Goal: Task Accomplishment & Management: Use online tool/utility

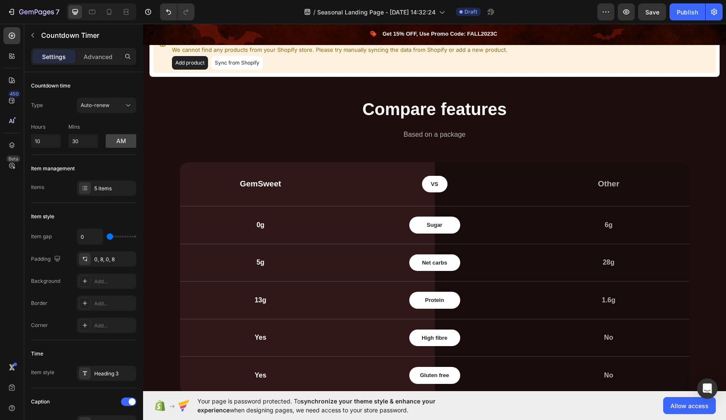
scroll to position [987, 0]
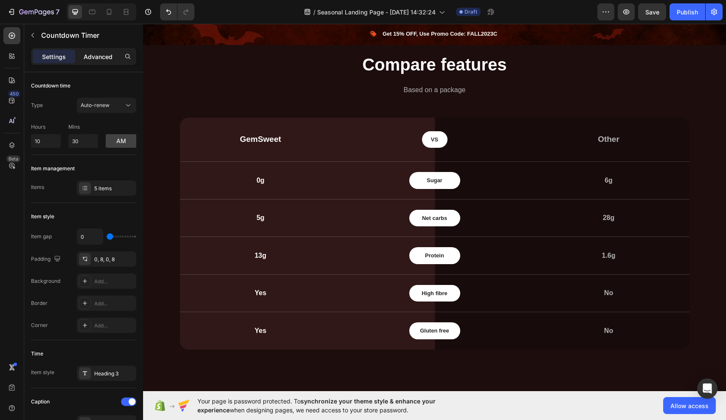
click at [97, 56] on p "Advanced" at bounding box center [98, 56] width 29 height 9
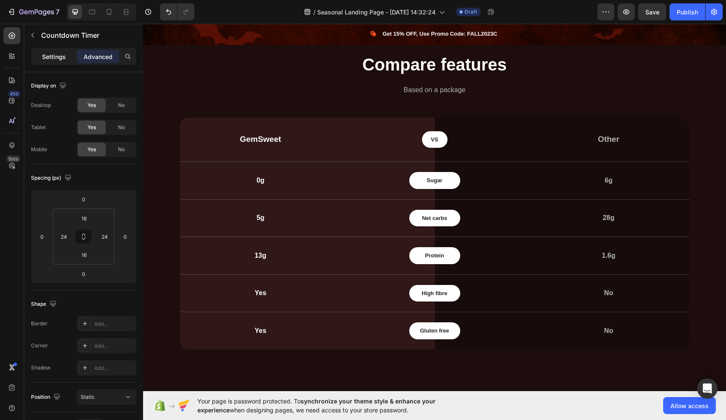
click at [61, 54] on p "Settings" at bounding box center [54, 56] width 24 height 9
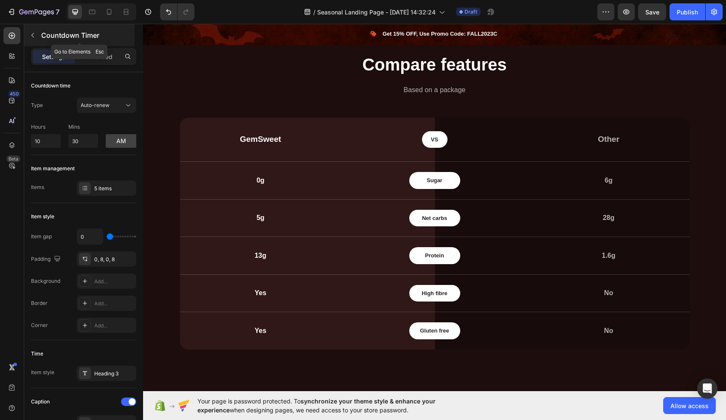
click at [40, 33] on div "Countdown Timer" at bounding box center [79, 35] width 110 height 22
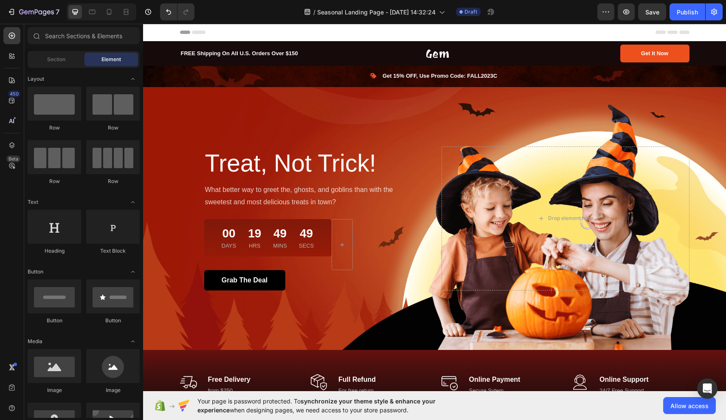
scroll to position [0, 0]
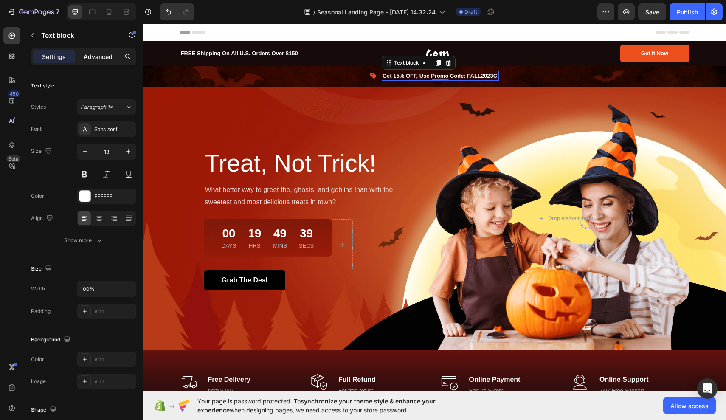
click at [102, 54] on p "Advanced" at bounding box center [98, 56] width 29 height 9
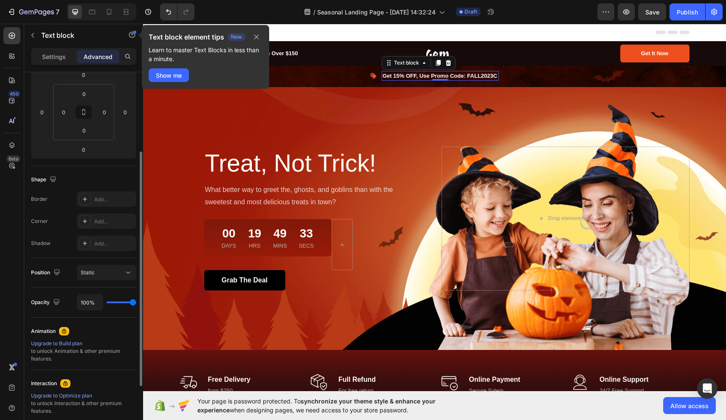
scroll to position [127, 0]
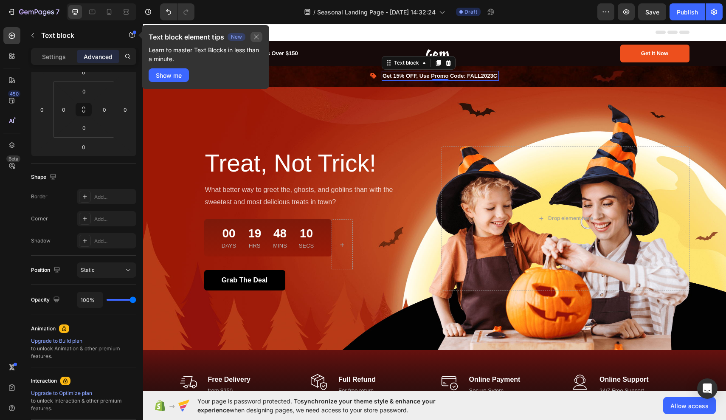
click at [259, 35] on icon "button" at bounding box center [256, 37] width 5 height 5
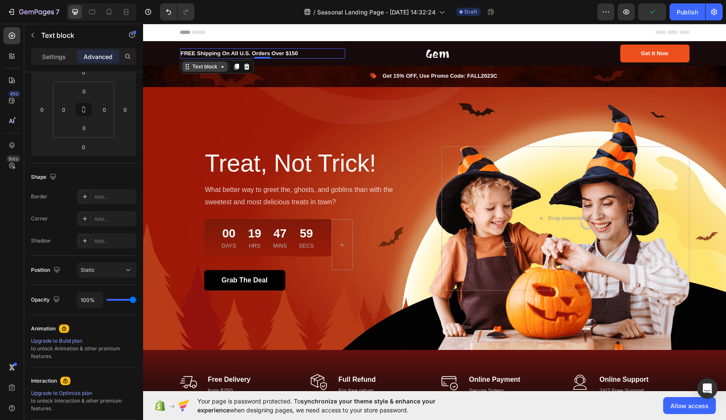
click at [221, 70] on div "Text block" at bounding box center [204, 67] width 45 height 10
click at [62, 56] on p "Settings" at bounding box center [54, 56] width 24 height 9
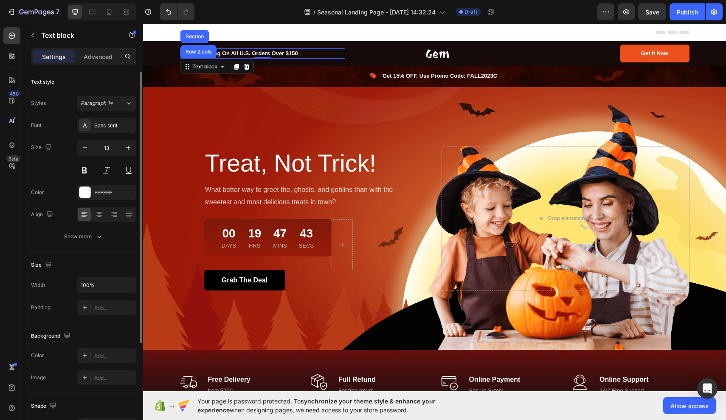
scroll to position [0, 0]
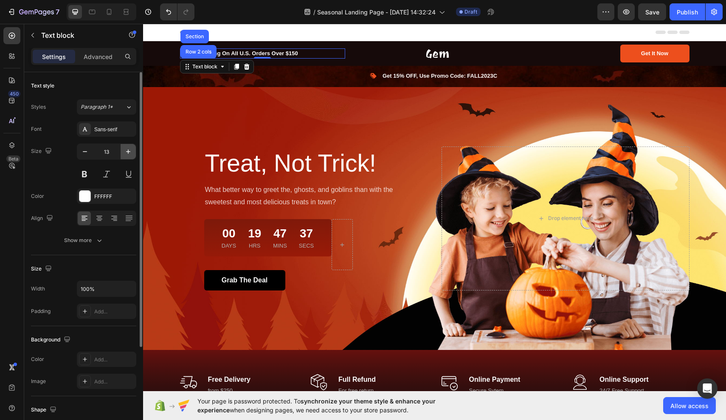
click at [130, 153] on icon "button" at bounding box center [128, 151] width 8 height 8
type input "14"
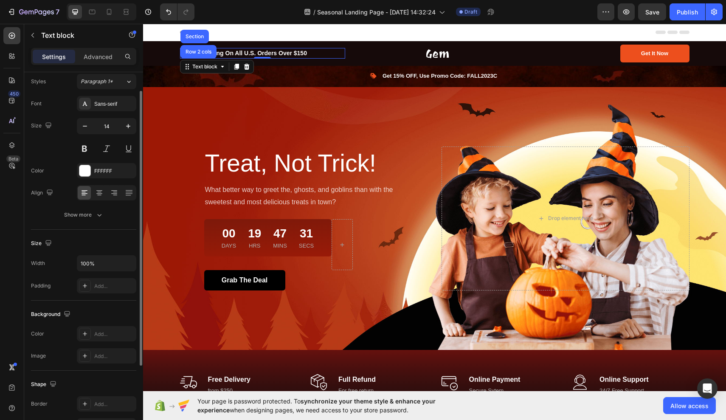
scroll to position [38, 0]
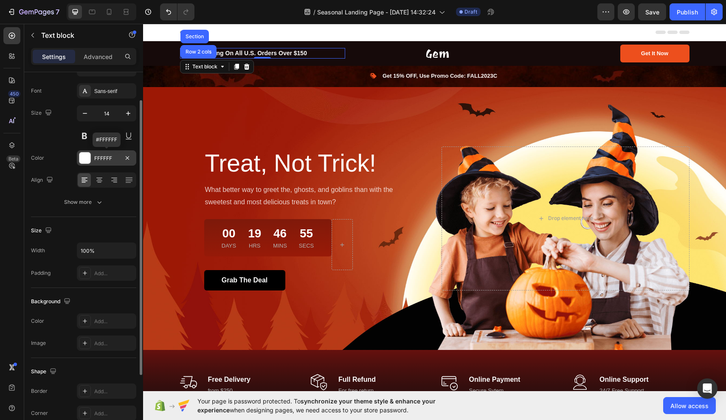
click at [90, 161] on div at bounding box center [84, 157] width 11 height 11
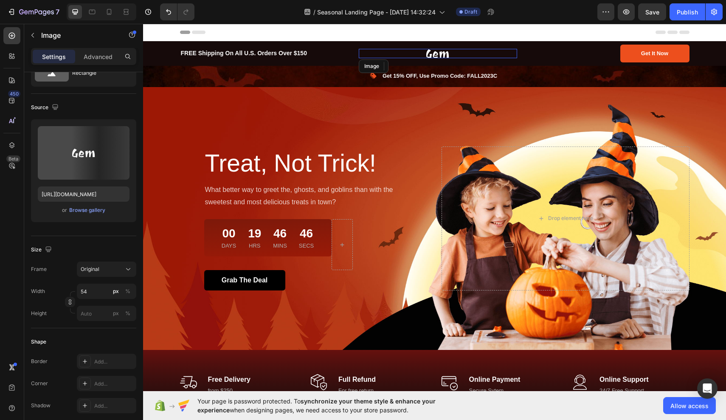
scroll to position [0, 0]
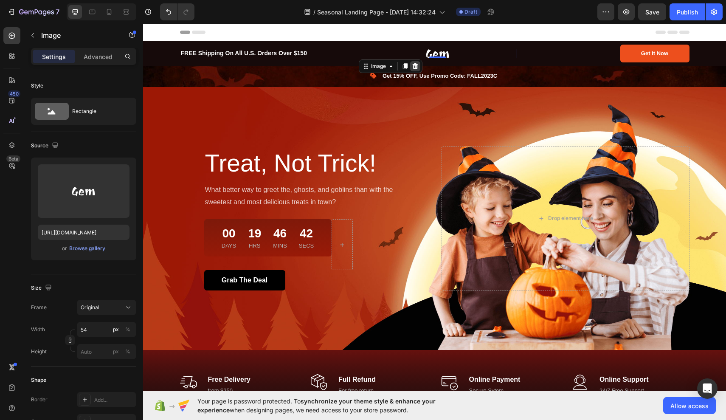
click at [414, 66] on icon at bounding box center [415, 66] width 7 height 7
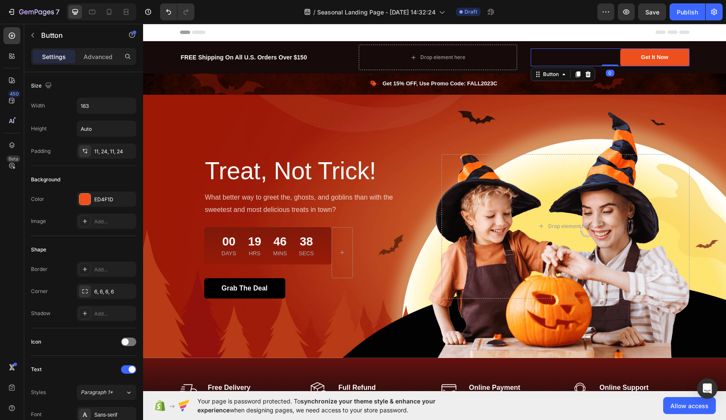
click at [537, 63] on div "Get It Now Button 0" at bounding box center [610, 57] width 158 height 18
click at [590, 75] on icon at bounding box center [589, 74] width 6 height 6
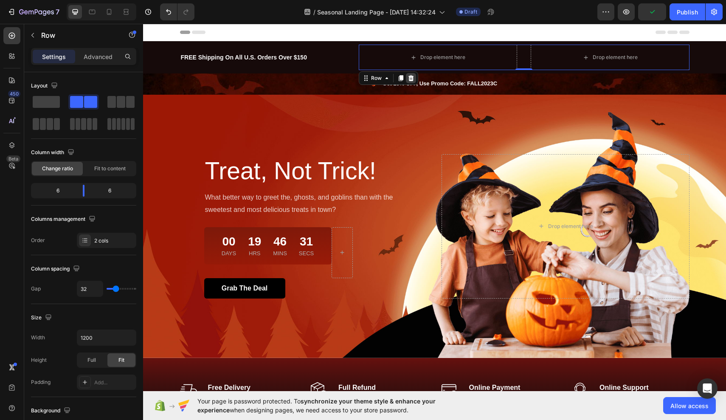
click at [413, 76] on icon at bounding box center [411, 78] width 7 height 7
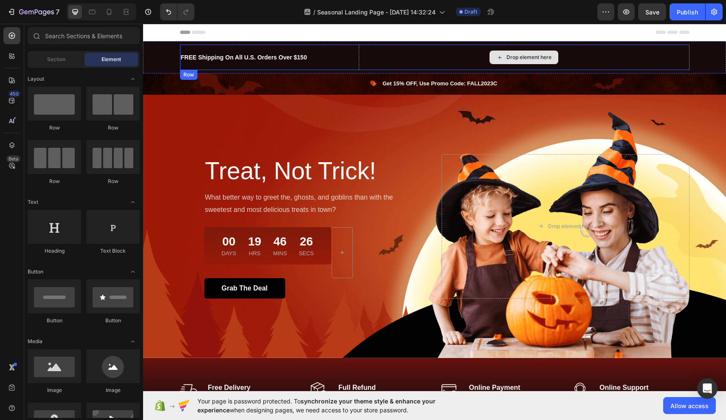
click at [533, 57] on div "Drop element here" at bounding box center [529, 57] width 45 height 7
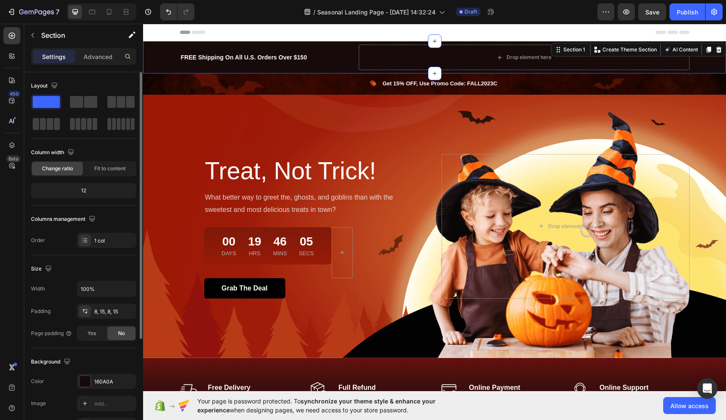
click at [51, 102] on span at bounding box center [46, 102] width 27 height 12
click at [85, 102] on span at bounding box center [90, 102] width 13 height 12
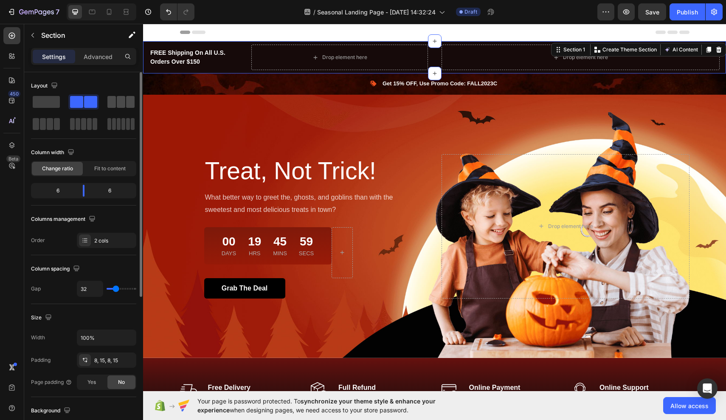
click at [125, 100] on span at bounding box center [121, 102] width 8 height 12
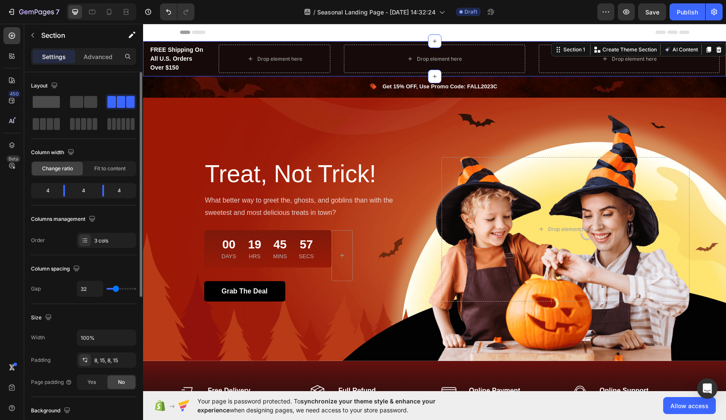
click at [51, 102] on span at bounding box center [46, 102] width 27 height 12
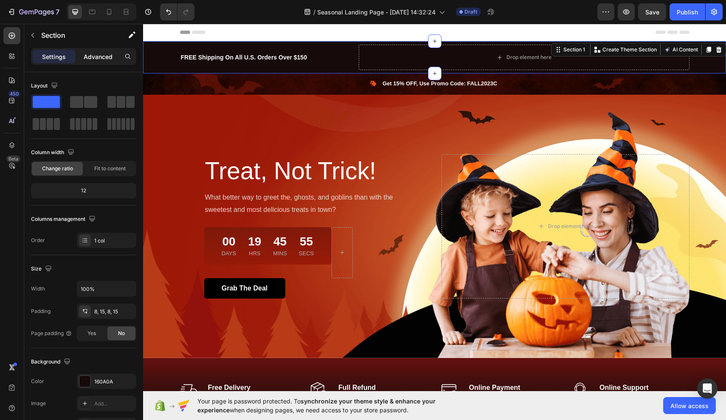
click at [92, 56] on p "Advanced" at bounding box center [98, 56] width 29 height 9
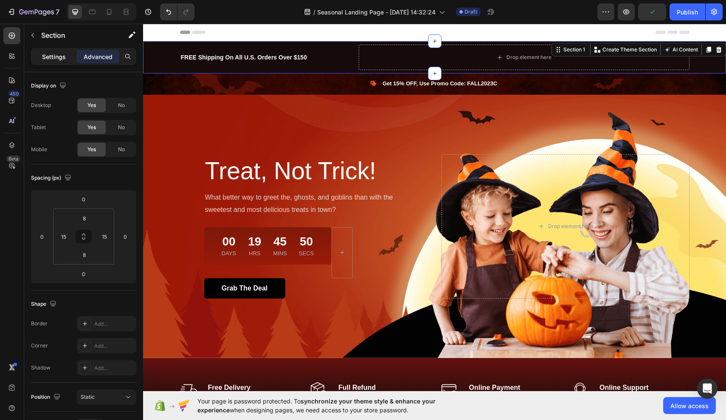
click at [56, 55] on p "Settings" at bounding box center [54, 56] width 24 height 9
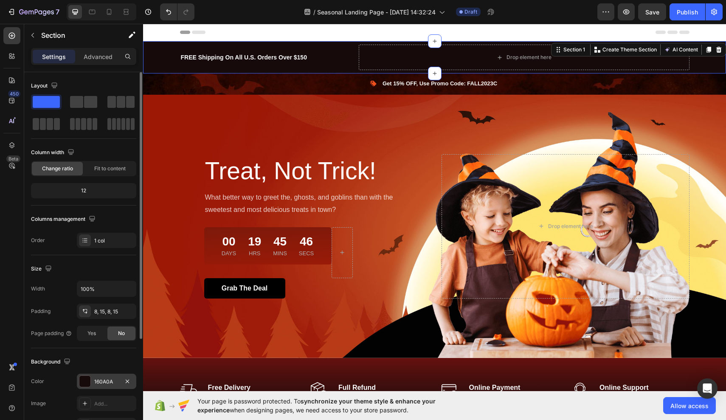
click at [96, 385] on div "160A0A" at bounding box center [106, 382] width 25 height 8
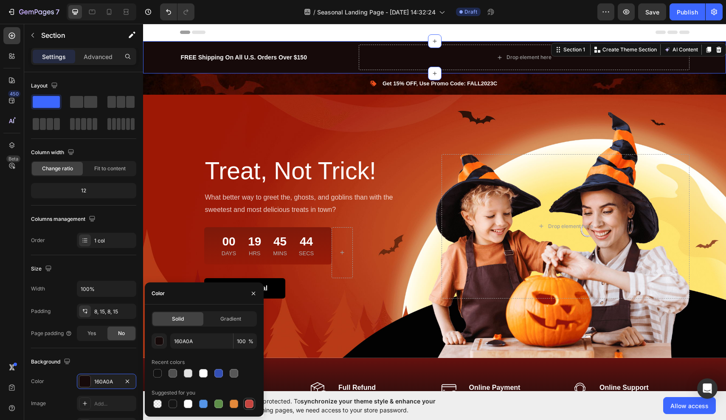
click at [248, 405] on div at bounding box center [249, 404] width 8 height 8
type input "C5453F"
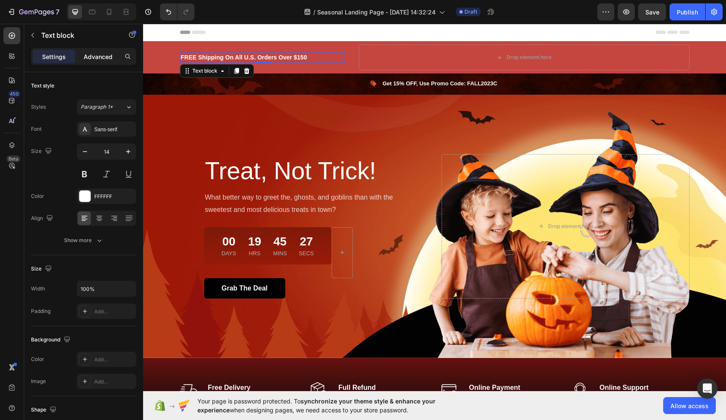
click at [110, 56] on p "Advanced" at bounding box center [98, 56] width 29 height 9
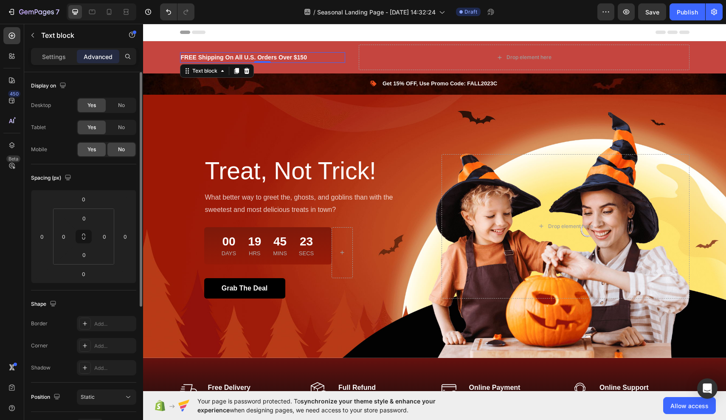
click at [92, 150] on span "Yes" at bounding box center [91, 150] width 8 height 8
click at [60, 57] on p "Settings" at bounding box center [54, 56] width 24 height 9
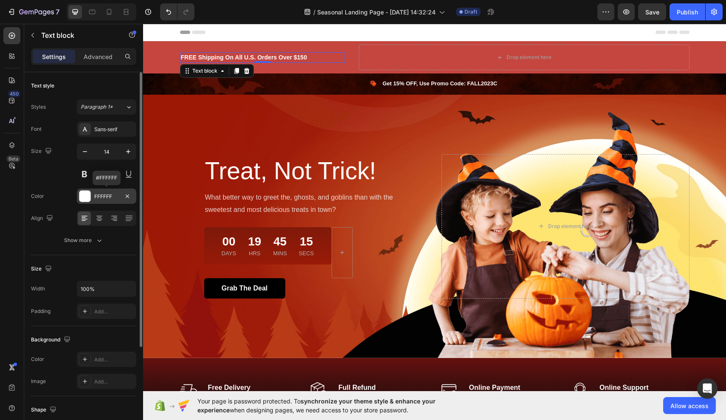
click at [96, 198] on div "FFFFFF" at bounding box center [106, 197] width 25 height 8
click at [92, 242] on div "Show more" at bounding box center [83, 240] width 39 height 8
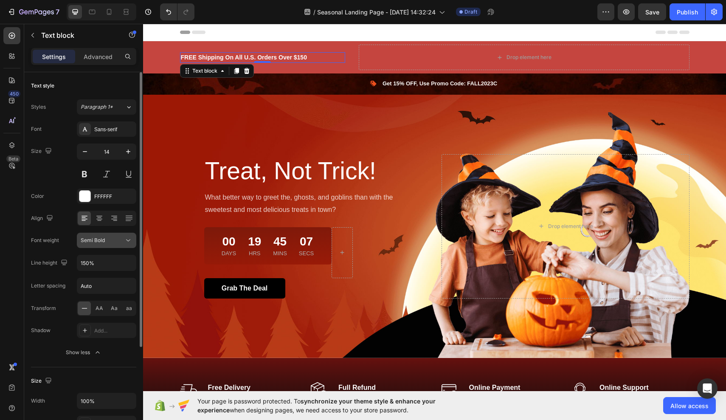
click at [92, 242] on span "Semi Bold" at bounding box center [93, 240] width 24 height 6
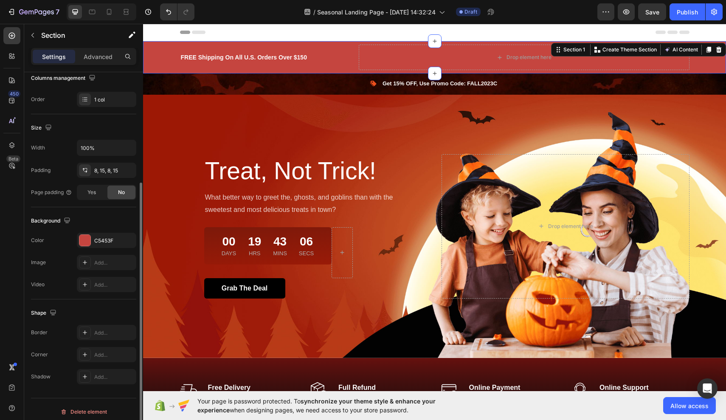
scroll to position [146, 0]
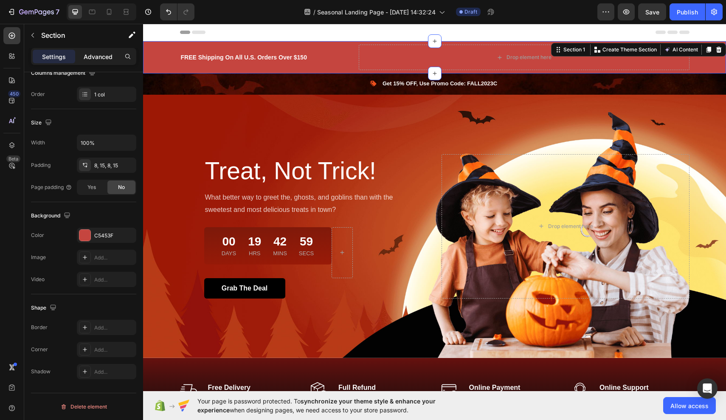
click at [99, 57] on p "Advanced" at bounding box center [98, 56] width 29 height 9
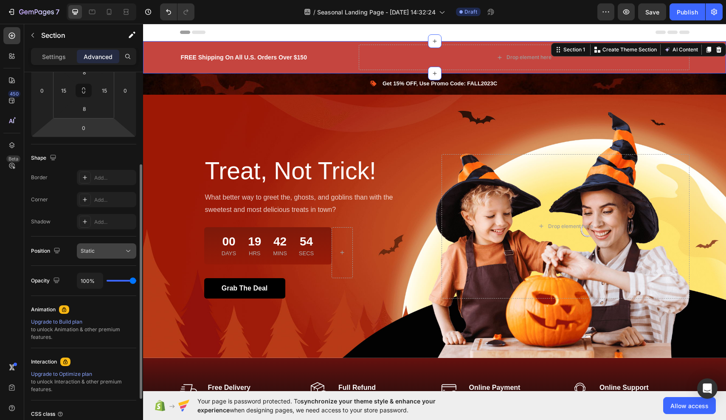
click at [99, 251] on div "Static" at bounding box center [102, 251] width 43 height 8
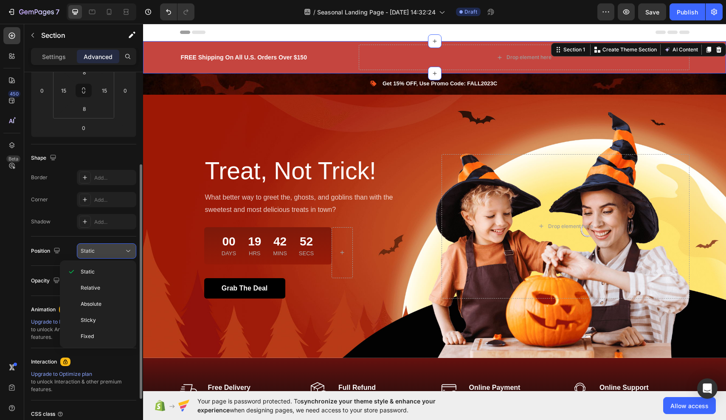
click at [99, 251] on div "Static" at bounding box center [102, 251] width 43 height 8
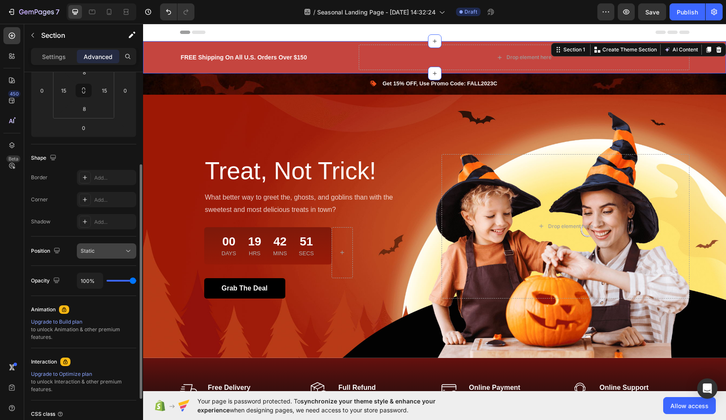
click at [99, 251] on div "Static" at bounding box center [102, 251] width 43 height 8
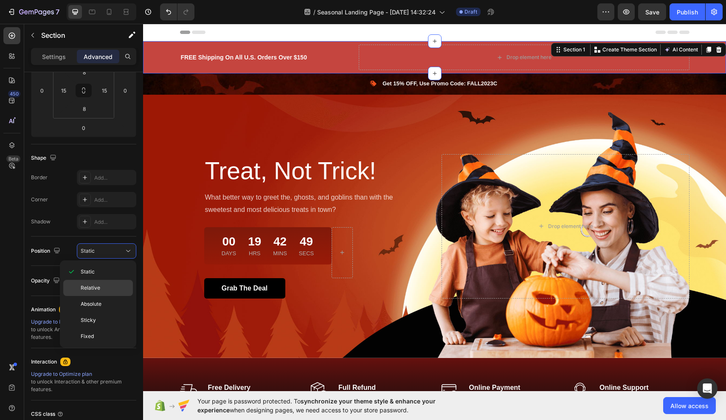
click at [90, 296] on div "Relative" at bounding box center [98, 304] width 70 height 16
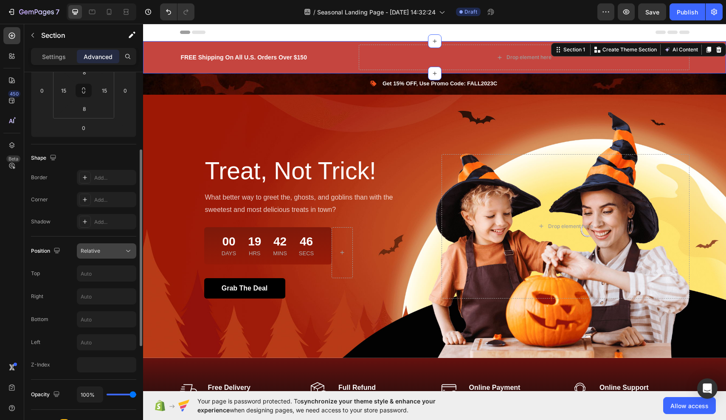
click at [118, 251] on div "Relative" at bounding box center [102, 251] width 43 height 8
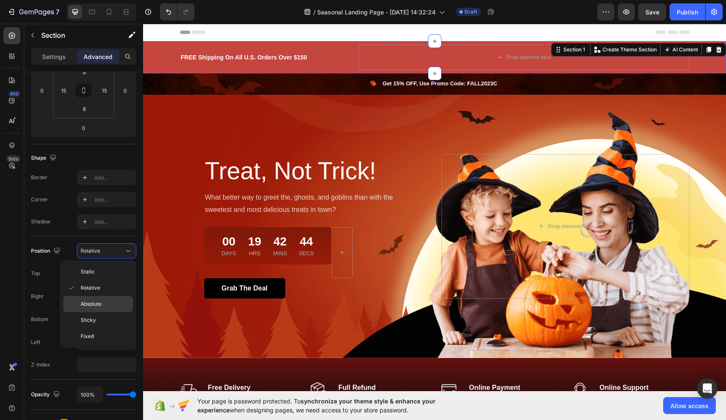
click at [98, 302] on span "Absolute" at bounding box center [91, 304] width 21 height 8
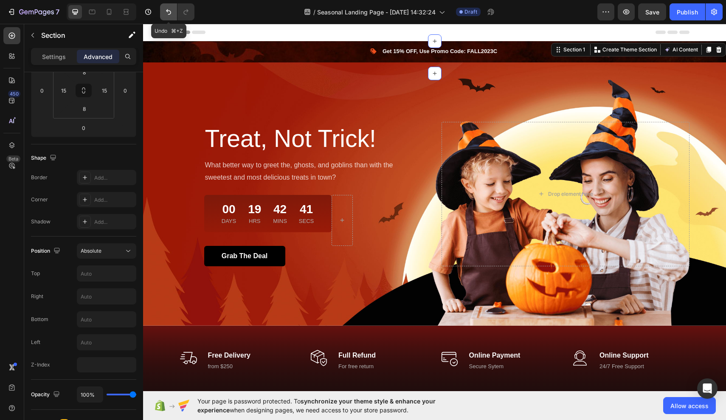
click at [168, 13] on icon "Undo/Redo" at bounding box center [168, 12] width 8 height 8
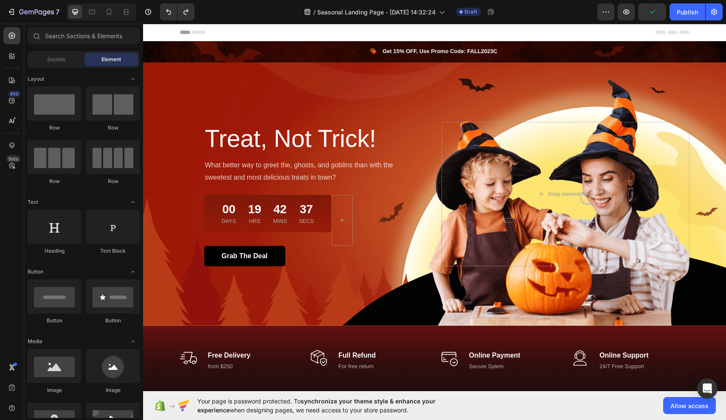
click at [218, 25] on div "Header" at bounding box center [435, 32] width 510 height 17
click at [170, 13] on icon "Undo/Redo" at bounding box center [168, 12] width 8 height 8
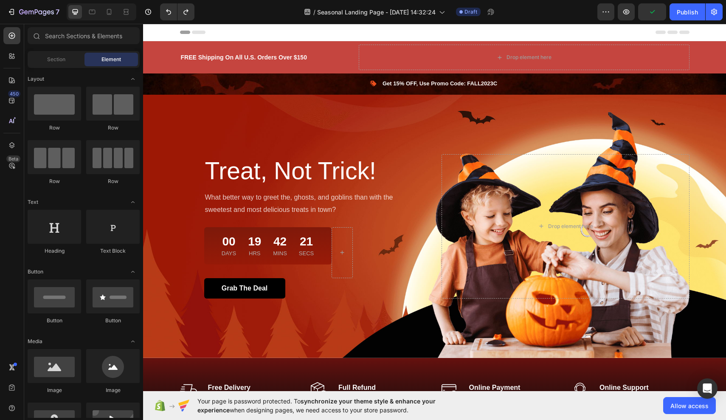
click at [13, 329] on div "450 Beta" at bounding box center [11, 193] width 17 height 332
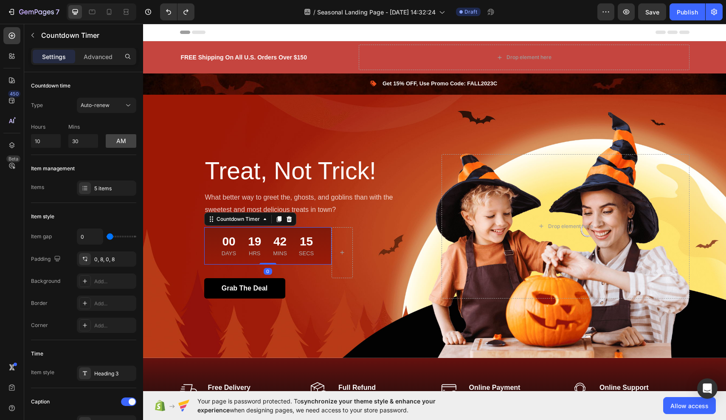
click at [236, 243] on div "00" at bounding box center [229, 241] width 14 height 15
click at [234, 241] on div "00" at bounding box center [229, 241] width 14 height 15
click at [45, 138] on input "10" at bounding box center [46, 141] width 30 height 14
type input "1"
click at [50, 141] on input "number" at bounding box center [46, 141] width 30 height 14
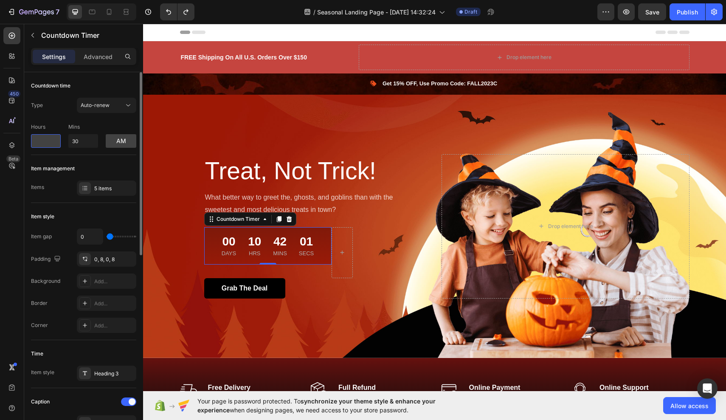
type input "2"
type input "10"
click at [86, 141] on input "30" at bounding box center [83, 141] width 30 height 14
type input "3"
type input "0"
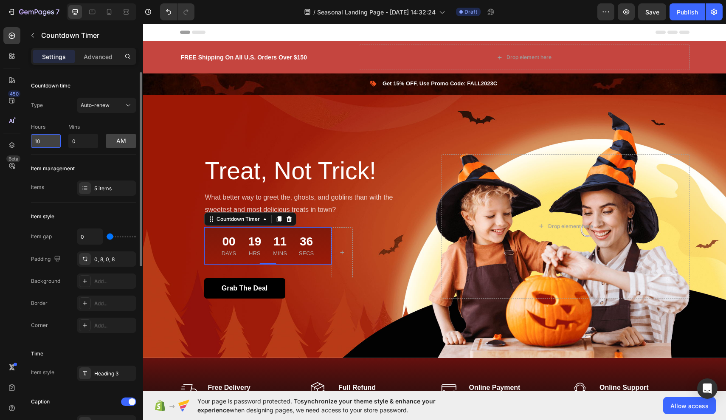
click at [39, 141] on input "10" at bounding box center [46, 141] width 30 height 14
type input "1"
type input "10"
click at [100, 53] on p "Advanced" at bounding box center [98, 56] width 29 height 9
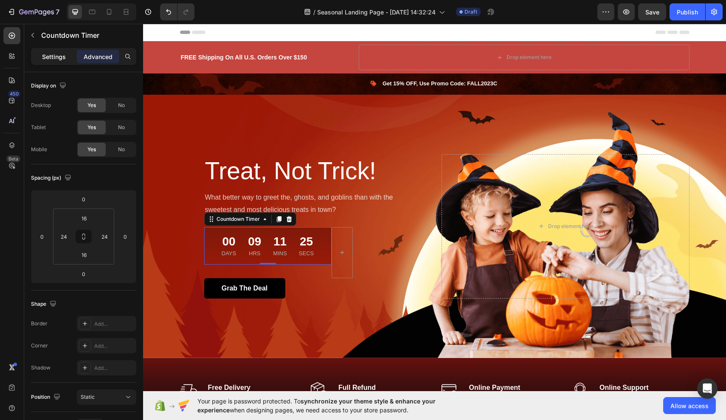
click at [64, 61] on div "Settings" at bounding box center [54, 57] width 42 height 14
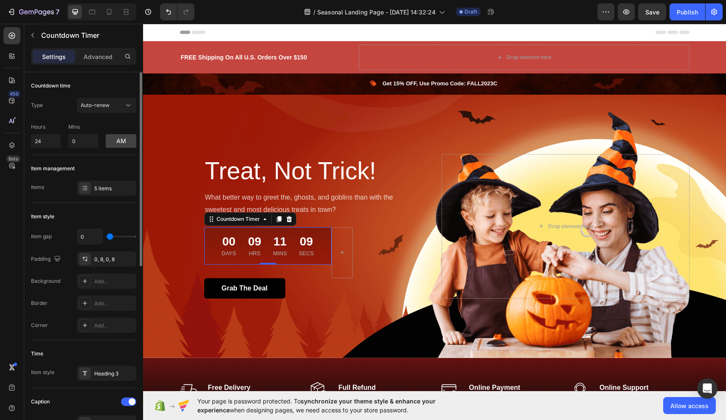
click at [91, 80] on div "Countdown time" at bounding box center [83, 86] width 105 height 14
click at [86, 102] on span "Auto-renew" at bounding box center [95, 105] width 29 height 6
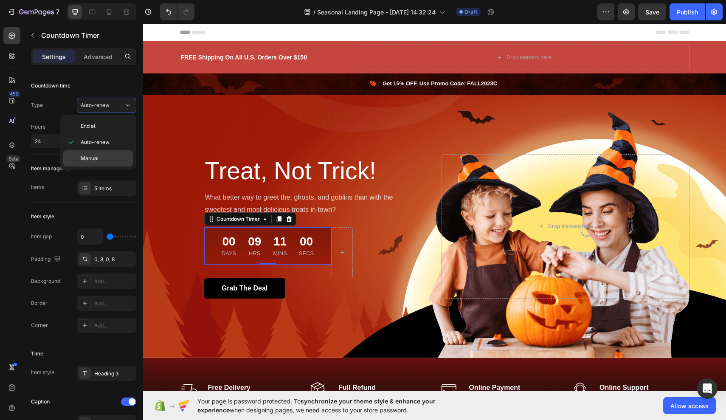
click at [82, 158] on span "Manual" at bounding box center [90, 159] width 18 height 8
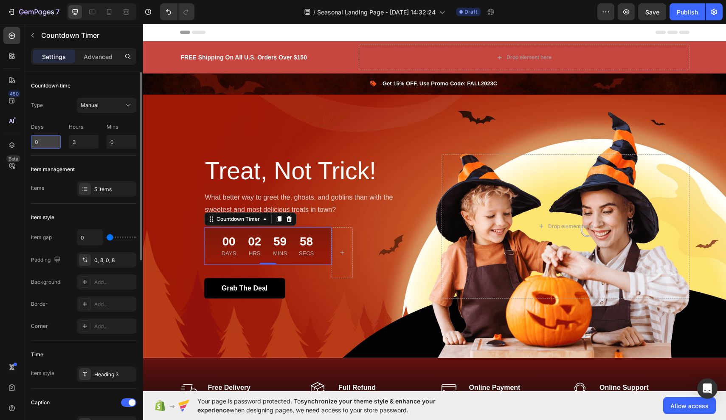
click at [56, 143] on input "0" at bounding box center [46, 142] width 30 height 14
type input "25"
click at [86, 146] on input "3" at bounding box center [84, 142] width 30 height 14
type input "12"
click at [128, 143] on input "0" at bounding box center [122, 142] width 30 height 14
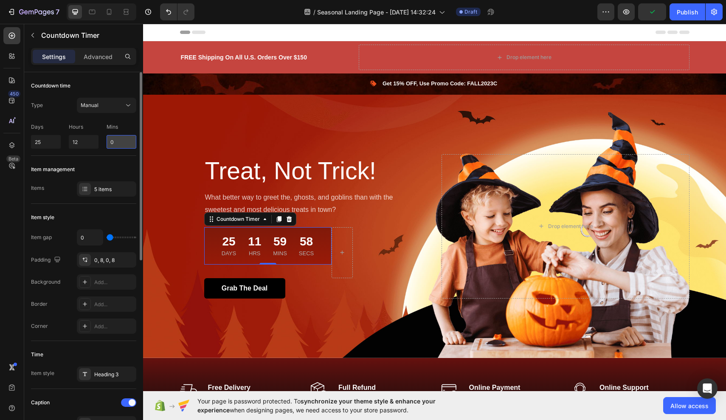
type input "00"
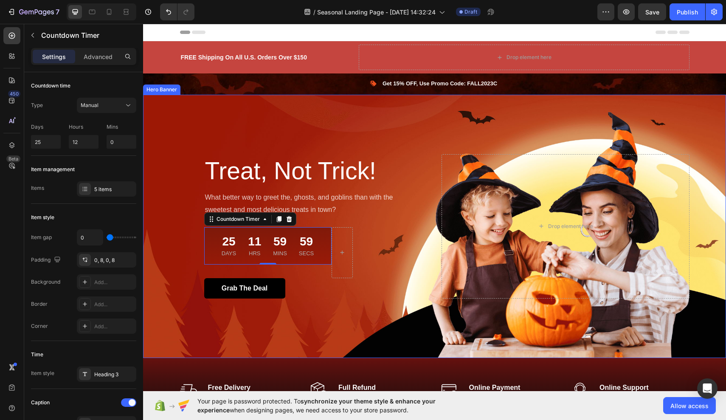
click at [234, 125] on div "Overlay" at bounding box center [434, 226] width 583 height 263
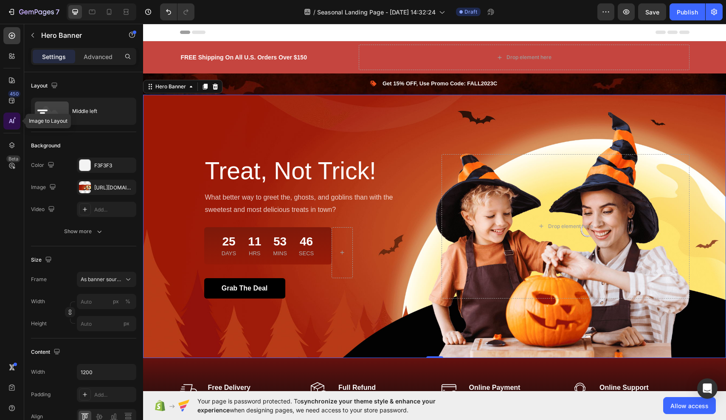
click at [15, 123] on icon at bounding box center [12, 121] width 8 height 8
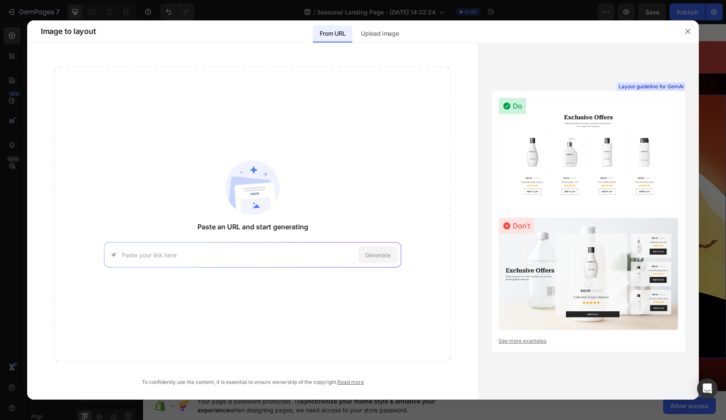
click at [166, 251] on input at bounding box center [239, 255] width 234 height 9
paste input "https://www.fashionnova.com/?utm_source=google&utm_medium=cpc&utm_id=2196483646…"
type input "https://www.fashionnova.com/?utm_source=google&utm_medium=cpc&utm_id=2196483646…"
click at [586, 113] on img at bounding box center [588, 154] width 180 height 113
click at [601, 147] on img at bounding box center [588, 154] width 180 height 113
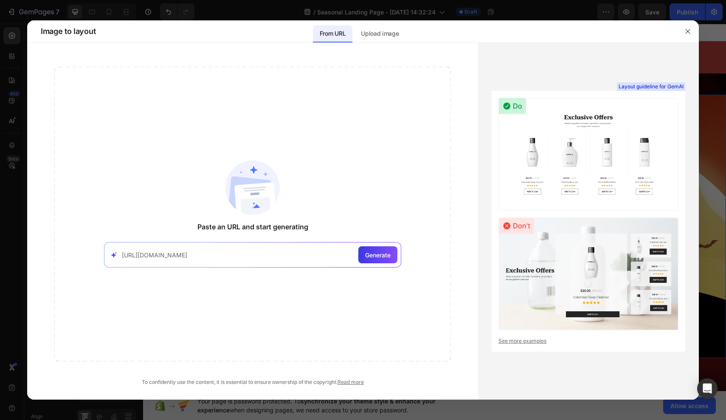
click at [601, 147] on img at bounding box center [588, 154] width 180 height 113
click at [601, 148] on img at bounding box center [588, 154] width 180 height 113
click at [601, 149] on img at bounding box center [588, 154] width 180 height 113
click at [686, 29] on icon "button" at bounding box center [687, 31] width 7 height 7
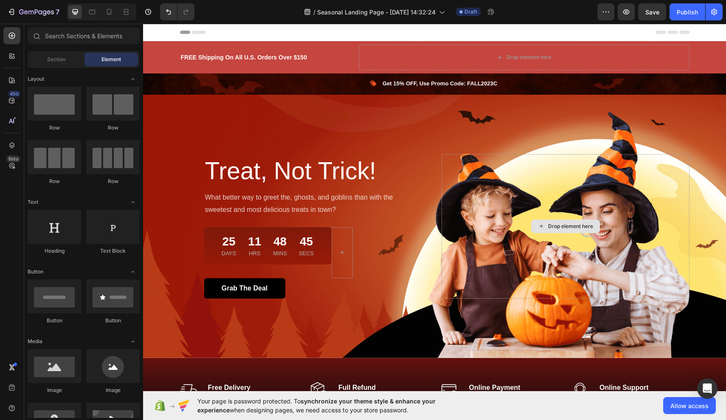
click at [548, 225] on div "Treat, Not Trick! Heading What better way to greet the, ghosts, and goblins tha…" at bounding box center [434, 226] width 583 height 263
click at [555, 224] on div "Drop element here" at bounding box center [570, 226] width 45 height 7
click at [14, 34] on icon at bounding box center [12, 35] width 8 height 8
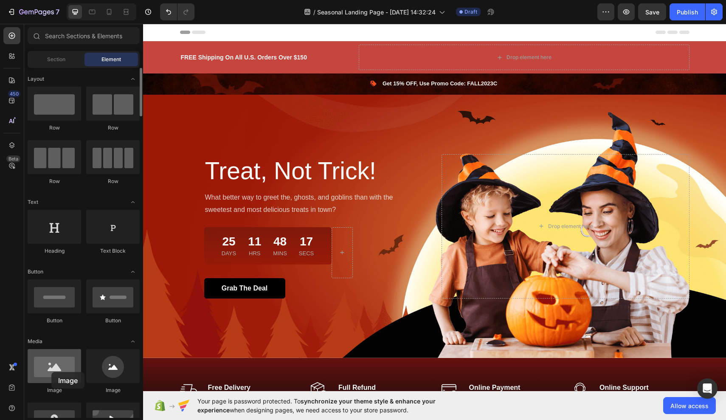
click at [51, 372] on div at bounding box center [54, 366] width 53 height 34
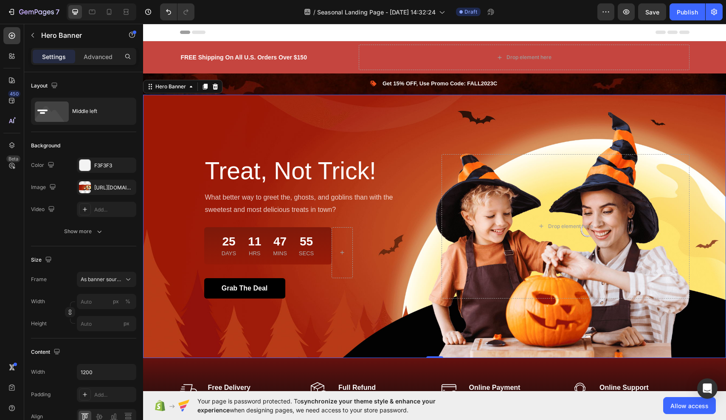
click at [7, 308] on div "450 Beta" at bounding box center [11, 193] width 17 height 332
click at [90, 255] on div "Size" at bounding box center [83, 260] width 105 height 14
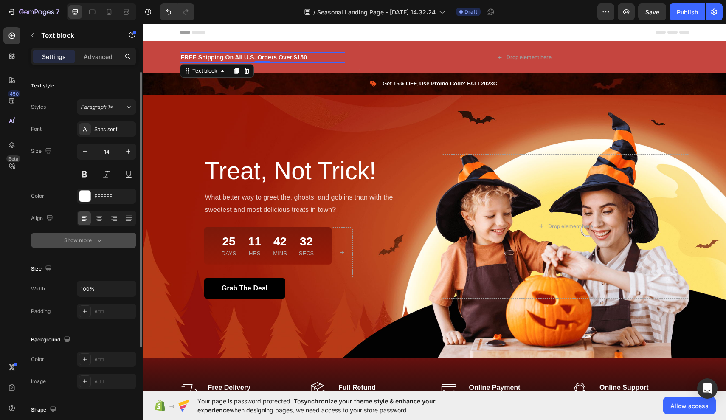
click at [94, 239] on div "Show more" at bounding box center [83, 240] width 39 height 8
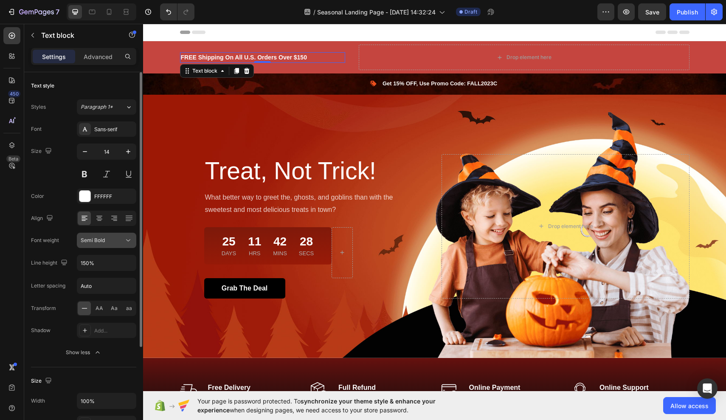
click at [114, 238] on div "Semi Bold" at bounding box center [102, 241] width 43 height 8
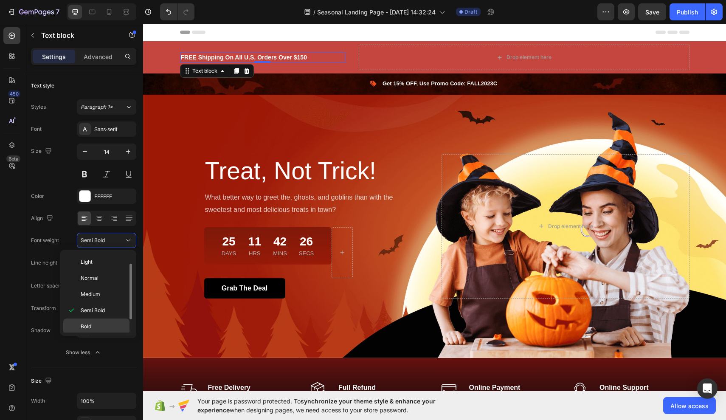
click at [82, 324] on span "Bold" at bounding box center [86, 327] width 11 height 8
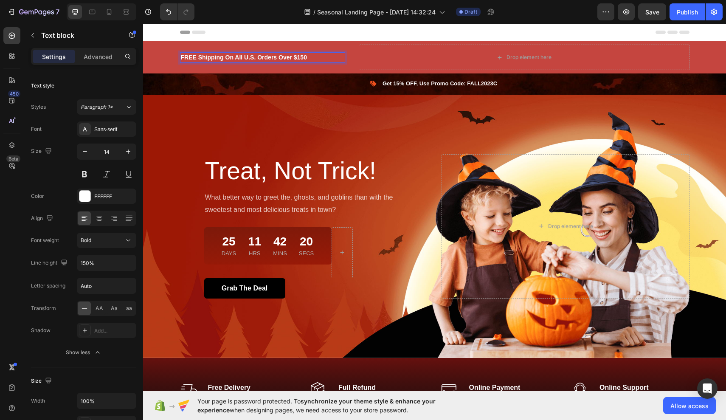
click at [313, 55] on p "FREE Shipping On All U.S. Orders Over $150" at bounding box center [262, 57] width 163 height 9
click at [227, 55] on p "FREE EXPRESS SHIPPING ON THE FIRST 50 ORDERES" at bounding box center [262, 57] width 163 height 9
click at [199, 56] on p "FREE EXPRESS SHIPPING ON THE FIRST 50 ORDERES" at bounding box center [262, 57] width 163 height 9
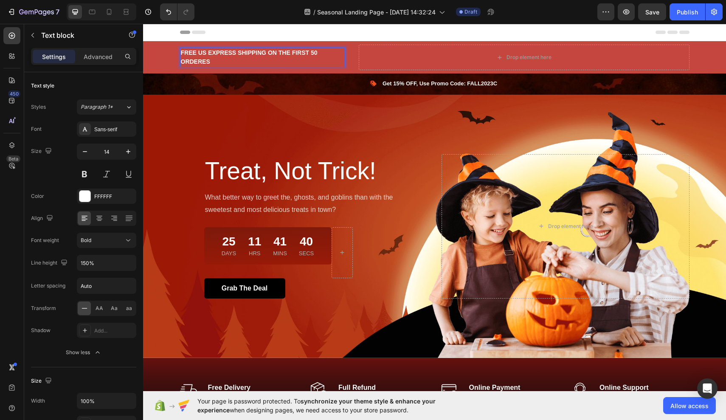
click at [245, 59] on p "FREE US EXPRESS SHIPPING ON THE FIRST 50 ORDERES" at bounding box center [262, 57] width 163 height 18
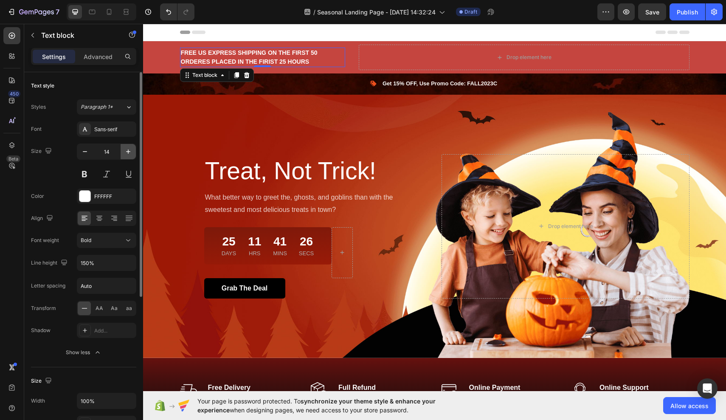
click at [132, 148] on icon "button" at bounding box center [128, 151] width 8 height 8
click at [132, 149] on icon "button" at bounding box center [128, 151] width 8 height 8
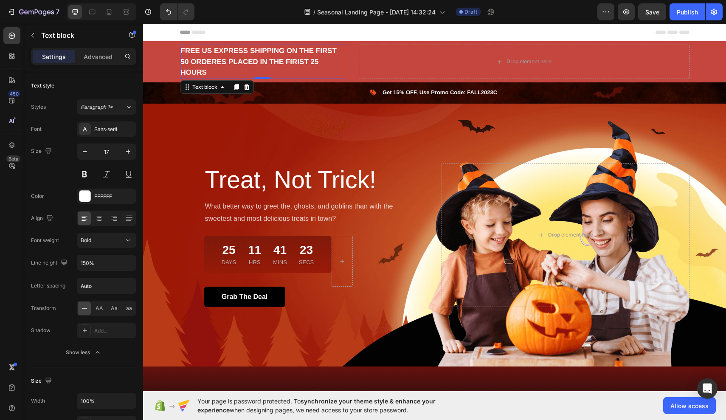
click at [332, 57] on p "FREE US EXPRESS SHIPPING ON THE FIRST 50 ORDERES PLACED IN THE FIRIST 25 HOURS" at bounding box center [262, 61] width 163 height 33
click at [328, 60] on p "FREE US EXPRESS SHIPPING ON THE FIRST 50 ORDERES PLACED IN THE FIRIST 25 HOURS" at bounding box center [262, 61] width 163 height 33
click at [84, 151] on icon "button" at bounding box center [85, 151] width 8 height 8
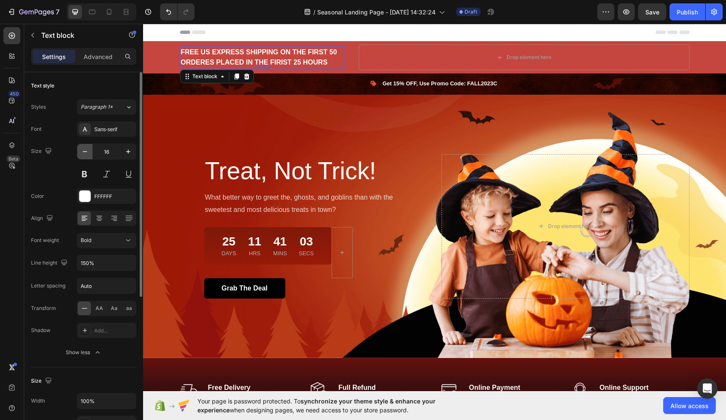
click at [84, 151] on icon "button" at bounding box center [85, 151] width 8 height 8
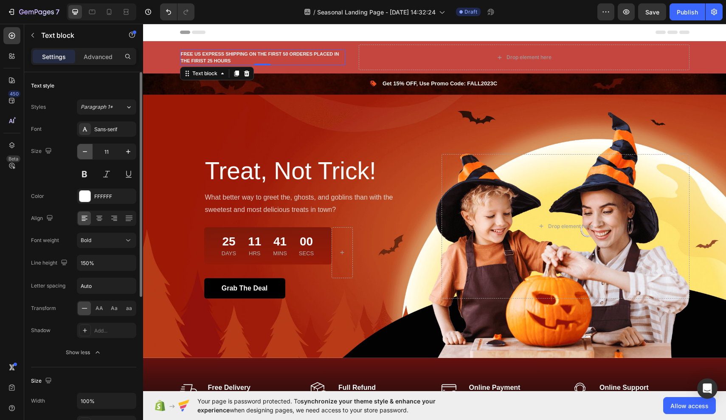
click at [84, 151] on icon "button" at bounding box center [85, 151] width 8 height 8
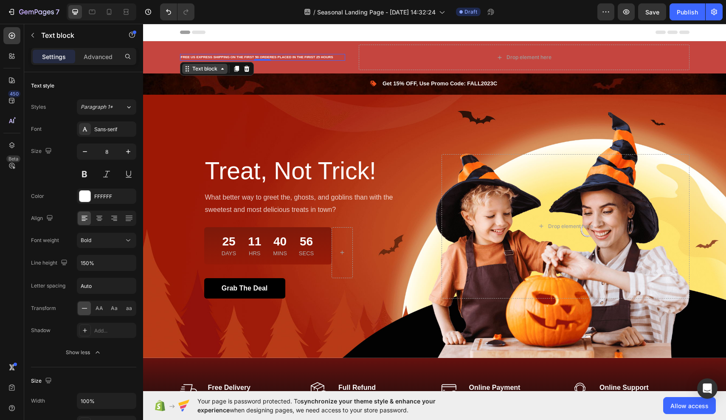
click at [218, 72] on div "Text block" at bounding box center [205, 69] width 28 height 8
click at [20, 312] on div "450 Beta" at bounding box center [12, 222] width 24 height 396
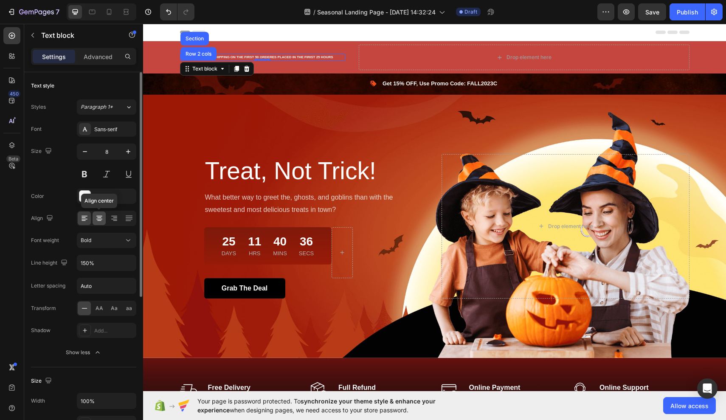
click at [100, 217] on icon at bounding box center [99, 218] width 8 height 8
click at [99, 218] on icon at bounding box center [99, 217] width 4 height 1
click at [115, 217] on icon at bounding box center [114, 218] width 8 height 8
click at [104, 217] on div at bounding box center [99, 218] width 13 height 14
click at [126, 151] on icon "button" at bounding box center [128, 151] width 8 height 8
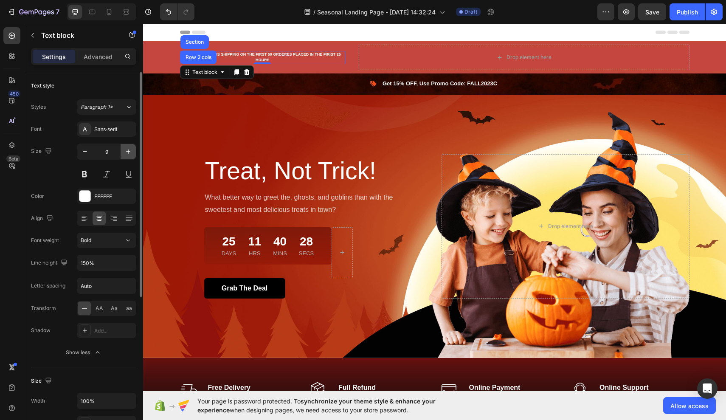
click at [126, 151] on icon "button" at bounding box center [128, 151] width 8 height 8
type input "12"
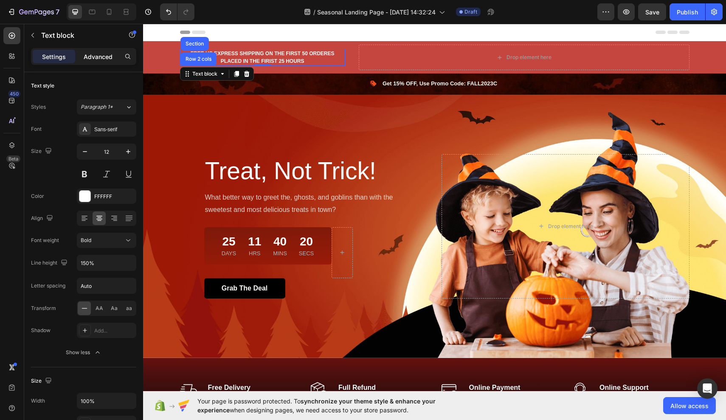
click at [104, 55] on p "Advanced" at bounding box center [98, 56] width 29 height 9
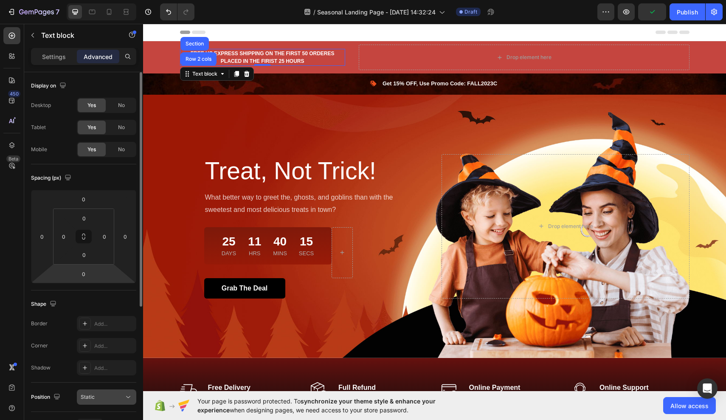
click at [97, 398] on div "Static" at bounding box center [102, 397] width 43 height 8
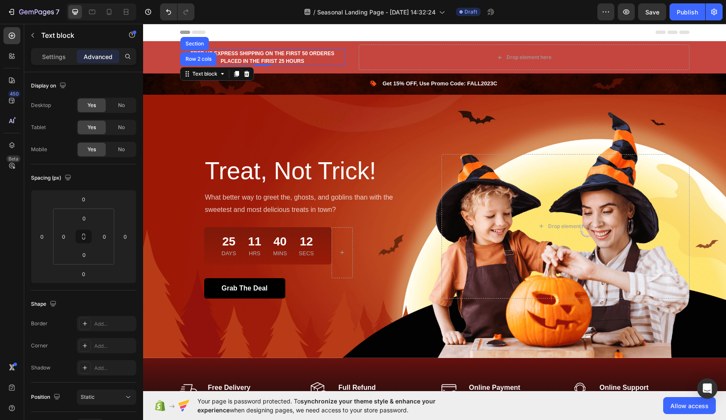
click at [11, 332] on div "450 Beta" at bounding box center [11, 193] width 17 height 332
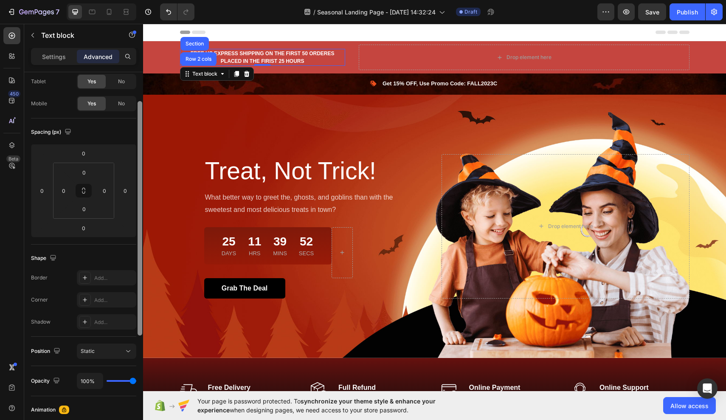
scroll to position [0, 0]
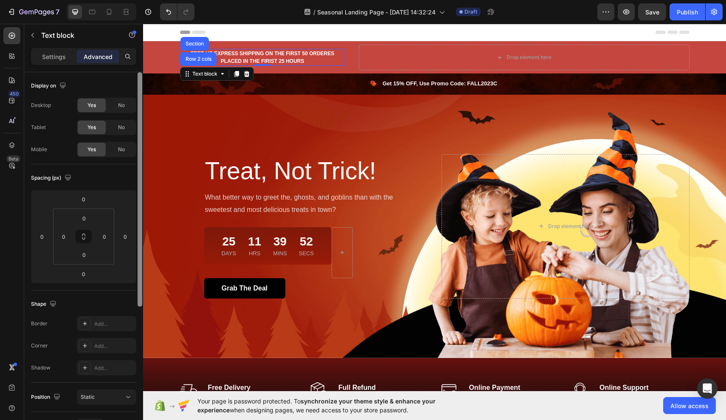
drag, startPoint x: 139, startPoint y: 283, endPoint x: 138, endPoint y: 221, distance: 62.0
click at [138, 221] on div at bounding box center [140, 189] width 5 height 234
click at [61, 57] on p "Settings" at bounding box center [54, 56] width 24 height 9
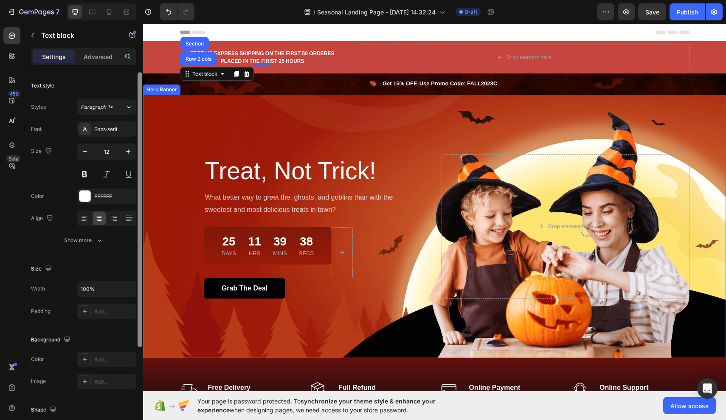
drag, startPoint x: 282, startPoint y: 196, endPoint x: 143, endPoint y: 155, distance: 145.2
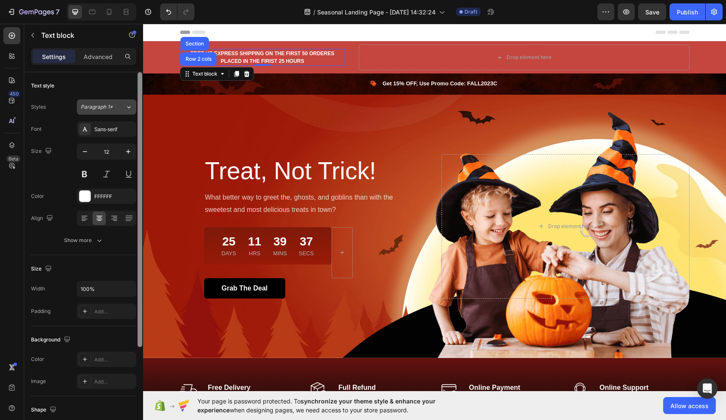
click at [115, 109] on div "Paragraph 1*" at bounding box center [103, 107] width 45 height 8
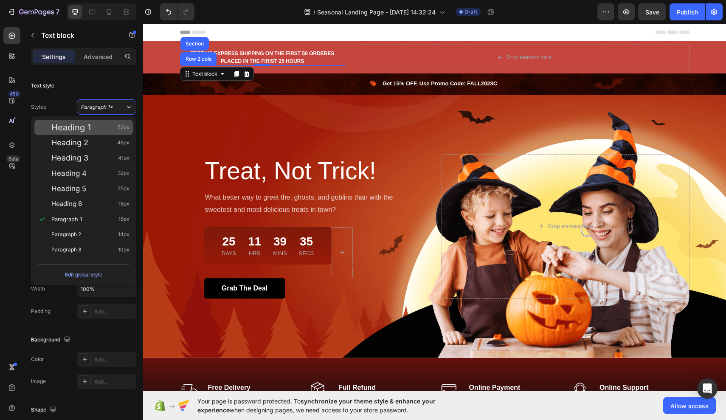
click at [98, 127] on div "Heading 1 52px" at bounding box center [90, 127] width 78 height 8
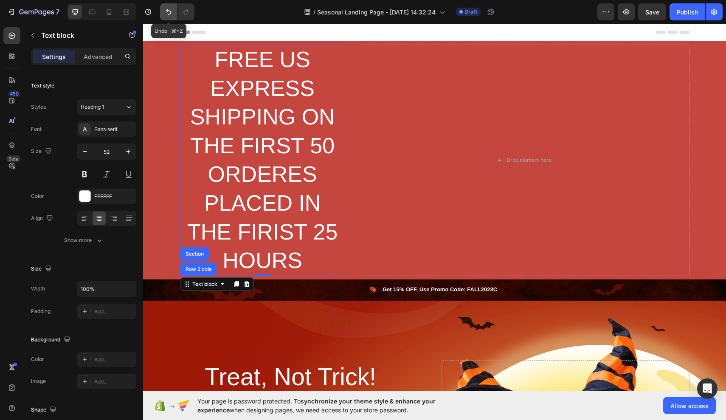
click at [168, 5] on button "Undo/Redo" at bounding box center [168, 11] width 17 height 17
type input "12"
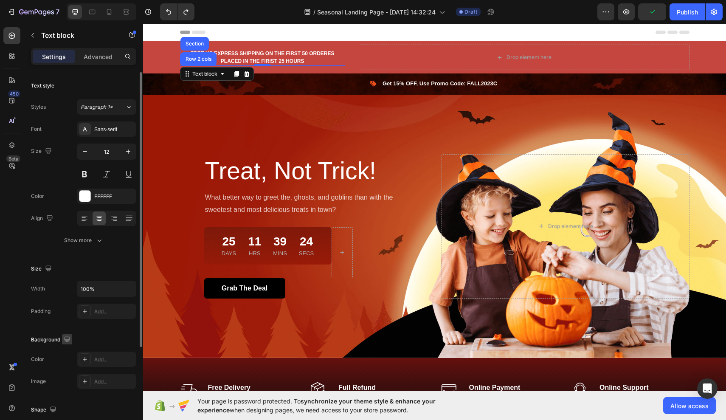
click at [64, 341] on icon "button" at bounding box center [67, 339] width 8 height 8
click at [18, 330] on div "450 Beta" at bounding box center [11, 193] width 17 height 332
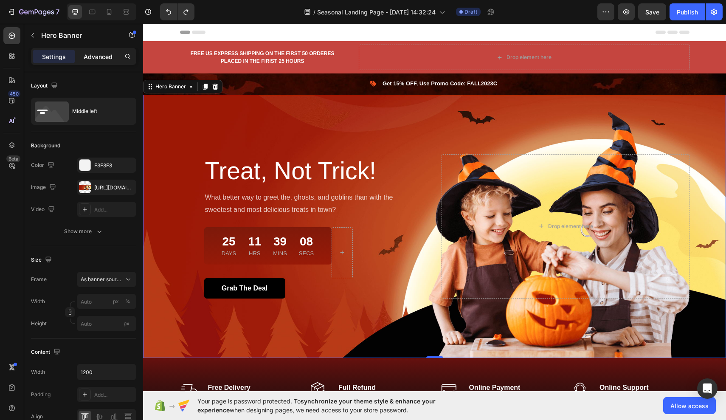
click at [110, 59] on p "Advanced" at bounding box center [98, 56] width 29 height 9
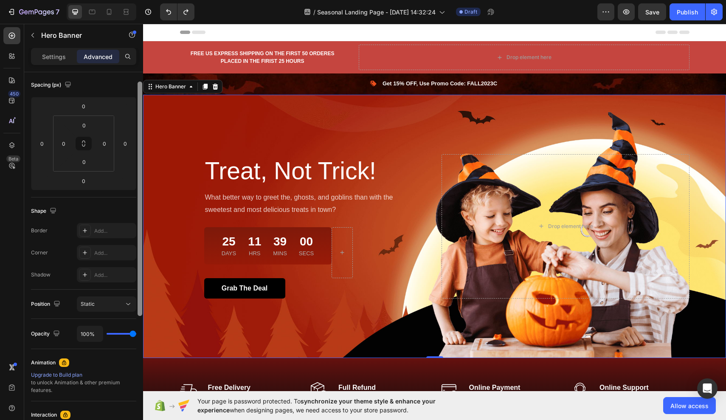
scroll to position [63, 0]
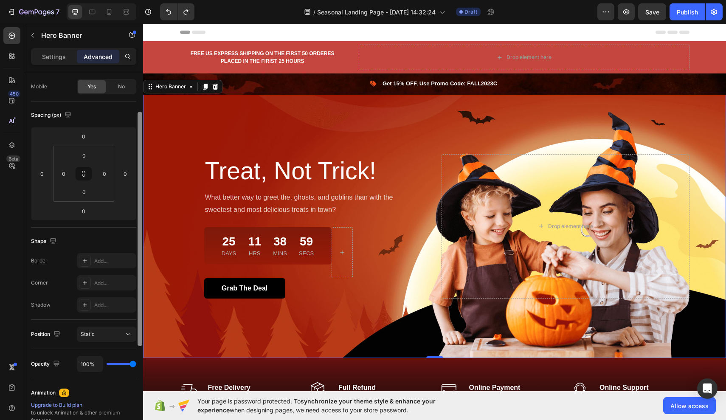
drag, startPoint x: 282, startPoint y: 166, endPoint x: 148, endPoint y: 121, distance: 141.3
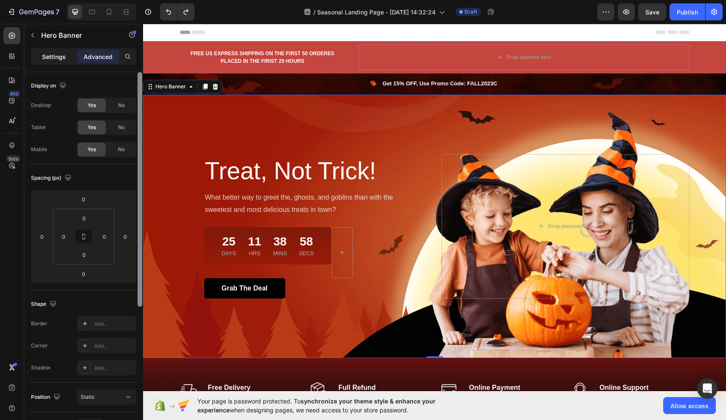
click at [64, 59] on p "Settings" at bounding box center [54, 56] width 24 height 9
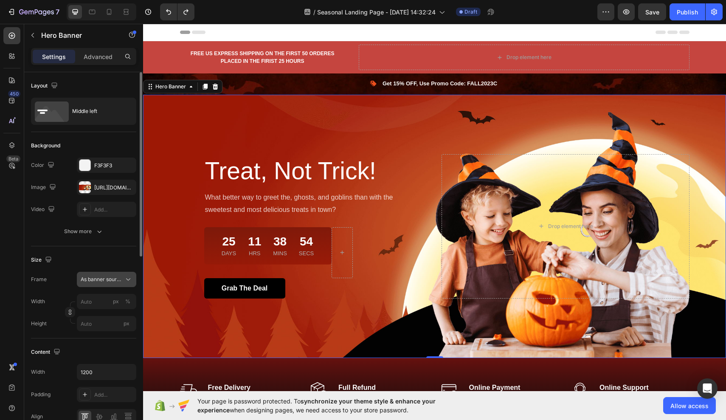
click at [129, 279] on icon at bounding box center [128, 280] width 4 height 2
drag, startPoint x: 282, startPoint y: 268, endPoint x: 144, endPoint y: 235, distance: 142.4
click at [86, 186] on div at bounding box center [85, 187] width 12 height 12
click at [54, 186] on icon "button" at bounding box center [53, 187] width 6 height 6
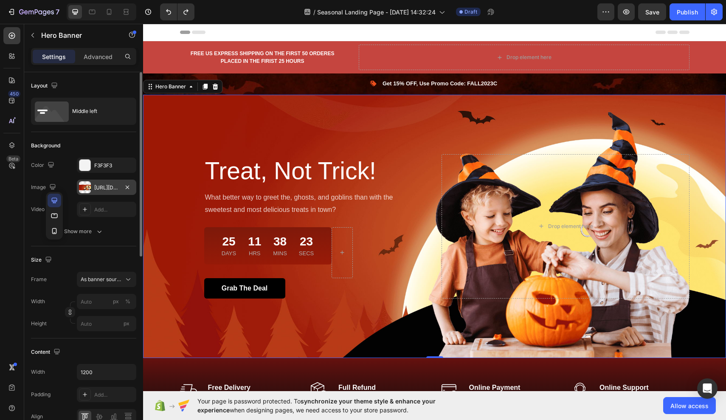
click at [98, 186] on div "https://ucarecdn.com/482173eb-06e1-49b7-abc7-048450d98c37/-/format/auto/" at bounding box center [106, 188] width 25 height 8
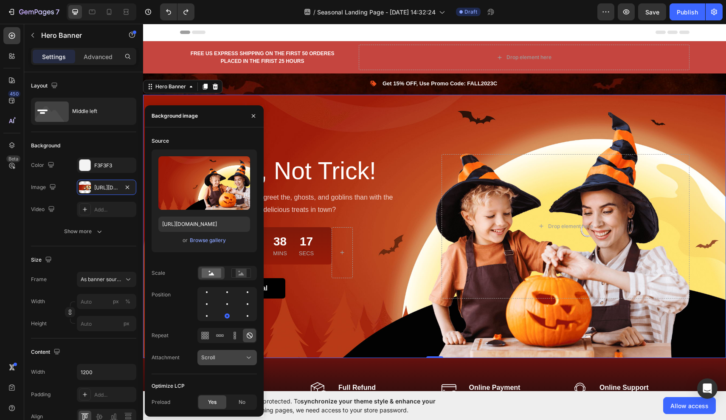
click at [211, 360] on span "Scroll" at bounding box center [208, 357] width 14 height 6
click at [206, 241] on div "Browse gallery" at bounding box center [208, 241] width 36 height 8
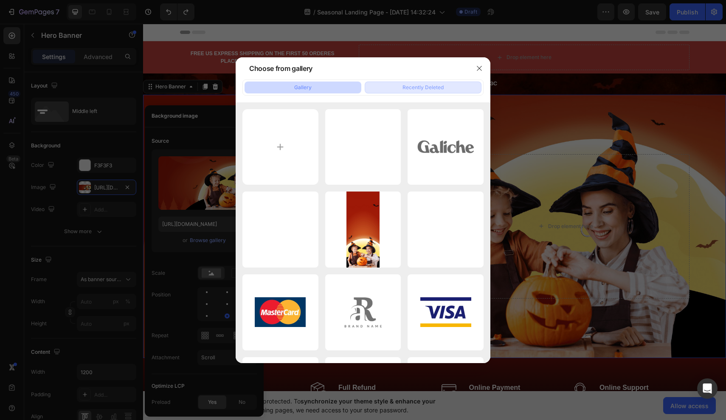
click at [424, 85] on div "Recently Deleted" at bounding box center [423, 88] width 41 height 8
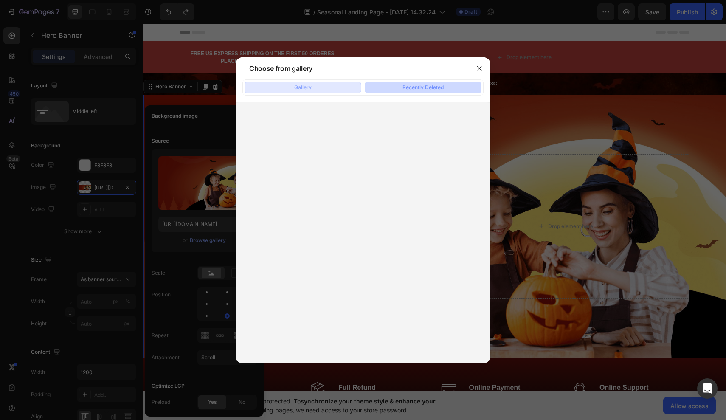
click at [307, 90] on div "Gallery" at bounding box center [302, 88] width 17 height 8
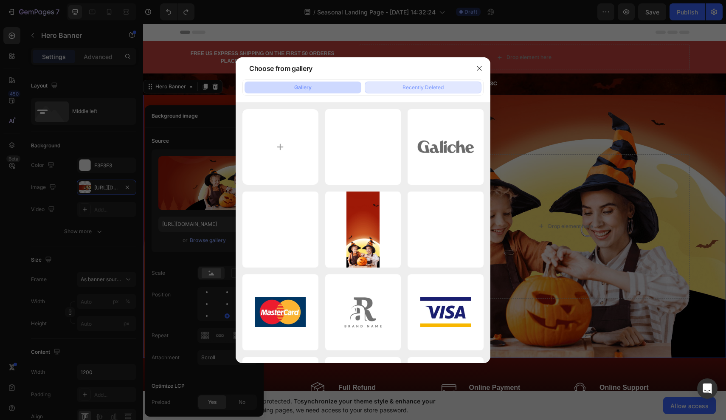
click at [409, 87] on div "Recently Deleted" at bounding box center [423, 88] width 41 height 8
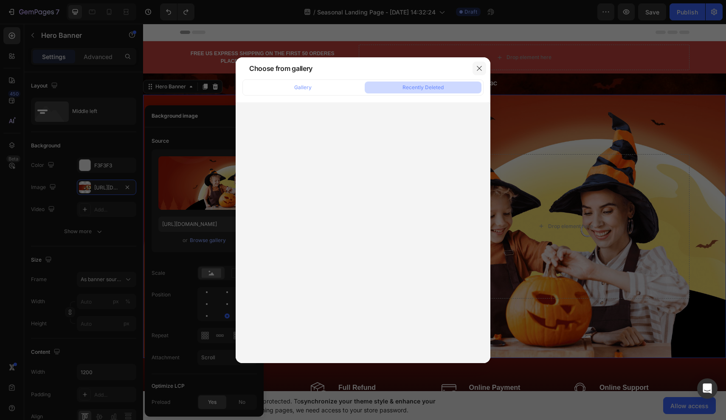
click at [482, 65] on icon "button" at bounding box center [479, 68] width 7 height 7
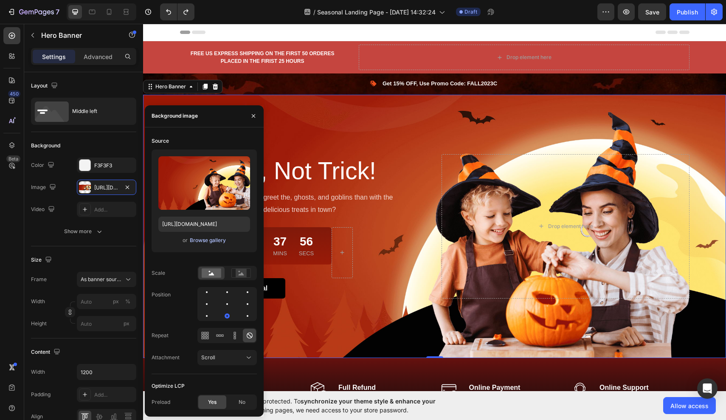
click at [203, 240] on div "Browse gallery" at bounding box center [208, 241] width 36 height 8
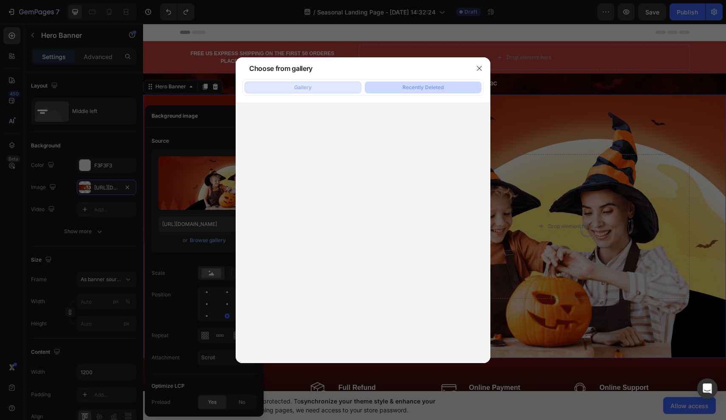
click at [304, 86] on div "Gallery" at bounding box center [302, 88] width 17 height 8
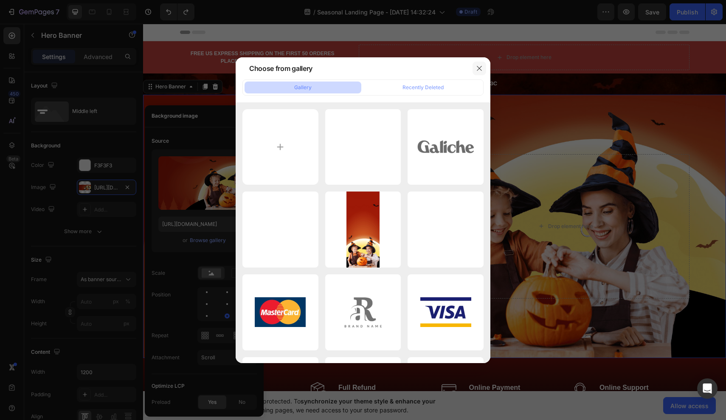
click at [482, 67] on icon "button" at bounding box center [479, 68] width 7 height 7
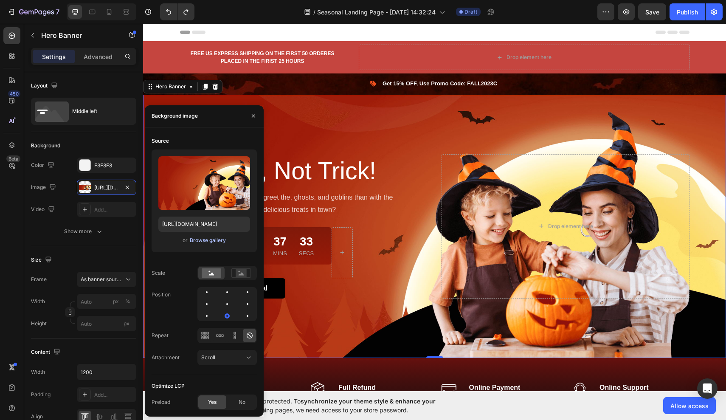
click at [220, 241] on div "Browse gallery" at bounding box center [208, 241] width 36 height 8
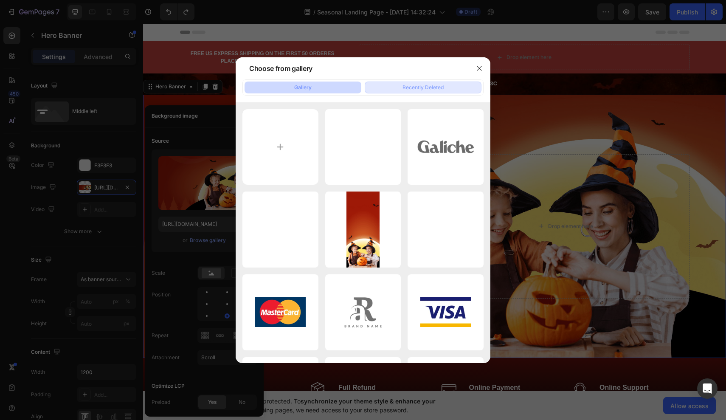
click at [414, 87] on div "Recently Deleted" at bounding box center [423, 88] width 41 height 8
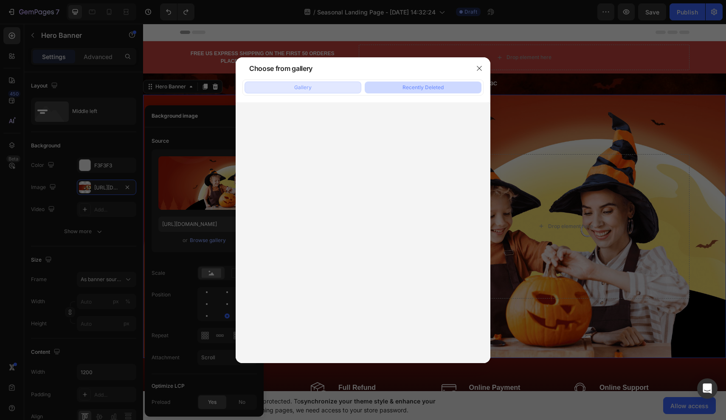
click at [305, 87] on div "Gallery" at bounding box center [302, 88] width 17 height 8
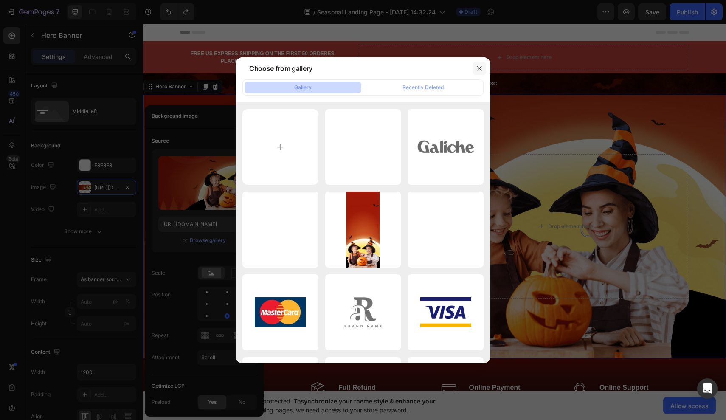
click at [476, 70] on icon "button" at bounding box center [479, 68] width 7 height 7
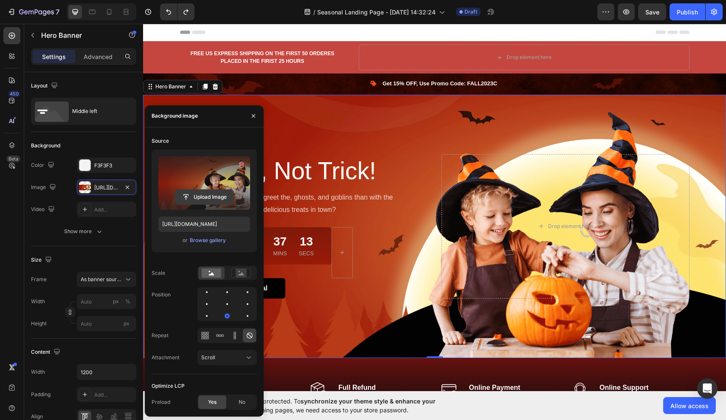
click at [201, 197] on input "file" at bounding box center [204, 197] width 59 height 14
type input "C:\fakepath\55F4BF26-A4B0-4F8B-A91F-E85BF40150C4.heic"
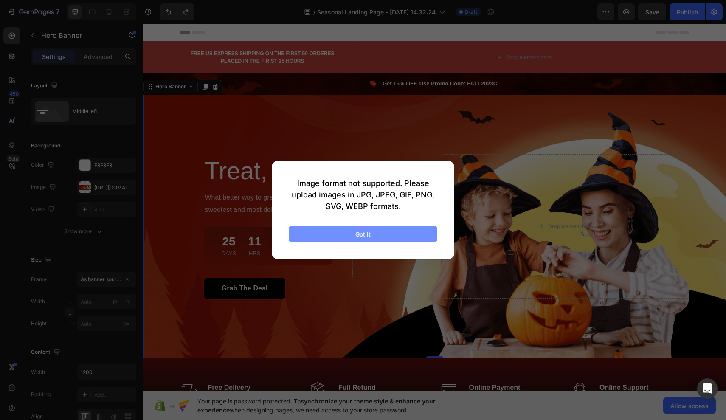
click at [376, 231] on button "Got it" at bounding box center [363, 233] width 149 height 17
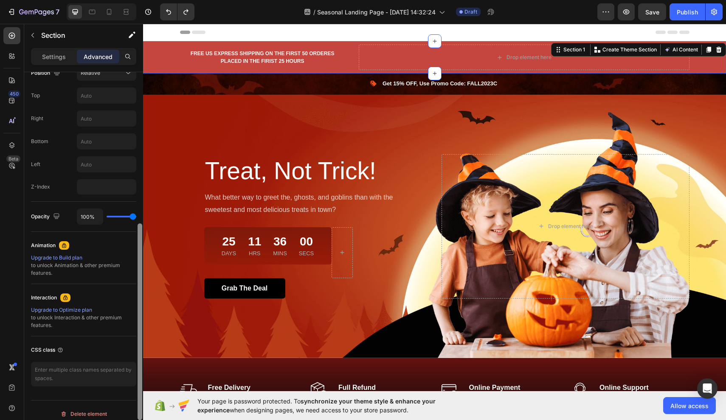
scroll to position [331, 0]
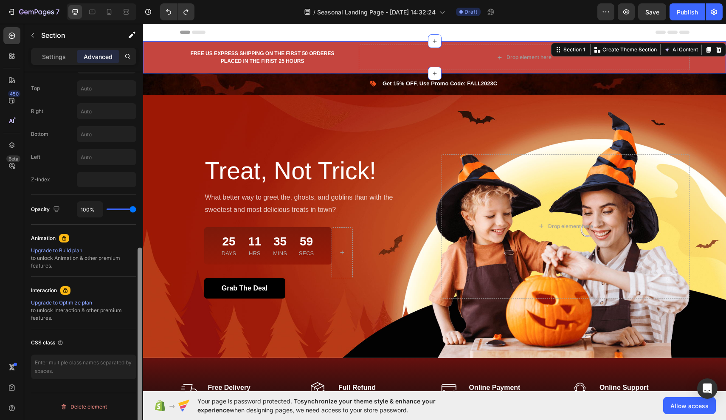
drag, startPoint x: 139, startPoint y: 205, endPoint x: 142, endPoint y: 403, distance: 197.5
click at [142, 403] on div at bounding box center [140, 346] width 5 height 197
click at [66, 252] on div "Upgrade to Build plan" at bounding box center [83, 251] width 105 height 8
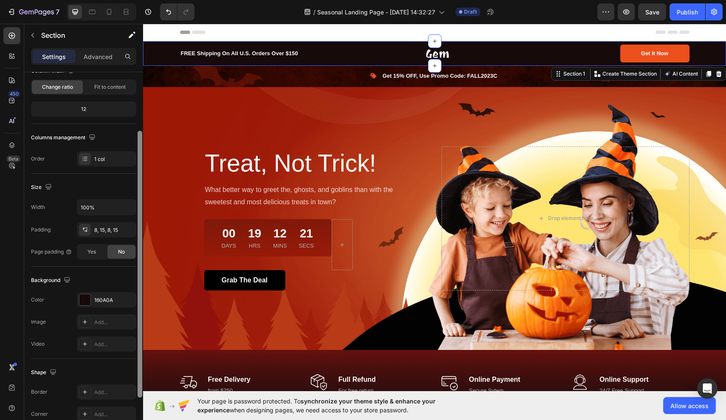
drag, startPoint x: 139, startPoint y: 251, endPoint x: 140, endPoint y: 309, distance: 58.6
click at [140, 309] on div at bounding box center [140, 264] width 5 height 267
click at [113, 302] on div "160A0A" at bounding box center [106, 301] width 25 height 8
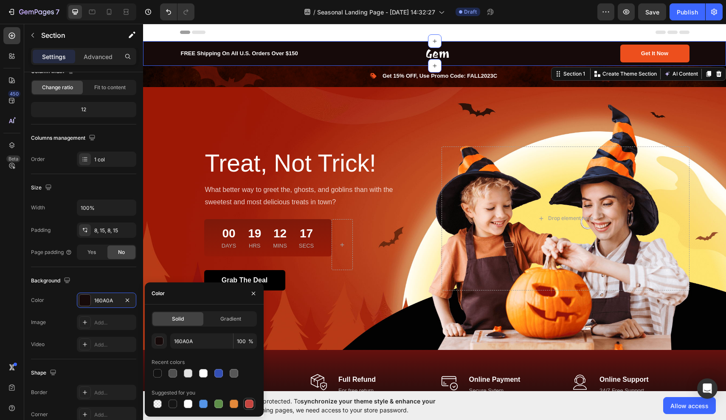
click at [250, 406] on div at bounding box center [249, 404] width 8 height 8
type input "C5453F"
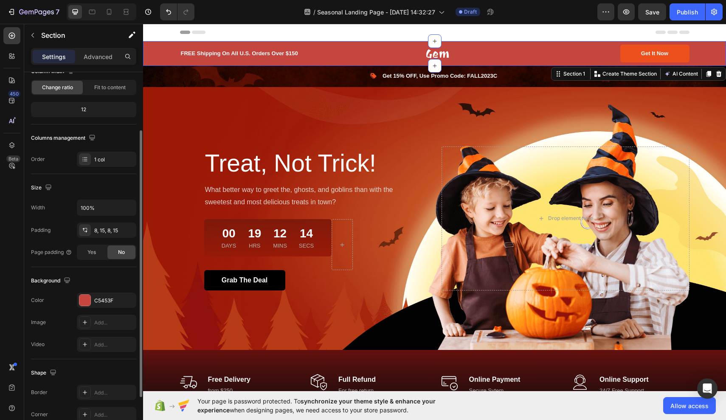
drag, startPoint x: 6, startPoint y: 259, endPoint x: 56, endPoint y: 227, distance: 59.7
click at [6, 259] on div "450 Beta" at bounding box center [11, 193] width 17 height 332
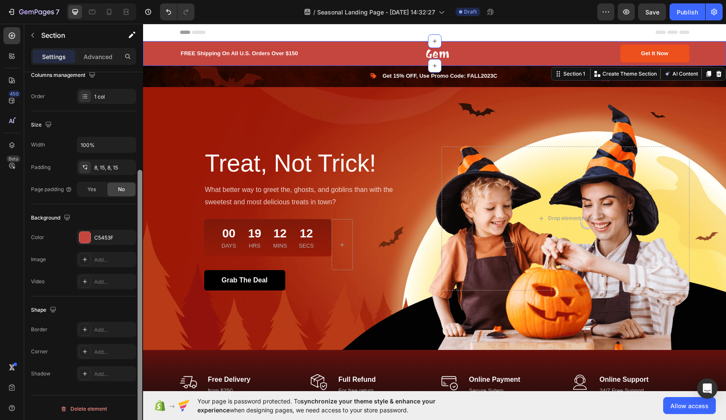
scroll to position [146, 0]
drag, startPoint x: 139, startPoint y: 249, endPoint x: 137, endPoint y: 303, distance: 54.0
click at [137, 304] on div at bounding box center [140, 258] width 6 height 372
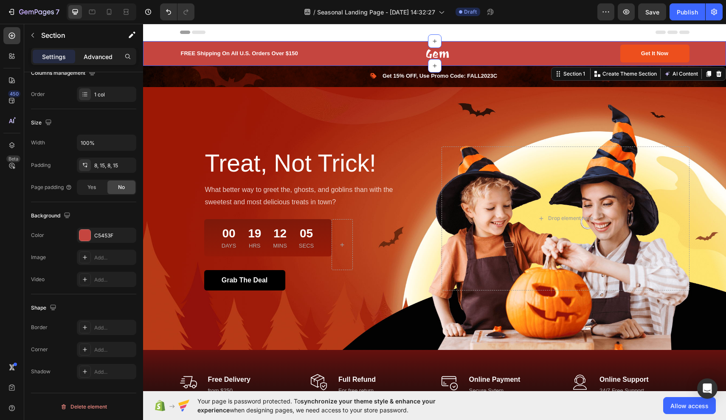
click at [114, 57] on div "Advanced" at bounding box center [98, 57] width 42 height 14
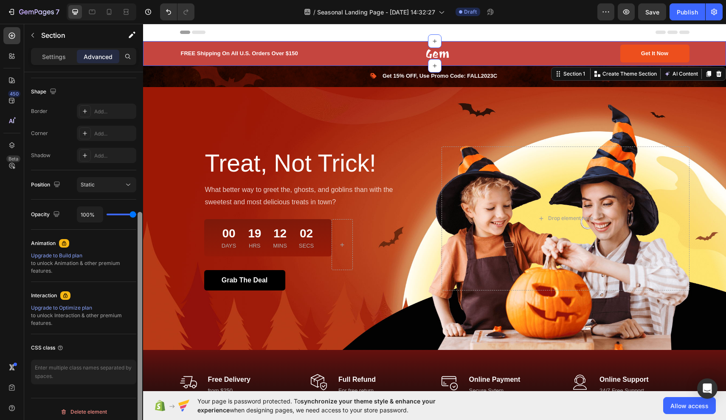
scroll to position [217, 0]
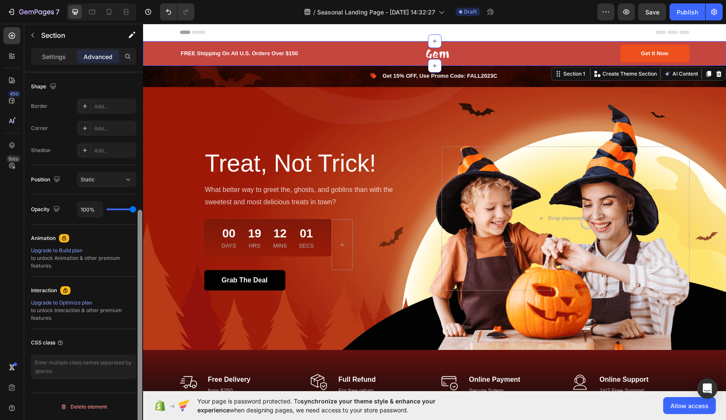
drag, startPoint x: 140, startPoint y: 186, endPoint x: 138, endPoint y: 256, distance: 69.7
click at [138, 256] on div at bounding box center [140, 327] width 5 height 234
click at [39, 241] on div "Animation" at bounding box center [43, 238] width 25 height 8
click at [49, 237] on div "Animation" at bounding box center [43, 238] width 25 height 8
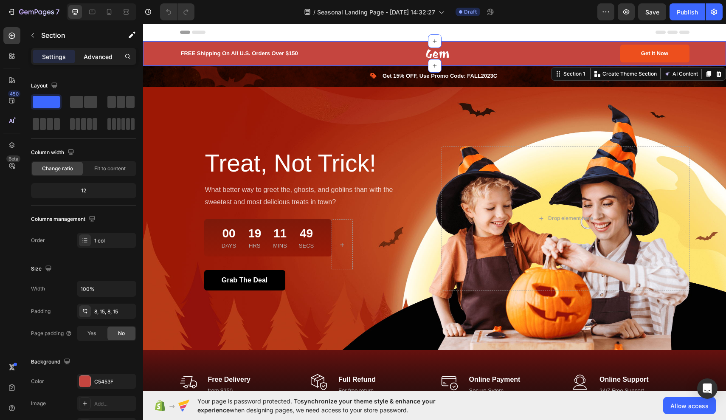
click at [99, 59] on p "Advanced" at bounding box center [98, 56] width 29 height 9
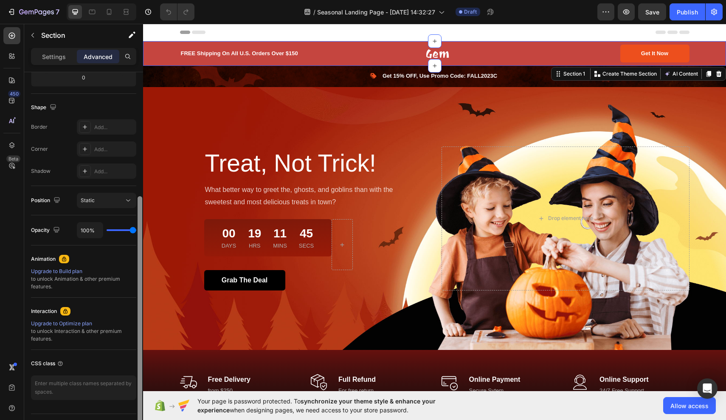
scroll to position [217, 0]
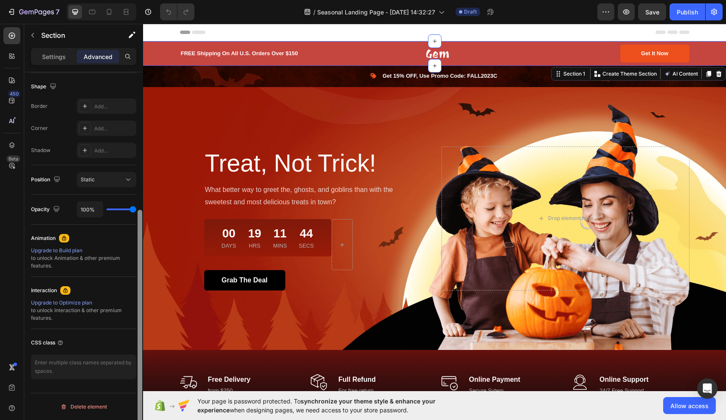
drag, startPoint x: 139, startPoint y: 168, endPoint x: 130, endPoint y: 327, distance: 159.5
click at [130, 327] on div "Display on Desktop Yes No Tablet Yes No Mobile Yes No Spacing (px) 0 0 0 0 8 15…" at bounding box center [83, 258] width 119 height 372
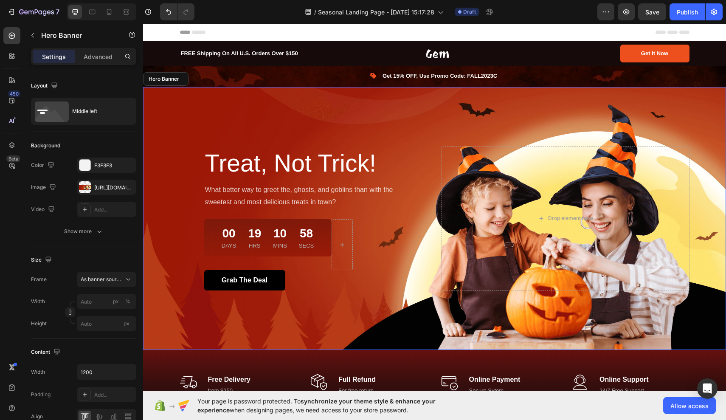
click at [512, 107] on div "Overlay" at bounding box center [434, 218] width 583 height 263
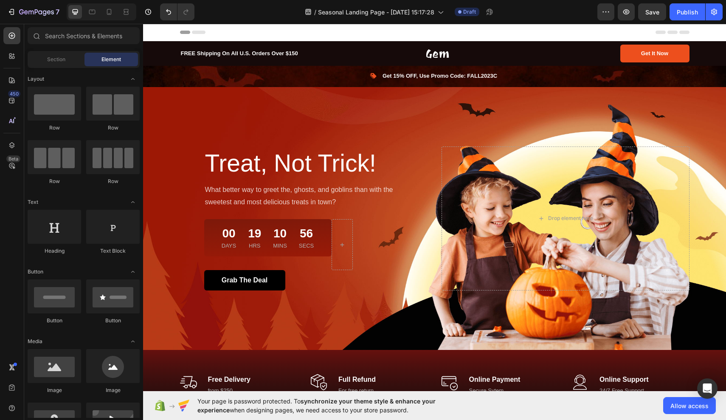
click at [529, 41] on div "Header" at bounding box center [434, 32] width 583 height 17
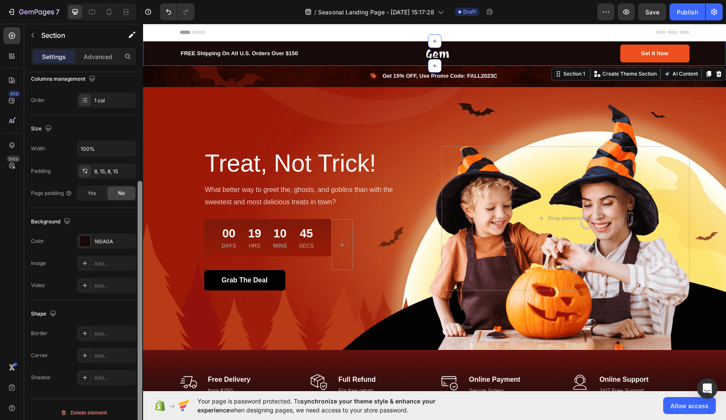
scroll to position [146, 0]
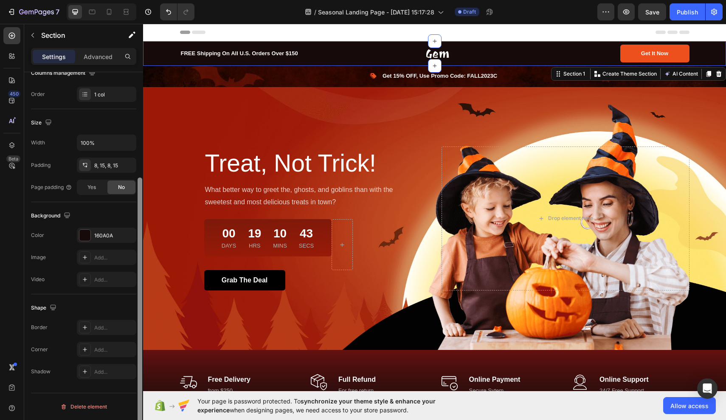
drag, startPoint x: 140, startPoint y: 170, endPoint x: 138, endPoint y: 296, distance: 125.7
click at [138, 296] on div at bounding box center [140, 310] width 5 height 267
click at [99, 234] on div "160A0A" at bounding box center [106, 236] width 25 height 8
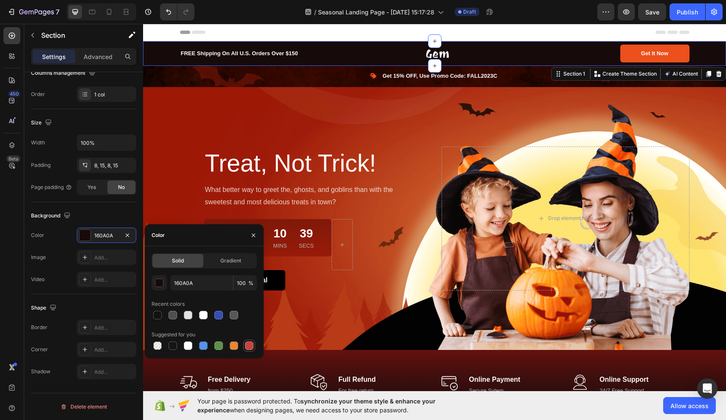
click at [253, 351] on div at bounding box center [249, 346] width 12 height 12
type input "C5453F"
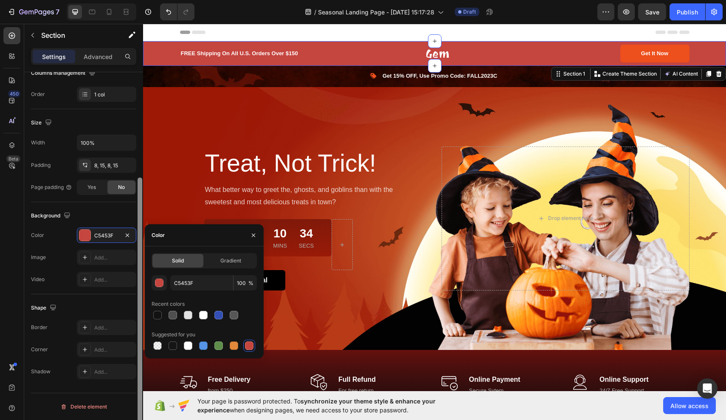
drag, startPoint x: 139, startPoint y: 283, endPoint x: 140, endPoint y: 309, distance: 25.5
click at [140, 309] on div at bounding box center [140, 310] width 5 height 267
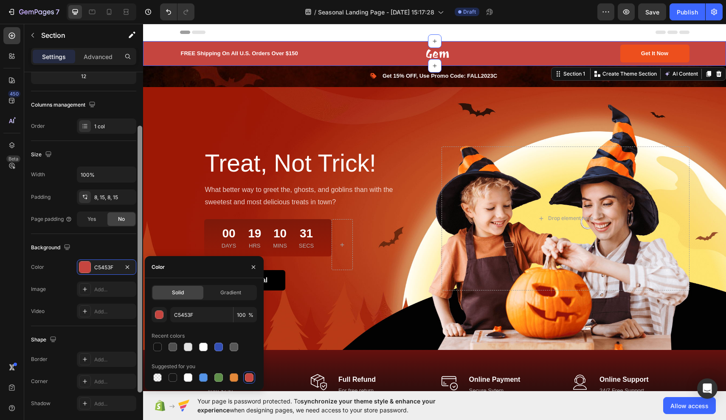
scroll to position [97, 0]
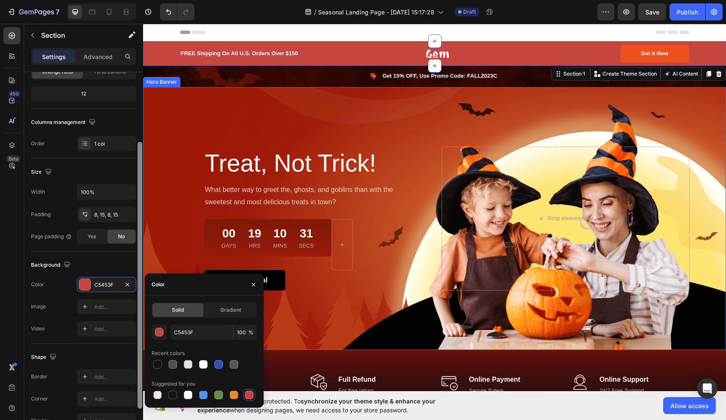
drag, startPoint x: 283, startPoint y: 332, endPoint x: 147, endPoint y: 247, distance: 160.5
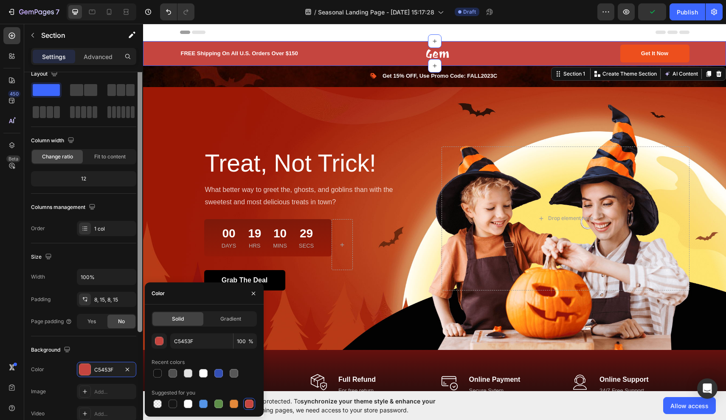
scroll to position [0, 0]
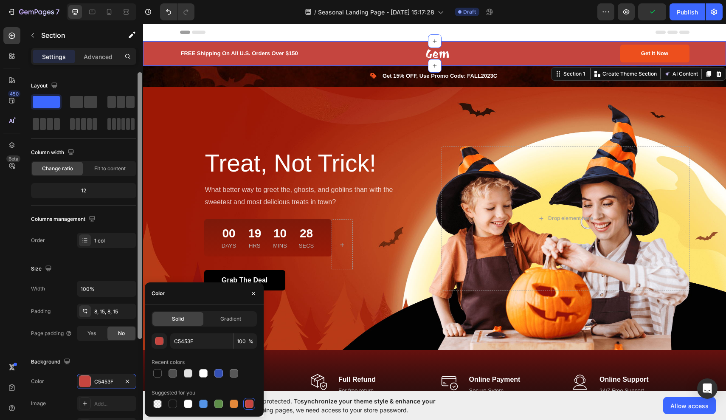
drag, startPoint x: 139, startPoint y: 242, endPoint x: 141, endPoint y: 180, distance: 62.5
click at [141, 180] on div at bounding box center [140, 205] width 5 height 267
click at [112, 56] on p "Advanced" at bounding box center [98, 56] width 29 height 9
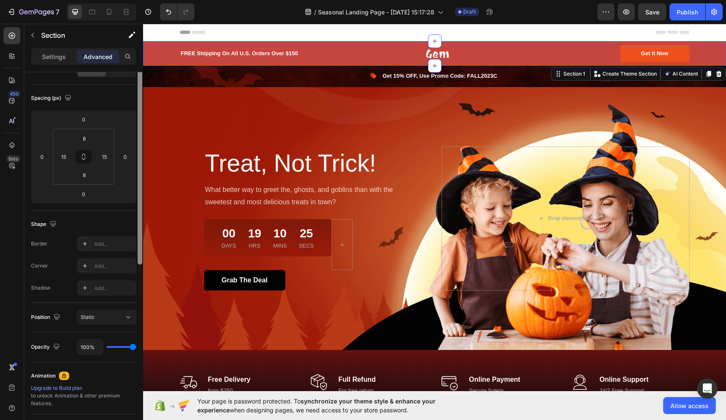
scroll to position [102, 0]
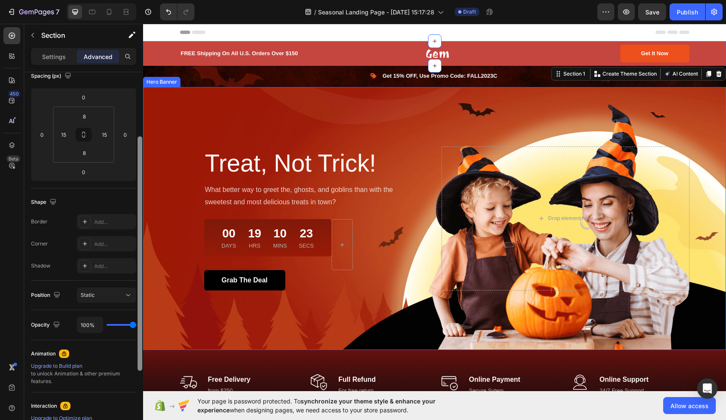
drag, startPoint x: 284, startPoint y: 195, endPoint x: 144, endPoint y: 280, distance: 163.3
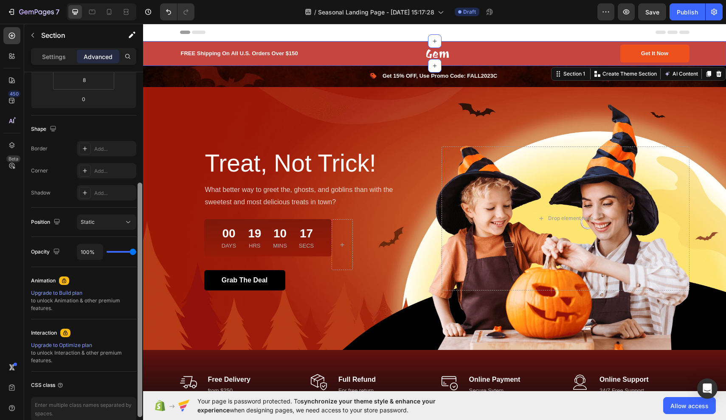
scroll to position [176, 0]
click at [65, 283] on div at bounding box center [64, 279] width 10 height 8
click at [65, 281] on icon at bounding box center [64, 279] width 7 height 7
click at [51, 280] on div "Animation" at bounding box center [43, 280] width 25 height 8
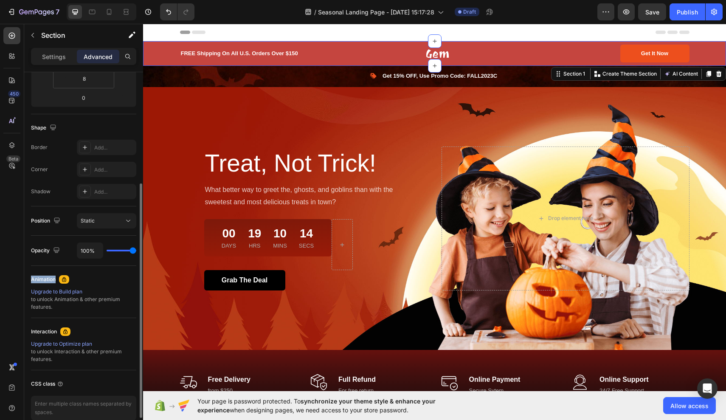
click at [51, 280] on div "Animation" at bounding box center [43, 280] width 25 height 8
click at [67, 293] on div "Upgrade to Build plan" at bounding box center [83, 292] width 105 height 8
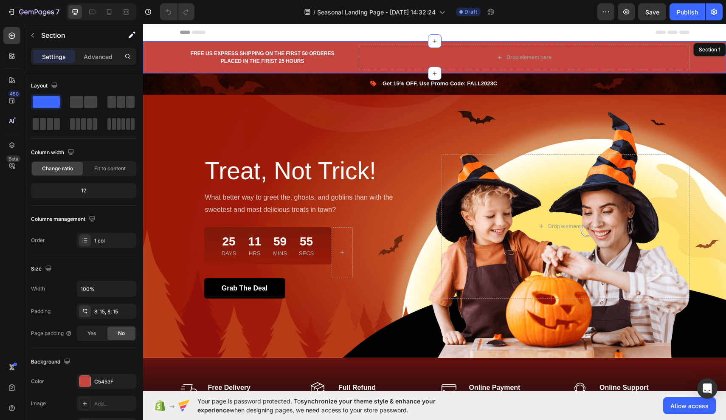
click at [345, 70] on div "FREE US EXPRESS SHIPPING ON THE FIRST 50 ORDERES PLACED IN THE FIRIST 25 HOURS …" at bounding box center [434, 57] width 583 height 32
click at [101, 57] on p "Advanced" at bounding box center [98, 56] width 29 height 9
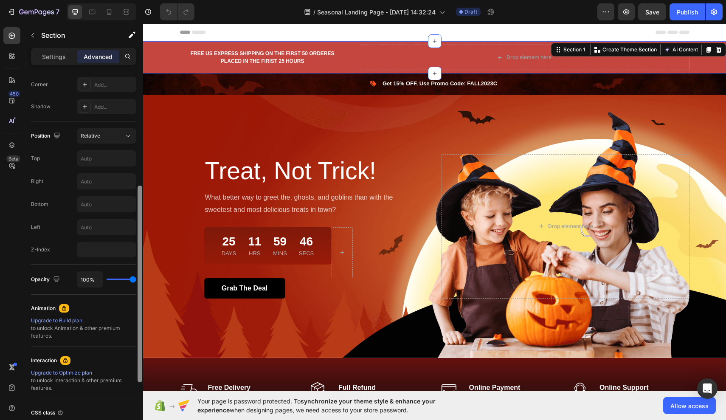
scroll to position [261, 0]
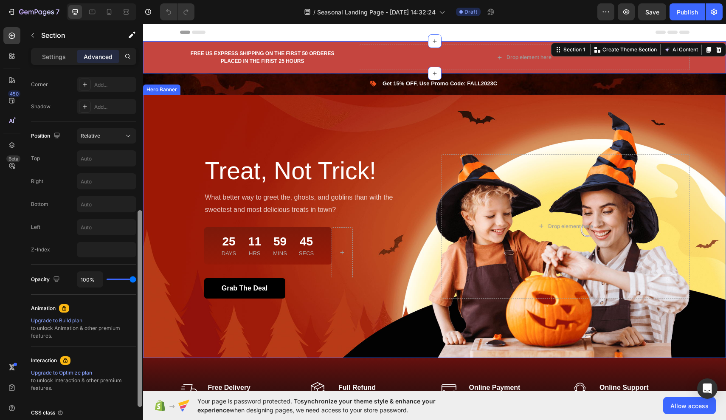
drag, startPoint x: 284, startPoint y: 154, endPoint x: 148, endPoint y: 313, distance: 208.7
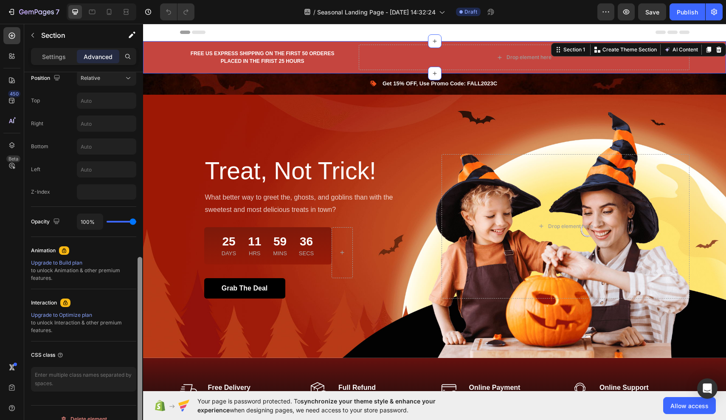
scroll to position [331, 0]
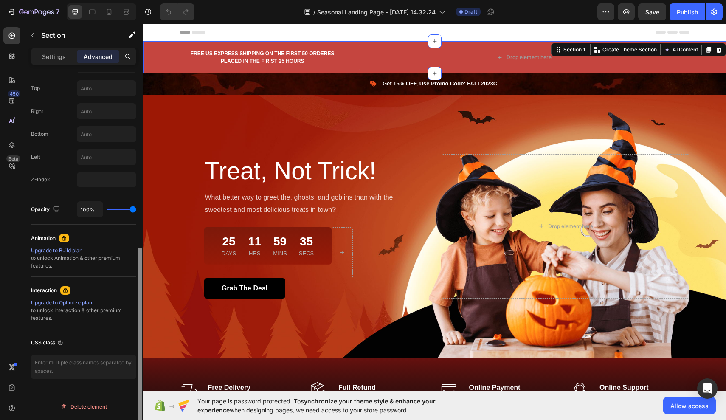
drag, startPoint x: 139, startPoint y: 180, endPoint x: 138, endPoint y: 355, distance: 175.4
click at [138, 355] on div at bounding box center [140, 346] width 5 height 197
click at [61, 238] on icon at bounding box center [64, 238] width 7 height 7
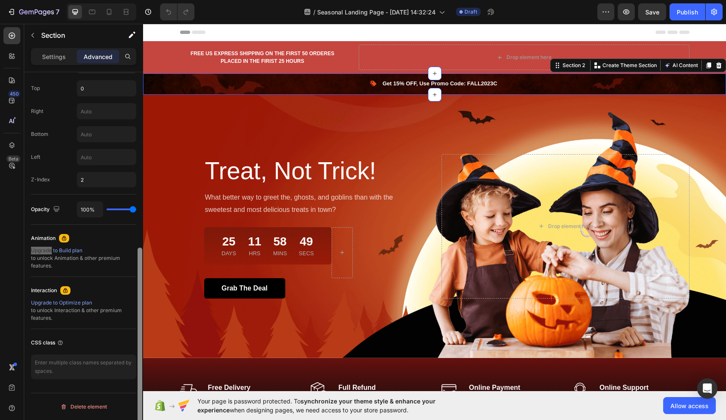
drag, startPoint x: 141, startPoint y: 263, endPoint x: 136, endPoint y: 282, distance: 19.3
click at [136, 282] on div "Display on Desktop Yes No Tablet Yes No Mobile Yes No Spacing (px) 0 0 0 0 12 1…" at bounding box center [83, 258] width 119 height 372
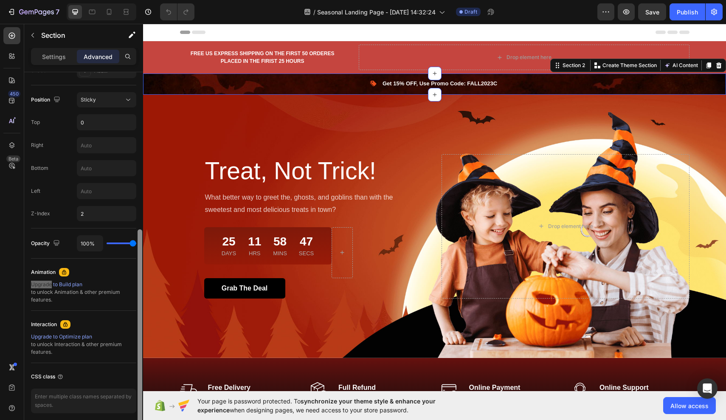
scroll to position [294, 0]
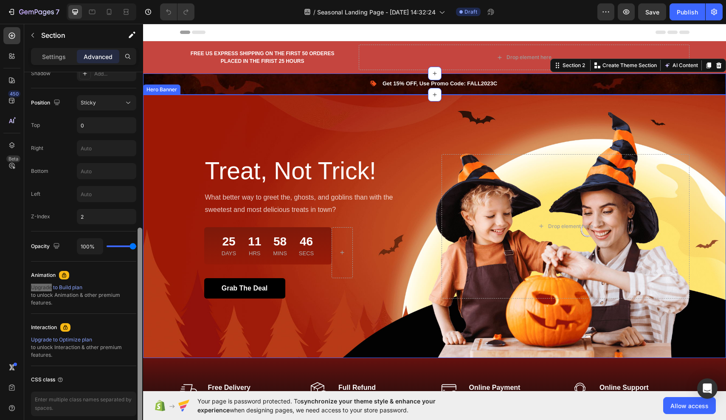
drag, startPoint x: 283, startPoint y: 304, endPoint x: 149, endPoint y: 228, distance: 154.8
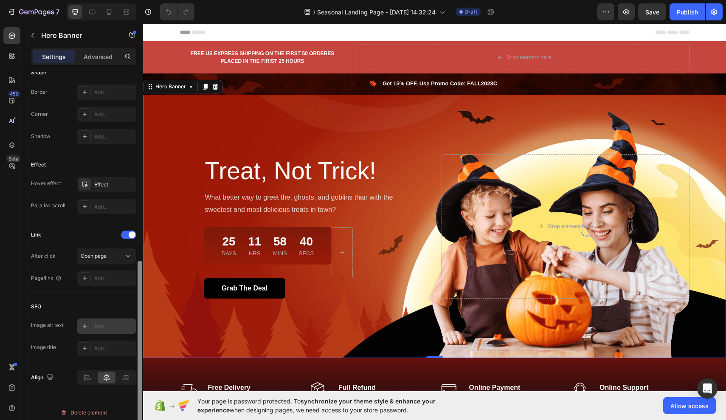
scroll to position [378, 0]
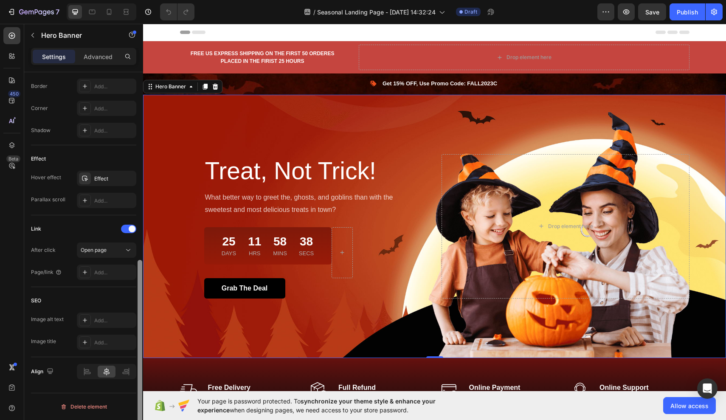
drag, startPoint x: 140, startPoint y: 223, endPoint x: 141, endPoint y: 315, distance: 91.7
click at [141, 315] on div at bounding box center [140, 352] width 5 height 184
click at [94, 58] on p "Advanced" at bounding box center [98, 56] width 29 height 9
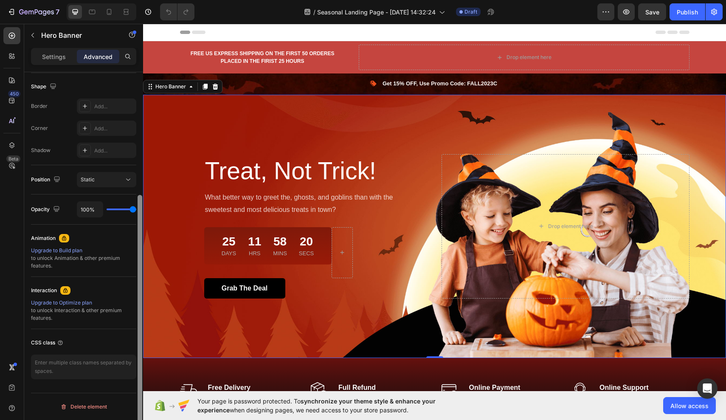
scroll to position [206, 0]
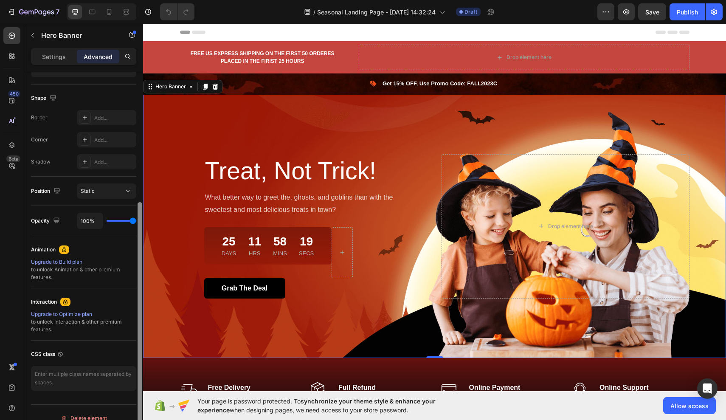
drag, startPoint x: 284, startPoint y: 270, endPoint x: 144, endPoint y: 230, distance: 145.4
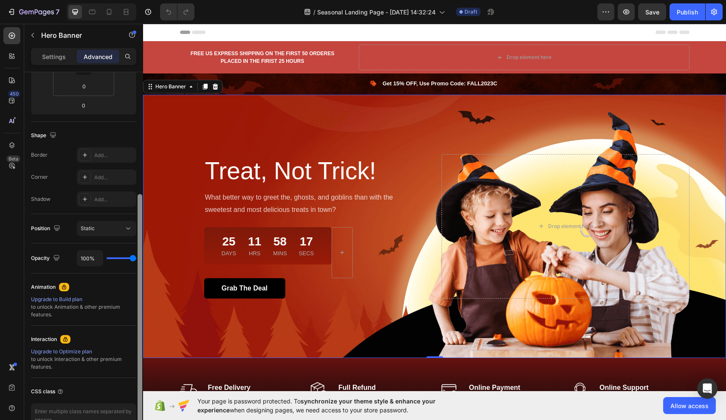
scroll to position [157, 0]
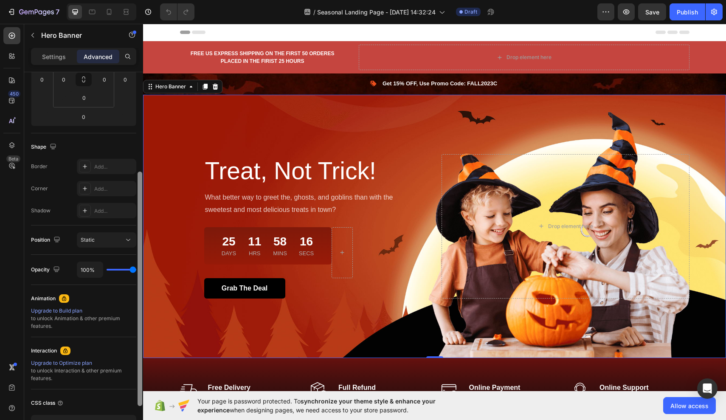
drag, startPoint x: 283, startPoint y: 251, endPoint x: 149, endPoint y: 175, distance: 153.8
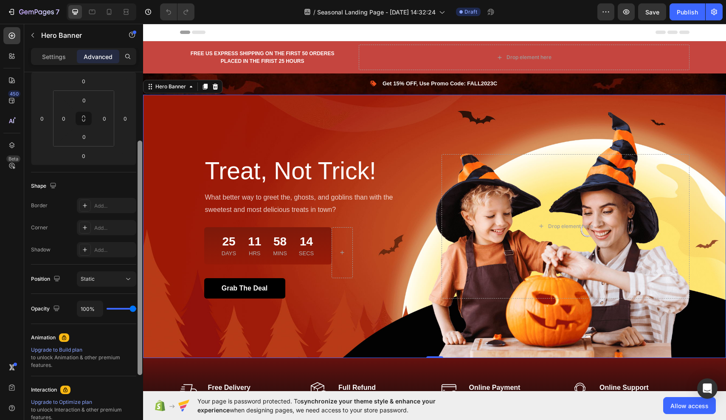
scroll to position [114, 0]
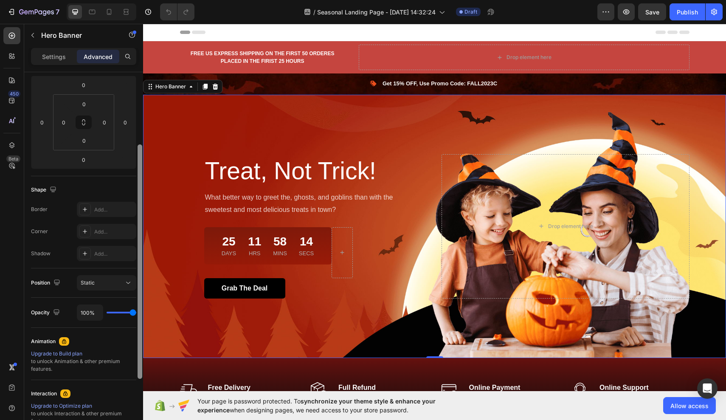
drag, startPoint x: 282, startPoint y: 219, endPoint x: 149, endPoint y: 133, distance: 157.9
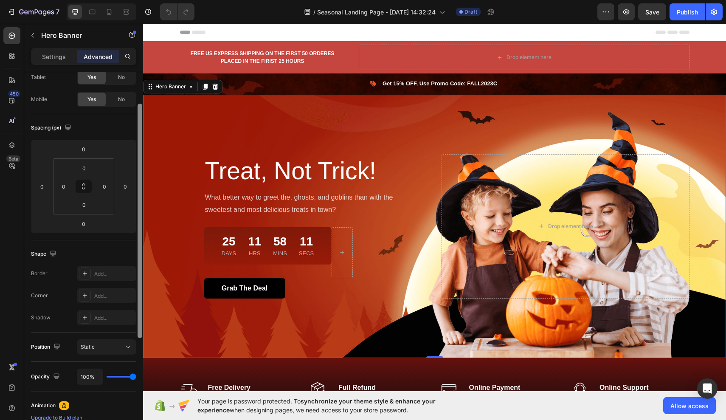
scroll to position [50, 0]
drag, startPoint x: 284, startPoint y: 181, endPoint x: 145, endPoint y: 115, distance: 153.3
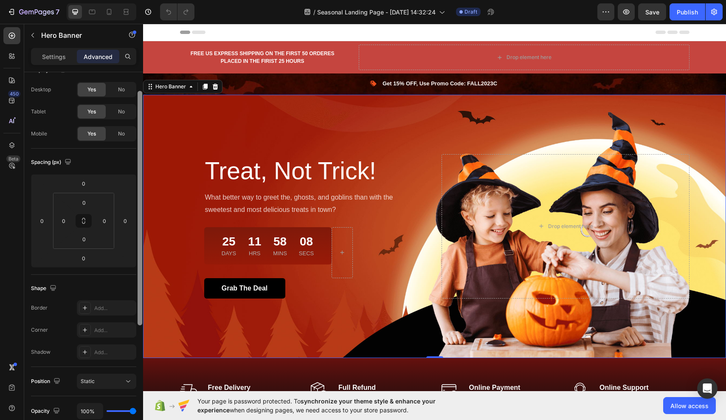
scroll to position [0, 0]
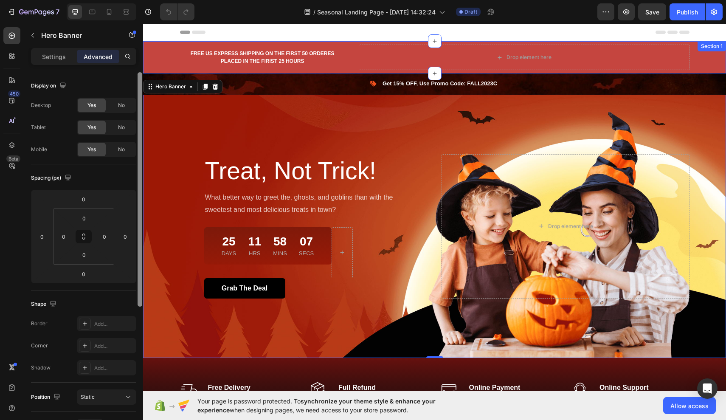
drag, startPoint x: 283, startPoint y: 148, endPoint x: 147, endPoint y: 70, distance: 156.7
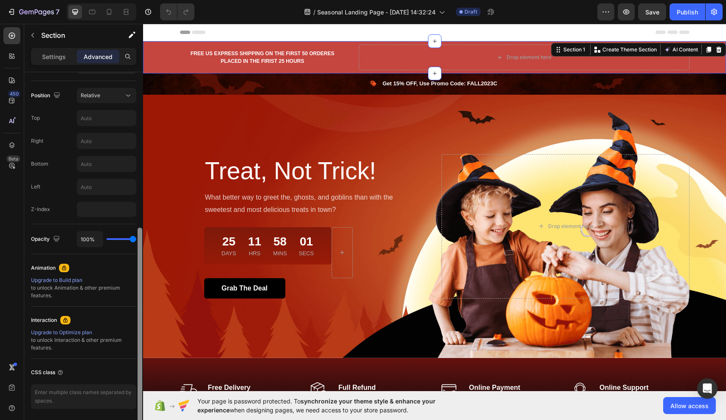
scroll to position [304, 0]
drag, startPoint x: 140, startPoint y: 103, endPoint x: 138, endPoint y: 264, distance: 161.4
click at [138, 264] on div at bounding box center [140, 331] width 5 height 197
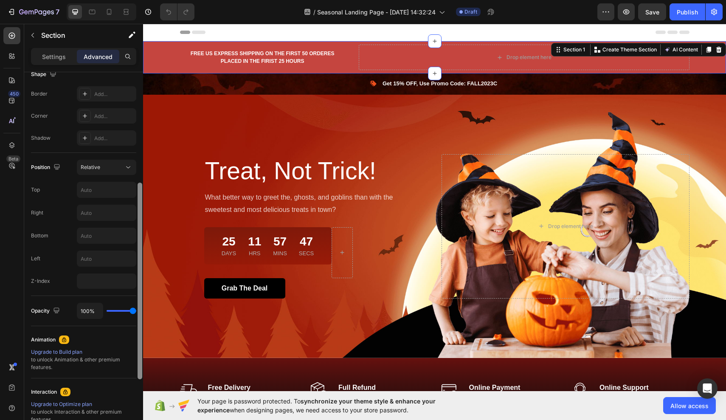
scroll to position [222, 0]
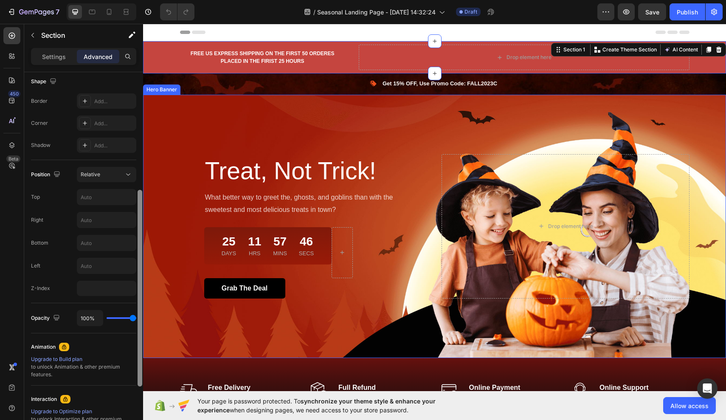
drag, startPoint x: 283, startPoint y: 330, endPoint x: 146, endPoint y: 245, distance: 161.3
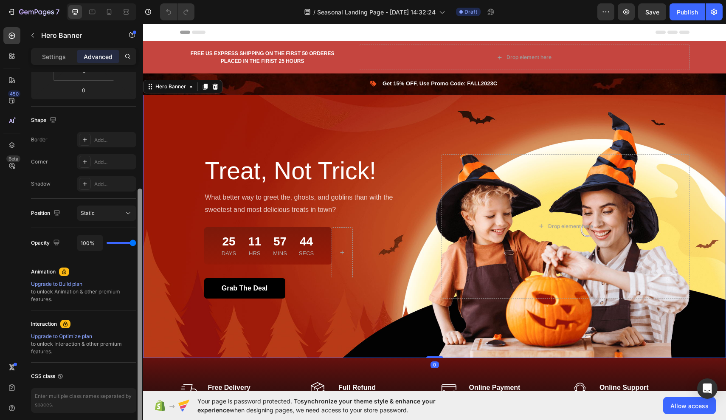
scroll to position [185, 0]
click at [140, 243] on div at bounding box center [140, 306] width 5 height 234
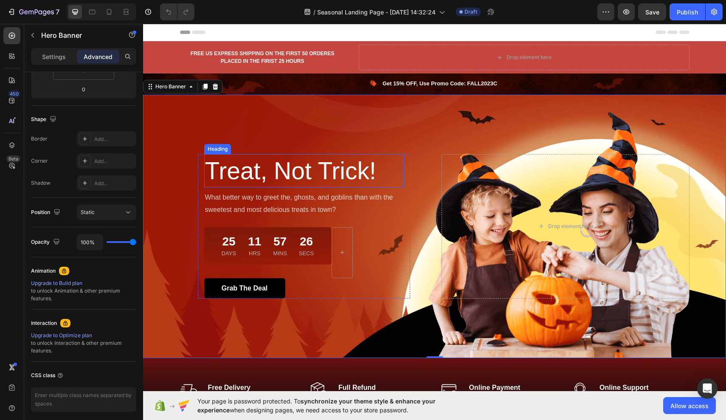
click at [269, 173] on p "Treat, Not Trick!" at bounding box center [304, 170] width 198 height 31
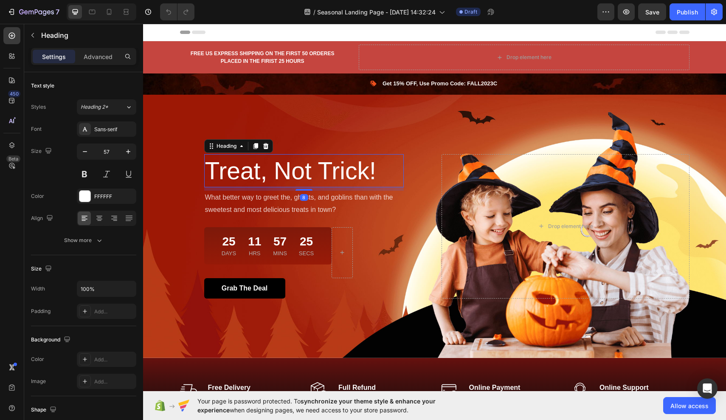
click at [209, 170] on p "Treat, Not Trick!" at bounding box center [304, 170] width 198 height 31
click at [280, 166] on p "Treat, Not Trick!" at bounding box center [304, 170] width 198 height 31
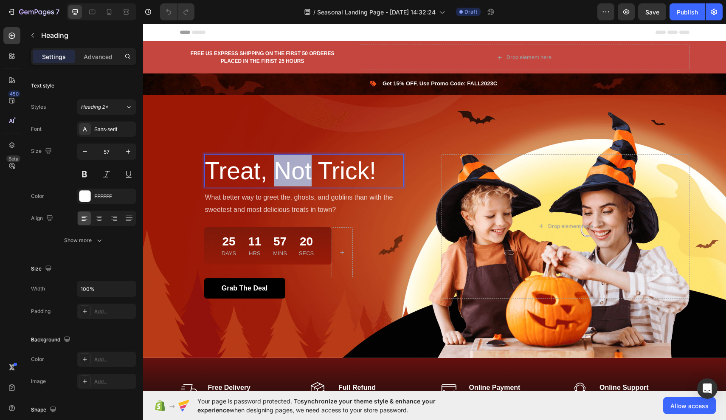
click at [280, 166] on p "Treat, Not Trick!" at bounding box center [304, 170] width 198 height 31
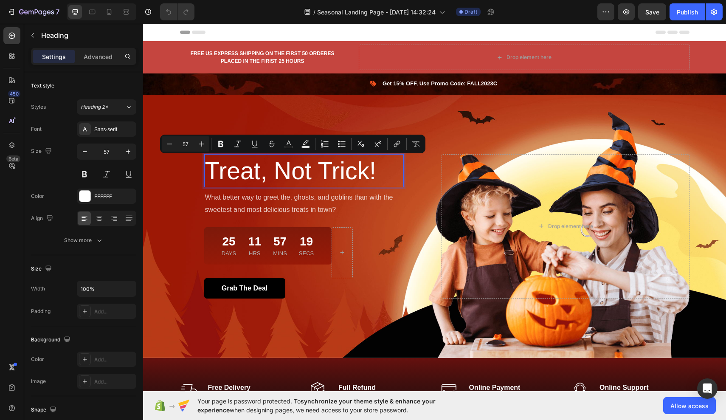
click at [373, 177] on p "Treat, Not Trick!" at bounding box center [304, 170] width 198 height 31
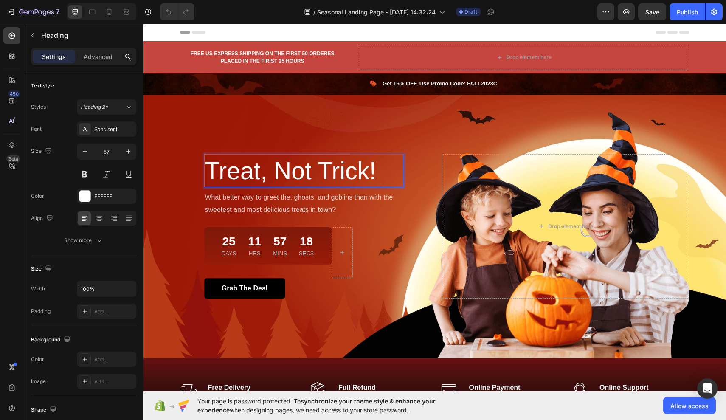
click at [373, 177] on p "Treat, Not Trick!" at bounding box center [304, 170] width 198 height 31
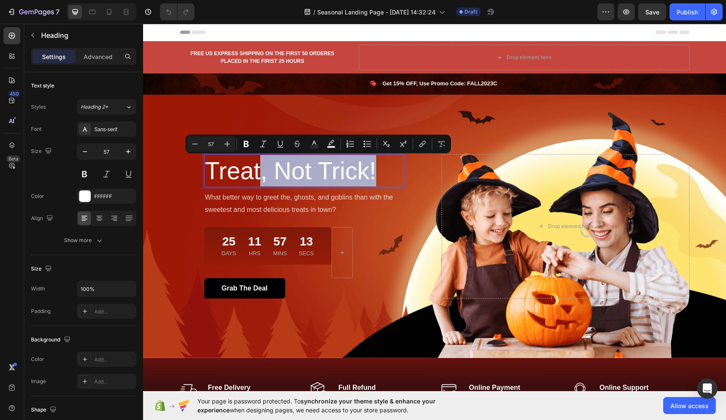
drag, startPoint x: 373, startPoint y: 177, endPoint x: 258, endPoint y: 164, distance: 115.8
click at [258, 164] on p "Treat, Not Trick!" at bounding box center [304, 170] width 198 height 31
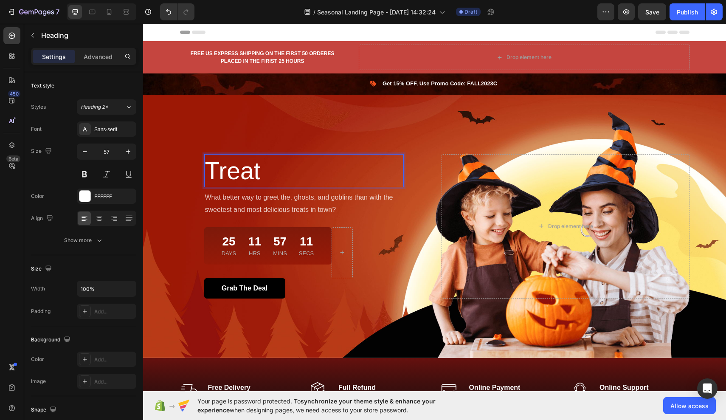
click at [207, 171] on p "Treat" at bounding box center [304, 170] width 198 height 31
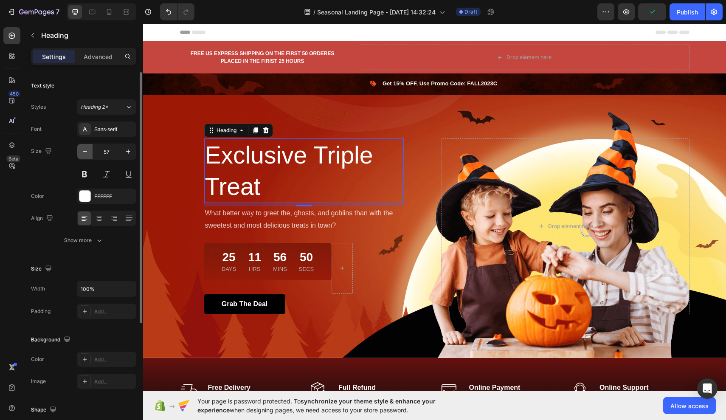
click at [87, 152] on icon "button" at bounding box center [85, 151] width 4 height 1
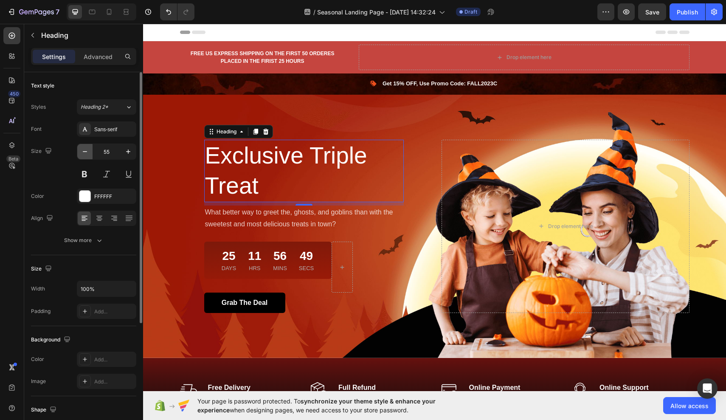
click at [87, 152] on icon "button" at bounding box center [85, 151] width 4 height 1
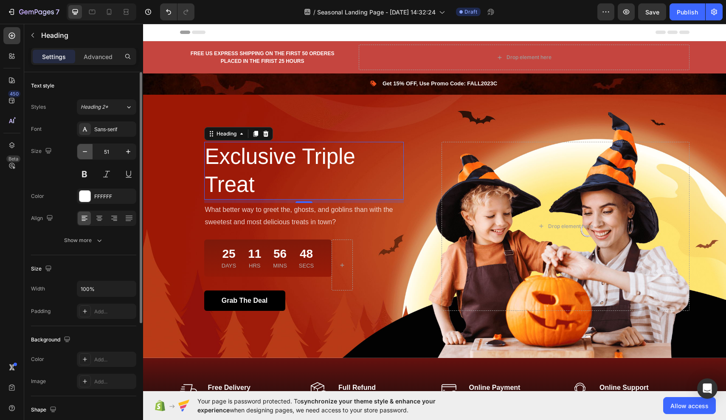
click at [87, 152] on icon "button" at bounding box center [85, 151] width 4 height 1
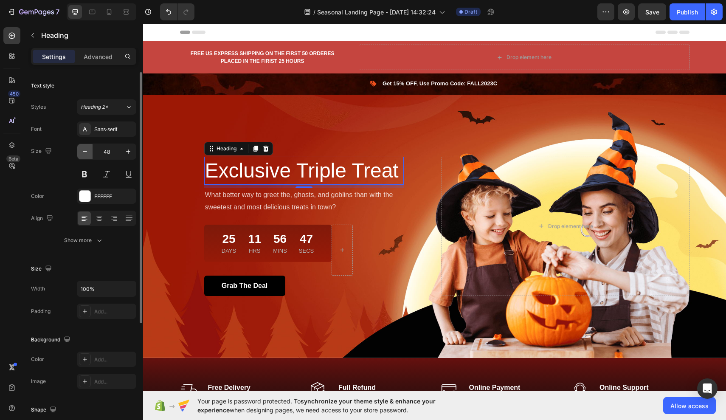
click at [87, 152] on icon "button" at bounding box center [85, 151] width 4 height 1
click at [128, 152] on icon "button" at bounding box center [128, 151] width 4 height 4
click at [87, 155] on icon "button" at bounding box center [85, 151] width 8 height 8
type input "48"
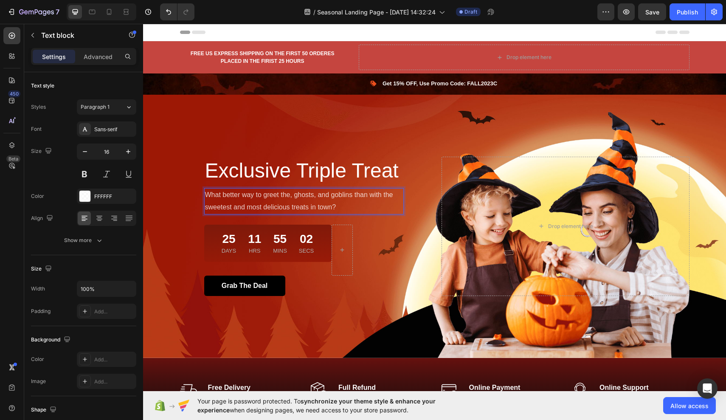
click at [263, 194] on p "What better way to greet the, ghosts, and goblins than with the sweetest and mo…" at bounding box center [304, 201] width 198 height 25
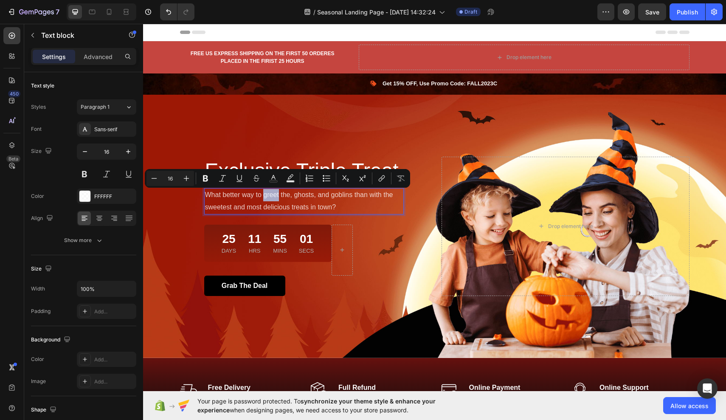
click at [275, 196] on p "What better way to greet the, ghosts, and goblins than with the sweetest and mo…" at bounding box center [304, 201] width 198 height 25
click at [265, 196] on p "What better way to greet the, ghosts, and goblins than with the sweetest and mo…" at bounding box center [304, 201] width 198 height 25
click at [264, 196] on p "What better way to greet the, ghosts, and goblins than with the sweetest and mo…" at bounding box center [304, 201] width 198 height 25
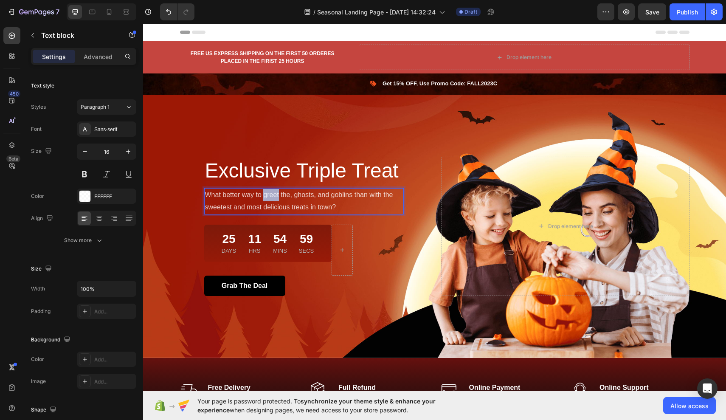
click at [264, 196] on p "What better way to greet the, ghosts, and goblins than with the sweetest and mo…" at bounding box center [304, 201] width 198 height 25
click at [337, 205] on p "What better way to greet the, ghosts, and goblins than with the sweetest and mo…" at bounding box center [304, 201] width 198 height 25
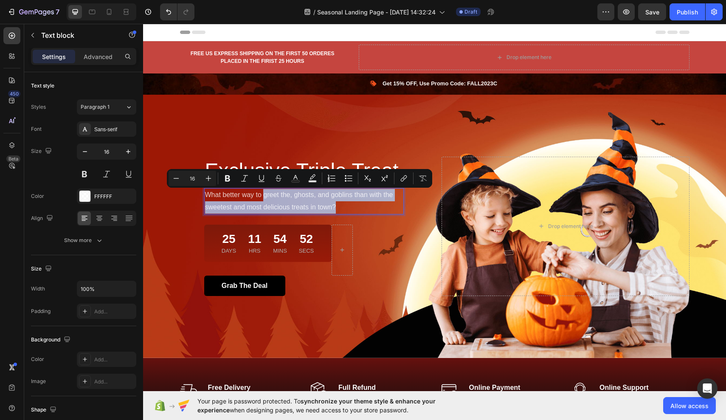
drag, startPoint x: 337, startPoint y: 205, endPoint x: 264, endPoint y: 194, distance: 73.9
click at [264, 194] on p "What better way to greet the, ghosts, and goblins than with the sweetest and mo…" at bounding box center [304, 201] width 198 height 25
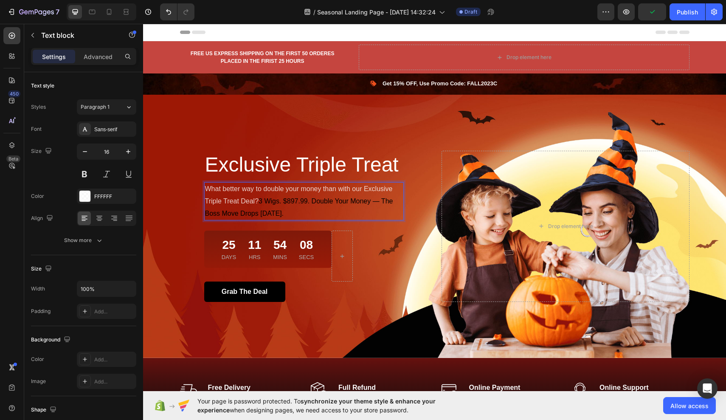
click at [382, 201] on span "3 Wigs. $897.99. Double Your Money — The Boss Move Drops Sept 21." at bounding box center [299, 207] width 188 height 20
click at [380, 201] on span "3 Wigs. $897.99. Double Your Money. The Boss Move Drops Sept 21." at bounding box center [296, 207] width 183 height 20
click at [383, 200] on span "3 Wigs. $897.99. Double Your Money. The Boss Move Drops Sept 21." at bounding box center [296, 207] width 183 height 20
click at [239, 214] on span "3 Wigs. $897.99. Double Your Money. The Boss Move Drops Sept 21." at bounding box center [296, 207] width 183 height 20
click at [287, 214] on p "What better way to double your money than with our Exclusive Triple Treat Deal?…" at bounding box center [304, 201] width 198 height 37
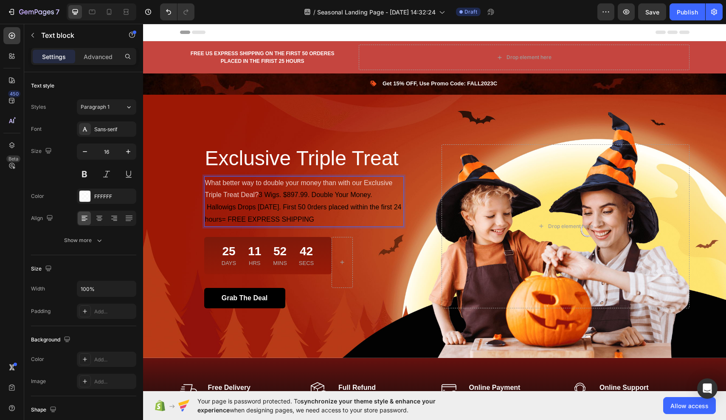
click at [208, 181] on p "What better way to double your money than with our Exclusive Triple Treat Deal?…" at bounding box center [304, 201] width 198 height 49
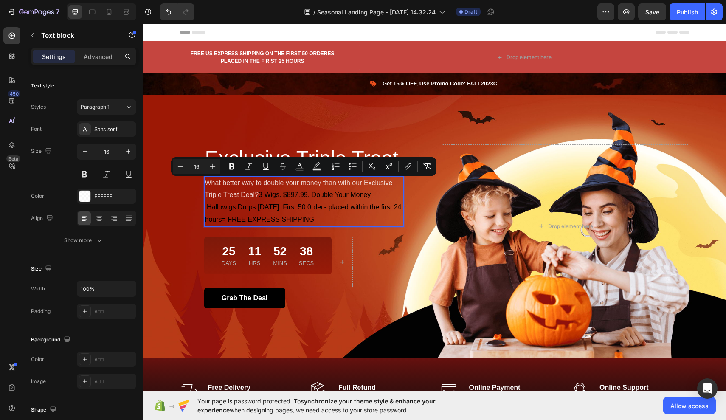
drag, startPoint x: 208, startPoint y: 181, endPoint x: 311, endPoint y: 214, distance: 108.5
click at [311, 214] on p "What better way to double your money than with our Exclusive Triple Treat Deal?…" at bounding box center [304, 201] width 198 height 49
click at [88, 175] on button at bounding box center [84, 173] width 15 height 15
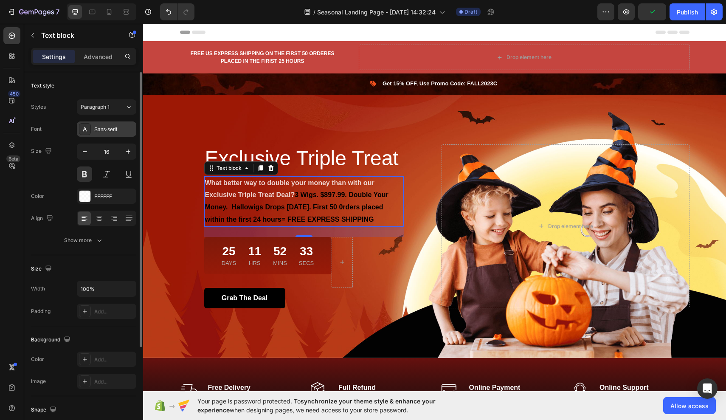
click at [105, 132] on div "Sans-serif" at bounding box center [114, 130] width 40 height 8
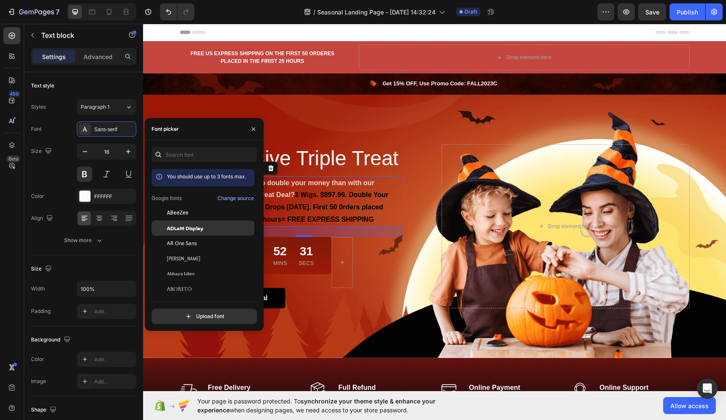
click at [180, 227] on span "ADLaM Display" at bounding box center [185, 228] width 37 height 8
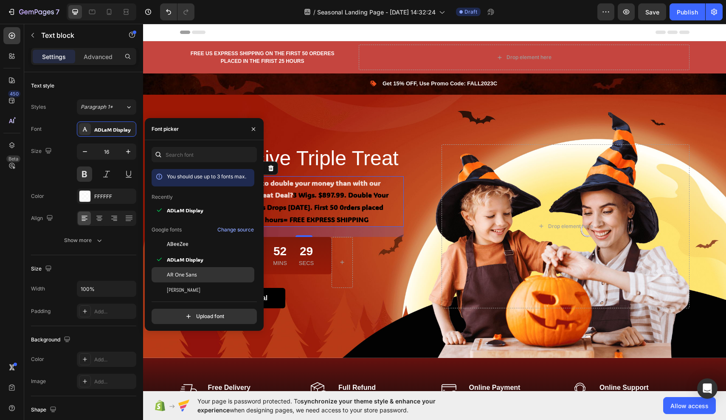
click at [186, 274] on span "AR One Sans" at bounding box center [182, 275] width 30 height 8
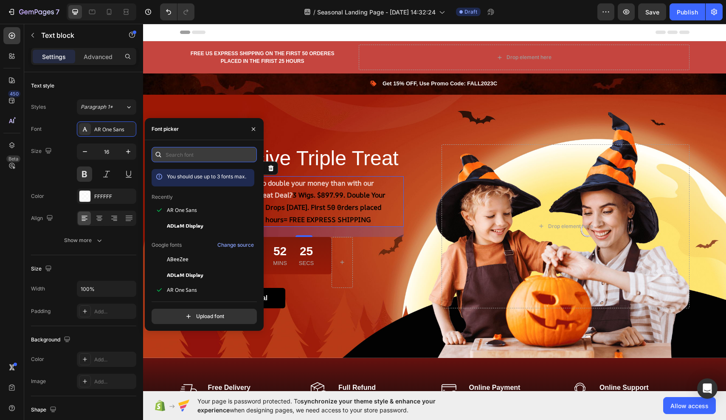
click at [214, 158] on input "text" at bounding box center [204, 154] width 105 height 15
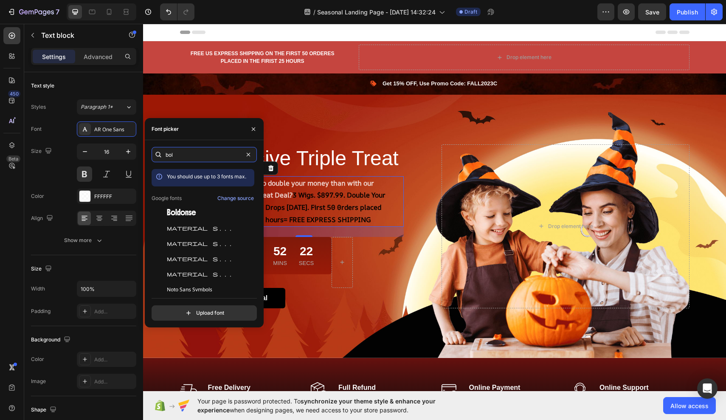
type input "bold"
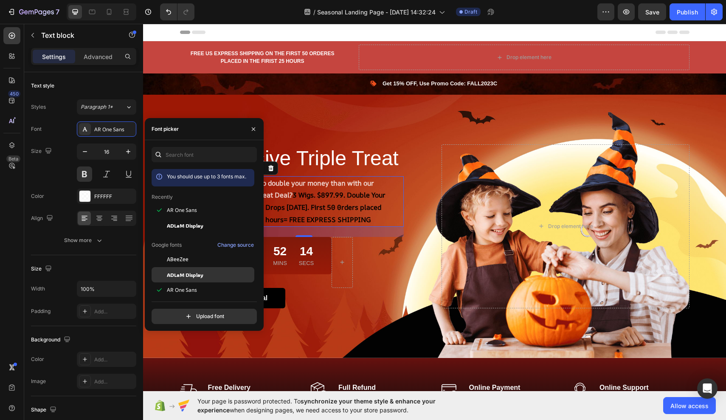
click at [185, 271] on span "ADLaM Display" at bounding box center [185, 275] width 37 height 8
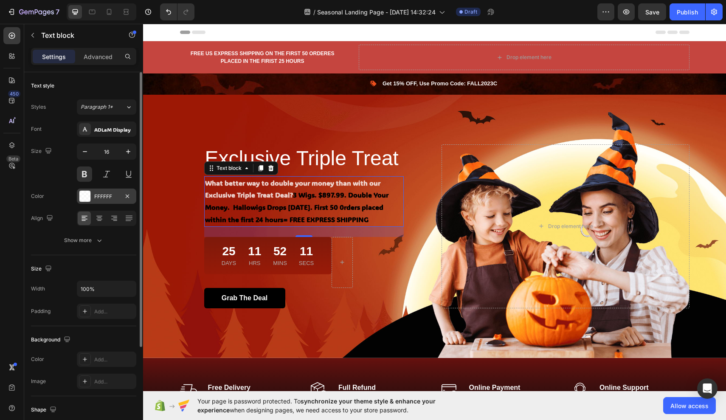
click at [110, 196] on div "FFFFFF" at bounding box center [106, 197] width 25 height 8
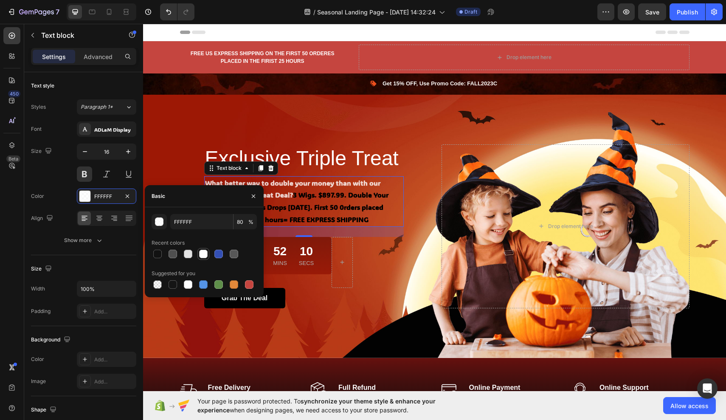
click at [201, 255] on div at bounding box center [203, 254] width 8 height 8
type input "100"
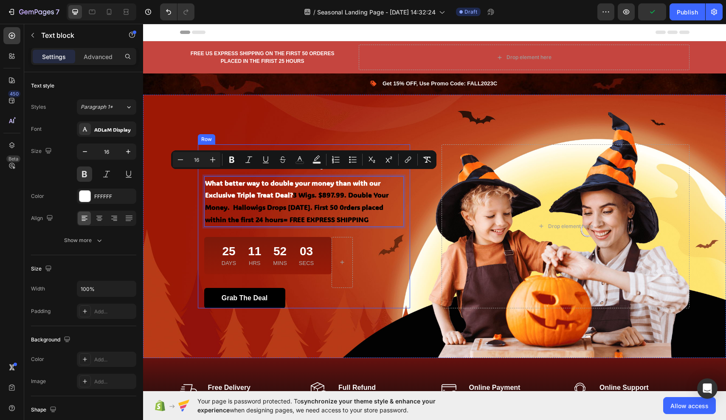
drag, startPoint x: 249, startPoint y: 226, endPoint x: 203, endPoint y: 179, distance: 65.5
click at [203, 179] on div "Exclusive Triple Treat Heading What better way to double your money than with o…" at bounding box center [304, 226] width 212 height 164
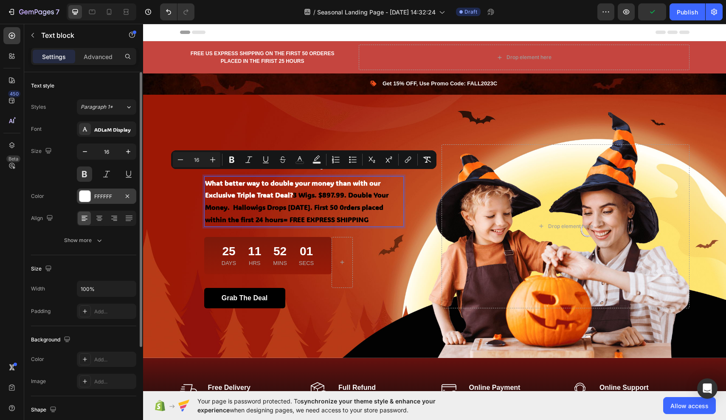
click at [113, 194] on div "FFFFFF" at bounding box center [106, 197] width 25 height 8
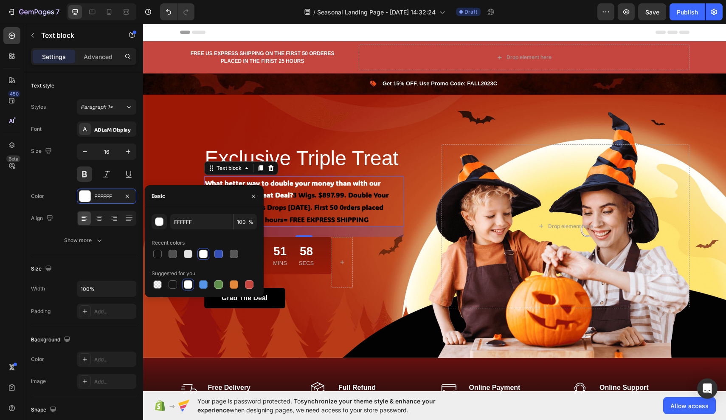
click at [206, 255] on div at bounding box center [203, 254] width 8 height 8
click at [258, 197] on button "button" at bounding box center [254, 196] width 14 height 14
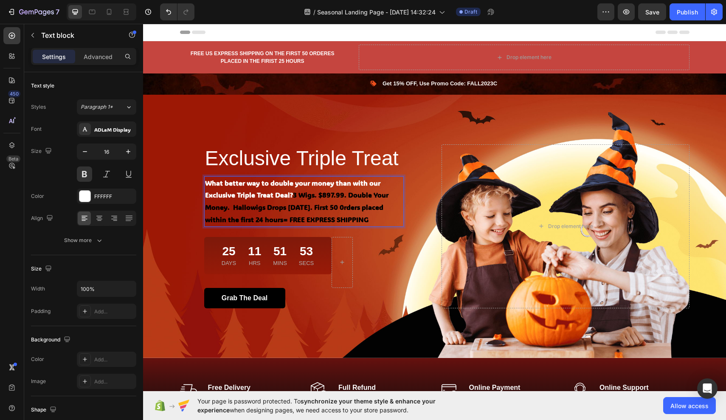
click at [307, 190] on span "3 Wigs. $897.99. Double Your Money. Hallowigs Drops Sept 21. First 50 0rders pl…" at bounding box center [296, 207] width 183 height 34
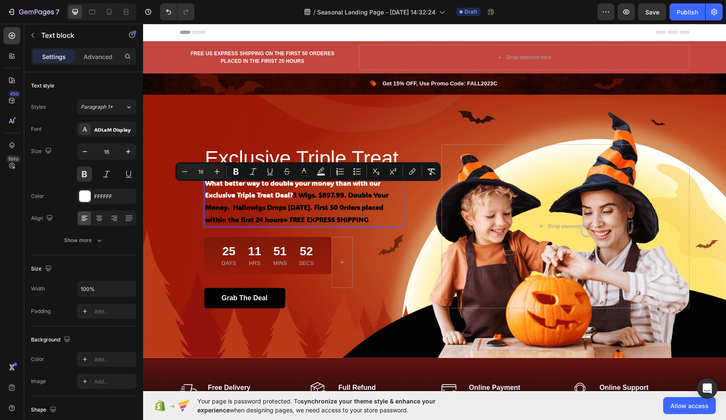
click at [307, 190] on span "3 Wigs. $897.99. Double Your Money. Hallowigs Drops Sept 21. First 50 0rders pl…" at bounding box center [296, 207] width 183 height 34
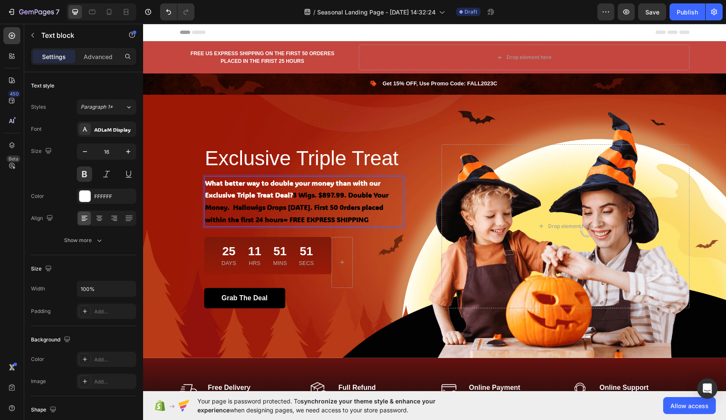
click at [307, 190] on span "3 Wigs. $897.99. Double Your Money. Hallowigs Drops Sept 21. First 50 0rders pl…" at bounding box center [296, 207] width 183 height 34
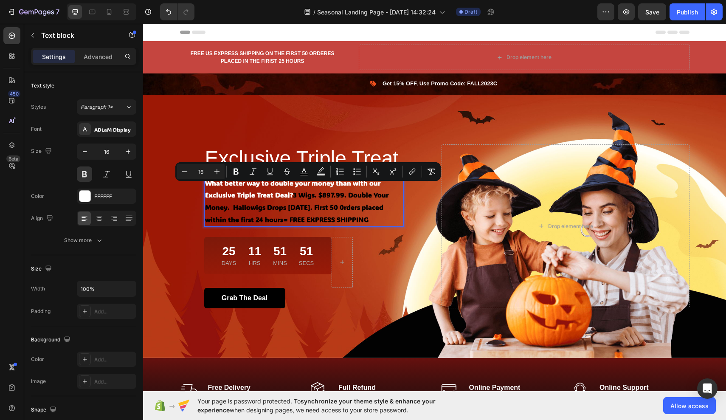
click at [307, 190] on span "3 Wigs. $897.99. Double Your Money. Hallowigs Drops Sept 21. First 50 0rders pl…" at bounding box center [296, 207] width 183 height 34
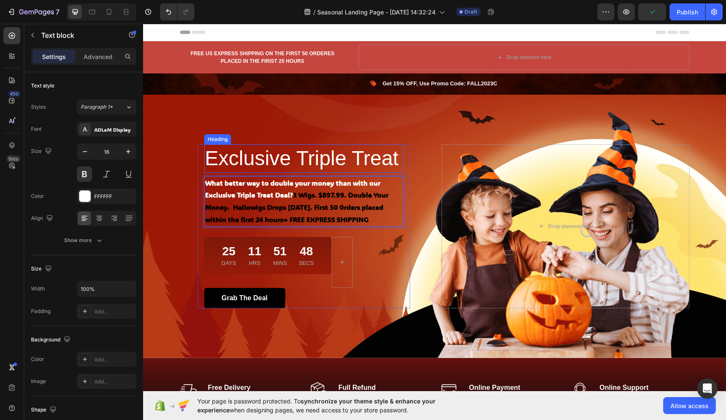
click at [330, 157] on p "Exclusive Triple Treat" at bounding box center [304, 158] width 198 height 26
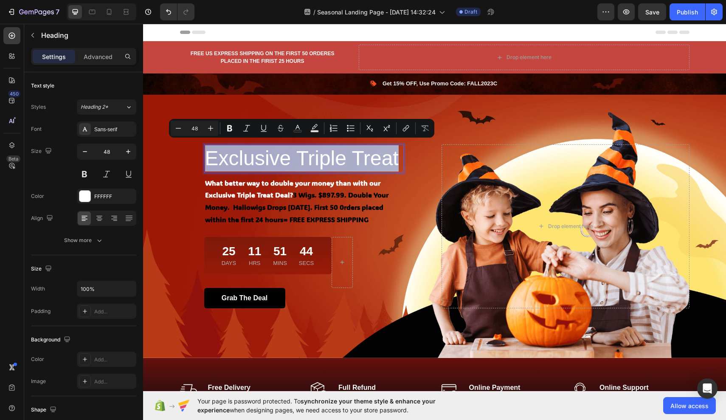
drag, startPoint x: 398, startPoint y: 156, endPoint x: 208, endPoint y: 144, distance: 190.6
click at [208, 145] on p "Exclusive Triple Treat" at bounding box center [304, 158] width 198 height 26
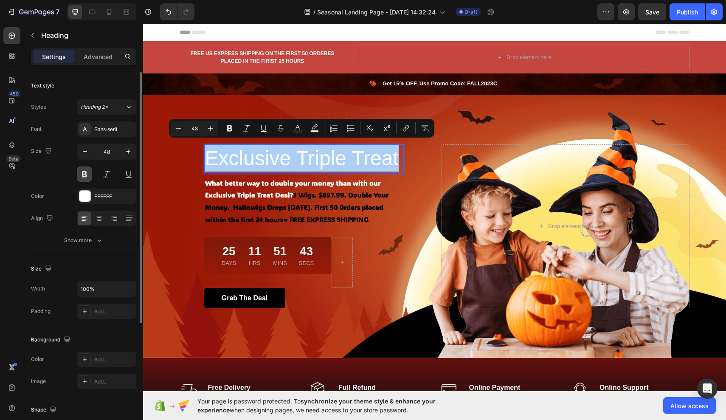
click at [85, 175] on button at bounding box center [84, 173] width 15 height 15
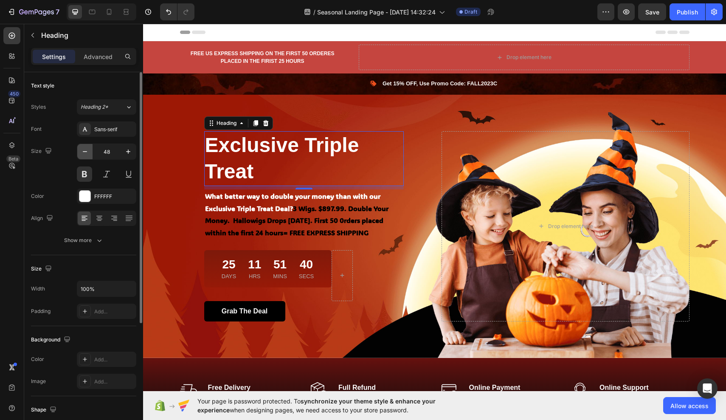
click at [84, 153] on icon "button" at bounding box center [85, 151] width 8 height 8
click at [87, 149] on icon "button" at bounding box center [85, 151] width 8 height 8
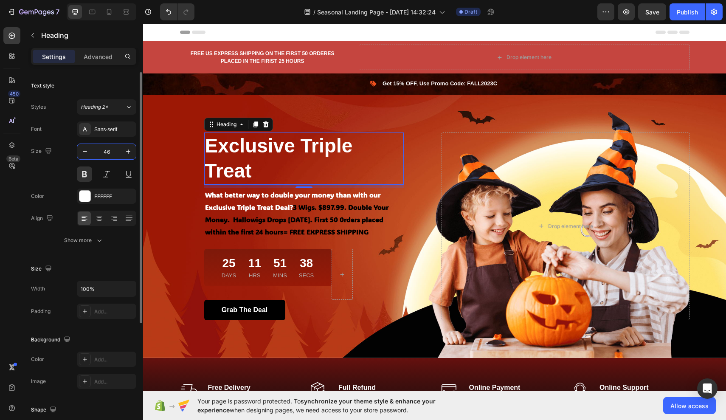
click at [94, 150] on input "46" at bounding box center [107, 151] width 28 height 15
click at [87, 150] on icon "button" at bounding box center [85, 151] width 8 height 8
type input "45"
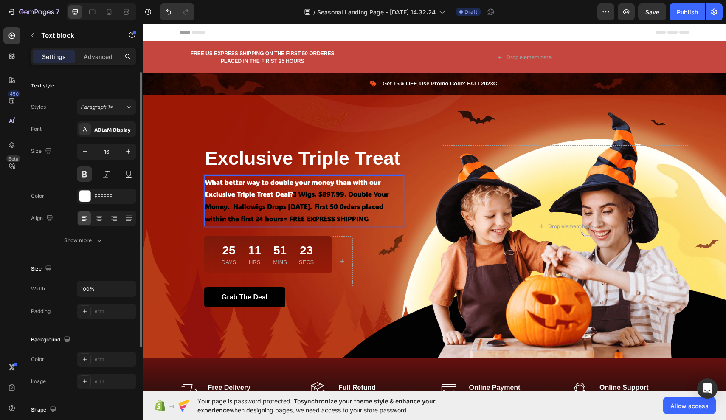
click at [208, 176] on p "What better way to double your money than with our Exclusive Triple Treat Deal?…" at bounding box center [304, 200] width 198 height 49
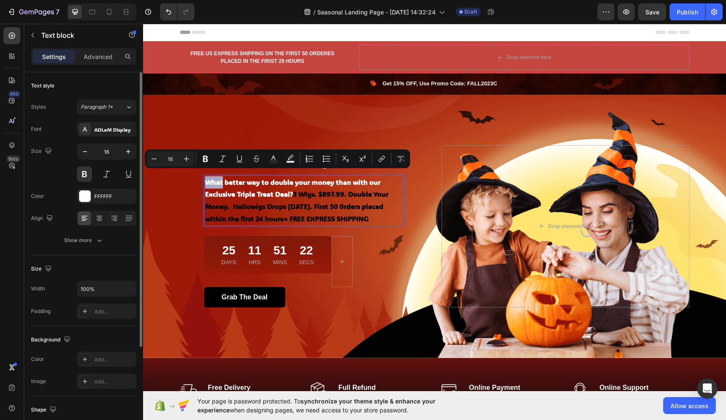
click at [221, 176] on p "What better way to double your money than with our Exclusive Triple Treat Deal?…" at bounding box center [304, 200] width 198 height 49
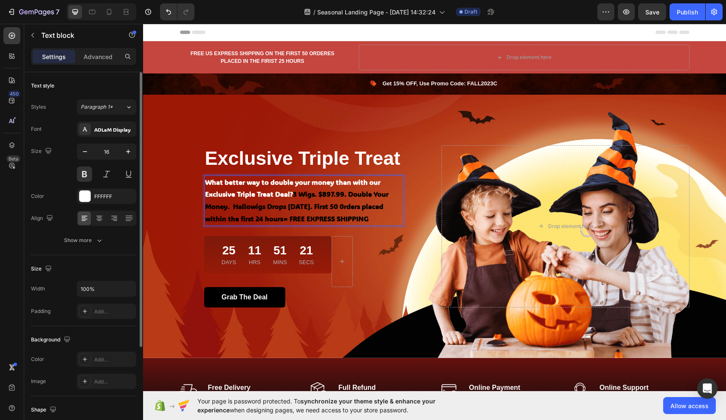
click at [211, 176] on p "What better way to double your money than with our Exclusive Triple Treat Deal?…" at bounding box center [304, 200] width 198 height 49
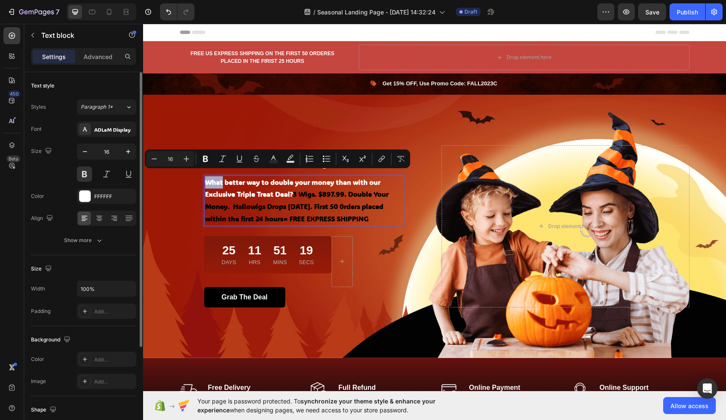
click at [217, 176] on p "What better way to double your money than with our Exclusive Triple Treat Deal?…" at bounding box center [304, 200] width 198 height 49
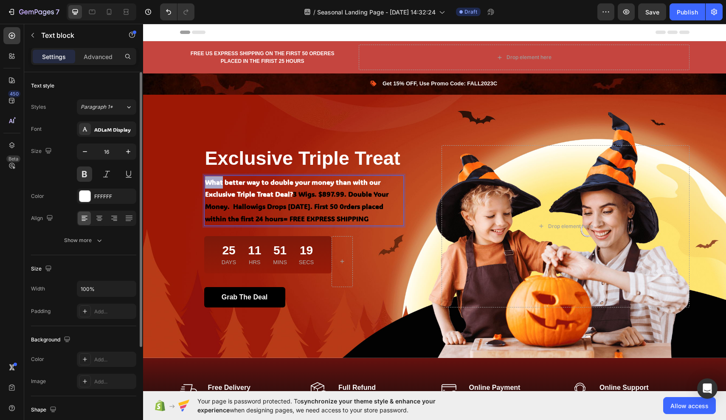
click at [217, 176] on p "What better way to double your money than with our Exclusive Triple Treat Deal?…" at bounding box center [304, 200] width 198 height 49
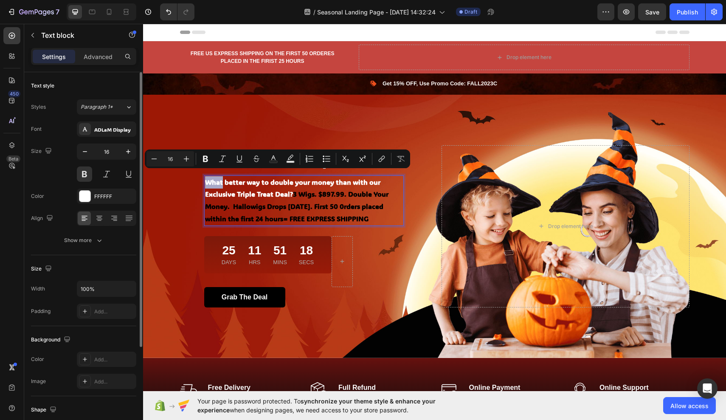
click at [221, 177] on p "What better way to double your money than with our Exclusive Triple Treat Deal?…" at bounding box center [304, 200] width 198 height 49
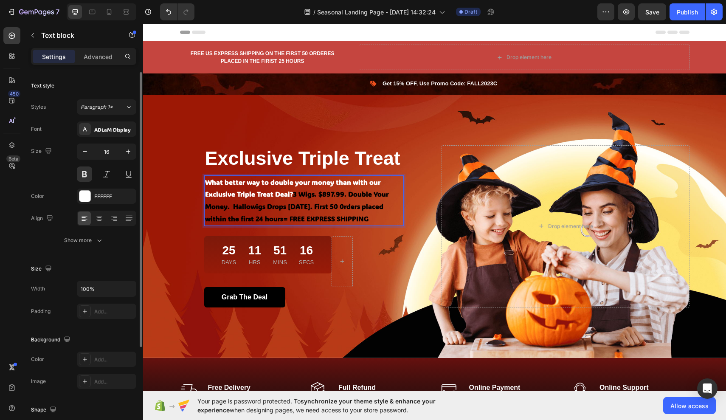
click at [210, 176] on p "What better way to double your money than with our Exclusive Triple Treat Deal?…" at bounding box center [304, 200] width 198 height 49
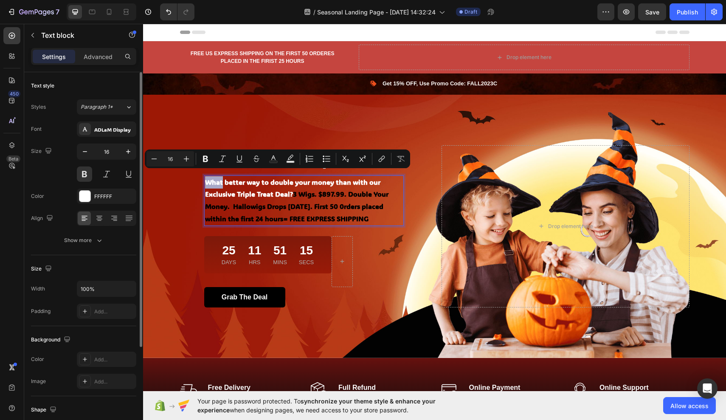
click at [219, 176] on p "What better way to double your money than with our Exclusive Triple Treat Deal?…" at bounding box center [304, 200] width 198 height 49
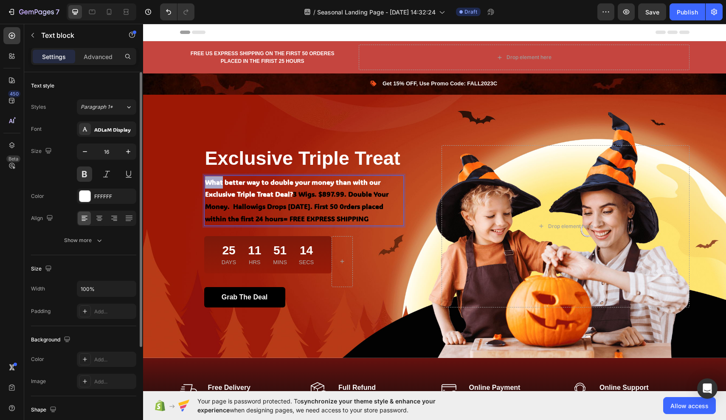
click at [219, 176] on p "What better way to double your money than with our Exclusive Triple Treat Deal?…" at bounding box center [304, 200] width 198 height 49
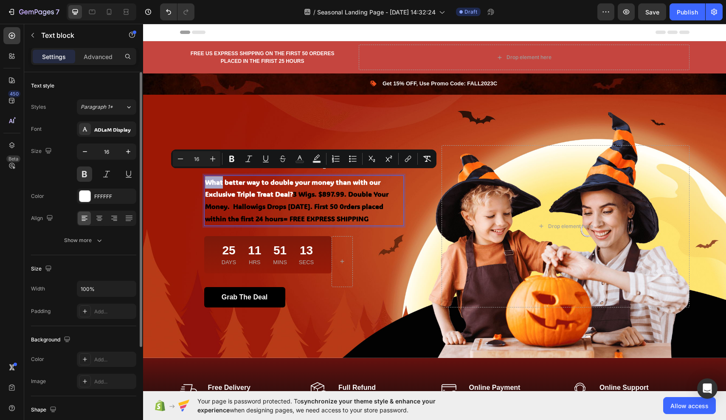
click at [219, 176] on p "What better way to double your money than with our Exclusive Triple Treat Deal?…" at bounding box center [304, 200] width 198 height 49
click at [234, 157] on icon "Editor contextual toolbar" at bounding box center [232, 159] width 8 height 8
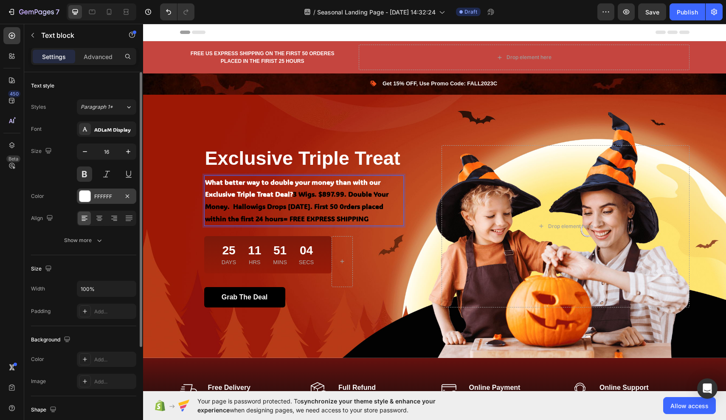
click at [121, 192] on div "FFFFFF" at bounding box center [106, 196] width 59 height 15
click at [308, 189] on strong "3 Wigs. $897.99. Double Your Money. Hallowigs Drops Sept 21. First 50 0rders pl…" at bounding box center [296, 206] width 183 height 34
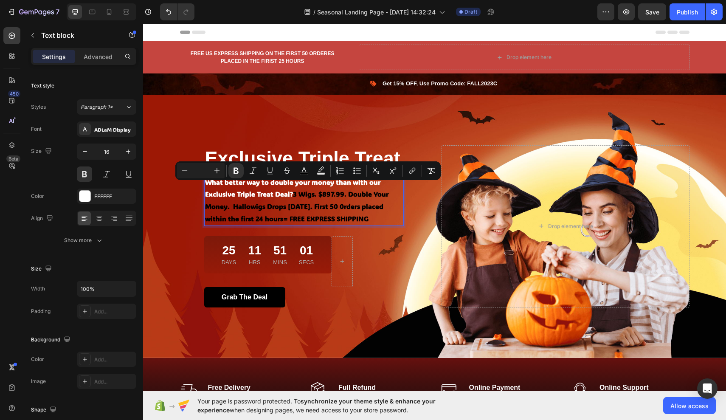
click at [309, 189] on strong "3 Wigs. $897.99. Double Your Money. Hallowigs Drops Sept 21. First 50 0rders pl…" at bounding box center [296, 206] width 183 height 34
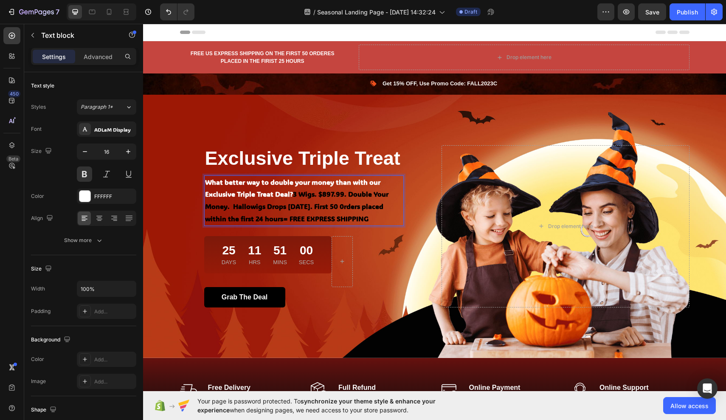
click at [309, 189] on strong "3 Wigs. $897.99. Double Your Money. Hallowigs Drops Sept 21. First 50 0rders pl…" at bounding box center [296, 206] width 183 height 34
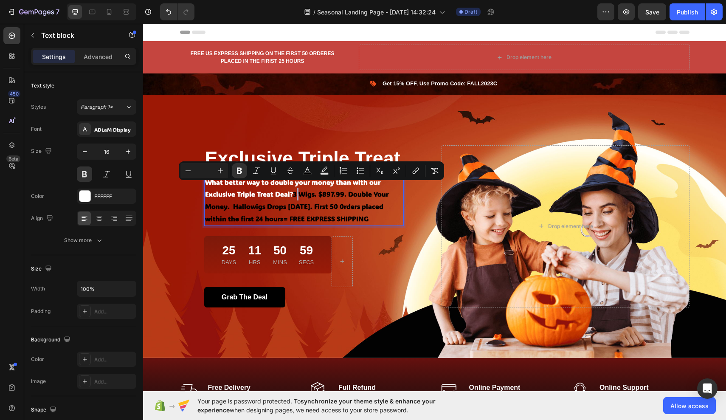
click at [309, 189] on strong "3 Wigs. $897.99. Double Your Money. Hallowigs Drops Sept 21. First 50 0rders pl…" at bounding box center [296, 206] width 183 height 34
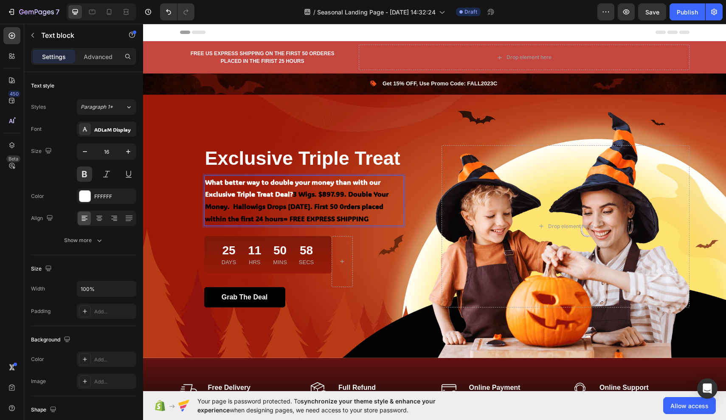
click at [307, 189] on strong "3 Wigs. $897.99. Double Your Money. Hallowigs Drops Sept 21. First 50 0rders pl…" at bounding box center [296, 206] width 183 height 34
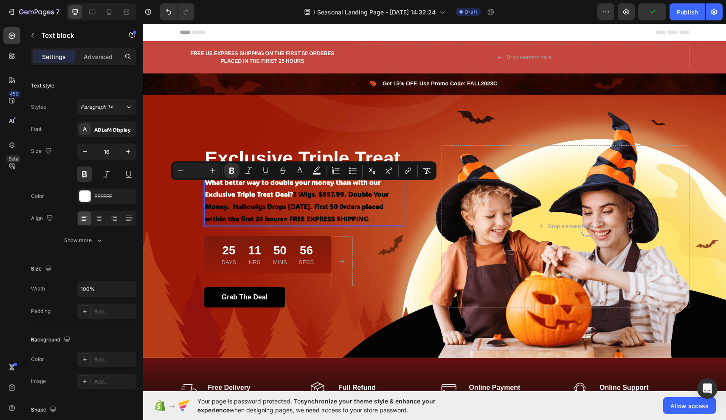
drag, startPoint x: 308, startPoint y: 189, endPoint x: 309, endPoint y: 220, distance: 31.4
click at [309, 220] on p "What better way to double your money than with our Exclusive Triple Treat Deal?…" at bounding box center [304, 200] width 198 height 49
click at [93, 193] on div "FFFFFF" at bounding box center [106, 196] width 59 height 15
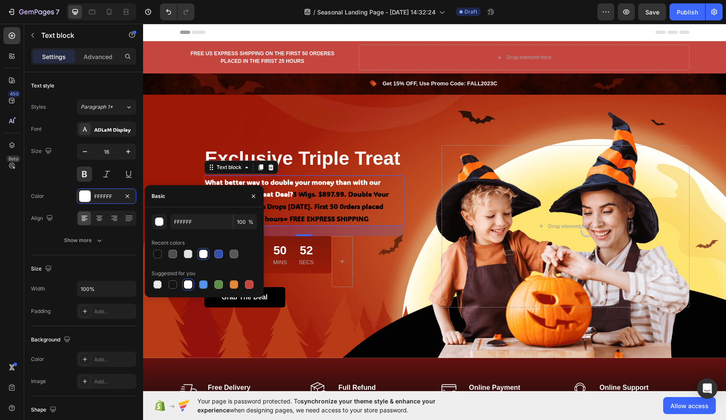
click at [206, 257] on div at bounding box center [203, 254] width 8 height 8
click at [189, 286] on div at bounding box center [188, 284] width 8 height 8
click at [249, 283] on div at bounding box center [249, 284] width 8 height 8
click at [204, 254] on div at bounding box center [203, 254] width 8 height 8
type input "FFFFFF"
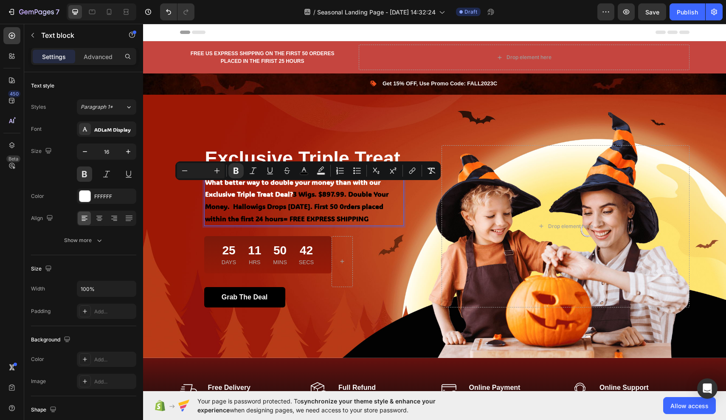
click at [307, 189] on strong "3 Wigs. $897.99. Double Your Money. Hallowigs Drops Sept 21. First 50 0rders pl…" at bounding box center [296, 206] width 183 height 34
click at [310, 189] on strong "3 Wigs. $897.99. Double Your Money. Hallowigs Drops Sept 21. First 50 0rders pl…" at bounding box center [296, 206] width 183 height 34
type input "16"
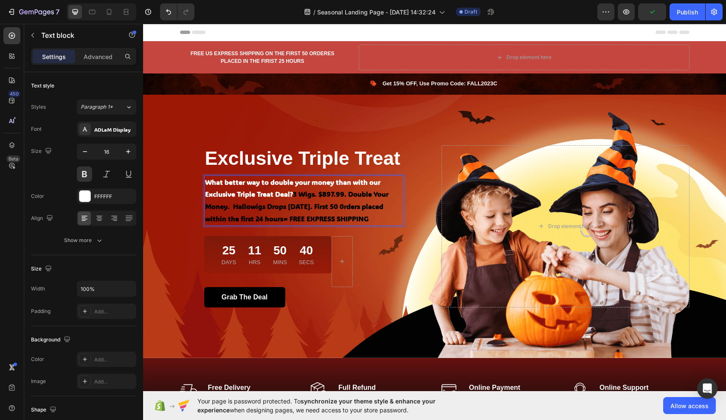
click at [306, 190] on strong "3 Wigs. $897.99. Double Your Money. Hallowigs Drops Sept 21. First 50 0rders pl…" at bounding box center [296, 206] width 183 height 34
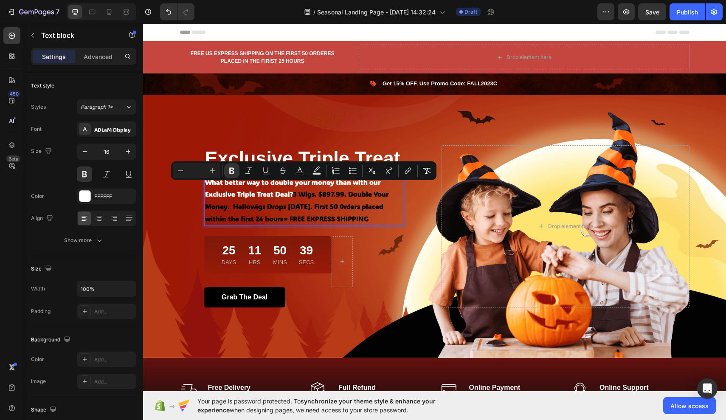
drag, startPoint x: 307, startPoint y: 190, endPoint x: 302, endPoint y: 223, distance: 33.4
click at [302, 223] on p "What better way to double your money than with our Exclusive Triple Treat Deal?…" at bounding box center [304, 200] width 198 height 49
copy p "3 Wigs. $897.99. Double Your Money. Hallowigs Drops Sept 21. First 50 0rders pl…"
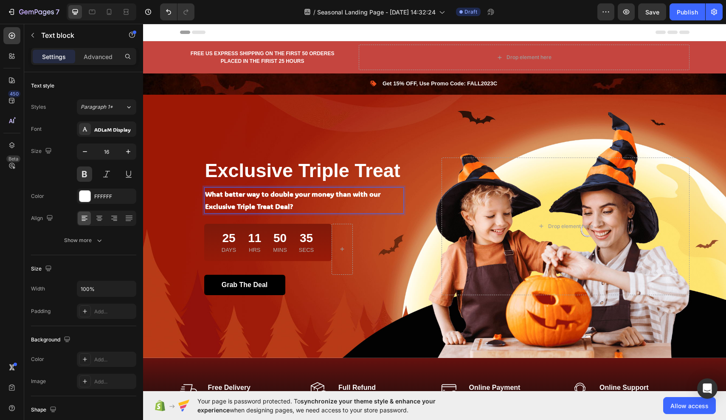
click at [304, 204] on strong "What better way to double your money than with our Exclusive Triple Treat Deal?" at bounding box center [292, 199] width 175 height 21
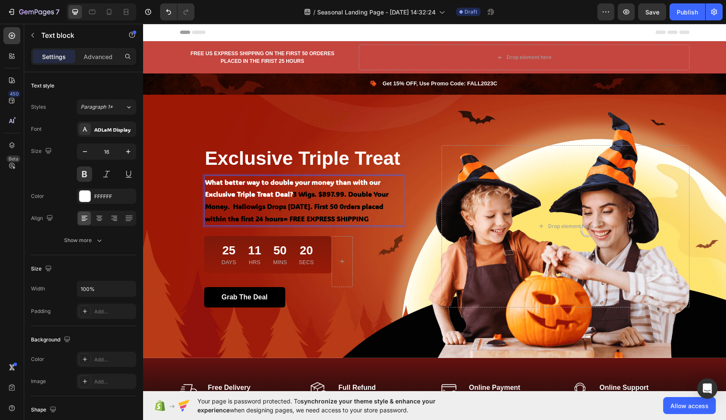
click at [306, 189] on strong "3 Wigs. $897.99. Double Your Money. Hallowigs Drops Sept 21. First 50 0rders pl…" at bounding box center [296, 206] width 183 height 34
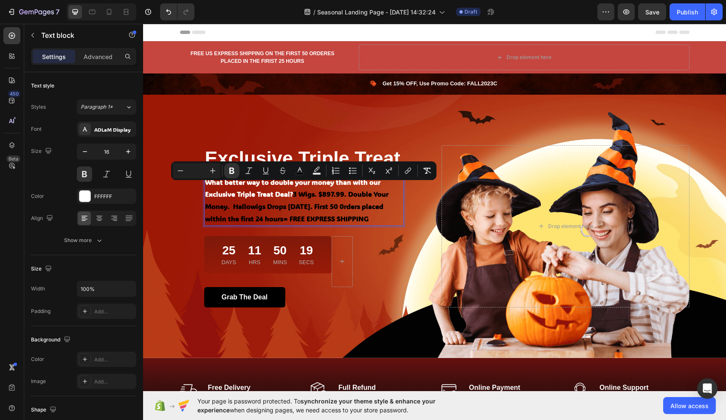
drag, startPoint x: 306, startPoint y: 187, endPoint x: 320, endPoint y: 220, distance: 36.4
click at [320, 220] on p "What better way to double your money than with our Exclusive Triple Treat Deal?…" at bounding box center [304, 200] width 198 height 49
click at [298, 172] on icon "Editor contextual toolbar" at bounding box center [300, 170] width 8 height 8
type input "000000"
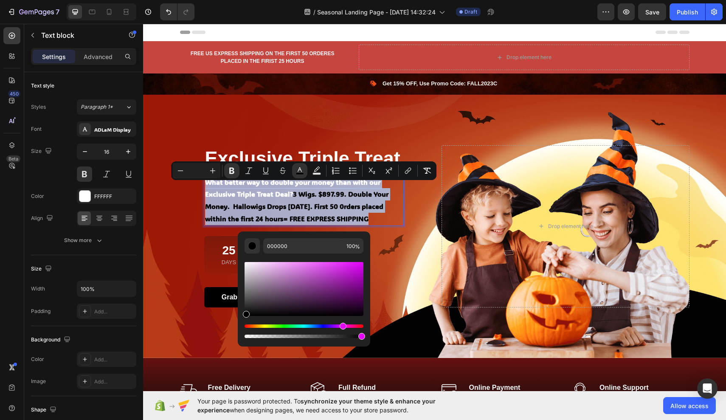
drag, startPoint x: 245, startPoint y: 327, endPoint x: 342, endPoint y: 321, distance: 97.0
click at [342, 321] on div "Editor contextual toolbar" at bounding box center [304, 299] width 119 height 79
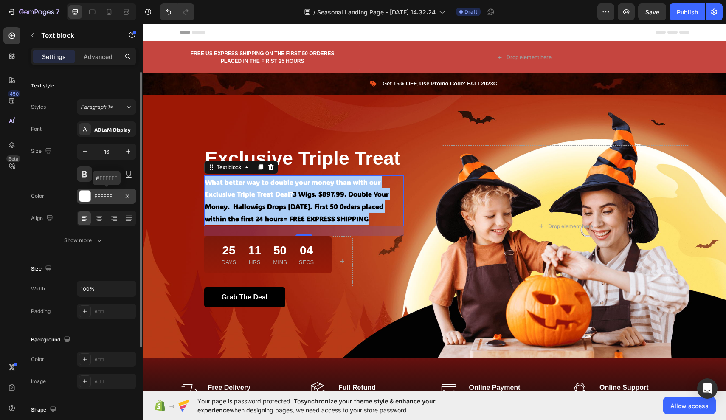
click at [102, 194] on div "FFFFFF" at bounding box center [106, 197] width 25 height 8
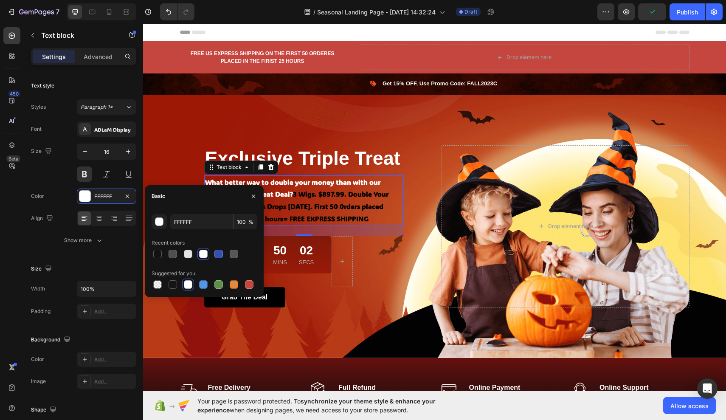
click at [206, 253] on div at bounding box center [203, 254] width 8 height 8
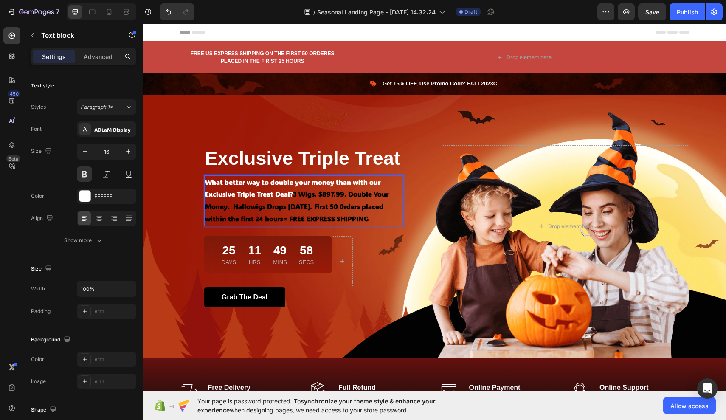
click at [305, 189] on strong "What better way to double your money than with our Exclusive Triple Treat Deal?" at bounding box center [292, 187] width 175 height 21
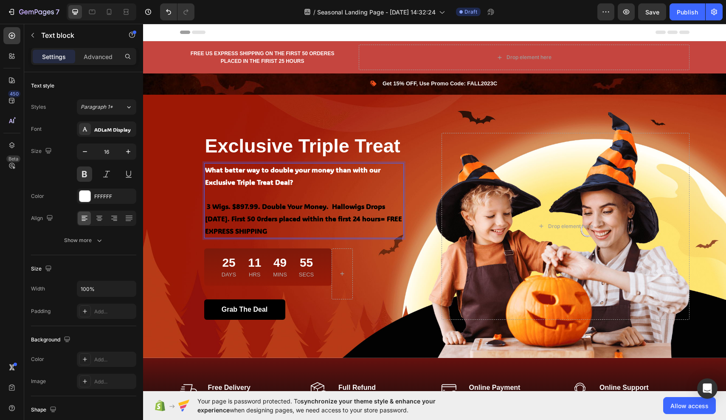
click at [311, 182] on p "What better way to double your money than with our Exclusive Triple Treat Deal?" at bounding box center [304, 176] width 198 height 25
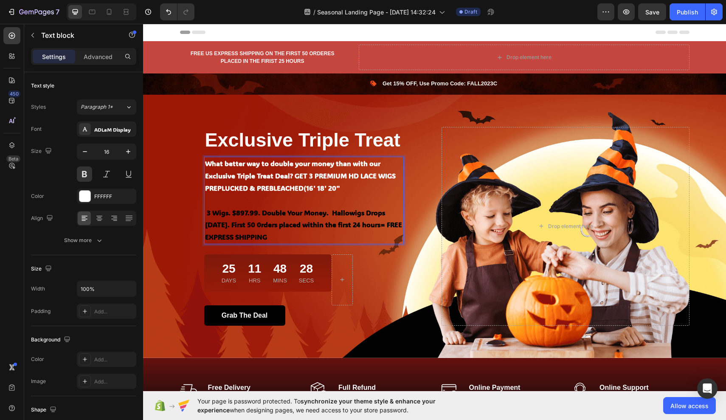
click at [361, 186] on strong "What better way to double your money than with our Exclusive Triple Treat Deal?…" at bounding box center [300, 176] width 191 height 34
click at [348, 187] on strong "What better way to double your money than with our Exclusive Triple Treat Deal?…" at bounding box center [300, 176] width 191 height 34
click at [386, 184] on p "What better way to double your money than with our Exclusive Triple Treat Deal?…" at bounding box center [304, 176] width 198 height 37
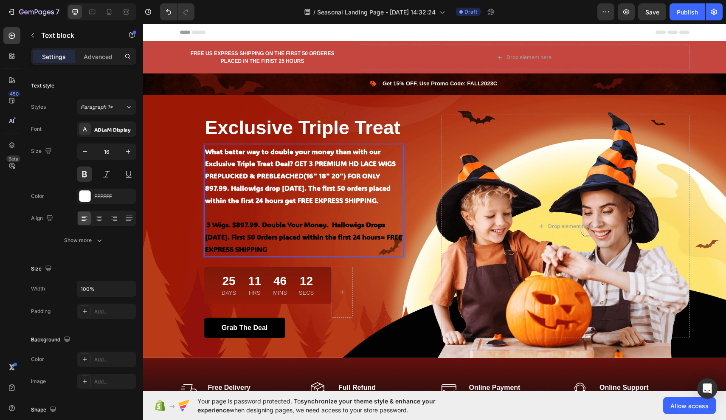
click at [208, 230] on strong "3 Wigs. $897.99. Double Your Money. Hallowigs Drops Sept 21. First 50 0rders pl…" at bounding box center [303, 237] width 197 height 34
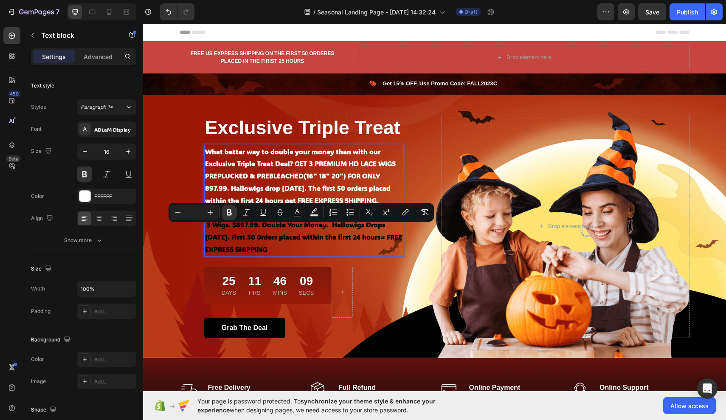
drag, startPoint x: 208, startPoint y: 230, endPoint x: 325, endPoint y: 256, distance: 119.6
click at [325, 253] on strong "3 Wigs. $897.99. Double Your Money. Hallowigs Drops Sept 21. First 50 0rders pl…" at bounding box center [303, 237] width 197 height 34
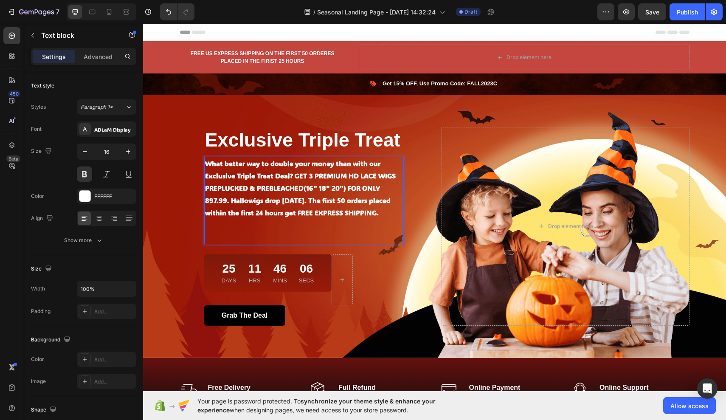
click at [296, 217] on p "What better way to double your money than with our Exclusive Triple Treat Deal?…" at bounding box center [304, 188] width 198 height 61
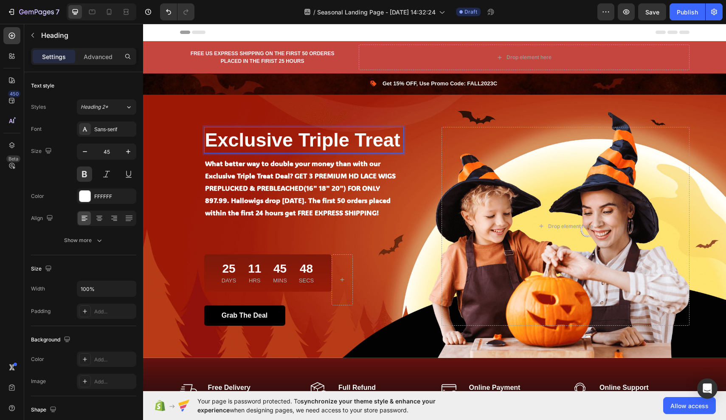
click at [400, 136] on p "Exclusive Triple Treat" at bounding box center [304, 140] width 198 height 25
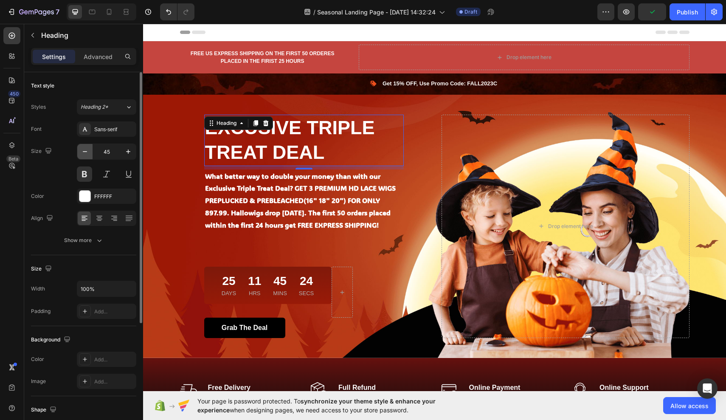
click at [88, 153] on icon "button" at bounding box center [85, 151] width 8 height 8
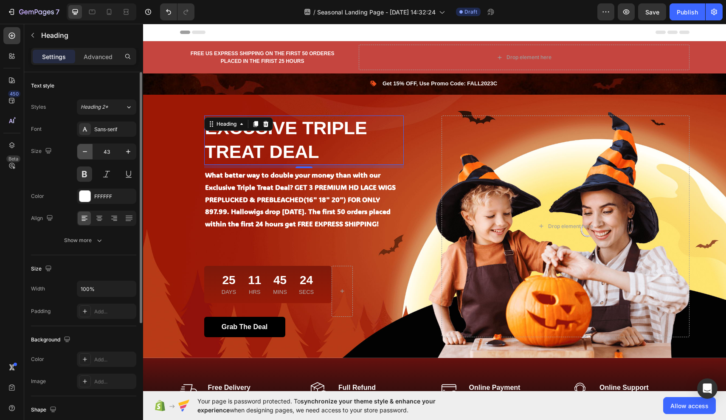
click at [88, 153] on icon "button" at bounding box center [85, 151] width 8 height 8
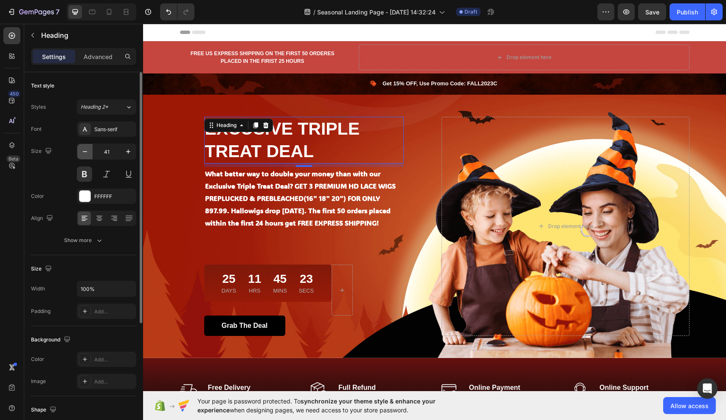
click at [88, 153] on icon "button" at bounding box center [85, 151] width 8 height 8
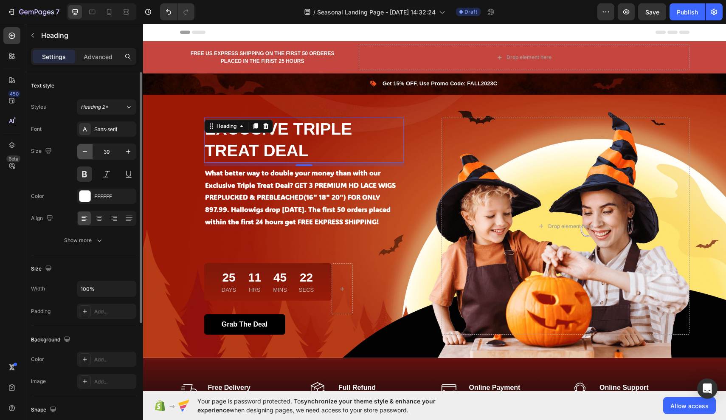
click at [88, 153] on icon "button" at bounding box center [85, 151] width 8 height 8
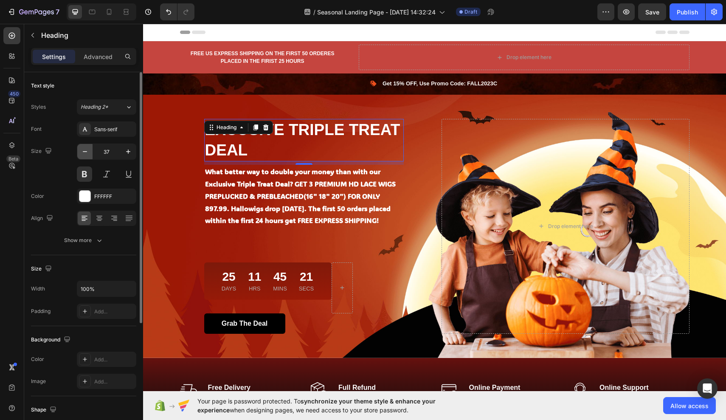
click at [88, 153] on icon "button" at bounding box center [85, 151] width 8 height 8
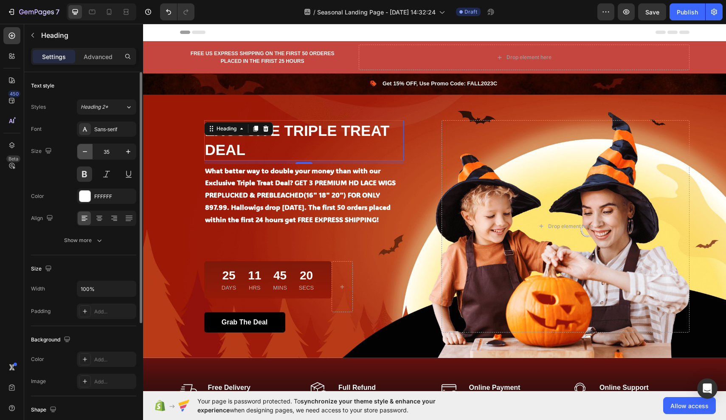
click at [88, 153] on icon "button" at bounding box center [85, 151] width 8 height 8
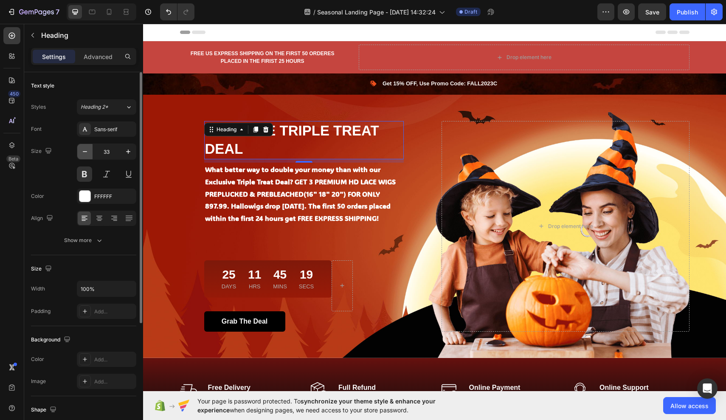
click at [88, 153] on icon "button" at bounding box center [85, 151] width 8 height 8
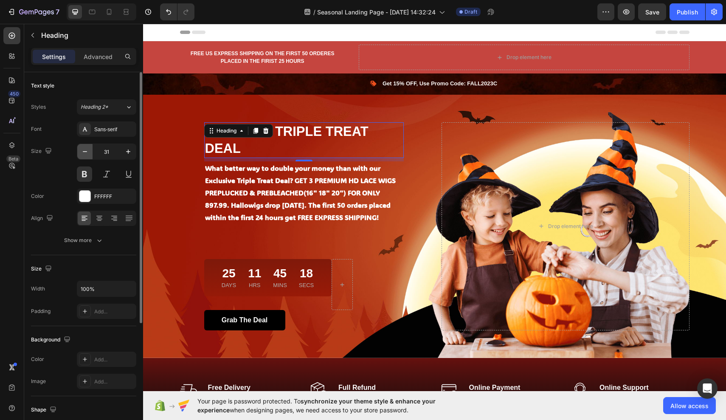
click at [88, 153] on icon "button" at bounding box center [85, 151] width 8 height 8
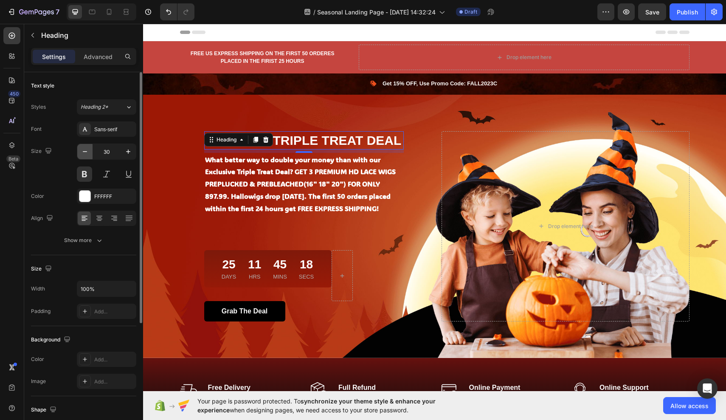
click at [88, 153] on icon "button" at bounding box center [85, 151] width 8 height 8
click at [131, 156] on button "button" at bounding box center [128, 151] width 15 height 15
type input "30"
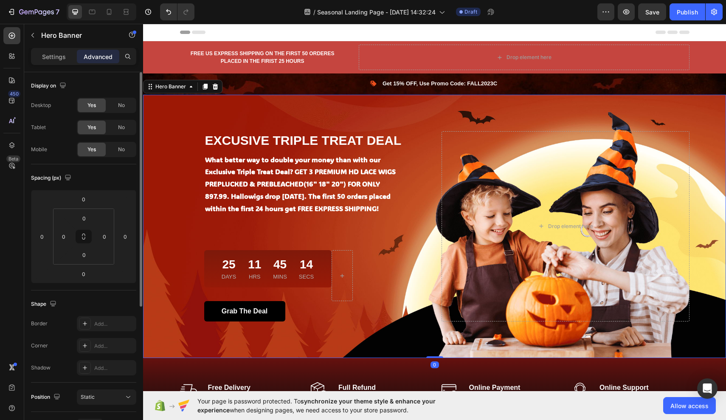
click at [189, 109] on div "Overlay" at bounding box center [434, 226] width 583 height 263
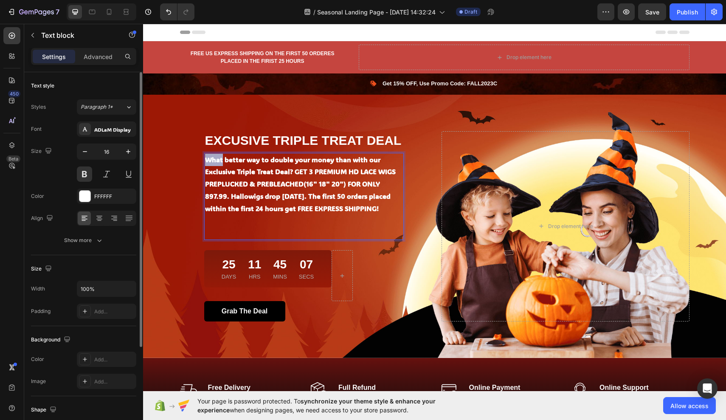
click at [210, 155] on strong "What better way to double your money than with our Exclusive Triple Treat Deal?…" at bounding box center [300, 184] width 191 height 58
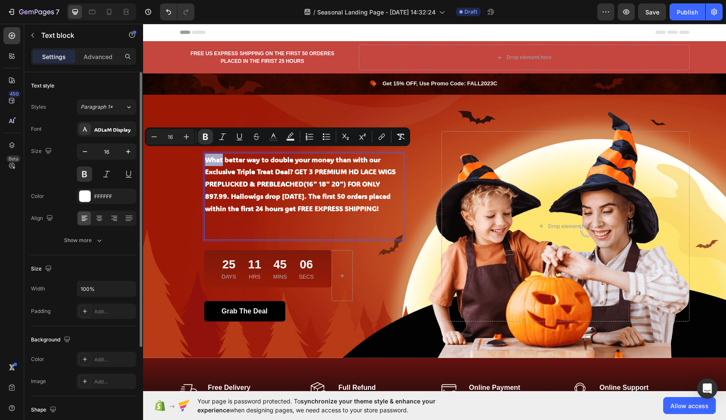
click at [210, 155] on strong "What better way to double your money than with our Exclusive Triple Treat Deal?…" at bounding box center [300, 184] width 191 height 58
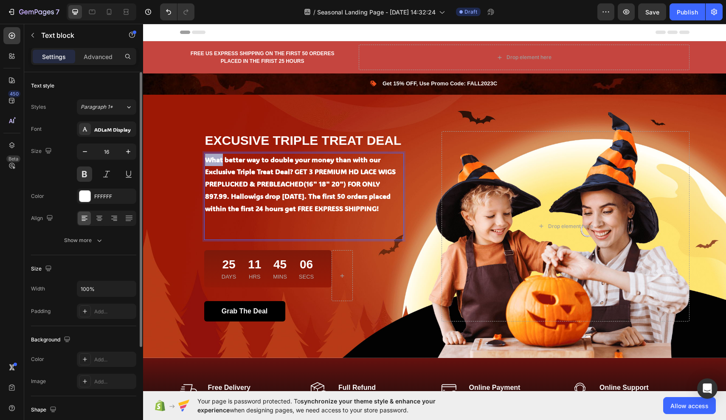
click at [210, 155] on strong "What better way to double your money than with our Exclusive Triple Treat Deal?…" at bounding box center [300, 184] width 191 height 58
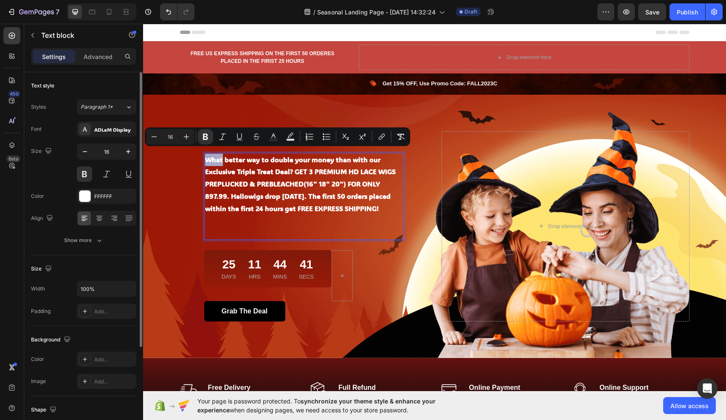
click at [213, 155] on strong "What better way to double your money than with our Exclusive Triple Treat Deal?…" at bounding box center [300, 184] width 191 height 58
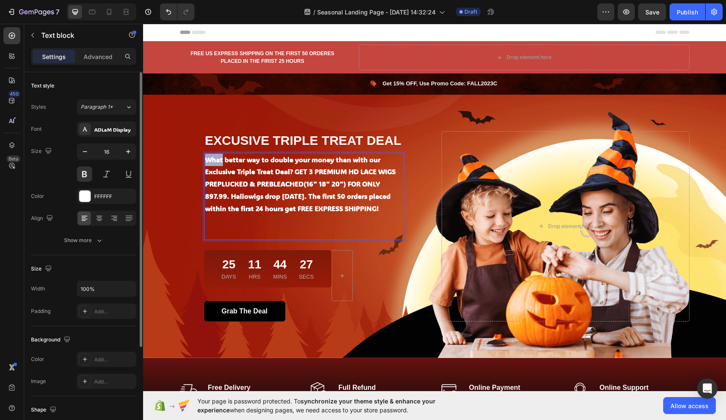
click at [208, 155] on strong "What better way to double your money than with our Exclusive Triple Treat Deal?…" at bounding box center [300, 184] width 191 height 58
click at [226, 158] on strong "What better way to double your money than with our Exclusive Triple Treat Deal?…" at bounding box center [300, 184] width 191 height 58
click at [211, 156] on strong "What better way to double your money than with our Exclusive Triple Treat Deal?…" at bounding box center [300, 184] width 191 height 58
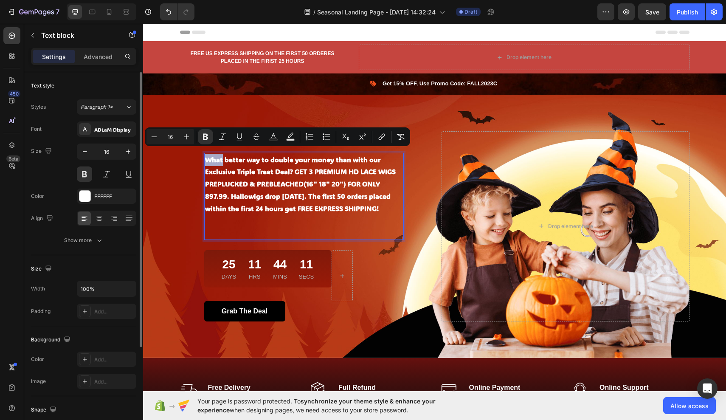
click at [222, 157] on strong "What better way to double your money than with our Exclusive Triple Treat Deal?…" at bounding box center [300, 184] width 191 height 58
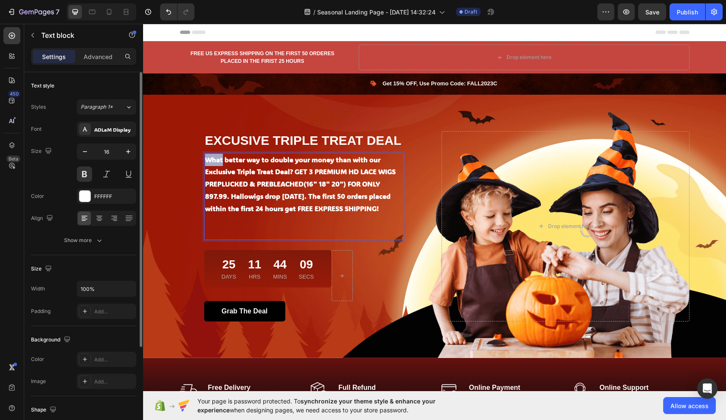
click at [207, 155] on strong "What better way to double your money than with our Exclusive Triple Treat Deal?…" at bounding box center [300, 184] width 191 height 58
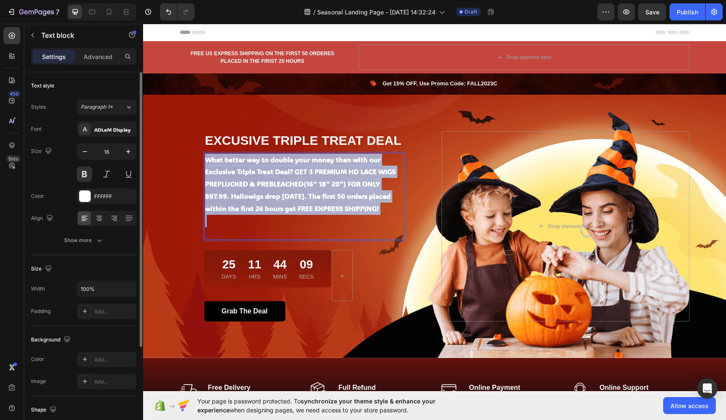
click at [207, 155] on strong "What better way to double your money than with our Exclusive Triple Treat Deal?…" at bounding box center [300, 184] width 191 height 58
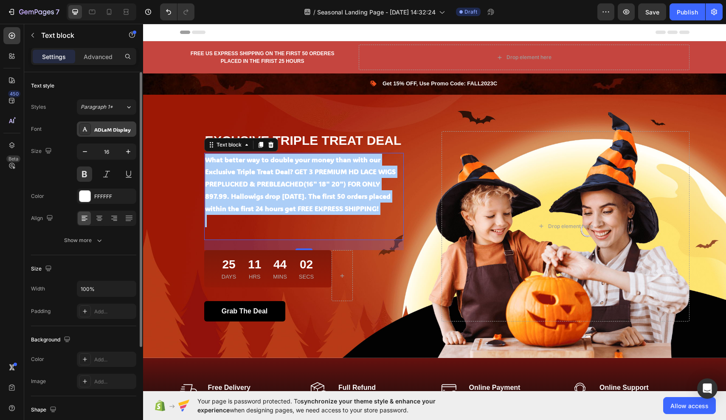
click at [107, 131] on div "ADLaM Display" at bounding box center [114, 130] width 40 height 8
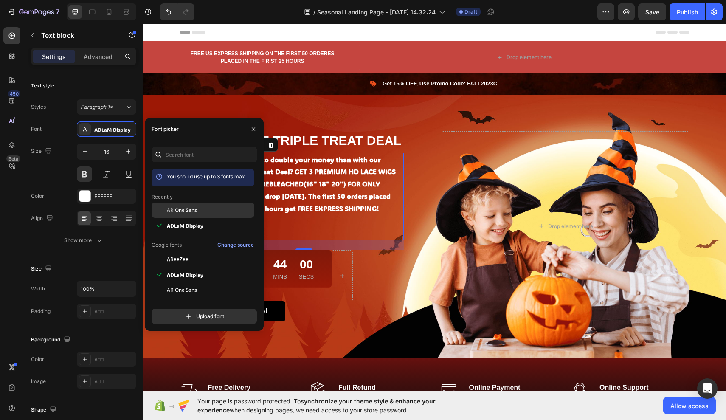
click at [191, 211] on span "AR One Sans" at bounding box center [182, 210] width 30 height 8
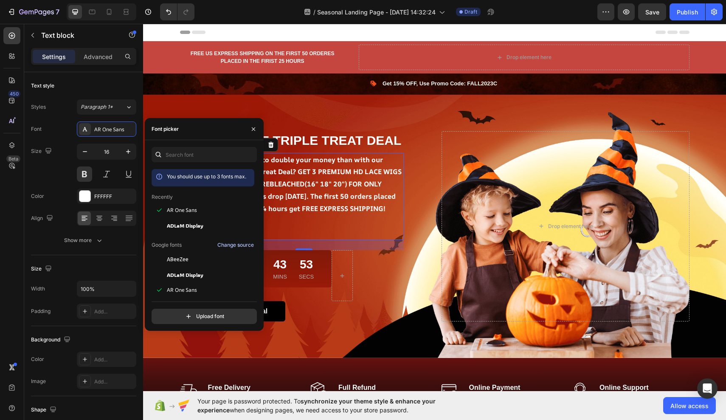
click at [225, 246] on div "Change source" at bounding box center [235, 245] width 37 height 8
click at [177, 258] on span "ABeeZee" at bounding box center [178, 260] width 22 height 8
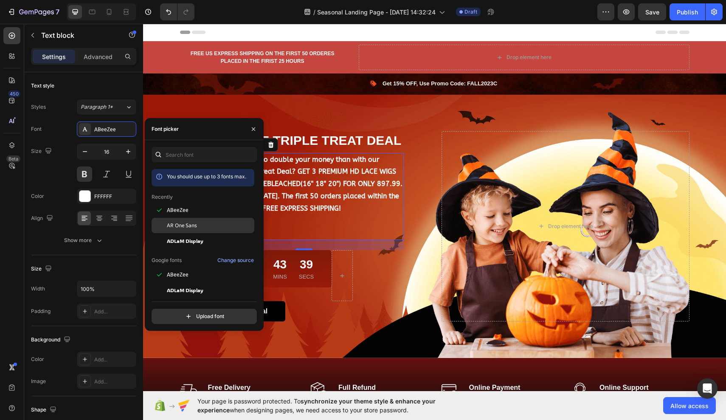
click at [189, 225] on span "AR One Sans" at bounding box center [182, 226] width 30 height 8
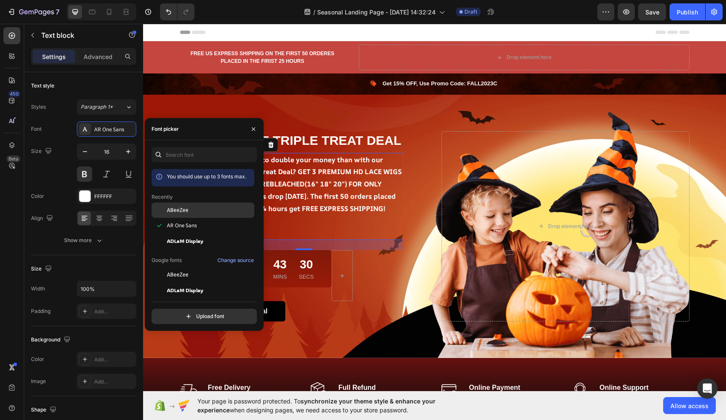
click at [193, 209] on div "ABeeZee" at bounding box center [210, 210] width 86 height 8
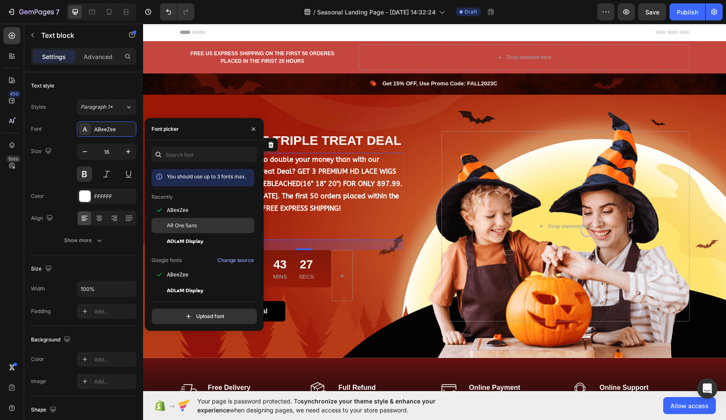
click at [193, 226] on span "AR One Sans" at bounding box center [182, 226] width 30 height 8
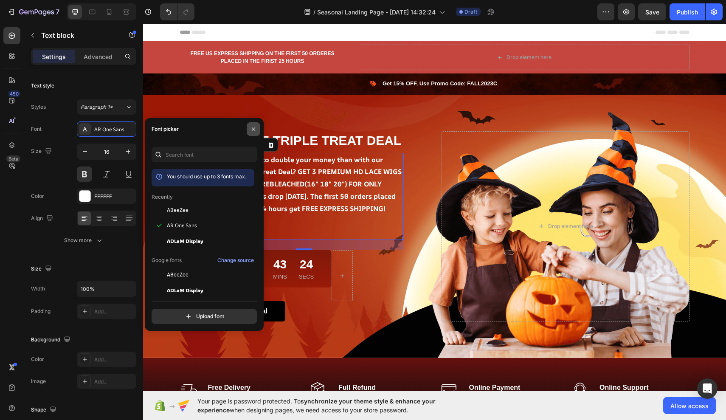
click at [255, 126] on icon "button" at bounding box center [253, 129] width 7 height 7
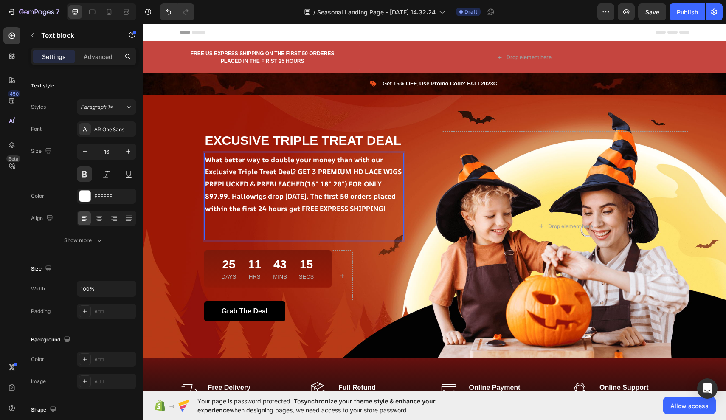
click at [206, 191] on strong "What better way to double your money than with our Exclusive Triple Treat Deal?…" at bounding box center [303, 184] width 197 height 58
click at [240, 213] on strong "What better way to double your money than with our Exclusive Triple Treat Deal?…" at bounding box center [303, 184] width 197 height 58
click at [208, 155] on strong "What better way to double your money than with our Exclusive Triple Treat Deal?…" at bounding box center [303, 184] width 197 height 58
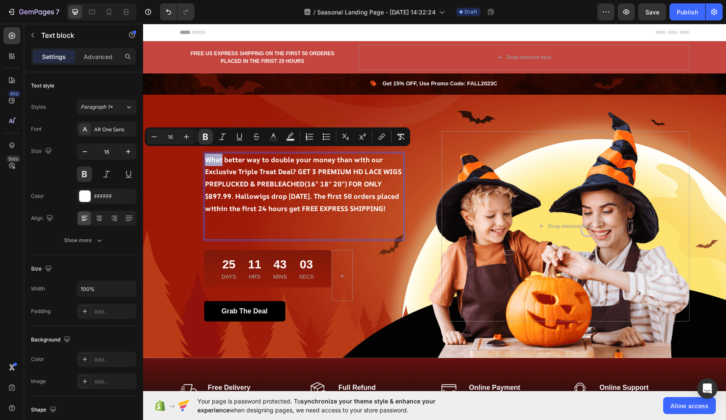
click at [208, 155] on strong "What better way to double your money than with our Exclusive Triple Treat Deal?…" at bounding box center [303, 184] width 197 height 58
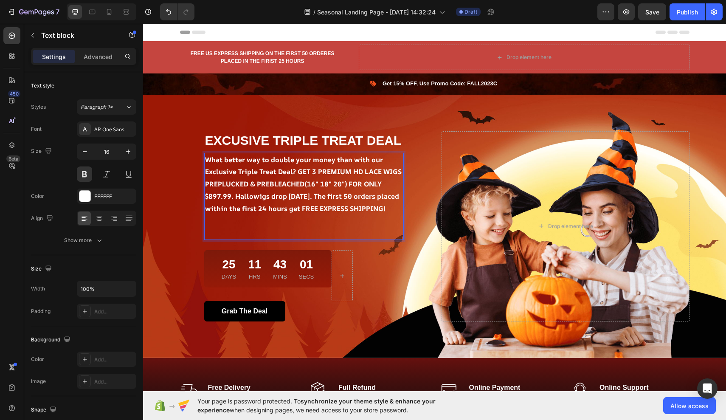
click at [209, 155] on strong "What better way to double your money than with our Exclusive Triple Treat Deal?…" at bounding box center [303, 184] width 197 height 58
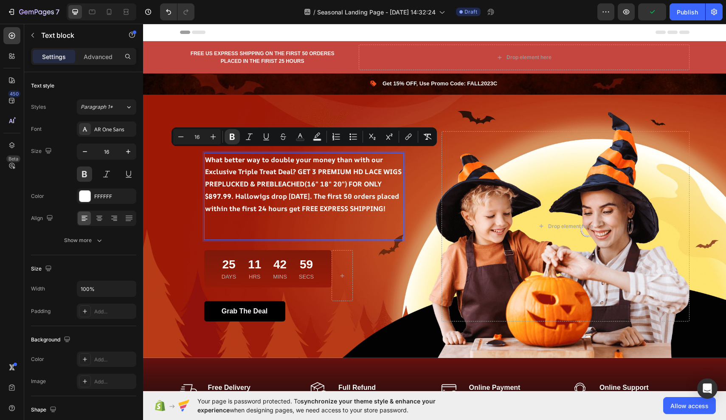
drag, startPoint x: 209, startPoint y: 154, endPoint x: 239, endPoint y: 217, distance: 69.5
click at [239, 213] on strong "What better way to double your money than with our Exclusive Triple Treat Deal?…" at bounding box center [303, 184] width 197 height 58
click at [231, 138] on icon "Editor contextual toolbar" at bounding box center [232, 137] width 5 height 6
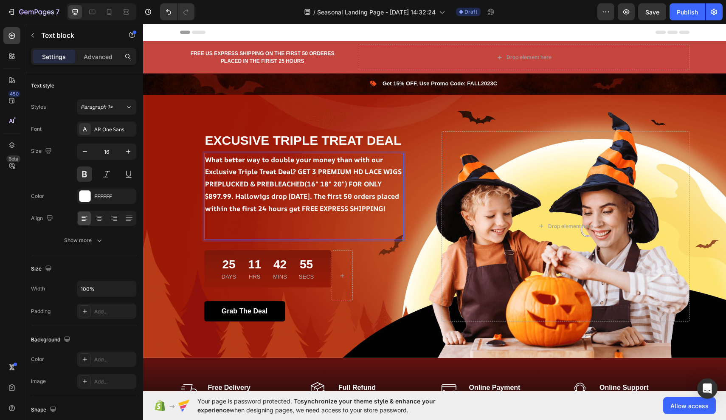
click at [209, 155] on p "What better way to double your money than with our Exclusive Triple Treat Deal?…" at bounding box center [304, 184] width 198 height 61
click at [216, 154] on p "What better way to double your money than with our Exclusive Triple Treat Deal?…" at bounding box center [304, 184] width 198 height 61
click at [214, 155] on p "What better way to double your money than with our Exclusive Triple Treat Deal?…" at bounding box center [304, 184] width 198 height 61
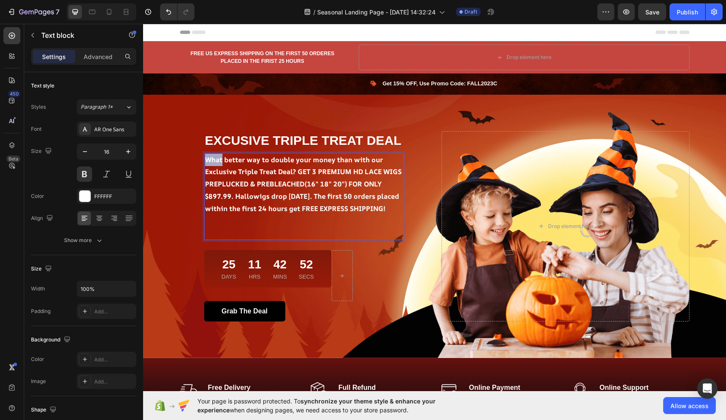
click at [214, 155] on p "What better way to double your money than with our Exclusive Triple Treat Deal?…" at bounding box center [304, 184] width 198 height 61
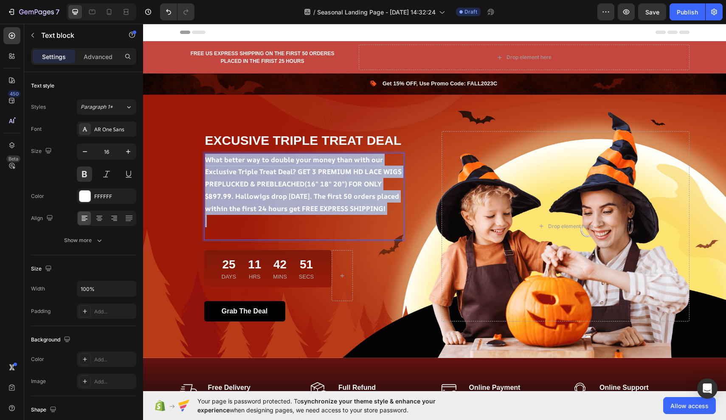
click at [214, 155] on p "What better way to double your money than with our Exclusive Triple Treat Deal?…" at bounding box center [304, 184] width 198 height 61
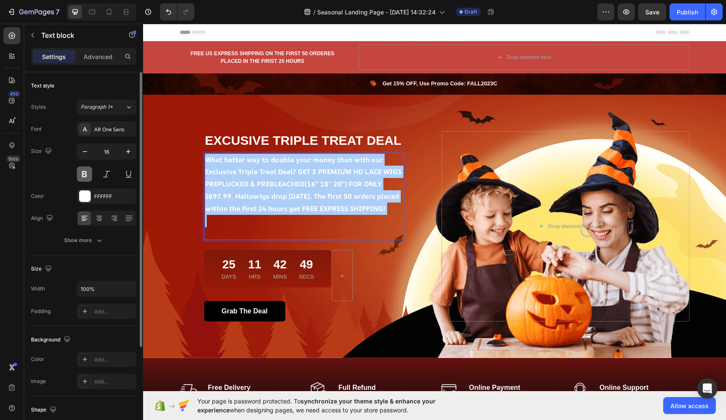
click at [82, 172] on button at bounding box center [84, 173] width 15 height 15
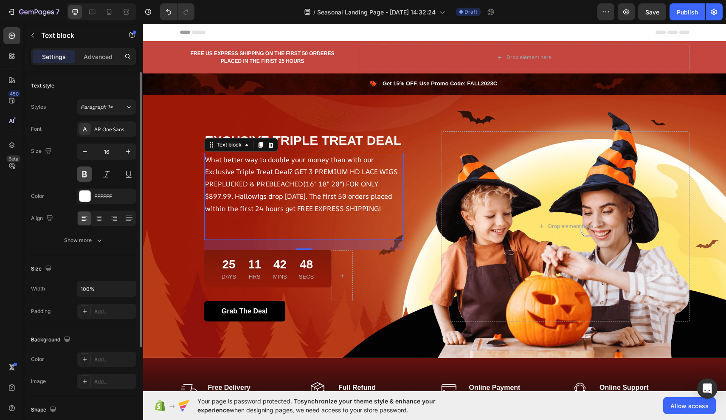
click at [82, 171] on button at bounding box center [84, 173] width 15 height 15
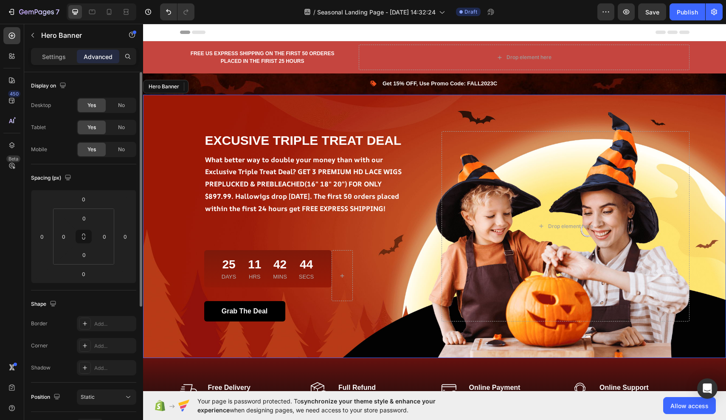
click at [363, 110] on div "Overlay" at bounding box center [434, 226] width 583 height 263
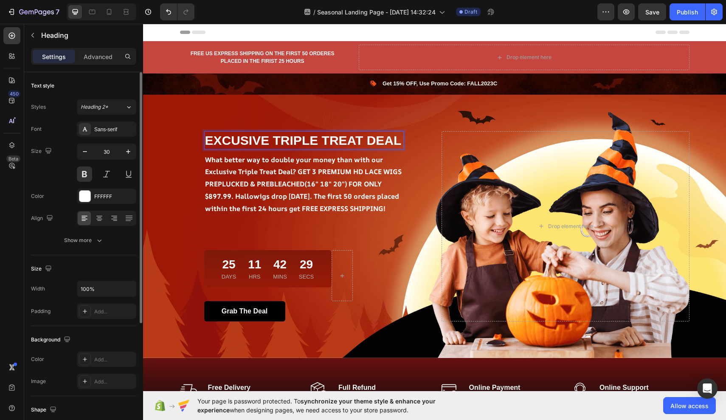
click at [230, 135] on p "EXCUSIVE TRIPLE TREAT DEAL" at bounding box center [304, 140] width 198 height 17
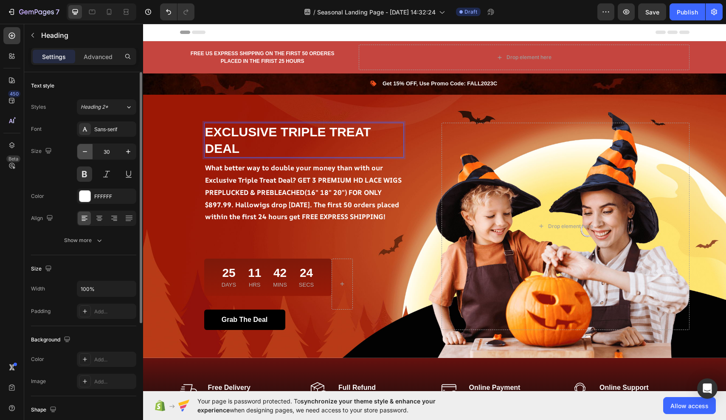
click at [87, 149] on icon "button" at bounding box center [85, 151] width 8 height 8
type input "29"
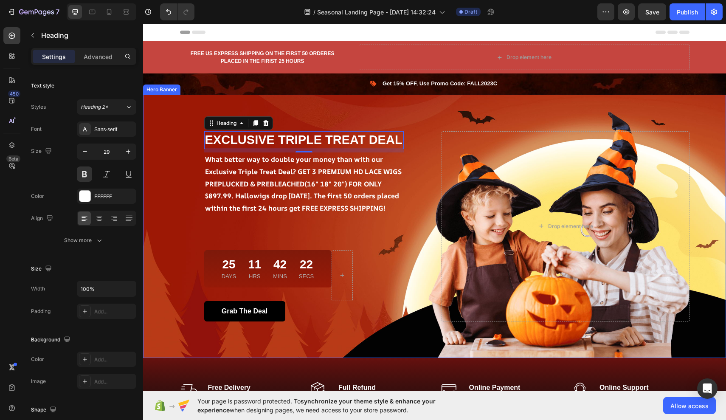
click at [180, 140] on div "EXCLUSIVE TRIPLE TREAT DEAL Heading 8 What better way to double your money than…" at bounding box center [304, 226] width 248 height 190
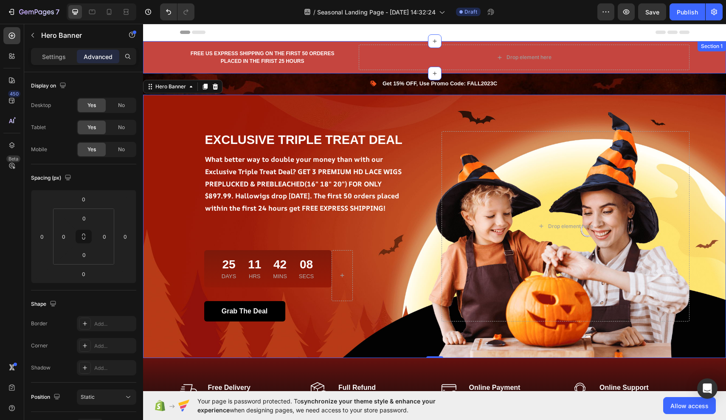
click at [713, 62] on div "FREE US EXPRESS SHIPPING ON THE FIRST 50 ORDERES PLACED IN THE FIRIST 25 HOURS …" at bounding box center [434, 57] width 570 height 25
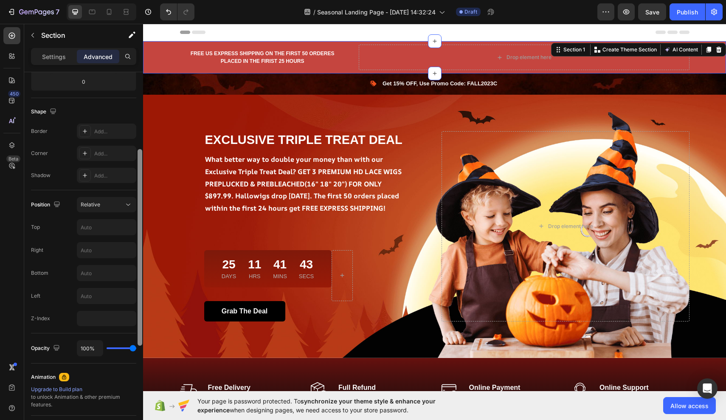
scroll to position [218, 0]
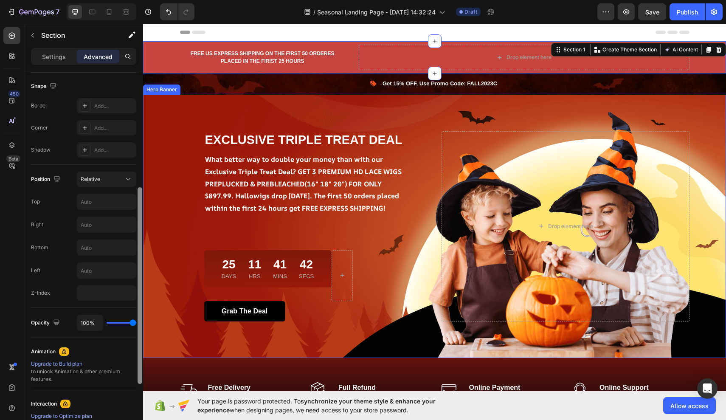
drag, startPoint x: 283, startPoint y: 153, endPoint x: 145, endPoint y: 272, distance: 182.4
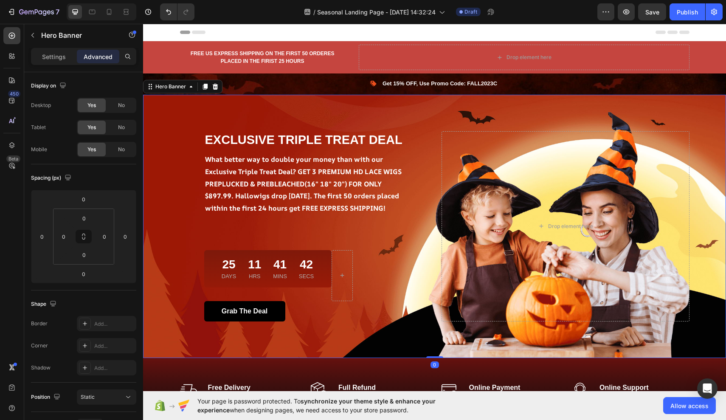
scroll to position [217, 0]
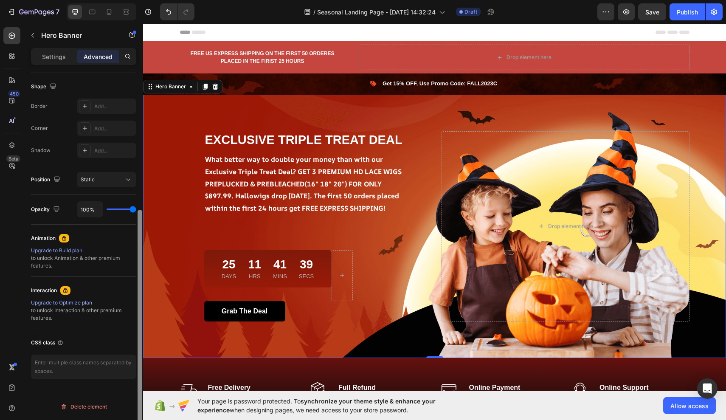
drag, startPoint x: 141, startPoint y: 274, endPoint x: 141, endPoint y: 292, distance: 17.4
click at [141, 292] on div at bounding box center [140, 327] width 5 height 234
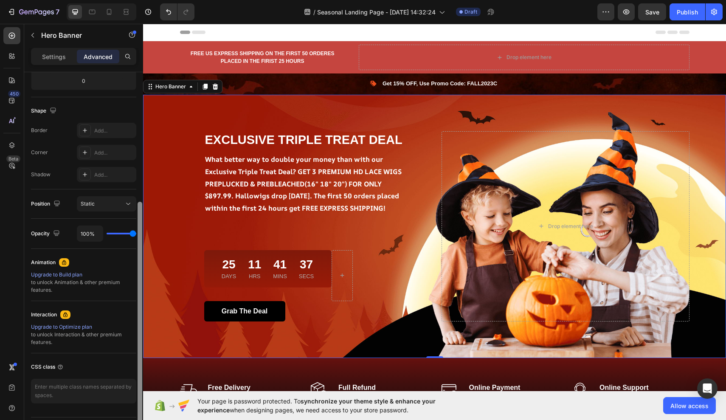
scroll to position [191, 0]
drag, startPoint x: 141, startPoint y: 292, endPoint x: 141, endPoint y: 275, distance: 16.6
click at [141, 275] on div at bounding box center [140, 310] width 5 height 234
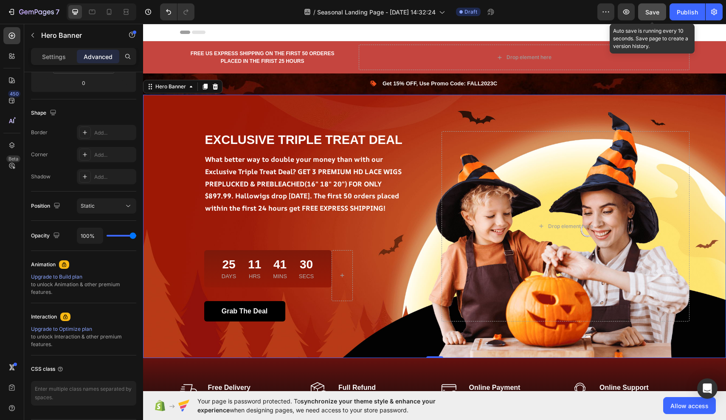
click at [654, 8] on div "Save" at bounding box center [652, 12] width 14 height 9
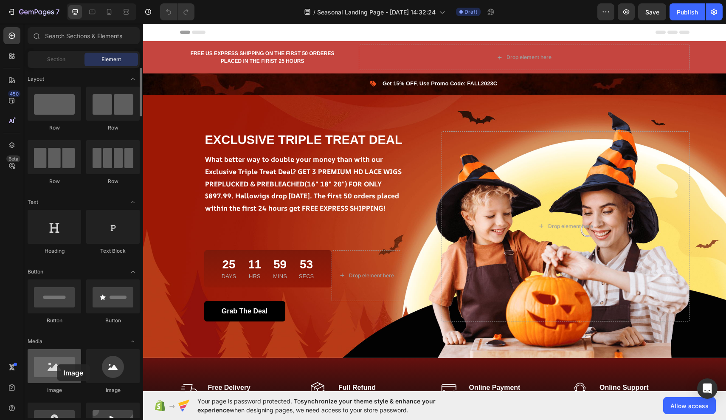
click at [57, 364] on div at bounding box center [54, 366] width 53 height 34
click at [57, 365] on div at bounding box center [54, 366] width 53 height 34
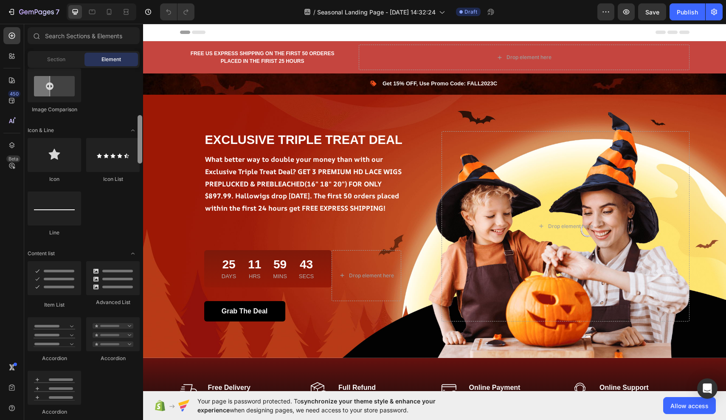
scroll to position [507, 0]
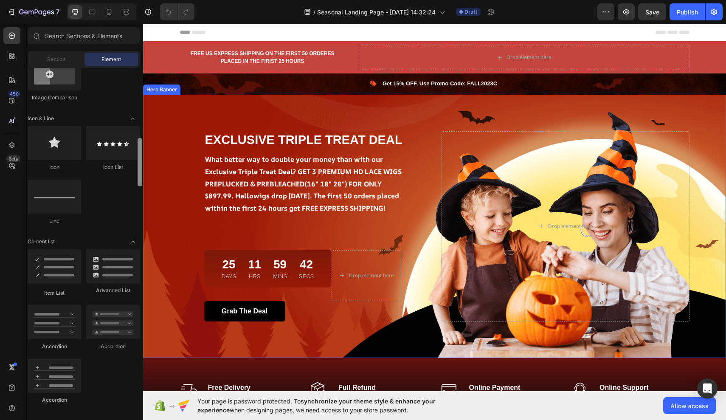
drag, startPoint x: 282, startPoint y: 127, endPoint x: 146, endPoint y: 162, distance: 141.0
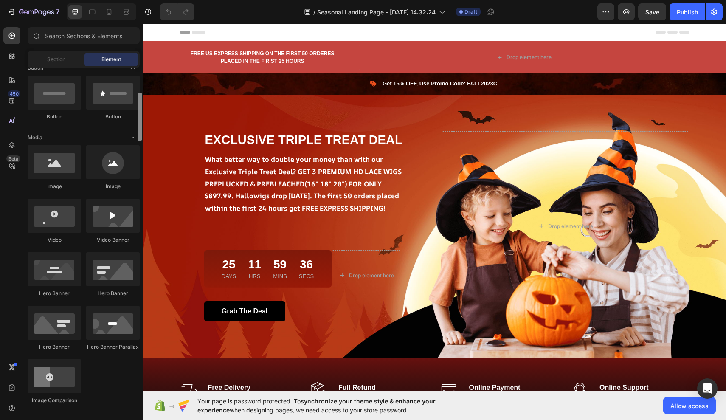
scroll to position [201, 0]
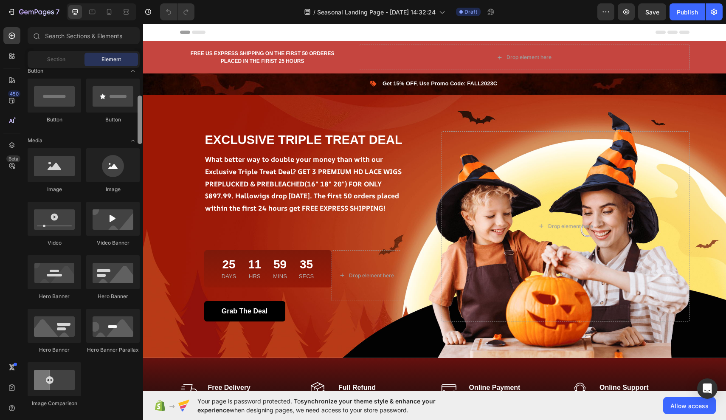
drag, startPoint x: 138, startPoint y: 166, endPoint x: 141, endPoint y: 132, distance: 34.0
click at [141, 132] on div at bounding box center [140, 120] width 5 height 48
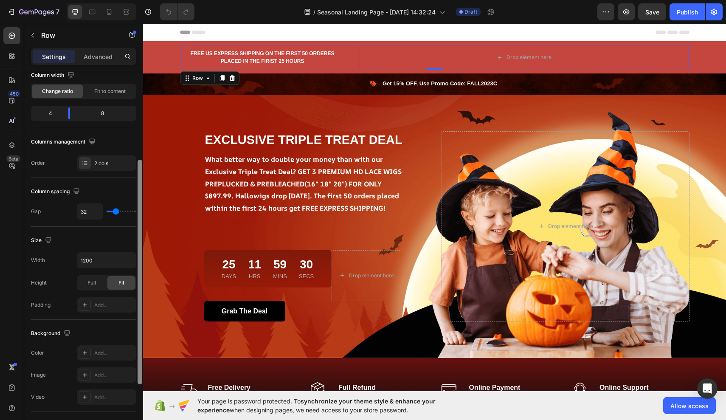
scroll to position [42, 0]
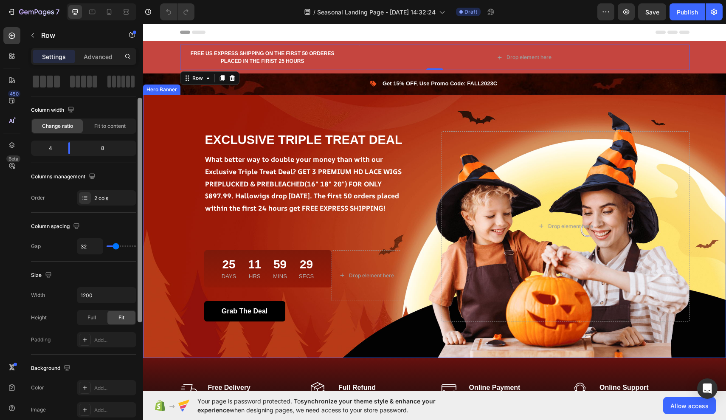
drag, startPoint x: 282, startPoint y: 197, endPoint x: 150, endPoint y: 157, distance: 137.3
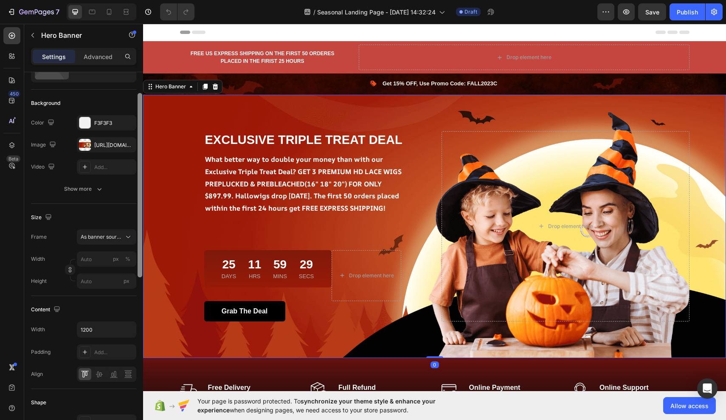
scroll to position [0, 0]
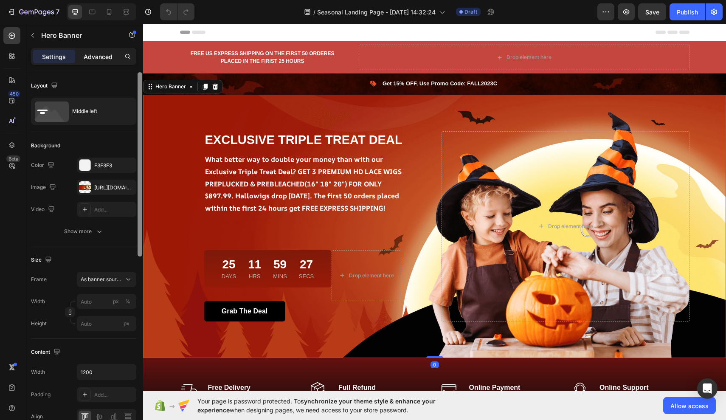
click at [97, 56] on p "Advanced" at bounding box center [98, 56] width 29 height 9
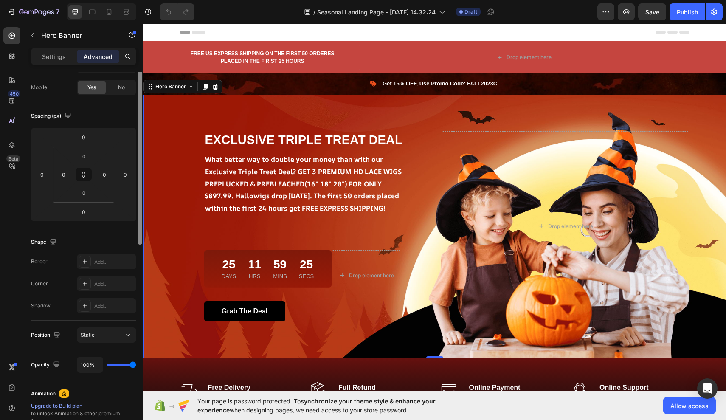
scroll to position [62, 0]
drag, startPoint x: 283, startPoint y: 140, endPoint x: 152, endPoint y: 210, distance: 148.2
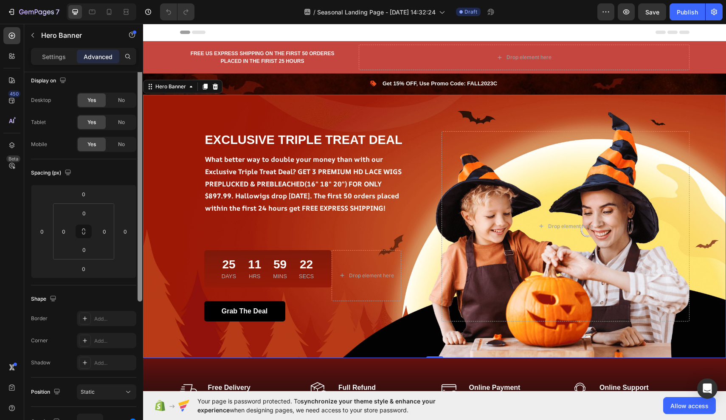
scroll to position [0, 0]
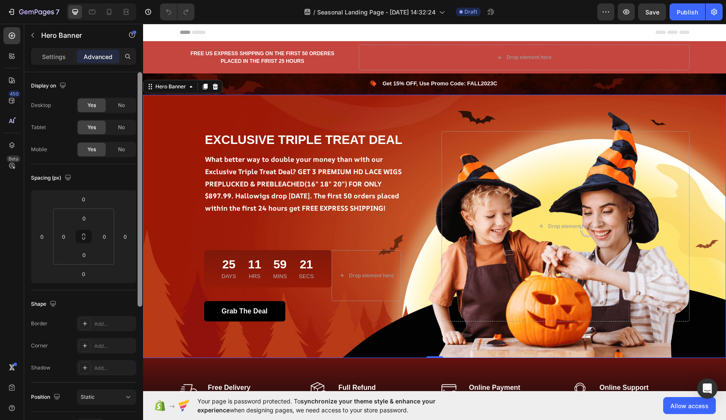
drag, startPoint x: 139, startPoint y: 207, endPoint x: 141, endPoint y: 95, distance: 111.7
click at [141, 95] on div at bounding box center [140, 189] width 5 height 234
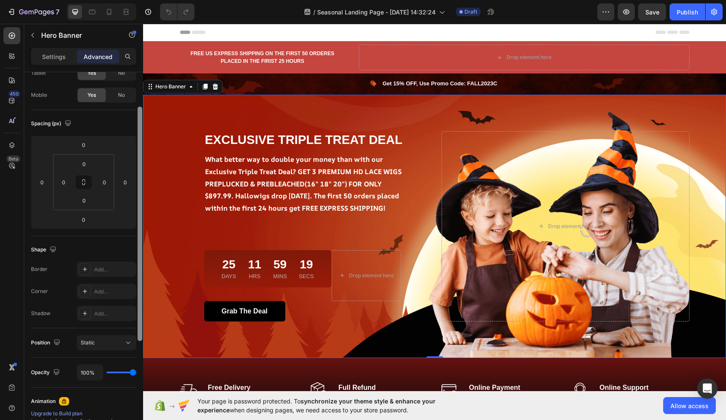
scroll to position [81, 0]
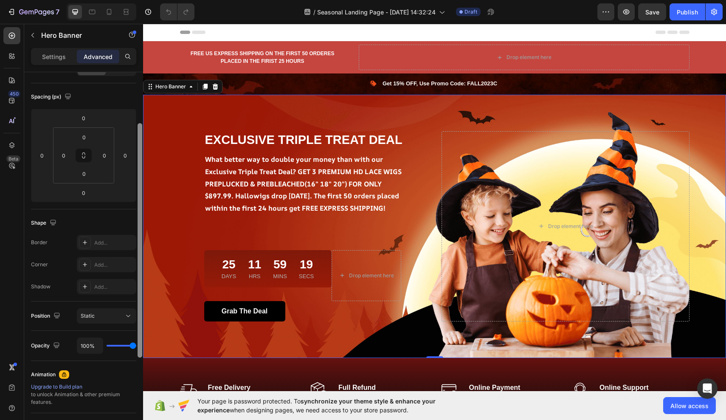
drag, startPoint x: 284, startPoint y: 119, endPoint x: 147, endPoint y: 204, distance: 161.5
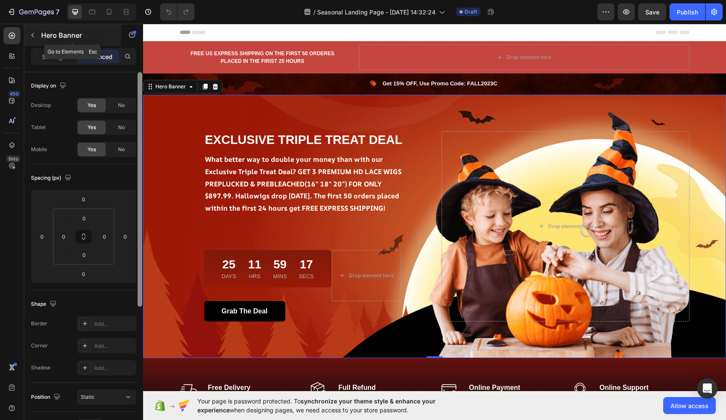
click at [34, 36] on icon "button" at bounding box center [32, 35] width 7 height 7
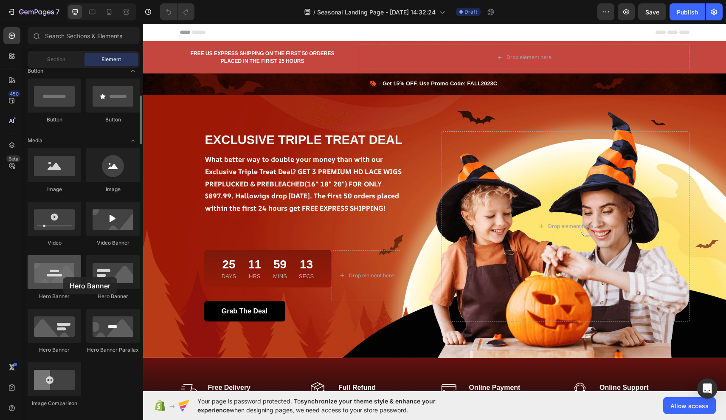
click at [63, 277] on div at bounding box center [54, 272] width 53 height 34
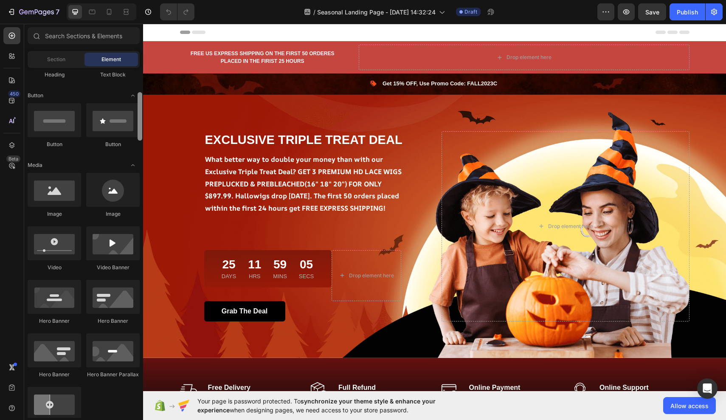
scroll to position [176, 0]
click at [141, 137] on div at bounding box center [140, 116] width 5 height 48
click at [111, 233] on div at bounding box center [112, 243] width 53 height 34
click at [112, 239] on div at bounding box center [112, 243] width 53 height 34
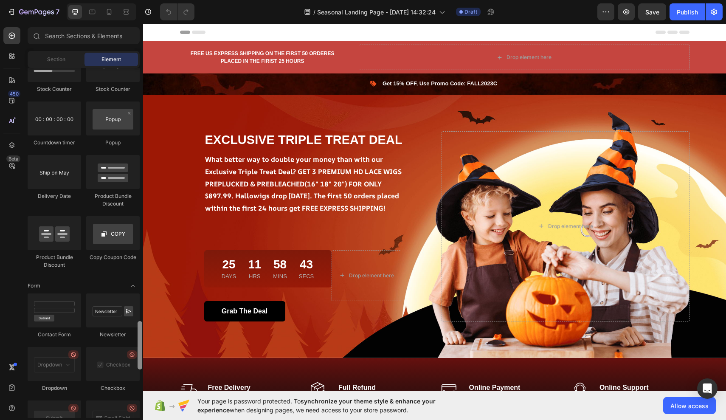
scroll to position [1751, 0]
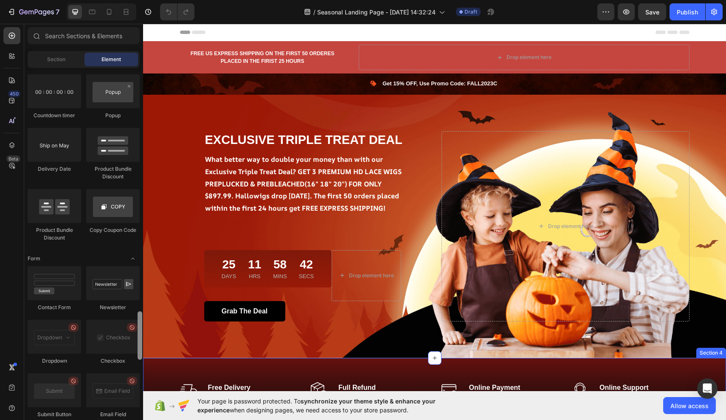
drag, startPoint x: 283, startPoint y: 153, endPoint x: 145, endPoint y: 369, distance: 255.9
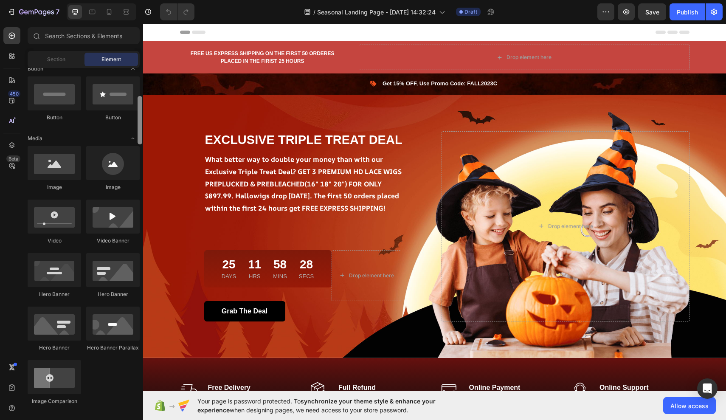
scroll to position [166, 0]
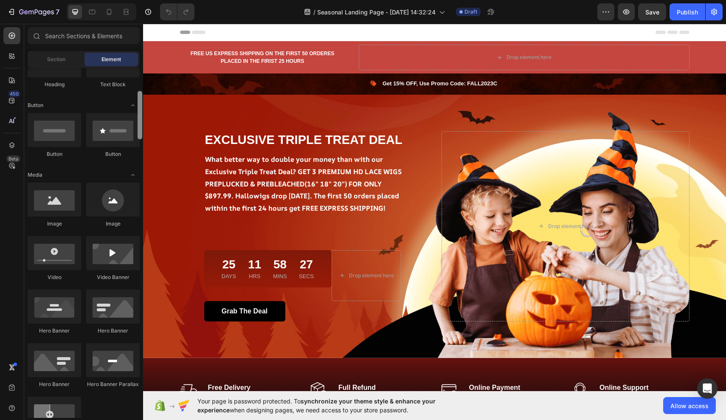
drag, startPoint x: 140, startPoint y: 349, endPoint x: 138, endPoint y: 128, distance: 220.4
click at [138, 128] on div at bounding box center [140, 115] width 5 height 48
click at [106, 37] on input "text" at bounding box center [84, 35] width 112 height 17
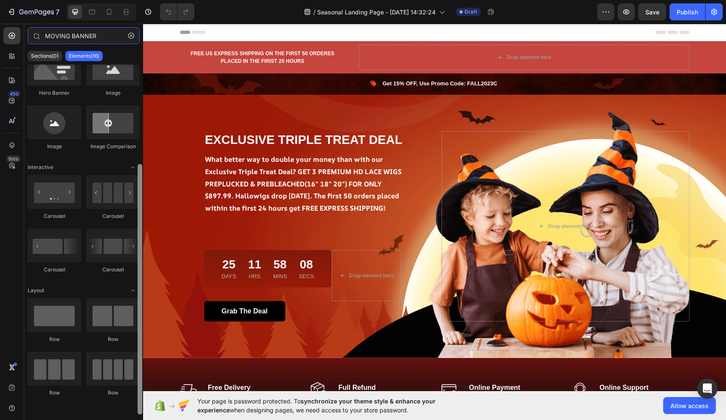
scroll to position [121, 0]
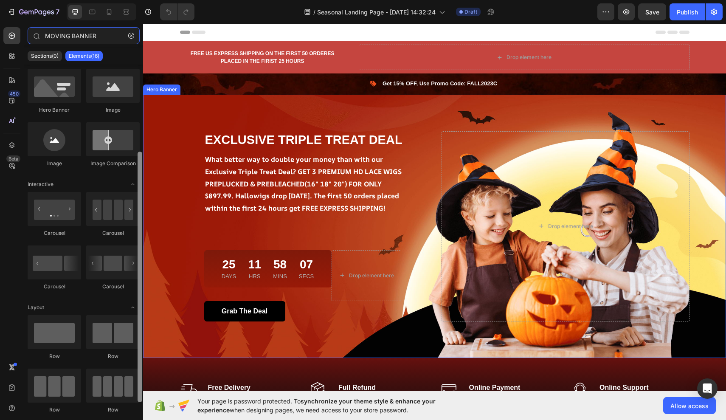
drag, startPoint x: 282, startPoint y: 172, endPoint x: 149, endPoint y: 159, distance: 133.9
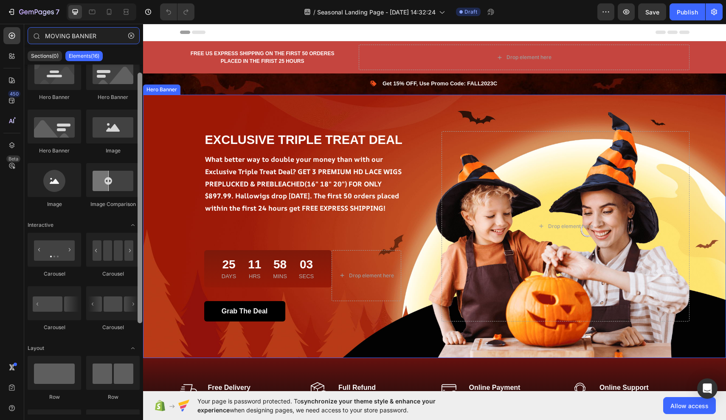
scroll to position [52, 0]
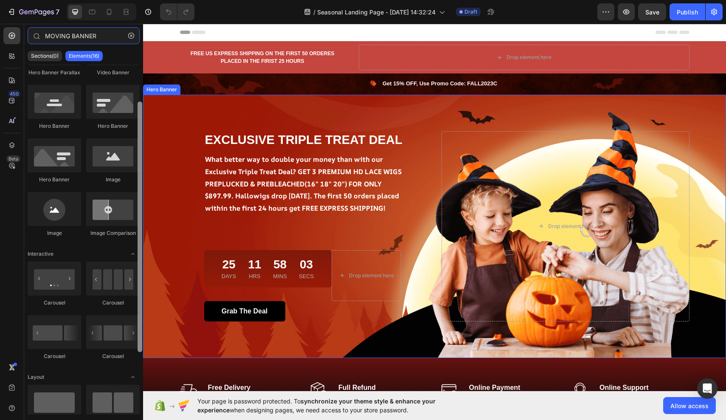
drag, startPoint x: 281, startPoint y: 208, endPoint x: 147, endPoint y: 143, distance: 148.5
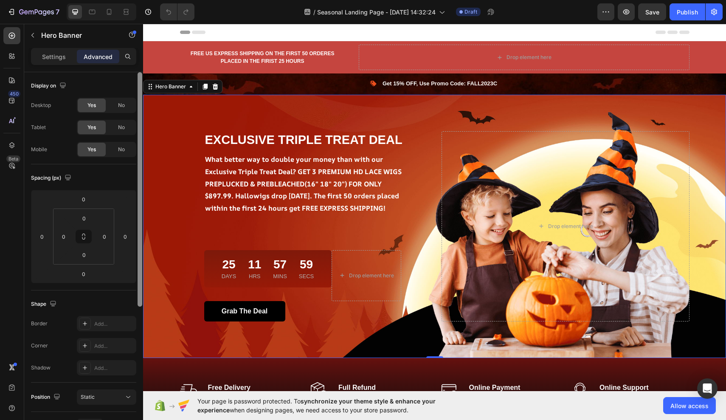
drag, startPoint x: 139, startPoint y: 110, endPoint x: 138, endPoint y: 87, distance: 22.9
click at [138, 87] on div at bounding box center [140, 189] width 5 height 234
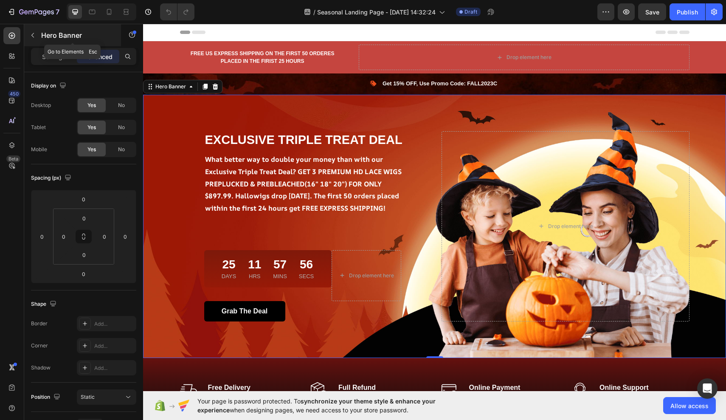
click at [34, 35] on icon "button" at bounding box center [32, 35] width 7 height 7
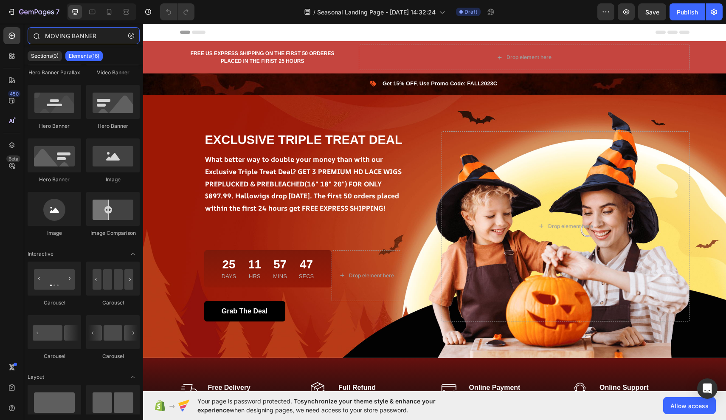
click at [111, 38] on input "MOVING BANNER" at bounding box center [84, 35] width 112 height 17
click at [104, 35] on input "MOVING BANNER" at bounding box center [84, 35] width 112 height 17
click at [101, 34] on input "MOVING BANNER" at bounding box center [84, 35] width 112 height 17
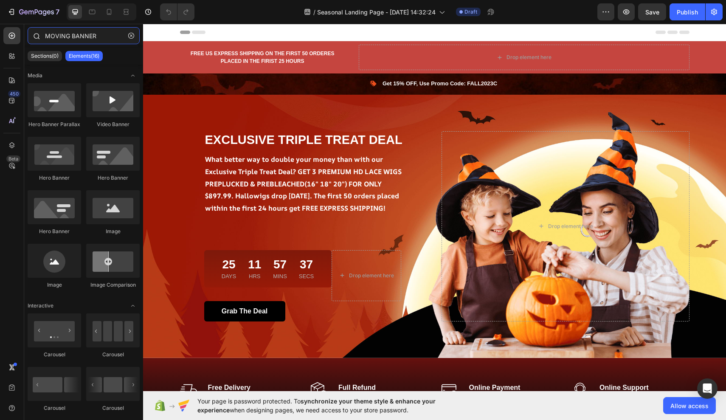
click at [109, 34] on input "MOVING BANNER" at bounding box center [84, 35] width 112 height 17
click at [139, 80] on div at bounding box center [140, 190] width 5 height 251
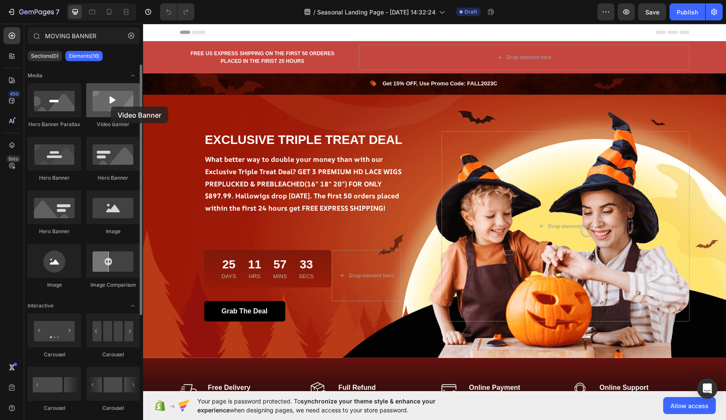
click at [111, 107] on div at bounding box center [112, 100] width 53 height 34
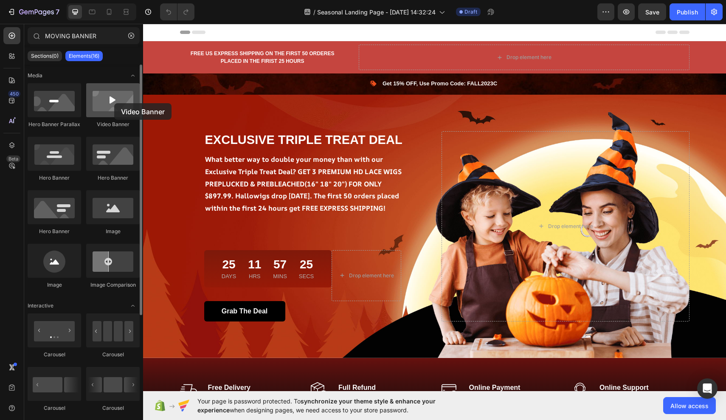
click at [114, 103] on div at bounding box center [112, 100] width 53 height 34
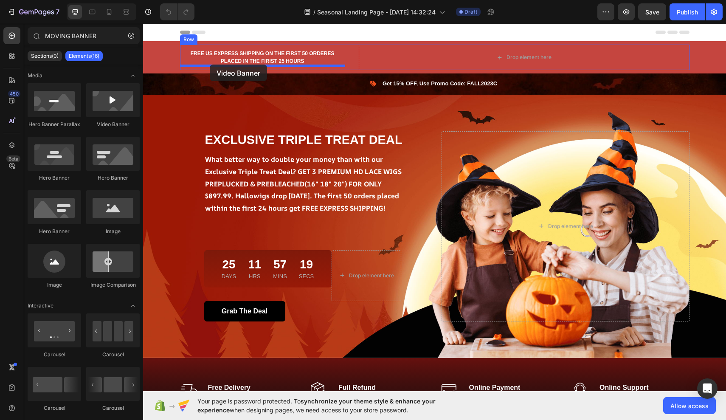
drag, startPoint x: 257, startPoint y: 120, endPoint x: 210, endPoint y: 65, distance: 73.2
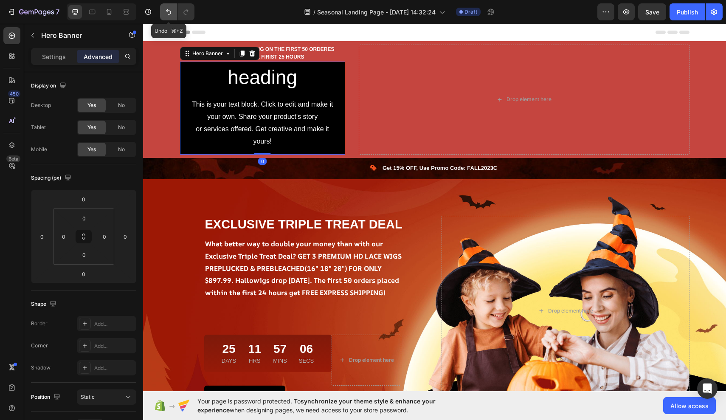
click at [169, 11] on icon "Undo/Redo" at bounding box center [168, 12] width 5 height 6
click at [253, 54] on icon at bounding box center [252, 54] width 6 height 6
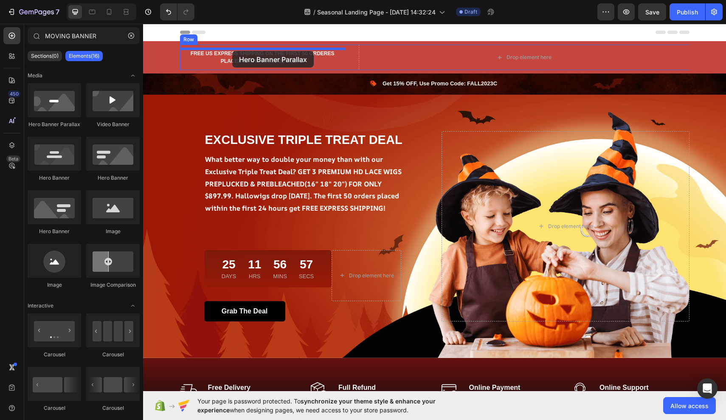
drag, startPoint x: 192, startPoint y: 135, endPoint x: 232, endPoint y: 51, distance: 92.9
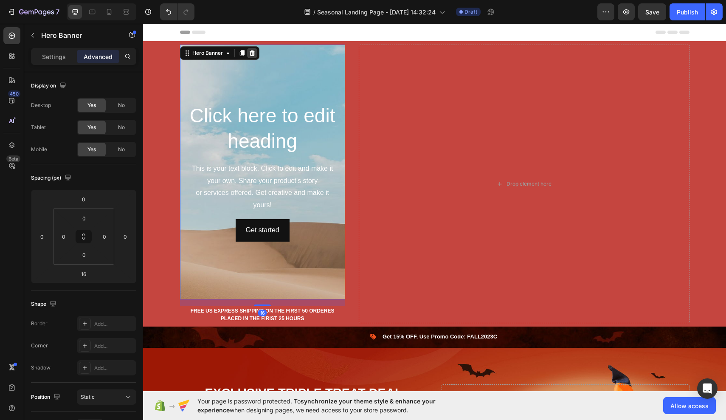
click at [251, 51] on icon at bounding box center [252, 53] width 6 height 6
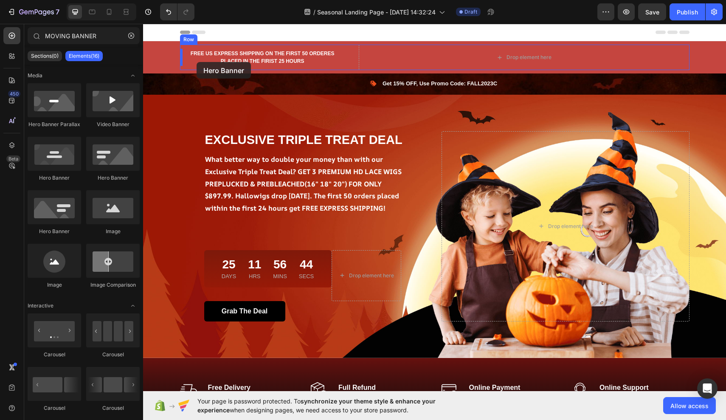
drag, startPoint x: 195, startPoint y: 186, endPoint x: 197, endPoint y: 62, distance: 124.0
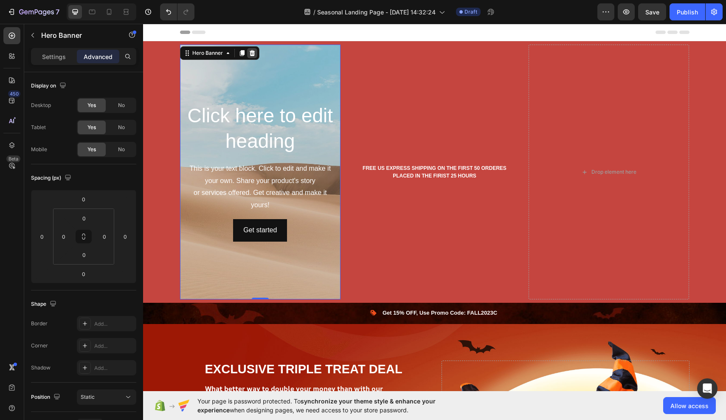
click at [251, 55] on icon at bounding box center [252, 53] width 6 height 6
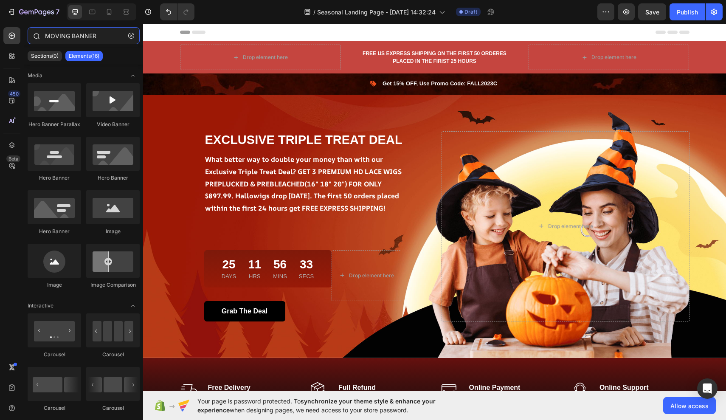
click at [62, 35] on input "MOVING BANNER" at bounding box center [84, 35] width 112 height 17
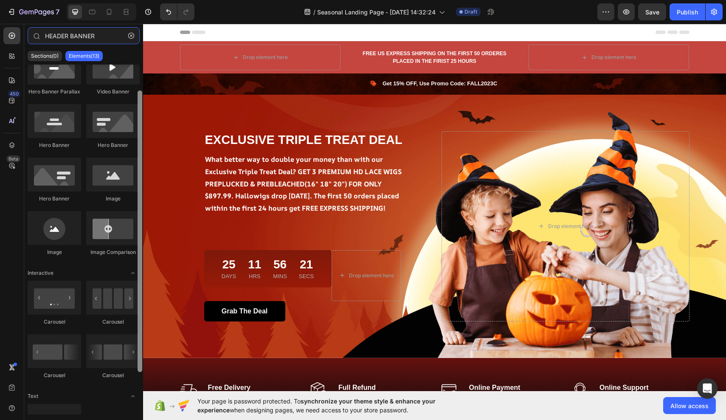
scroll to position [33, 0]
drag, startPoint x: 138, startPoint y: 259, endPoint x: 141, endPoint y: 285, distance: 26.4
click at [141, 285] on div at bounding box center [140, 231] width 5 height 282
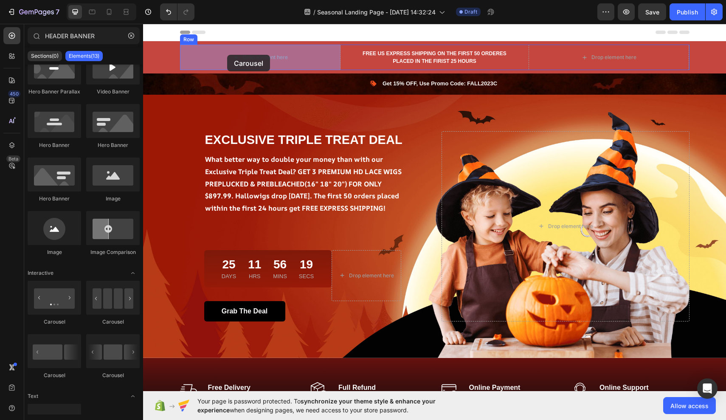
drag, startPoint x: 192, startPoint y: 325, endPoint x: 227, endPoint y: 55, distance: 272.7
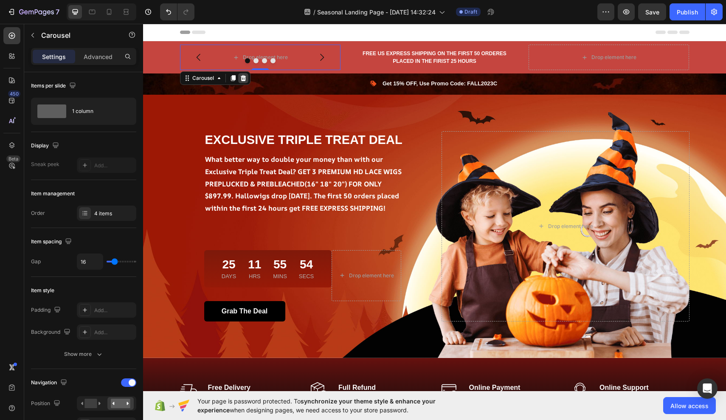
click at [241, 79] on icon at bounding box center [243, 78] width 6 height 6
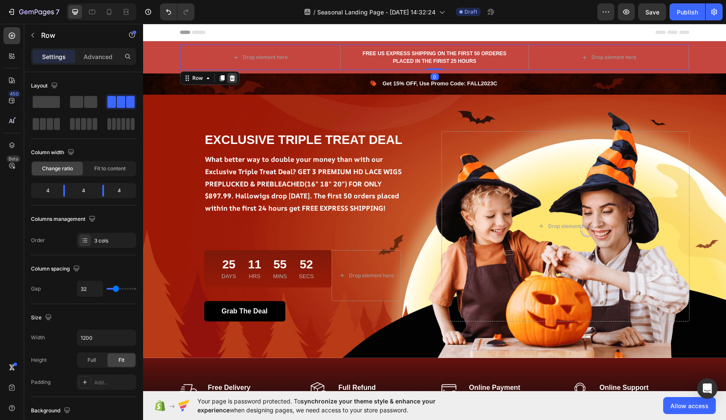
click at [231, 78] on icon at bounding box center [232, 78] width 6 height 6
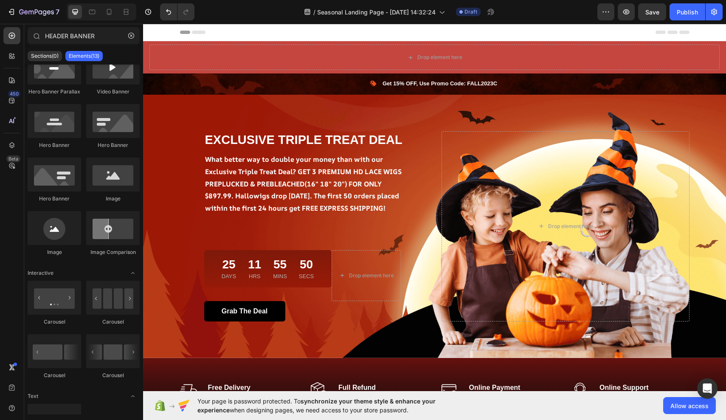
scroll to position [1, 0]
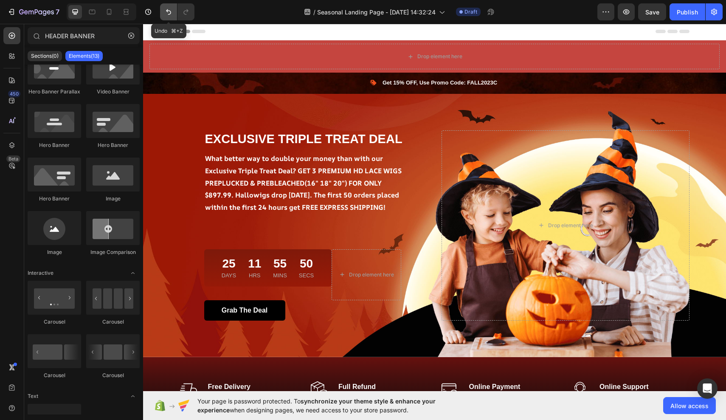
click at [171, 12] on icon "Undo/Redo" at bounding box center [168, 12] width 5 height 6
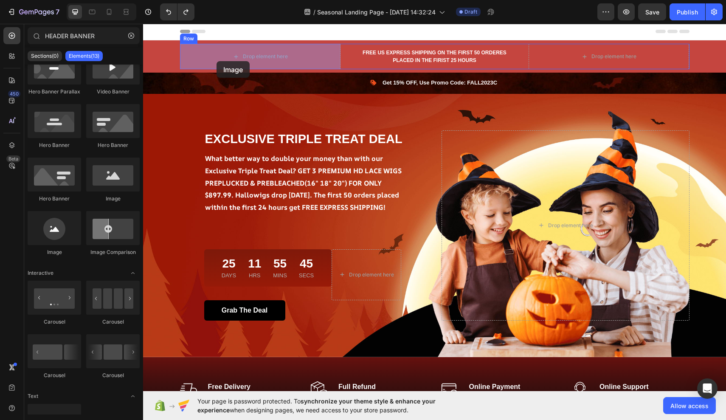
drag, startPoint x: 246, startPoint y: 197, endPoint x: 217, endPoint y: 61, distance: 139.4
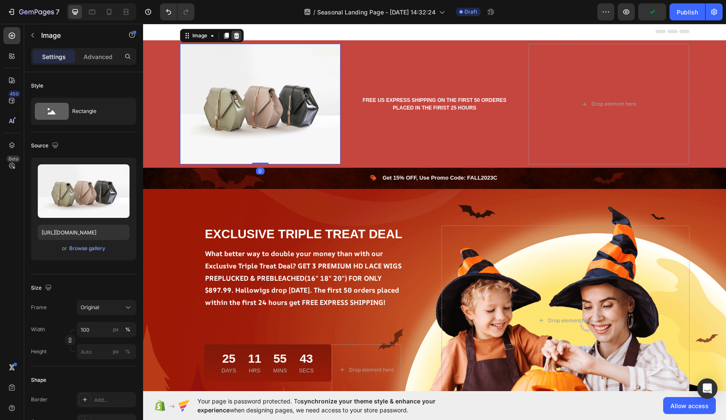
click at [238, 37] on icon at bounding box center [237, 36] width 6 height 6
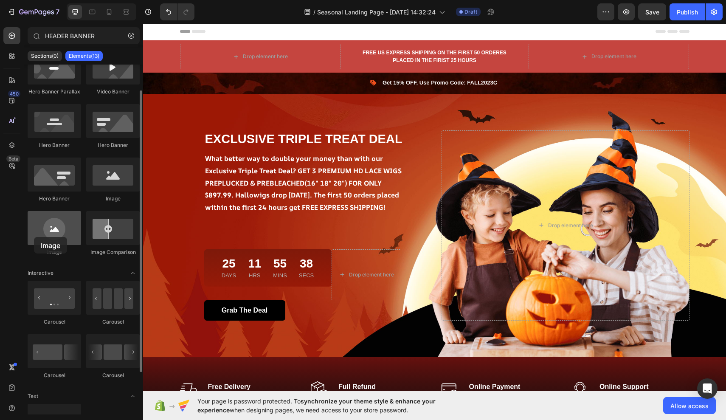
drag, startPoint x: 50, startPoint y: 233, endPoint x: 34, endPoint y: 237, distance: 16.3
click at [34, 237] on div at bounding box center [54, 228] width 53 height 34
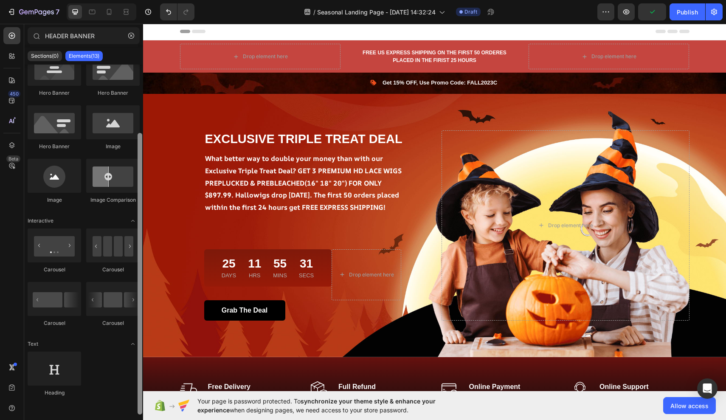
scroll to position [82, 0]
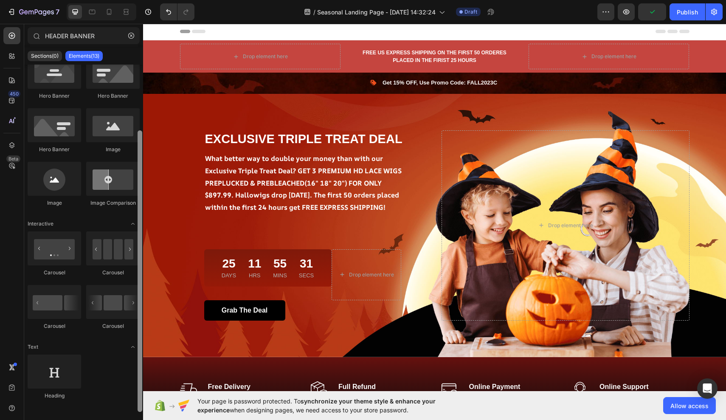
drag, startPoint x: 138, startPoint y: 308, endPoint x: 140, endPoint y: 348, distance: 39.9
click at [140, 348] on div at bounding box center [140, 271] width 5 height 282
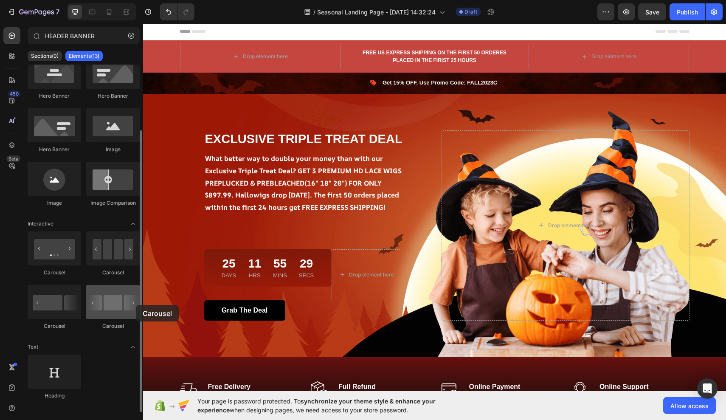
click at [136, 305] on div at bounding box center [112, 302] width 53 height 34
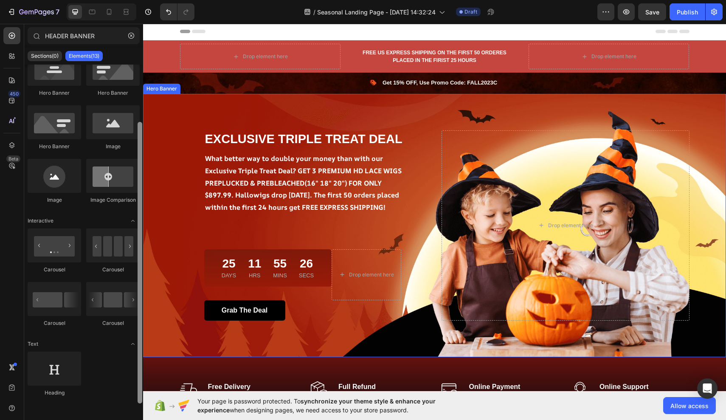
scroll to position [79, 0]
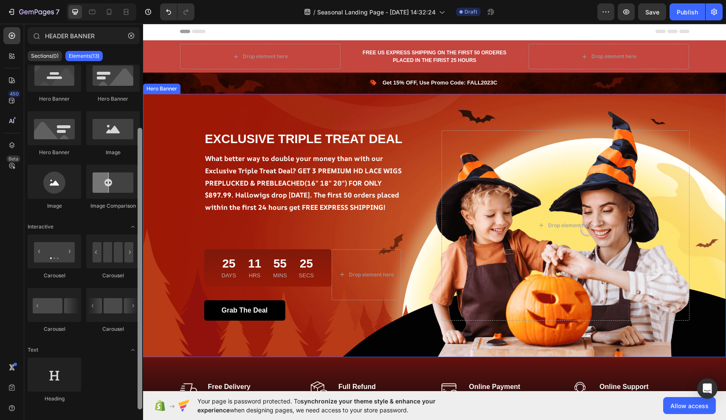
drag, startPoint x: 284, startPoint y: 319, endPoint x: 146, endPoint y: 269, distance: 147.1
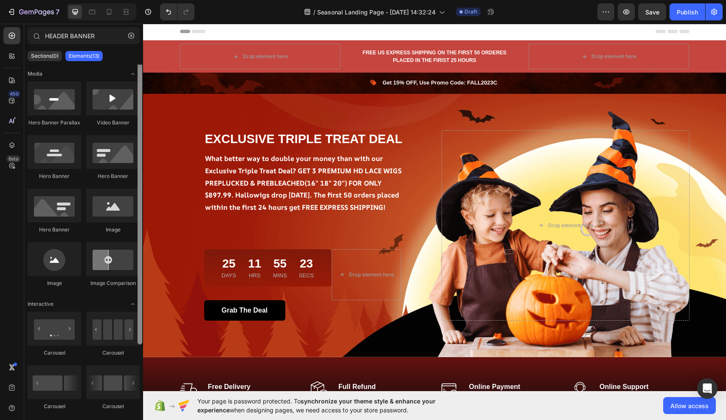
scroll to position [0, 0]
click at [47, 32] on input "HEADER BANNER" at bounding box center [84, 35] width 112 height 17
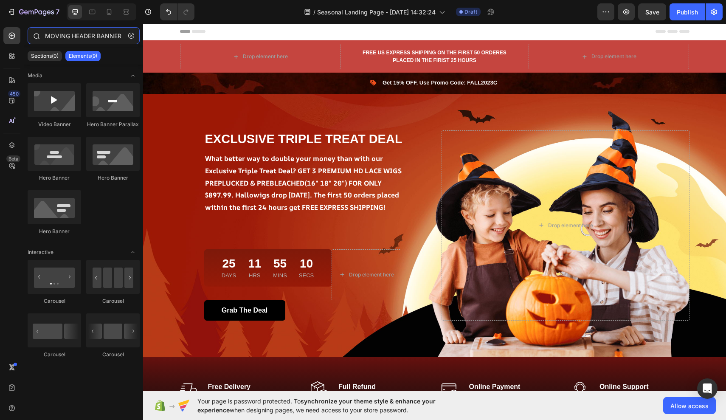
type input "MOVING HEADER BANNER"
click at [120, 34] on input "MOVING HEADER BANNER" at bounding box center [84, 35] width 112 height 17
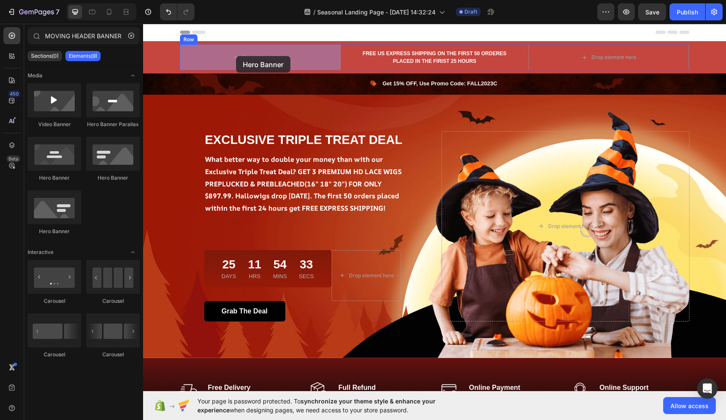
drag, startPoint x: 200, startPoint y: 229, endPoint x: 236, endPoint y: 56, distance: 177.0
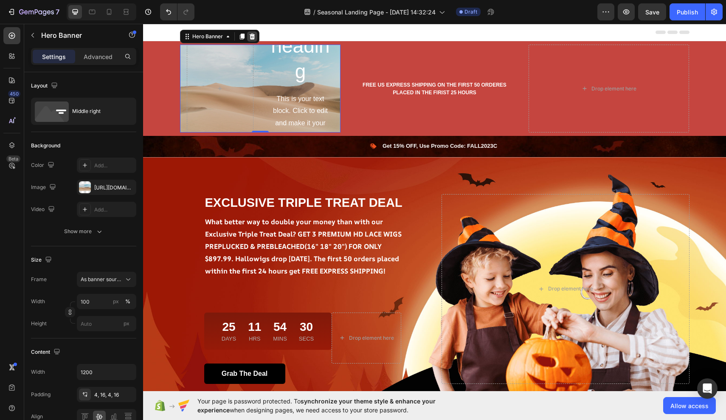
click at [253, 34] on icon at bounding box center [252, 37] width 6 height 6
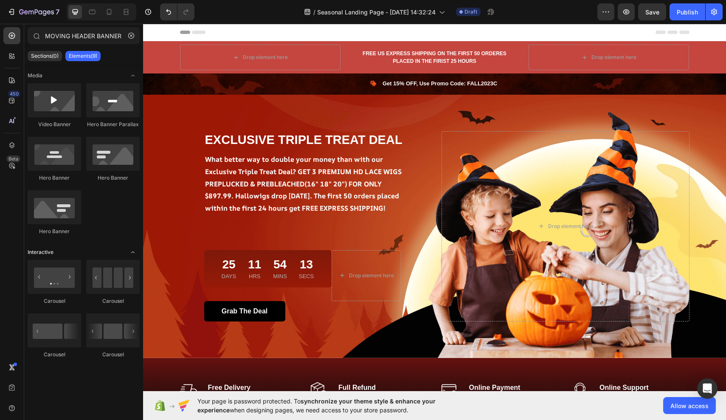
click at [133, 252] on icon "Toggle open" at bounding box center [133, 252] width 7 height 7
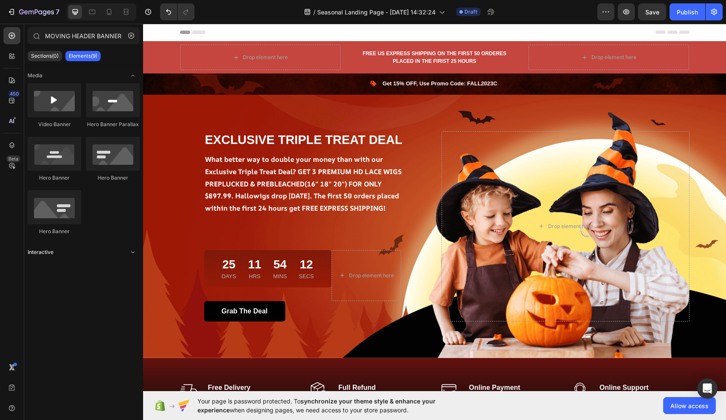
click at [133, 251] on icon "Toggle open" at bounding box center [133, 252] width 7 height 7
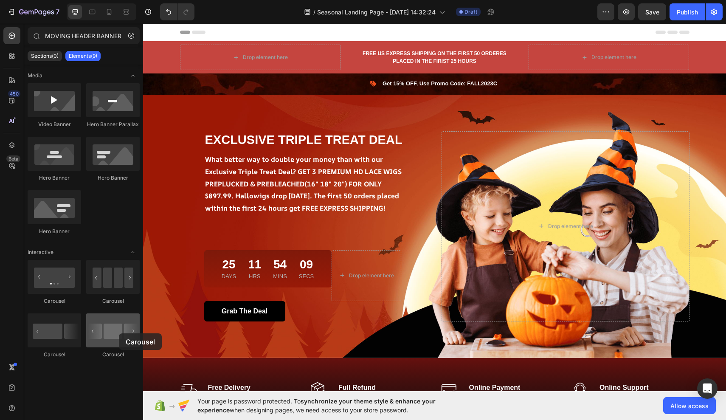
click at [119, 333] on div at bounding box center [112, 330] width 53 height 34
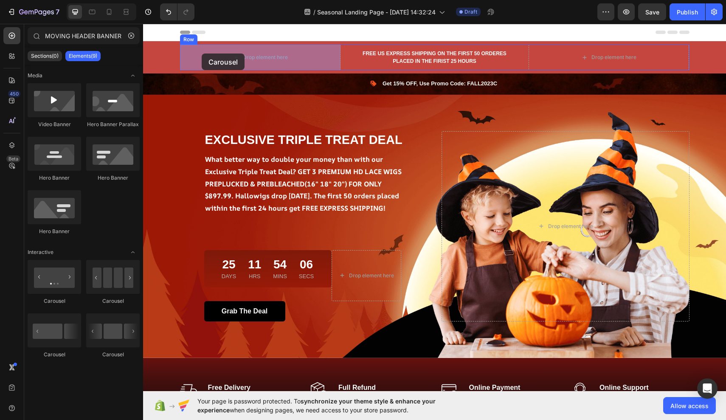
drag, startPoint x: 261, startPoint y: 355, endPoint x: 202, endPoint y: 53, distance: 307.7
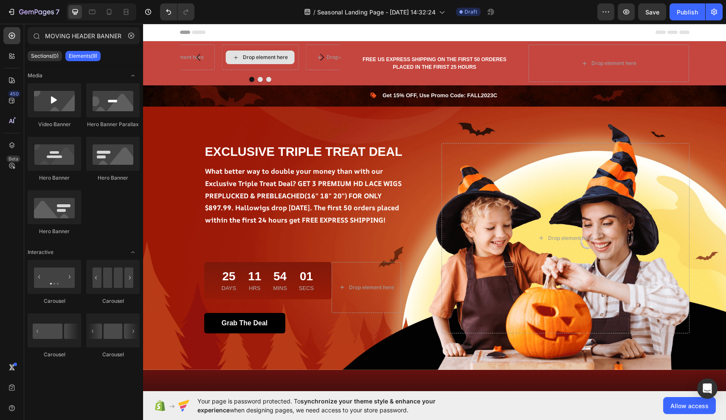
click at [251, 61] on div "Drop element here" at bounding box center [260, 58] width 69 height 14
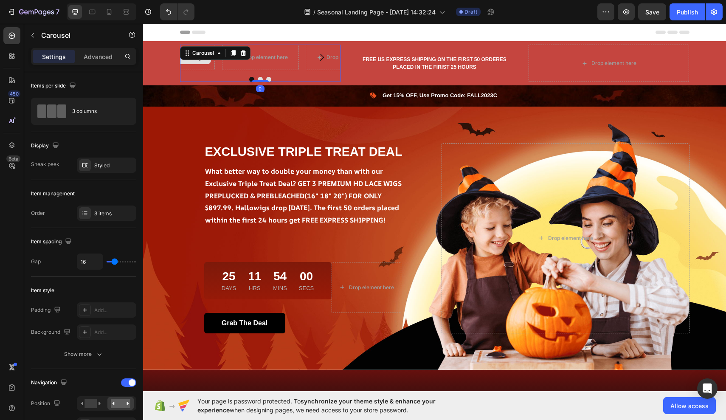
click at [213, 51] on div "Drop element here Drop element here Drop element here Carousel 0" at bounding box center [260, 63] width 161 height 37
click at [246, 50] on icon at bounding box center [243, 53] width 7 height 7
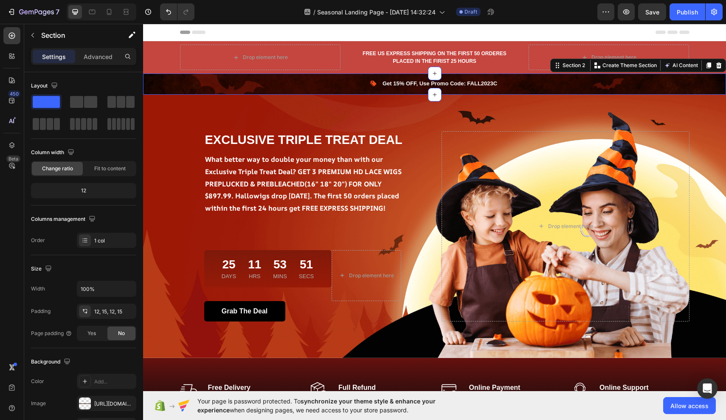
click at [162, 89] on div "Image Get 15% OFF, Use Promo Code: FALL2023C Text block Icon List Row" at bounding box center [434, 84] width 570 height 11
click at [98, 53] on p "Advanced" at bounding box center [98, 56] width 29 height 9
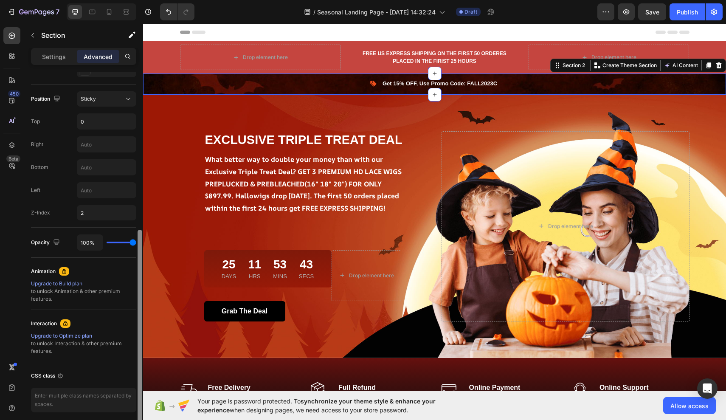
scroll to position [302, 0]
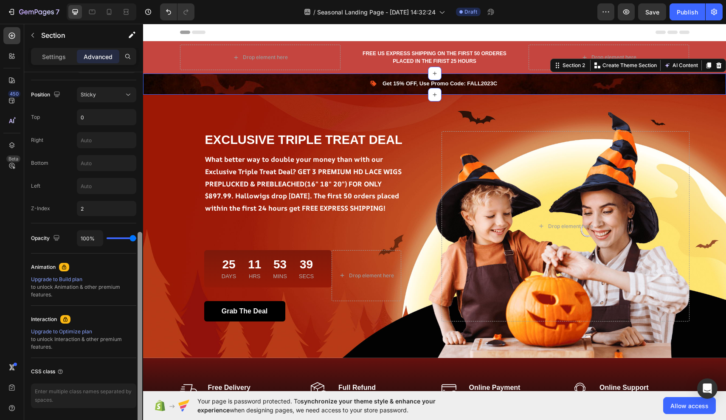
drag, startPoint x: 141, startPoint y: 87, endPoint x: 138, endPoint y: 248, distance: 160.1
click at [138, 248] on div at bounding box center [140, 330] width 5 height 197
click at [120, 93] on div "Sticky" at bounding box center [102, 95] width 43 height 8
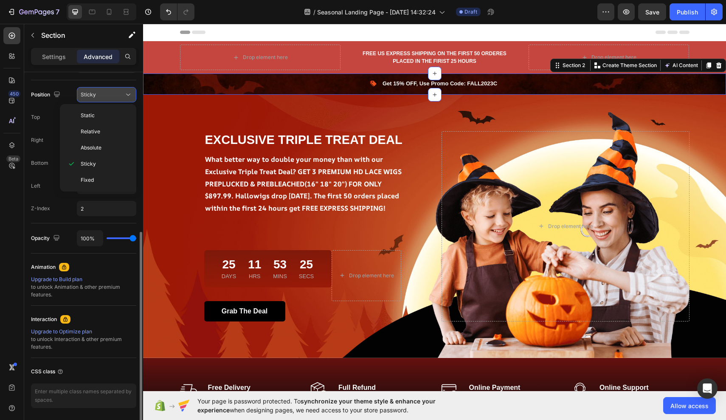
click at [120, 93] on div "Sticky" at bounding box center [102, 95] width 43 height 8
click at [58, 269] on div "Animation" at bounding box center [83, 267] width 105 height 14
click at [63, 268] on icon at bounding box center [64, 267] width 7 height 7
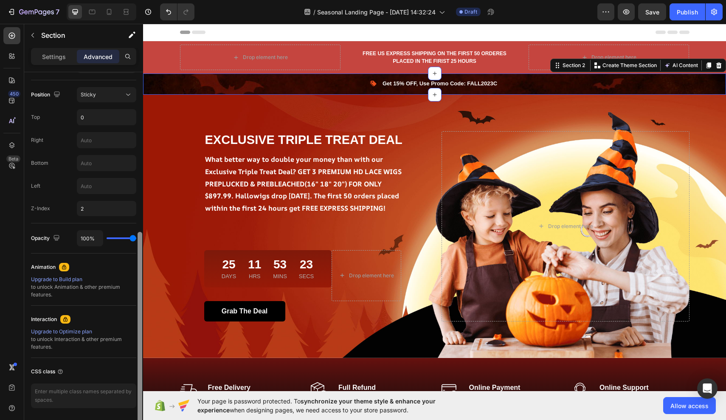
drag, startPoint x: 63, startPoint y: 268, endPoint x: 139, endPoint y: 116, distance: 170.1
click at [63, 268] on icon at bounding box center [64, 267] width 7 height 7
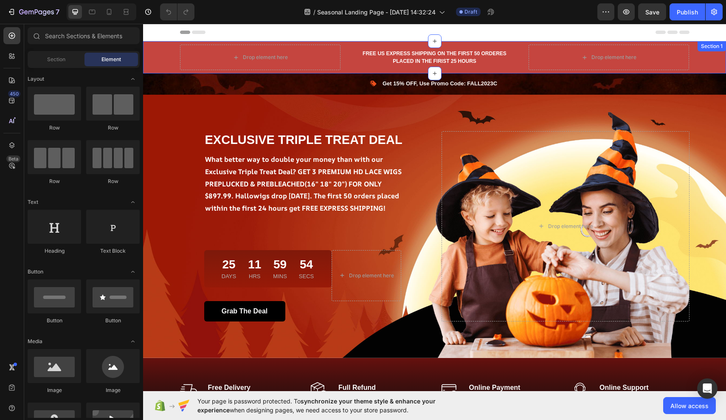
click at [511, 71] on div "Drop element here FREE US EXPRESS SHIPPING ON THE FIRST 50 ORDERES PLACED IN TH…" at bounding box center [434, 57] width 583 height 32
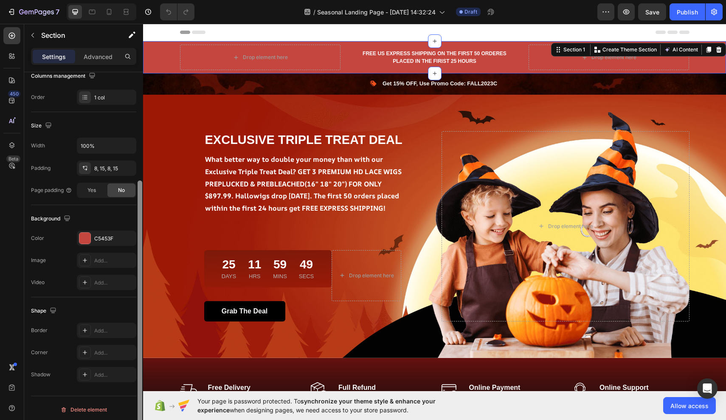
scroll to position [146, 0]
drag, startPoint x: 139, startPoint y: 204, endPoint x: 140, endPoint y: 332, distance: 128.2
click at [140, 332] on div at bounding box center [140, 310] width 5 height 267
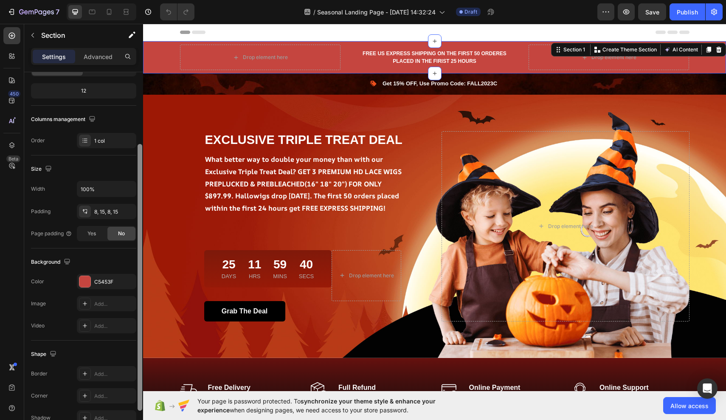
scroll to position [86, 0]
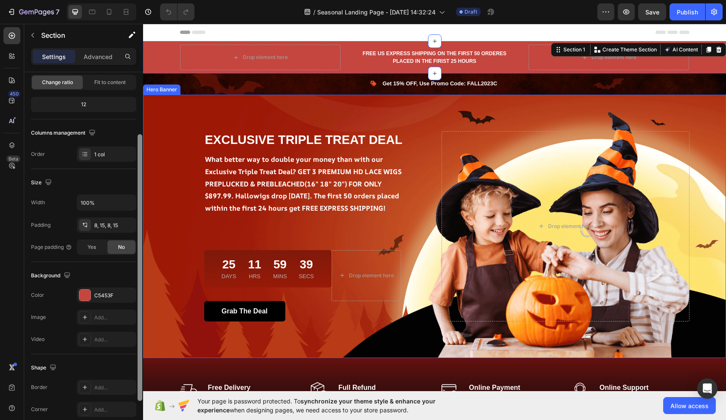
drag, startPoint x: 284, startPoint y: 354, endPoint x: 149, endPoint y: 270, distance: 159.1
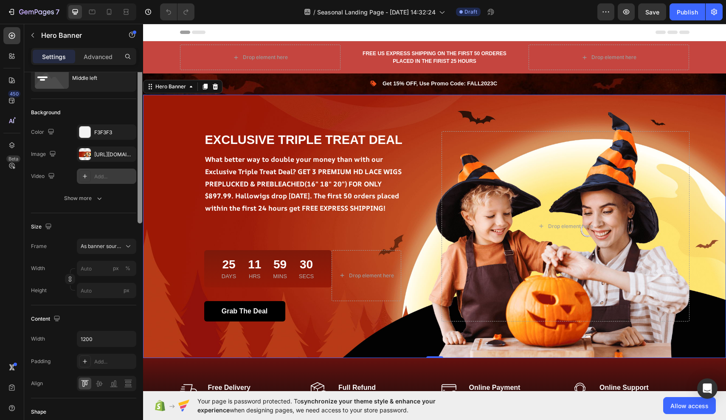
scroll to position [0, 0]
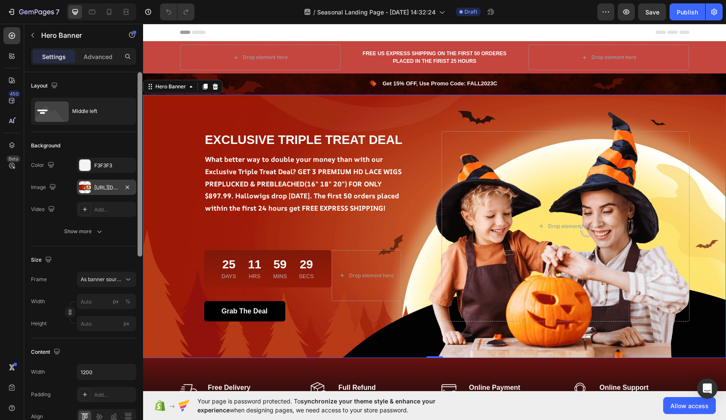
drag, startPoint x: 140, startPoint y: 233, endPoint x: 131, endPoint y: 190, distance: 43.8
click at [131, 190] on div "Layout Middle left Background The changes might be hidden by the image and the …" at bounding box center [83, 258] width 119 height 372
click at [95, 55] on p "Advanced" at bounding box center [98, 56] width 29 height 9
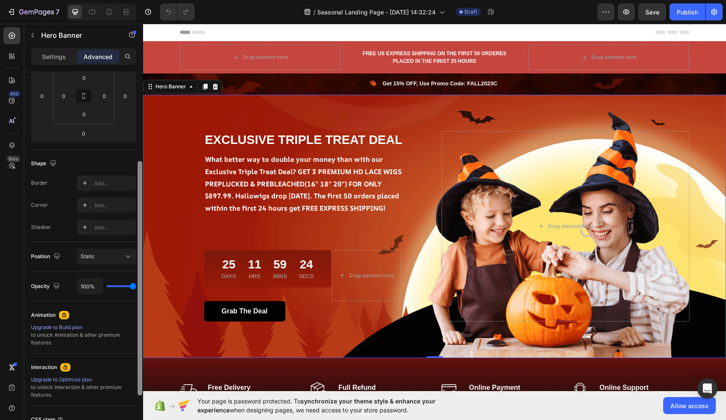
drag, startPoint x: 140, startPoint y: 104, endPoint x: 139, endPoint y: 200, distance: 95.5
click at [139, 197] on div at bounding box center [140, 278] width 5 height 234
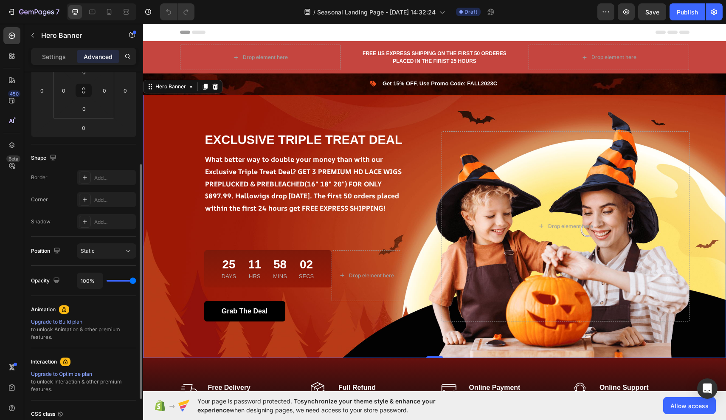
click at [63, 321] on div "Upgrade to Build plan" at bounding box center [83, 322] width 105 height 8
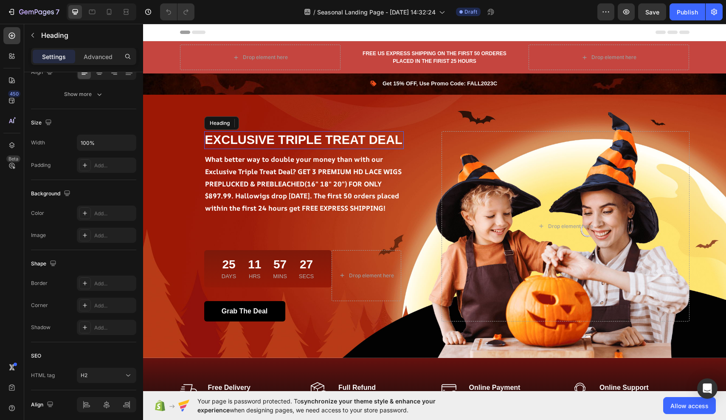
click at [210, 135] on h2 "EXCLUSIVE TRIPLE TREAT DEAL" at bounding box center [304, 140] width 200 height 18
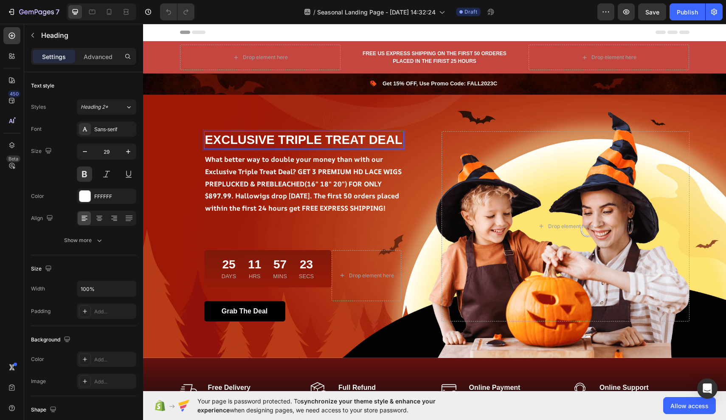
click at [222, 132] on p "EXCLUSIVE TRIPLE TREAT DEAL" at bounding box center [304, 140] width 198 height 16
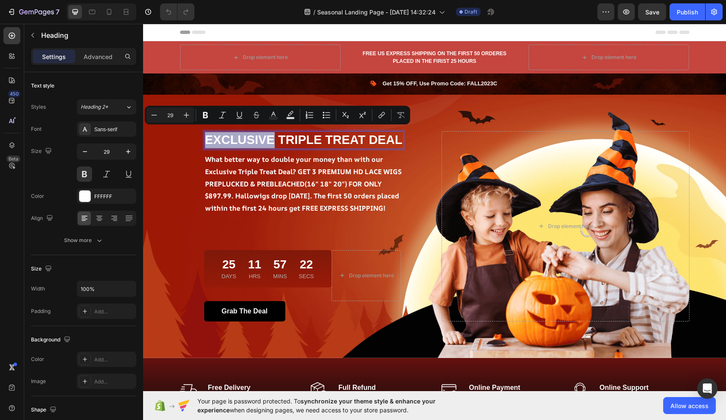
click at [222, 132] on p "EXCLUSIVE TRIPLE TREAT DEAL" at bounding box center [304, 140] width 198 height 16
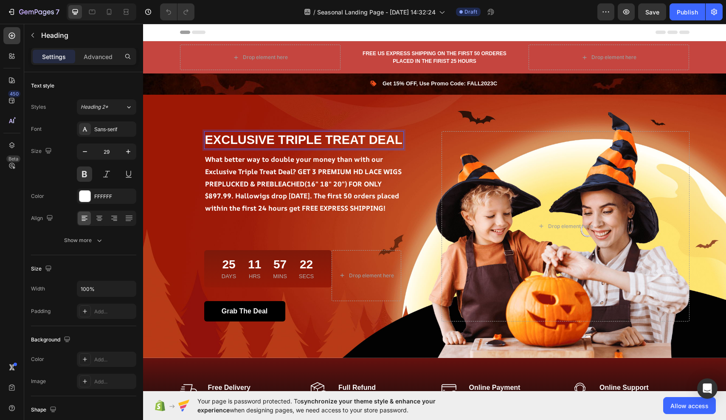
click at [222, 132] on p "EXCLUSIVE TRIPLE TREAT DEAL" at bounding box center [304, 140] width 198 height 16
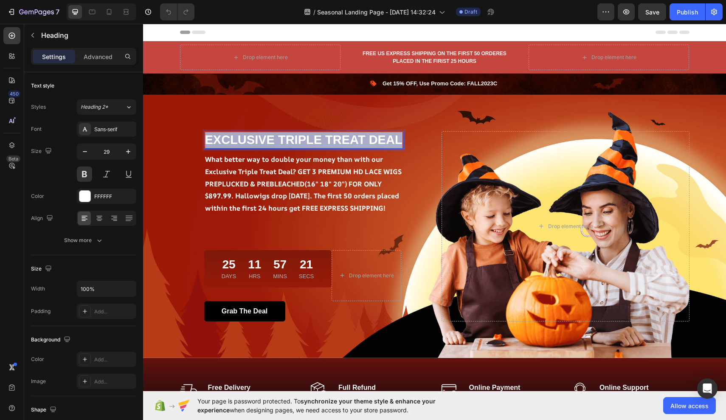
click at [222, 132] on p "EXCLUSIVE TRIPLE TREAT DEAL" at bounding box center [304, 140] width 198 height 16
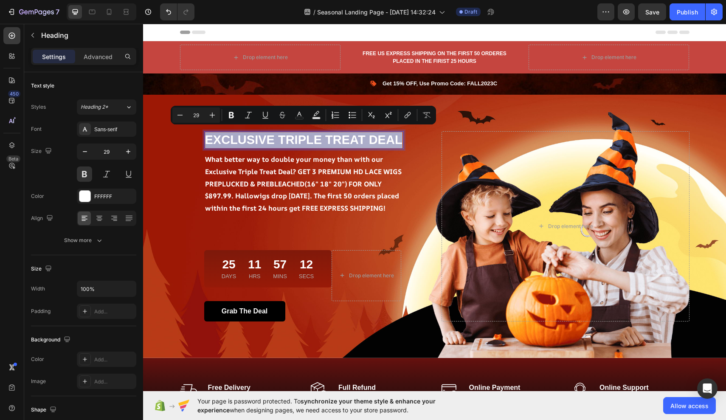
copy p "EXCLUSIVE TRIPLE TREAT DEAL"
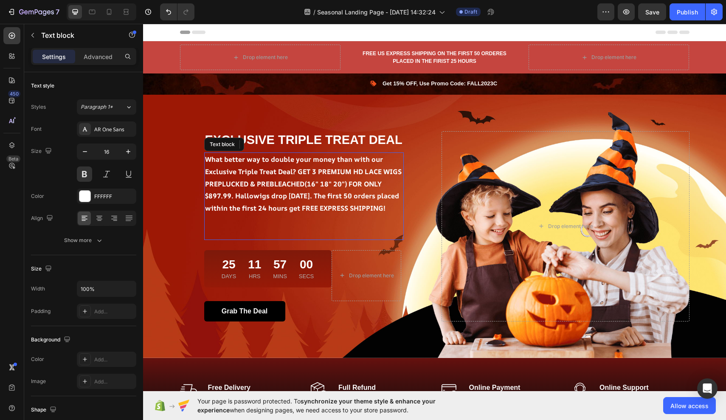
click at [213, 153] on p "What better way to double your money than with our Exclusive Triple Treat Deal?…" at bounding box center [304, 183] width 198 height 61
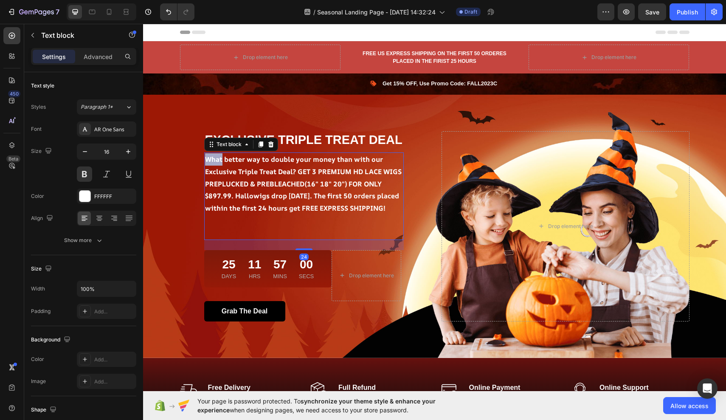
click at [213, 153] on p "What better way to double your money than with our Exclusive Triple Treat Deal?…" at bounding box center [304, 183] width 198 height 61
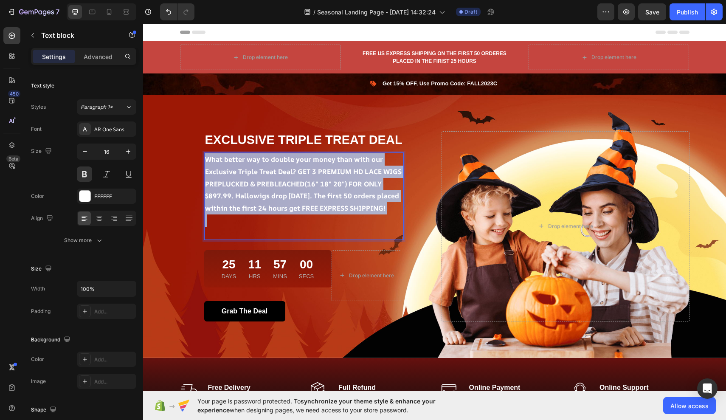
click at [213, 153] on p "What better way to double your money than with our Exclusive Triple Treat Deal?…" at bounding box center [304, 183] width 198 height 61
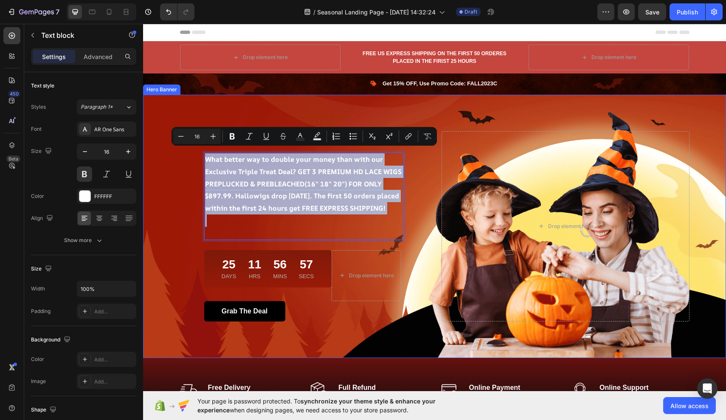
copy p "What better way to double your money than with our Exclusive Triple Treat Deal?…"
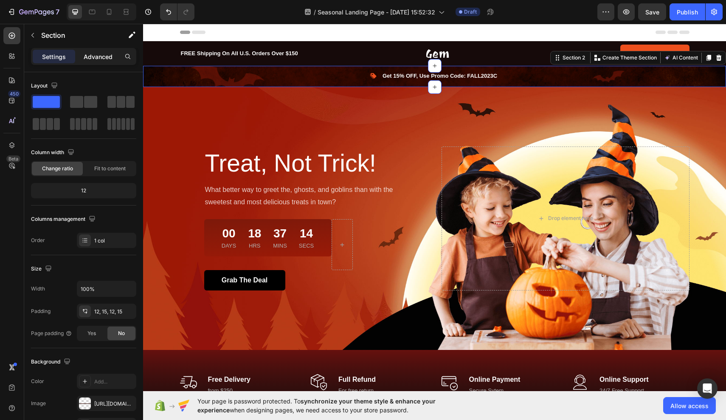
click at [96, 60] on p "Advanced" at bounding box center [98, 56] width 29 height 9
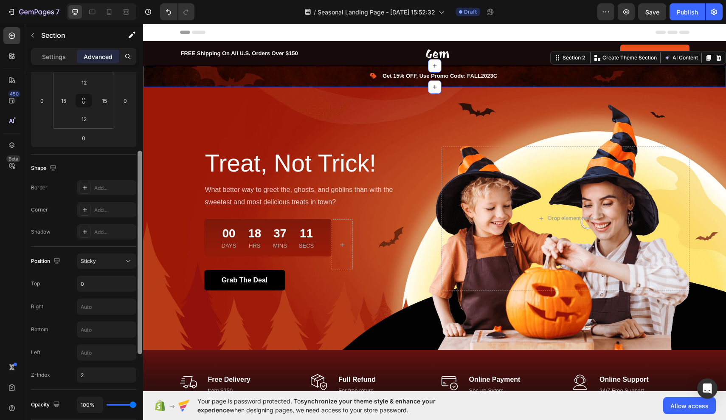
scroll to position [186, 0]
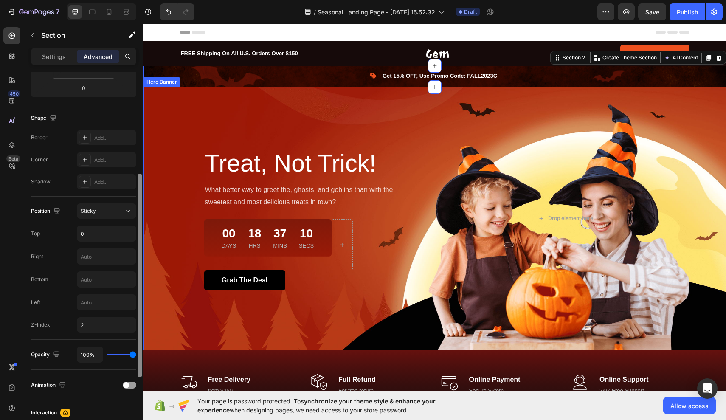
drag, startPoint x: 283, startPoint y: 197, endPoint x: 153, endPoint y: 327, distance: 184.3
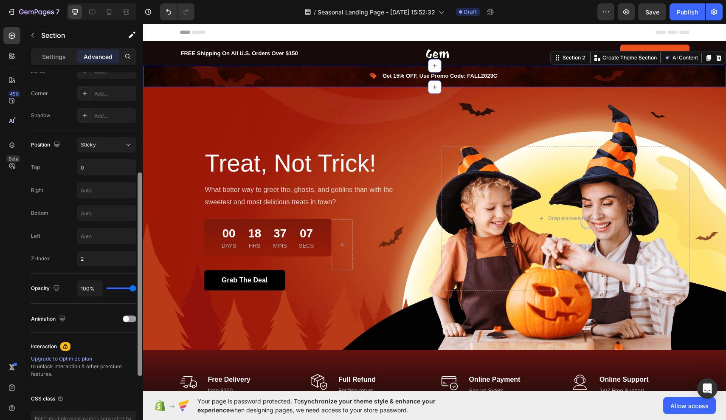
scroll to position [308, 0]
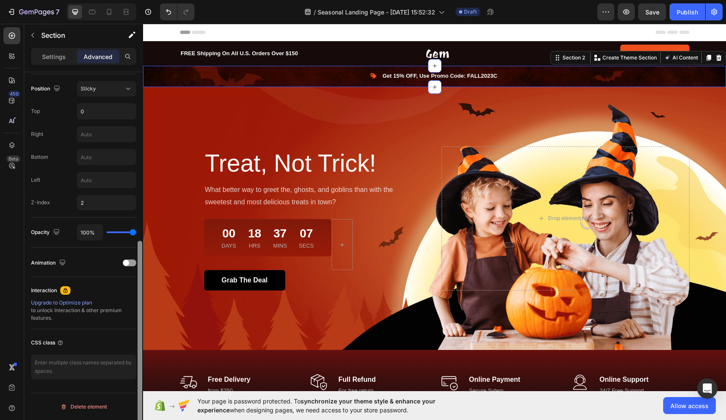
drag, startPoint x: 139, startPoint y: 296, endPoint x: 141, endPoint y: 366, distance: 70.1
click at [141, 366] on div at bounding box center [140, 342] width 5 height 203
click at [130, 262] on div at bounding box center [130, 262] width 14 height 7
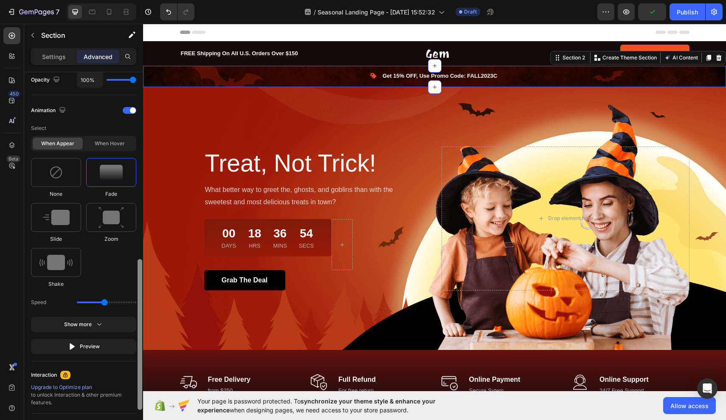
scroll to position [462, 0]
drag, startPoint x: 140, startPoint y: 308, endPoint x: 138, endPoint y: 371, distance: 62.4
click at [138, 371] on div at bounding box center [140, 333] width 5 height 151
click at [73, 256] on div at bounding box center [56, 261] width 50 height 29
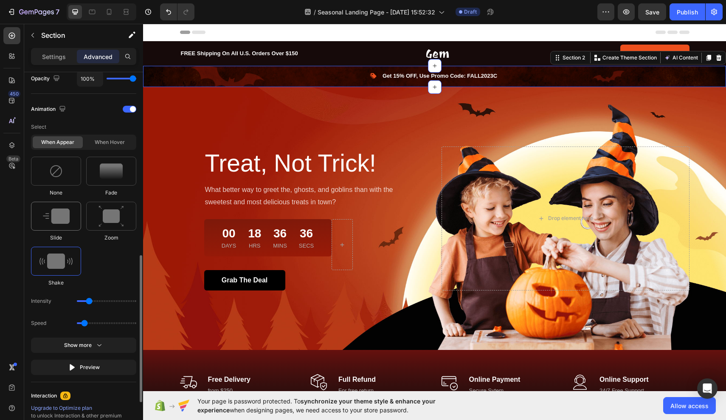
click at [61, 217] on img at bounding box center [56, 215] width 27 height 15
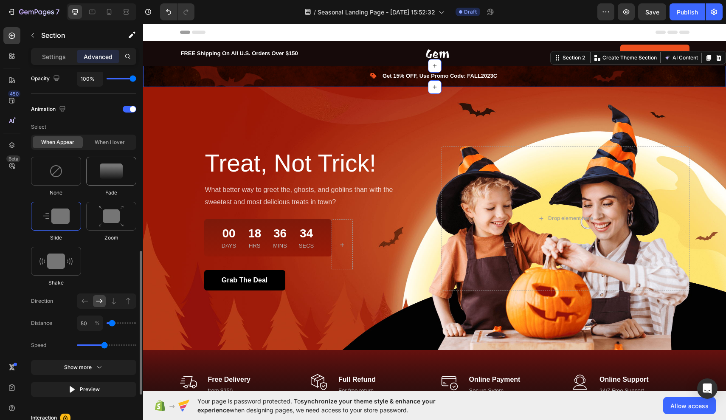
click at [105, 168] on img at bounding box center [111, 170] width 23 height 15
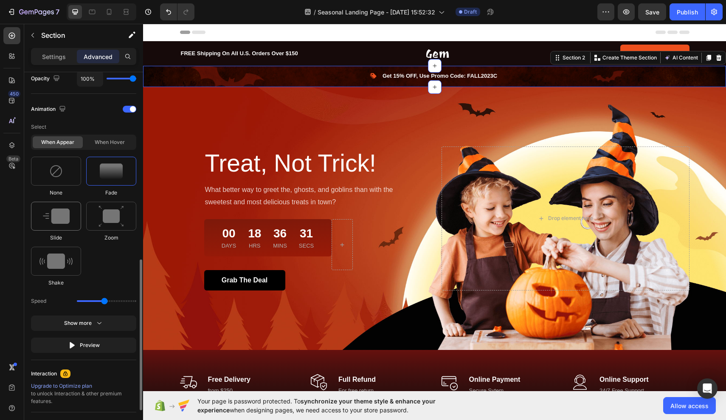
click at [67, 224] on div at bounding box center [56, 216] width 50 height 29
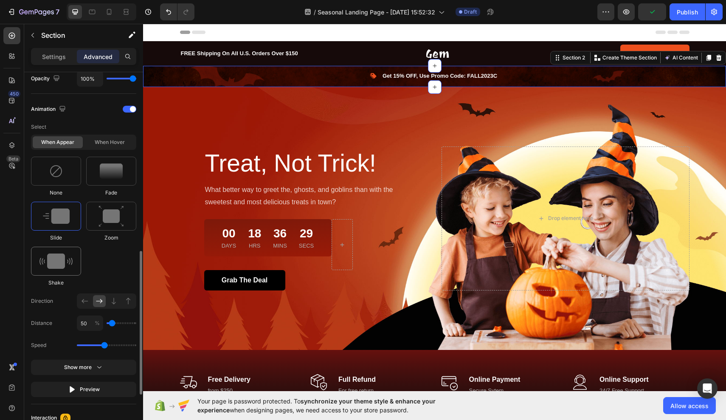
click at [67, 253] on div at bounding box center [56, 261] width 50 height 29
type input "0.7"
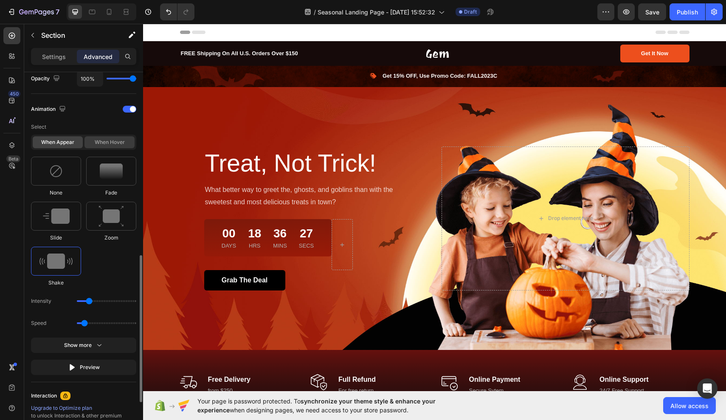
click at [123, 141] on div "When hover" at bounding box center [109, 142] width 50 height 12
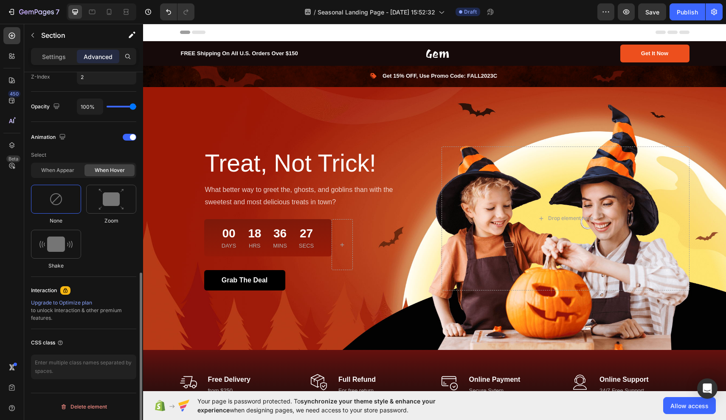
scroll to position [434, 0]
click at [70, 245] on img at bounding box center [55, 244] width 33 height 15
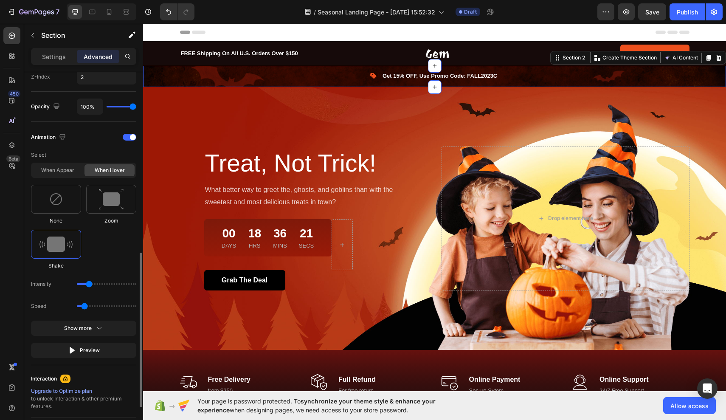
click at [73, 245] on div at bounding box center [56, 244] width 50 height 29
click at [74, 174] on div "When appear" at bounding box center [58, 170] width 50 height 12
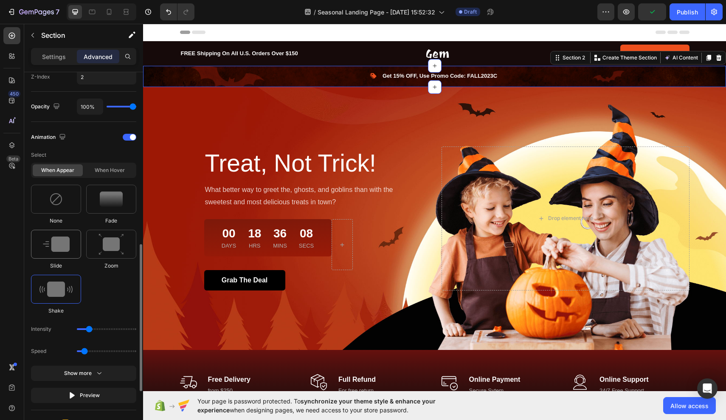
click at [62, 239] on img at bounding box center [56, 244] width 27 height 15
click at [118, 204] on img at bounding box center [111, 198] width 23 height 15
click at [66, 294] on img at bounding box center [55, 289] width 33 height 15
type input "0.7"
click at [66, 294] on img at bounding box center [55, 289] width 33 height 15
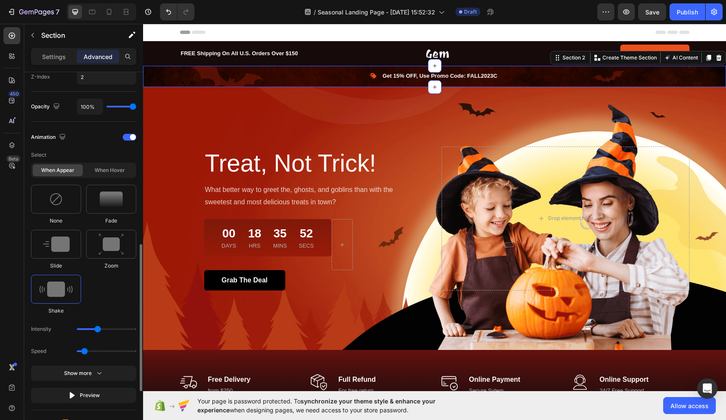
drag, startPoint x: 89, startPoint y: 332, endPoint x: 94, endPoint y: 331, distance: 5.3
click at [94, 344] on div "Intensity" at bounding box center [83, 351] width 105 height 15
click at [62, 293] on img at bounding box center [55, 289] width 33 height 15
drag, startPoint x: 98, startPoint y: 329, endPoint x: 93, endPoint y: 329, distance: 5.6
type input "11"
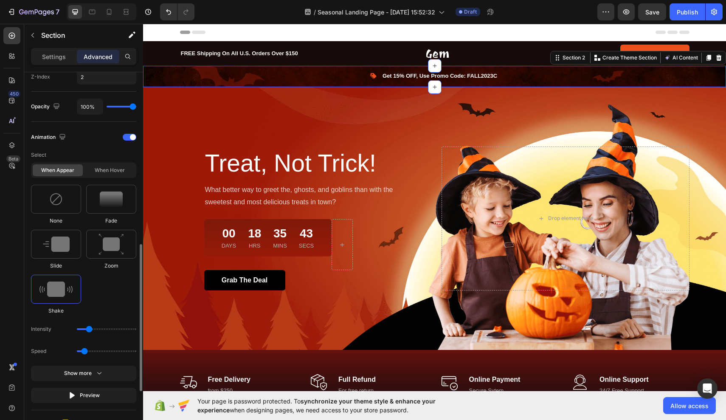
click at [93, 329] on input "range" at bounding box center [106, 329] width 59 height 2
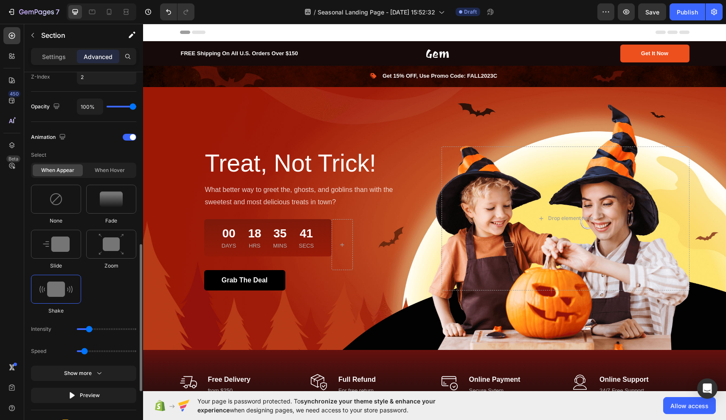
click at [91, 329] on input "range" at bounding box center [106, 329] width 59 height 2
click at [88, 352] on input "range" at bounding box center [106, 351] width 59 height 2
type input "1.1"
click at [91, 352] on input "range" at bounding box center [106, 351] width 59 height 2
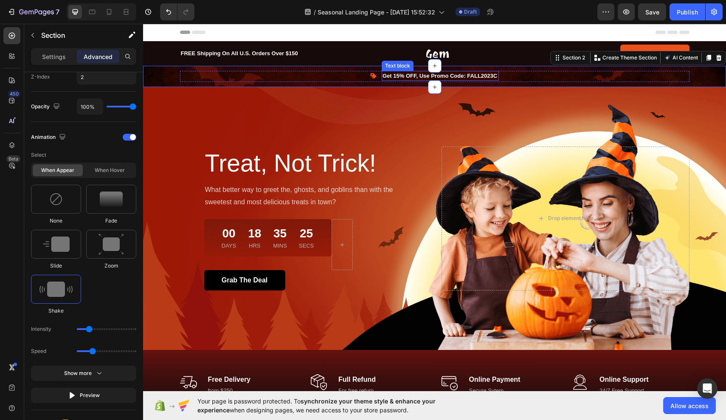
scroll to position [0, 0]
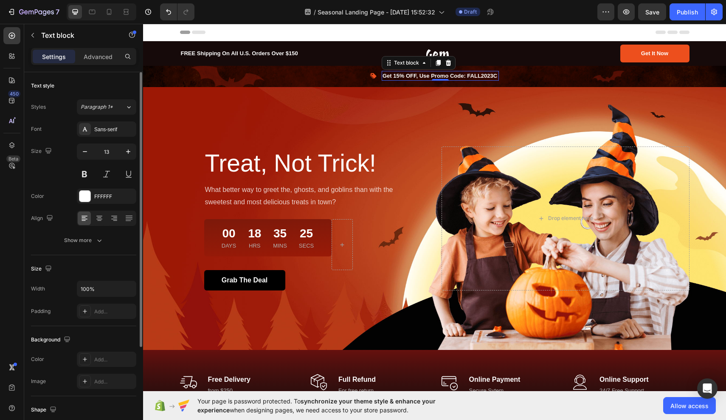
click at [390, 75] on p "Get 15% OFF, Use Promo Code: FALL2023C" at bounding box center [440, 76] width 115 height 8
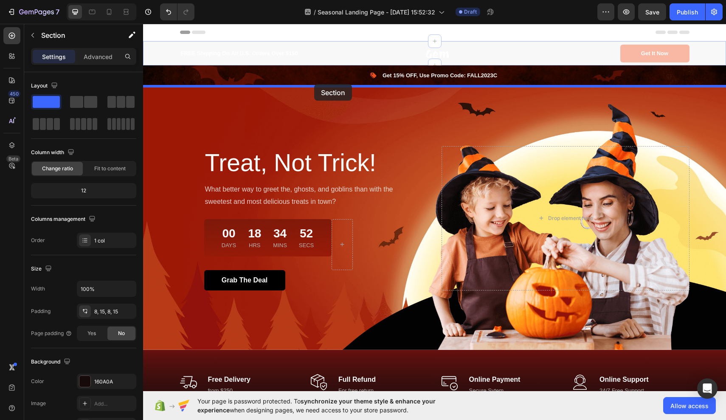
drag, startPoint x: 317, startPoint y: 63, endPoint x: 314, endPoint y: 84, distance: 21.4
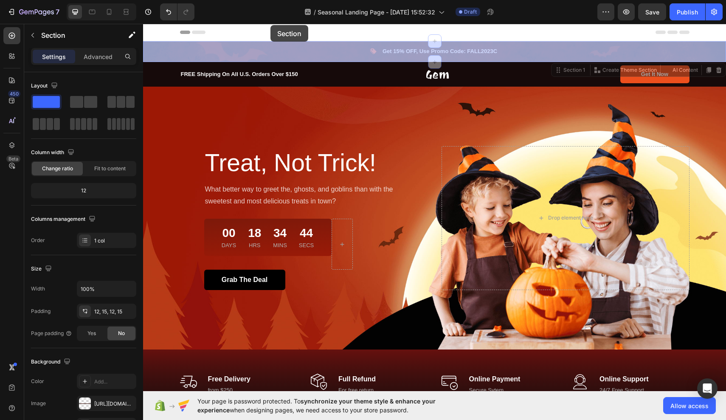
drag, startPoint x: 273, startPoint y: 45, endPoint x: 270, endPoint y: 25, distance: 20.6
drag, startPoint x: 715, startPoint y: 47, endPoint x: 703, endPoint y: 23, distance: 27.7
drag, startPoint x: 316, startPoint y: 42, endPoint x: 313, endPoint y: 23, distance: 19.5
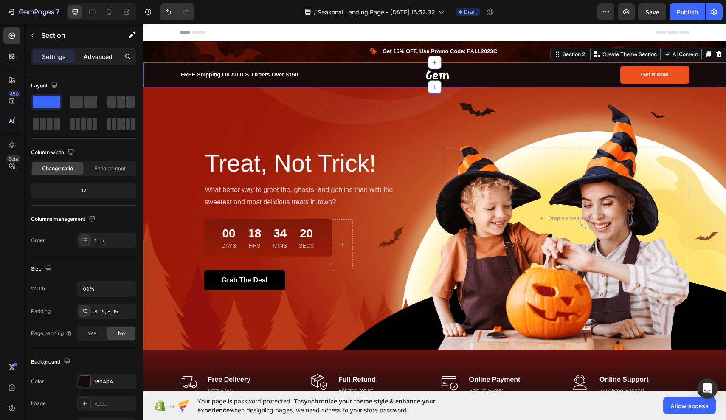
click at [92, 60] on p "Advanced" at bounding box center [98, 56] width 29 height 9
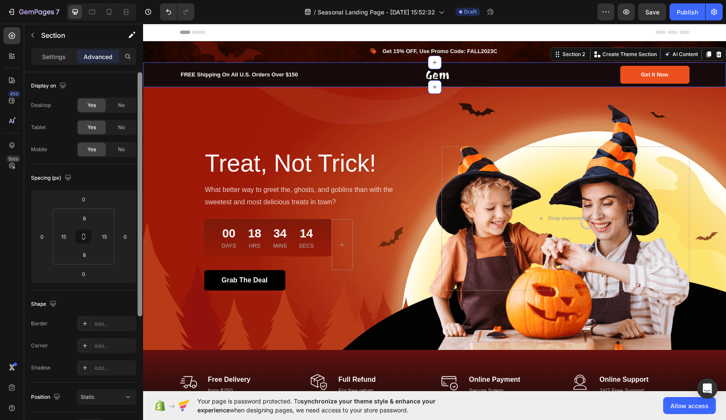
drag, startPoint x: 141, startPoint y: 200, endPoint x: 136, endPoint y: 144, distance: 55.4
click at [137, 152] on div at bounding box center [140, 258] width 6 height 372
click at [64, 51] on div "Settings" at bounding box center [54, 57] width 42 height 14
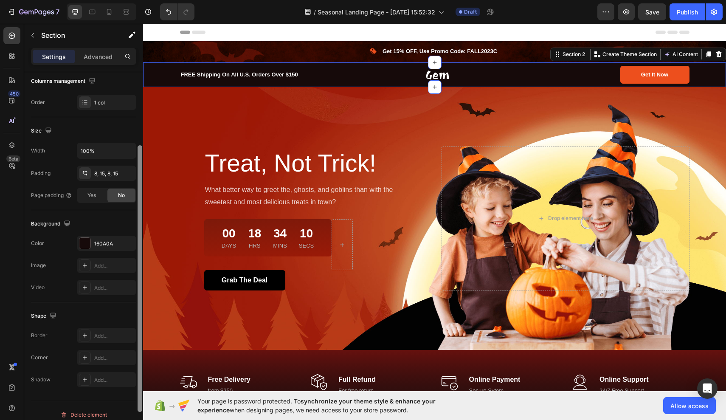
scroll to position [146, 0]
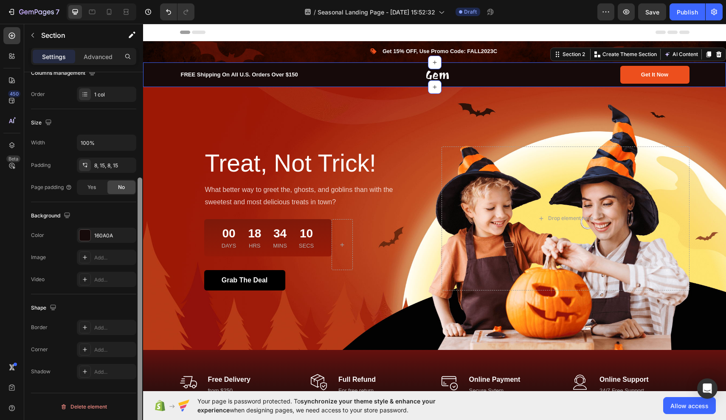
drag, startPoint x: 140, startPoint y: 119, endPoint x: 142, endPoint y: 244, distance: 124.4
click at [142, 244] on div at bounding box center [140, 258] width 6 height 372
click at [111, 235] on div "160A0A" at bounding box center [106, 236] width 25 height 8
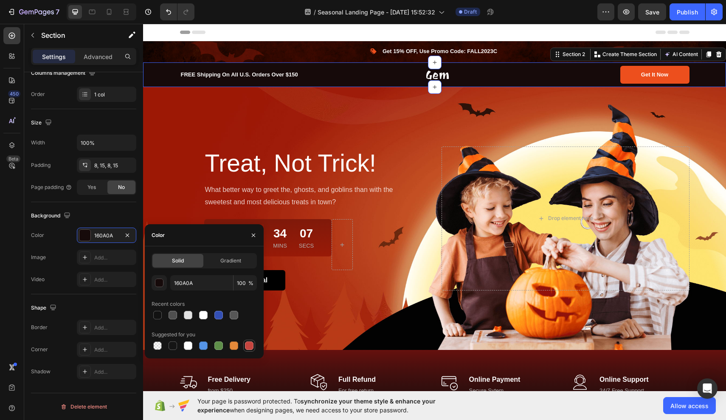
click at [250, 347] on div at bounding box center [249, 345] width 8 height 8
type input "C5453F"
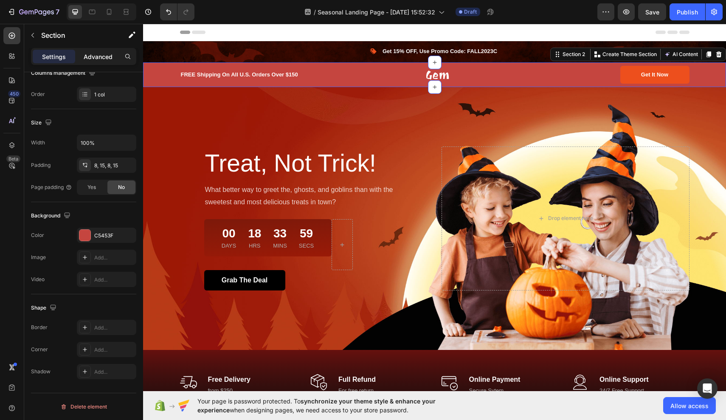
click at [100, 54] on p "Advanced" at bounding box center [98, 56] width 29 height 9
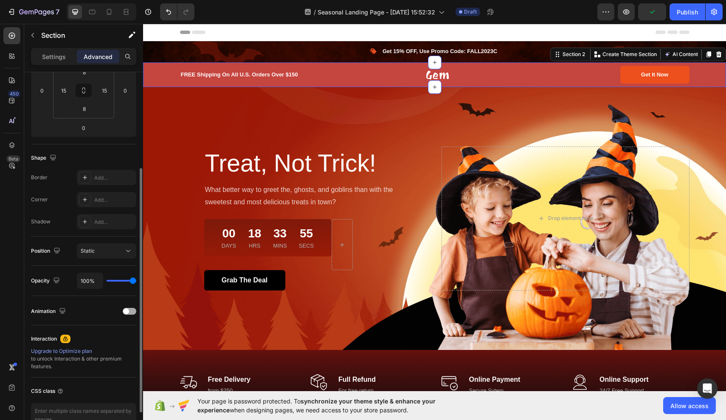
click at [131, 310] on div at bounding box center [130, 311] width 14 height 7
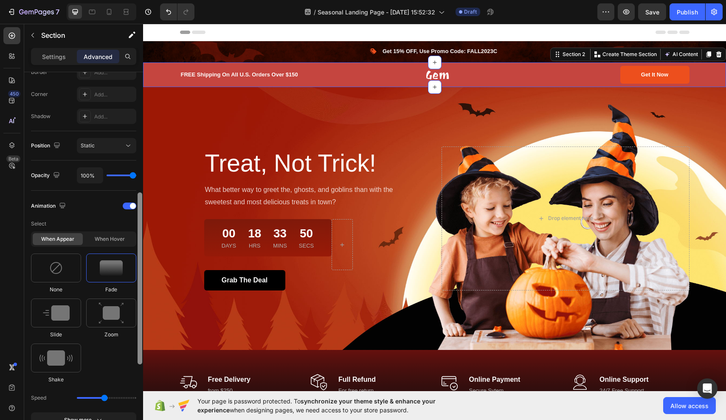
scroll to position [254, 0]
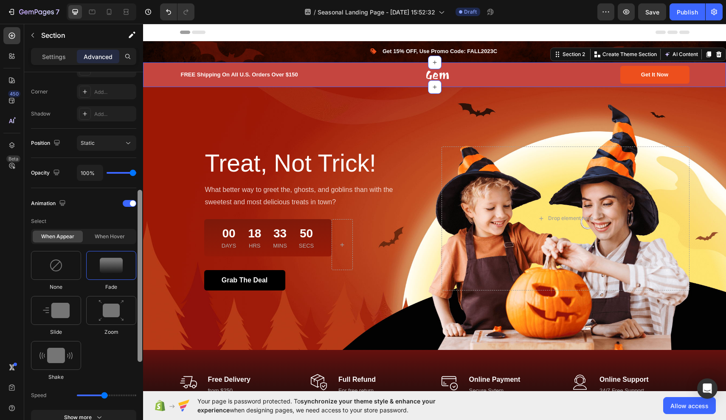
drag, startPoint x: 139, startPoint y: 301, endPoint x: 138, endPoint y: 351, distance: 50.1
click at [138, 351] on div at bounding box center [140, 276] width 5 height 172
click at [72, 348] on img at bounding box center [55, 355] width 33 height 15
click at [66, 353] on img at bounding box center [55, 355] width 33 height 15
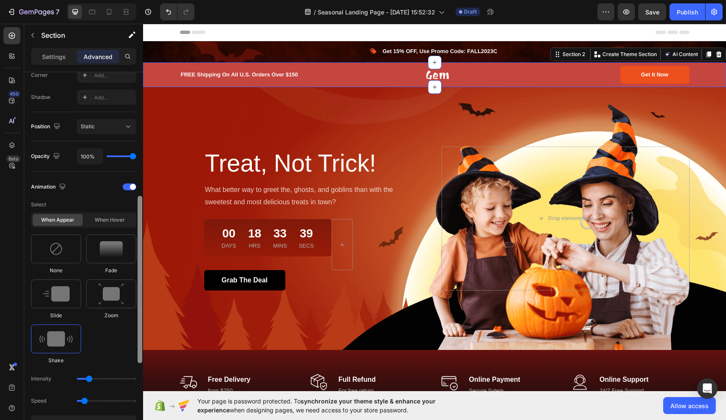
scroll to position [272, 0]
drag, startPoint x: 139, startPoint y: 313, endPoint x: 139, endPoint y: 321, distance: 8.1
click at [139, 321] on div at bounding box center [140, 277] width 5 height 167
drag, startPoint x: 84, startPoint y: 400, endPoint x: 92, endPoint y: 399, distance: 7.3
click at [92, 399] on input "range" at bounding box center [106, 400] width 59 height 2
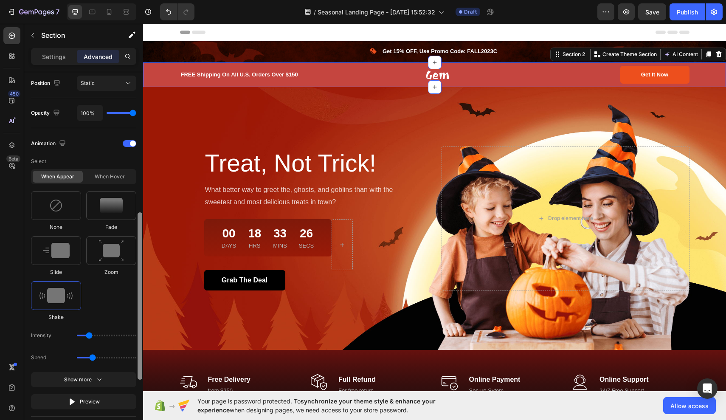
scroll to position [316, 0]
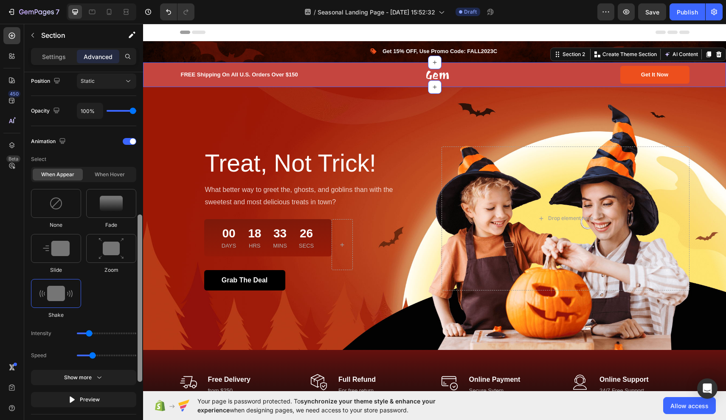
drag, startPoint x: 141, startPoint y: 313, endPoint x: 139, endPoint y: 333, distance: 20.0
click at [139, 333] on div at bounding box center [140, 297] width 5 height 167
drag, startPoint x: 93, startPoint y: 356, endPoint x: 113, endPoint y: 351, distance: 20.9
click at [113, 351] on div "Speed" at bounding box center [83, 355] width 105 height 15
click at [86, 357] on div "Speed" at bounding box center [83, 355] width 105 height 15
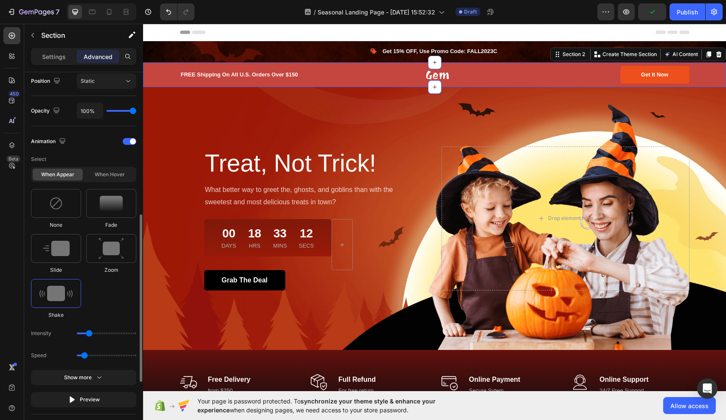
drag, startPoint x: 113, startPoint y: 356, endPoint x: 83, endPoint y: 358, distance: 30.6
type input "0.7"
click at [83, 356] on input "range" at bounding box center [106, 356] width 59 height 2
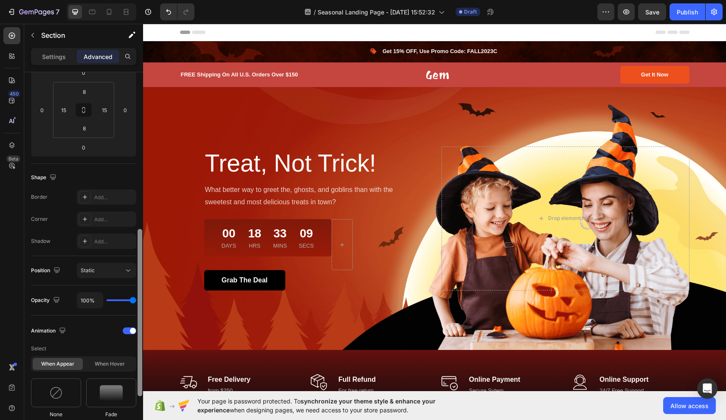
scroll to position [127, 0]
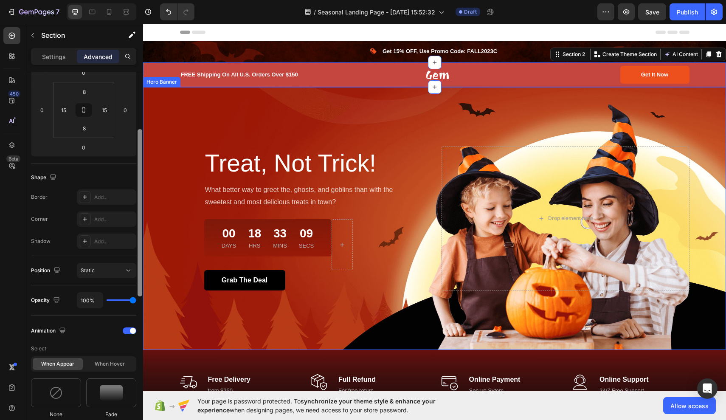
drag, startPoint x: 284, startPoint y: 250, endPoint x: 157, endPoint y: 83, distance: 210.0
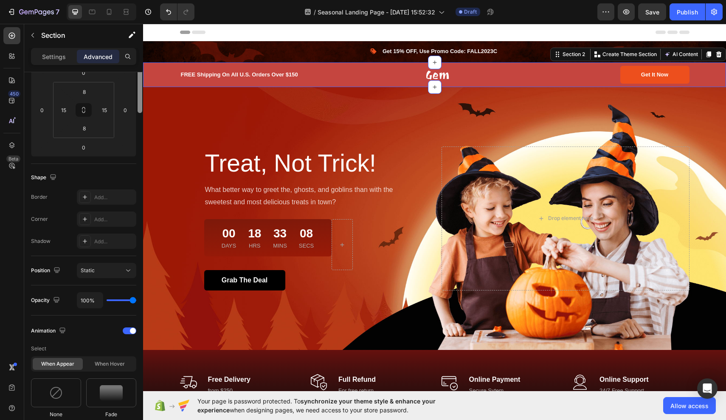
scroll to position [0, 0]
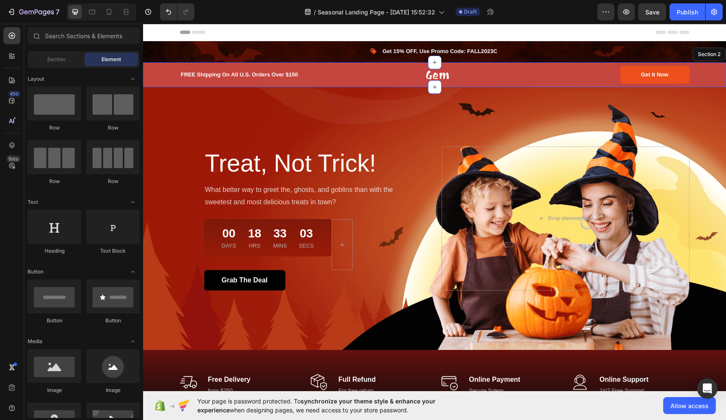
click at [334, 40] on div "Header" at bounding box center [435, 32] width 510 height 17
click at [176, 33] on span "Header" at bounding box center [168, 32] width 19 height 8
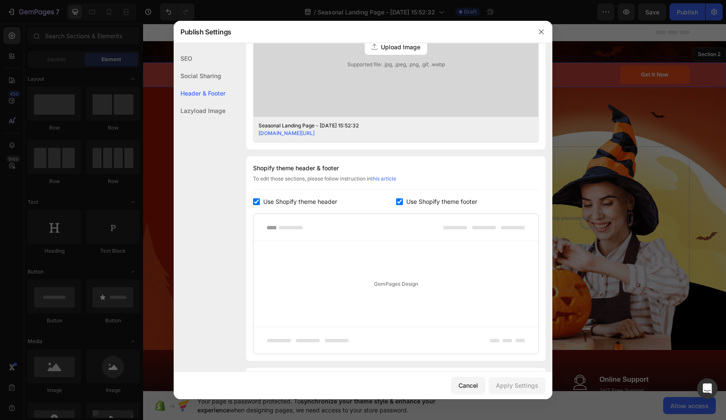
scroll to position [345, 0]
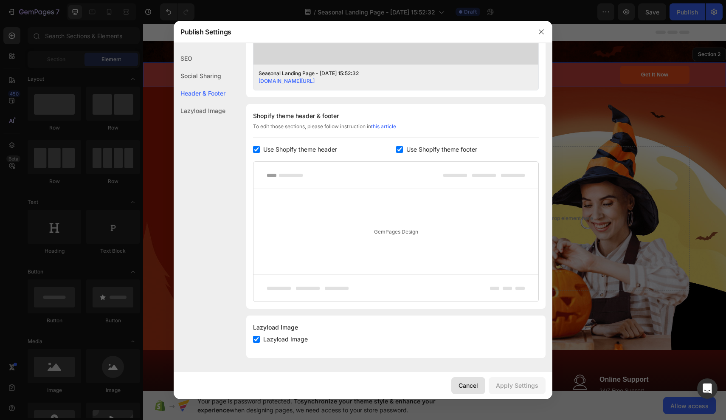
click at [465, 383] on div "Cancel" at bounding box center [469, 385] width 20 height 9
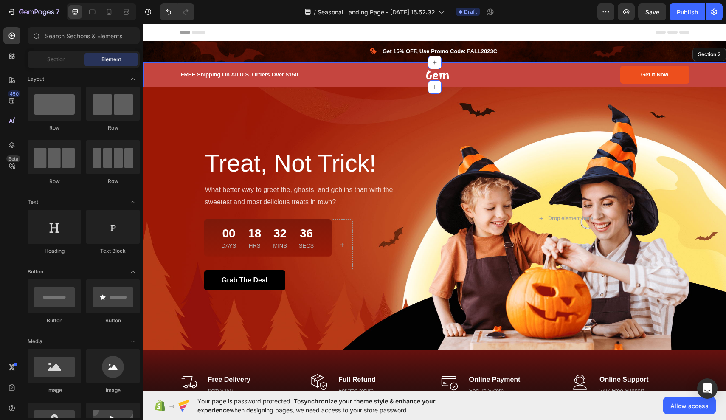
click at [541, 39] on div "Header" at bounding box center [435, 32] width 510 height 17
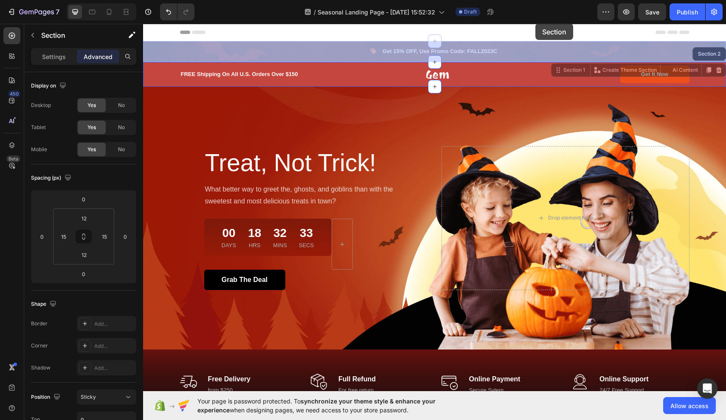
drag, startPoint x: 541, startPoint y: 42, endPoint x: 535, endPoint y: 23, distance: 20.6
drag, startPoint x: 287, startPoint y: 61, endPoint x: 284, endPoint y: 34, distance: 27.0
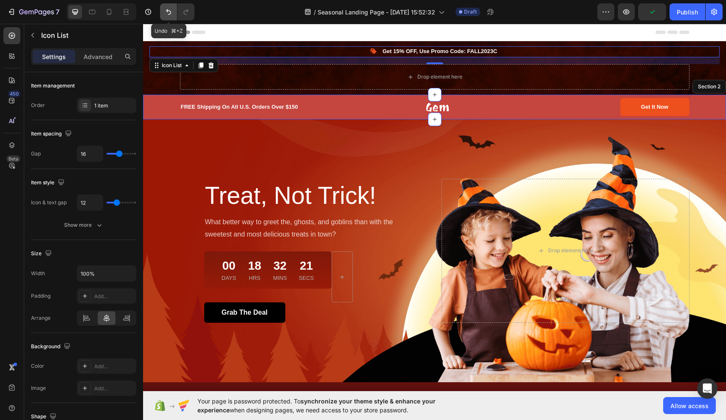
click at [166, 11] on icon "Undo/Redo" at bounding box center [168, 12] width 5 height 6
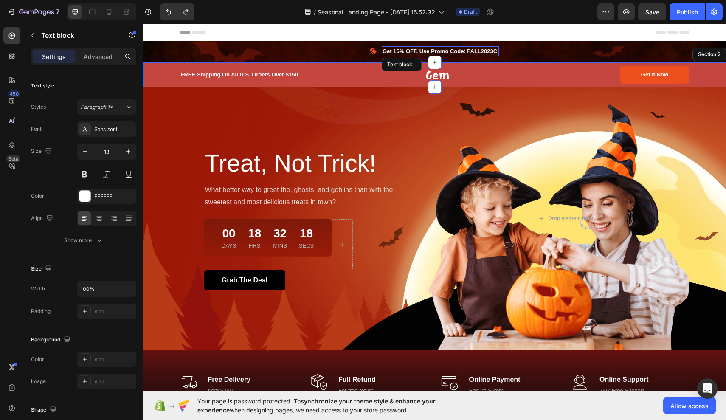
click at [487, 51] on p "Get 15% OFF, Use Promo Code: FALL2023C" at bounding box center [440, 51] width 115 height 8
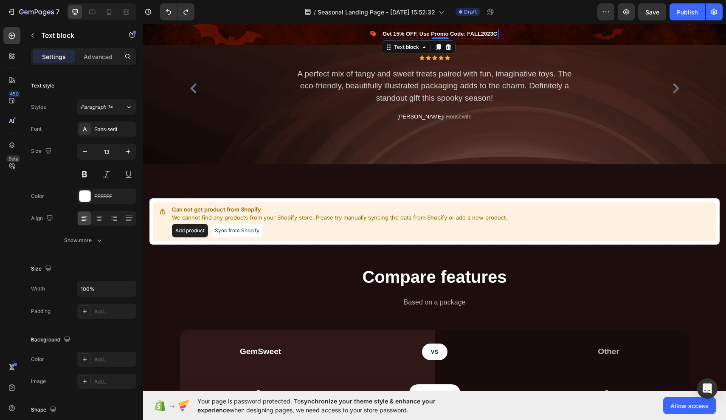
scroll to position [762, 0]
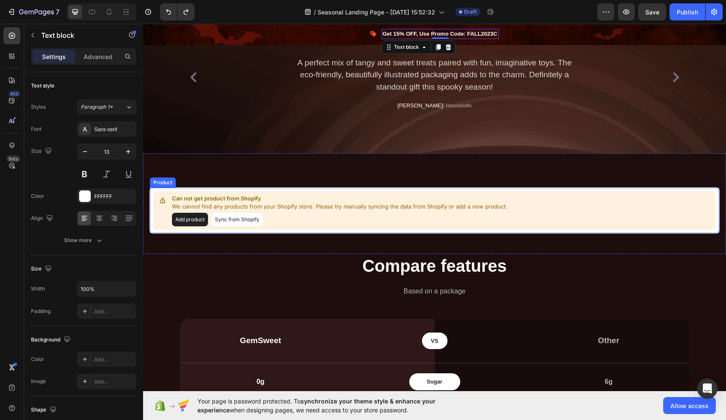
click at [245, 218] on button "Sync from Shopify" at bounding box center [236, 220] width 51 height 14
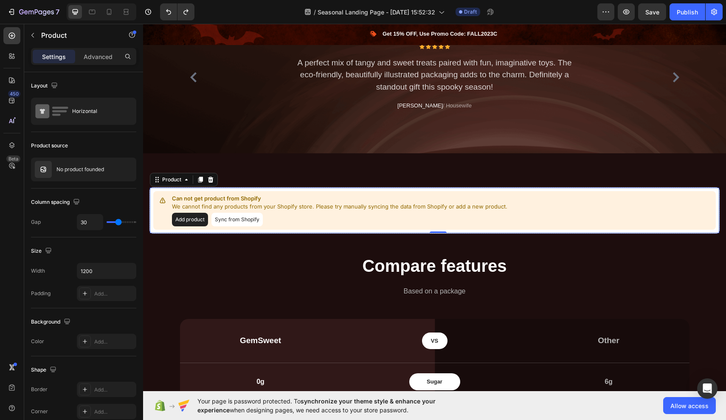
click at [201, 221] on button "Add product" at bounding box center [190, 220] width 36 height 14
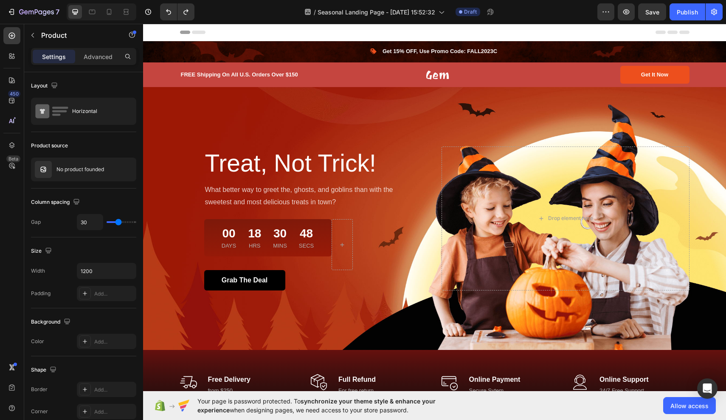
scroll to position [0, 0]
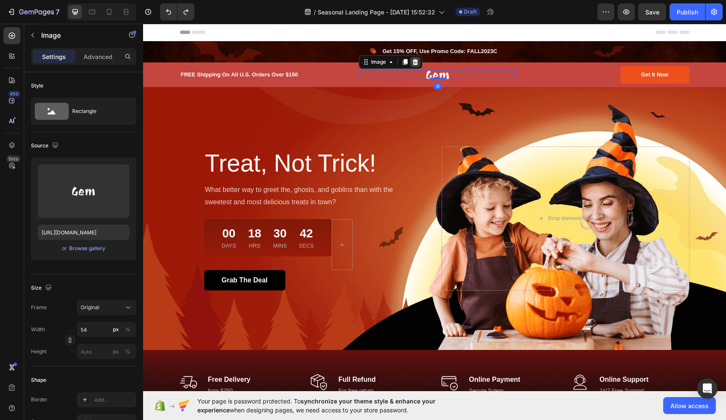
click at [413, 61] on icon at bounding box center [415, 62] width 7 height 7
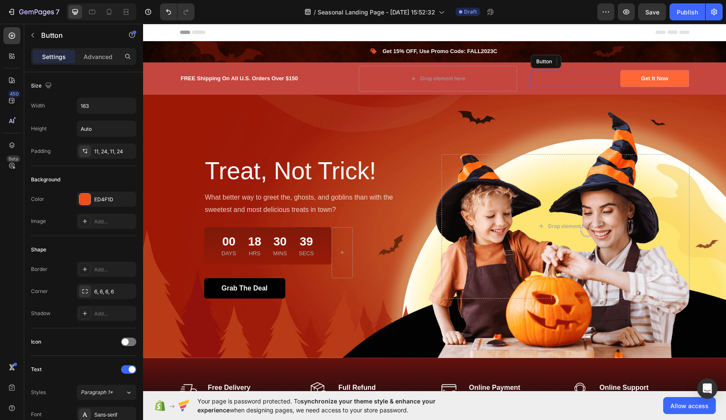
click at [639, 78] on button "Get It Now" at bounding box center [654, 79] width 69 height 18
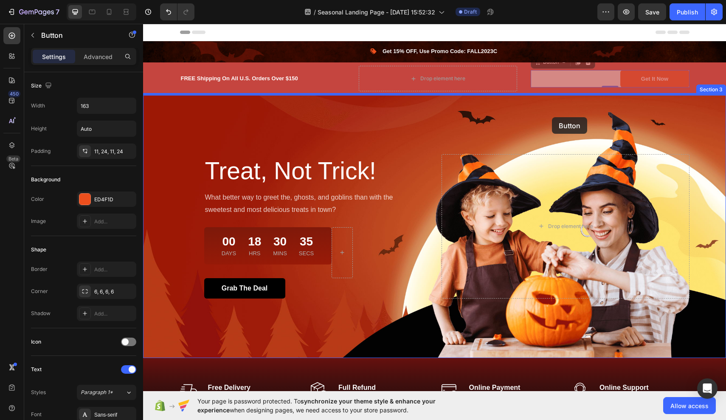
drag, startPoint x: 639, startPoint y: 78, endPoint x: 532, endPoint y: 125, distance: 117.9
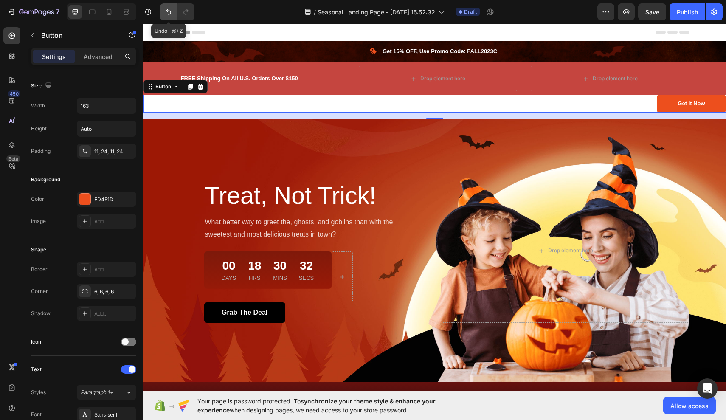
click at [167, 12] on icon "Undo/Redo" at bounding box center [168, 12] width 5 height 6
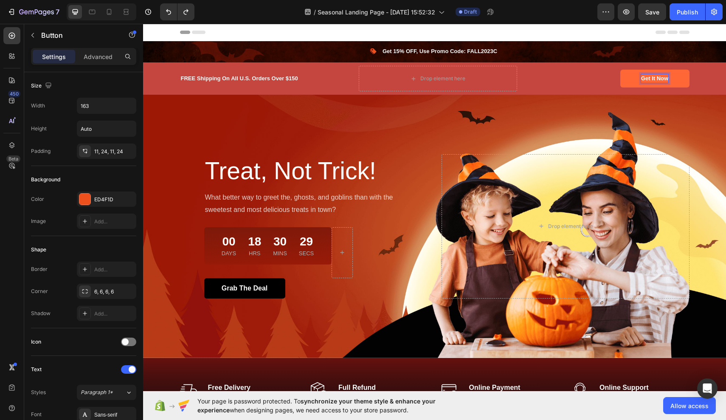
click at [623, 75] on button "Get It Now" at bounding box center [654, 79] width 69 height 18
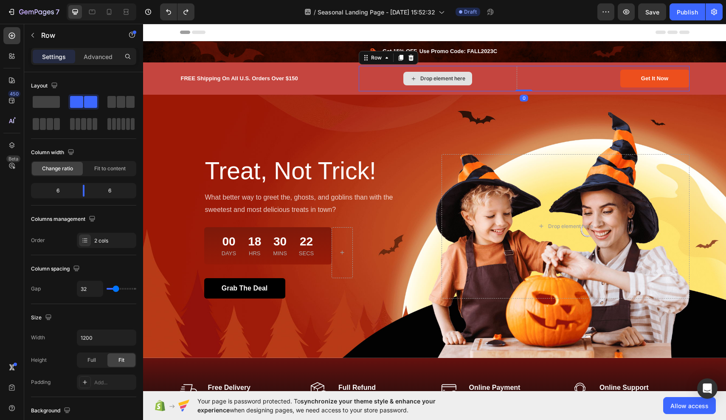
click at [385, 75] on div "Drop element here" at bounding box center [438, 78] width 158 height 25
click at [412, 57] on icon at bounding box center [411, 58] width 6 height 6
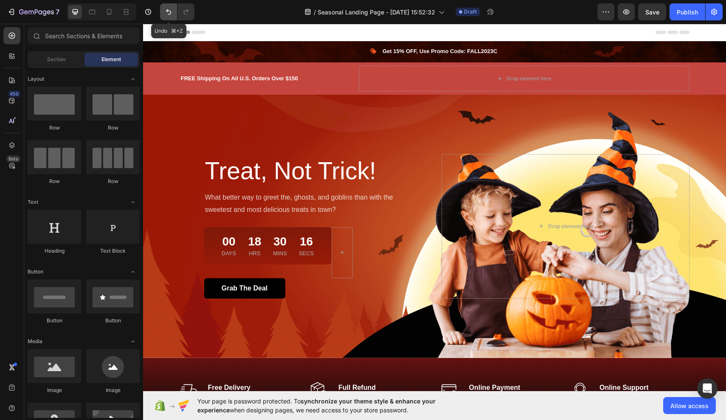
click at [168, 11] on icon "Undo/Redo" at bounding box center [168, 12] width 5 height 6
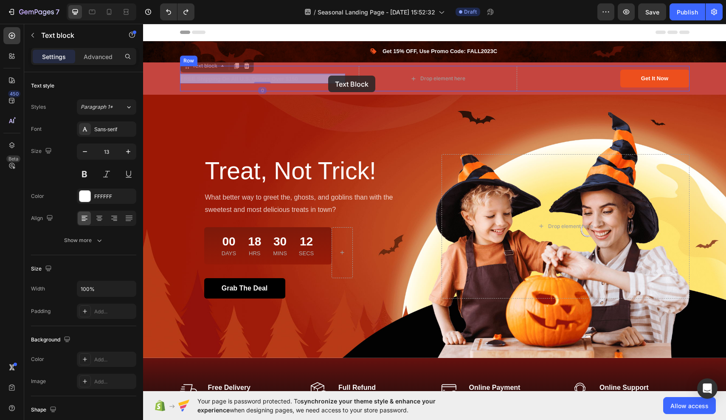
drag, startPoint x: 234, startPoint y: 79, endPoint x: 335, endPoint y: 75, distance: 100.7
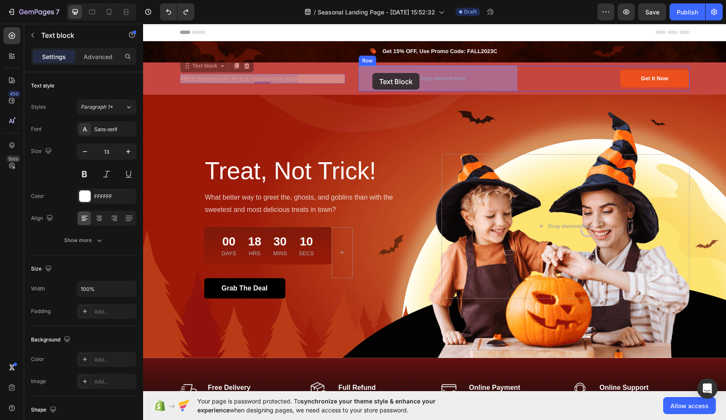
drag, startPoint x: 330, startPoint y: 77, endPoint x: 373, endPoint y: 73, distance: 43.1
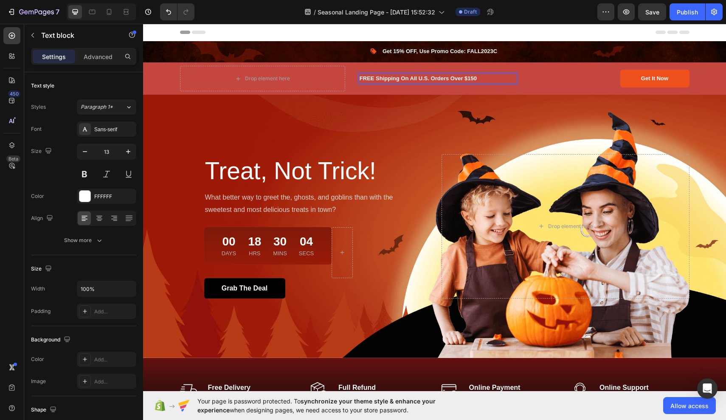
click at [485, 79] on p "FREE Shipping On All U.S. Orders Over $150" at bounding box center [438, 78] width 157 height 8
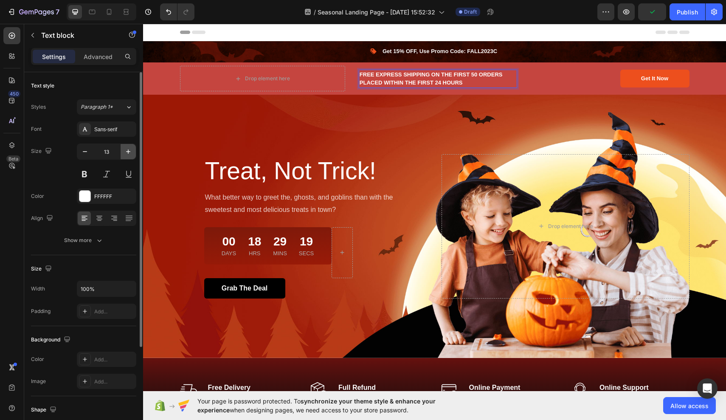
click at [130, 150] on icon "button" at bounding box center [128, 151] width 8 height 8
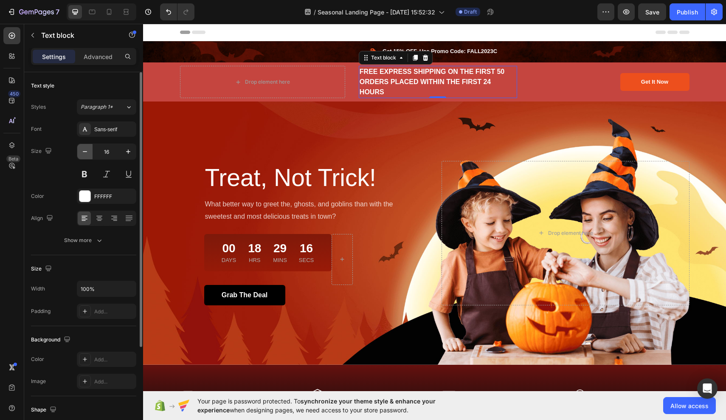
click at [86, 153] on icon "button" at bounding box center [85, 151] width 8 height 8
type input "15"
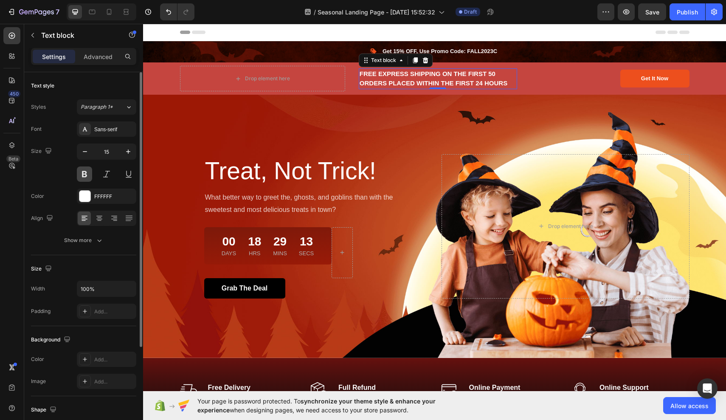
click at [84, 175] on button at bounding box center [84, 173] width 15 height 15
click at [102, 193] on div "FFFFFF" at bounding box center [106, 197] width 25 height 8
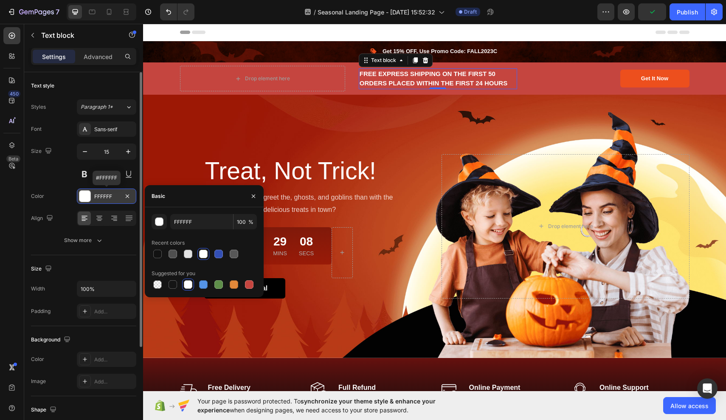
click at [102, 193] on div "FFFFFF" at bounding box center [106, 197] width 25 height 8
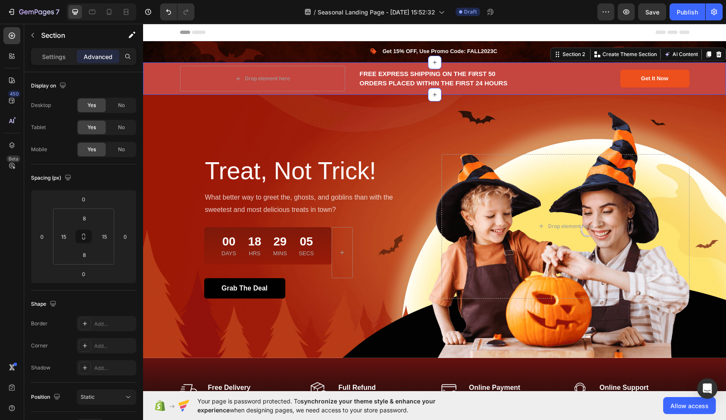
click at [572, 92] on div "Drop element here FREE EXPRESS SHIPPING ON THE FIRST 50 ORDERS PLACED WITHIN TH…" at bounding box center [434, 78] width 583 height 32
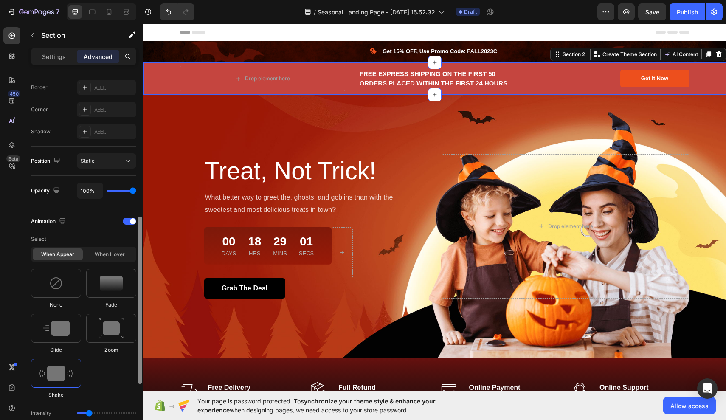
scroll to position [262, 0]
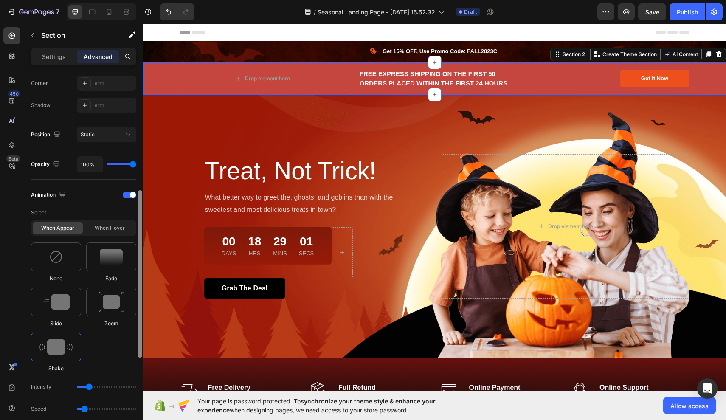
drag, startPoint x: 142, startPoint y: 119, endPoint x: 140, endPoint y: 238, distance: 118.5
click at [140, 238] on div at bounding box center [140, 273] width 5 height 167
click at [113, 227] on div "When hover" at bounding box center [109, 228] width 50 height 12
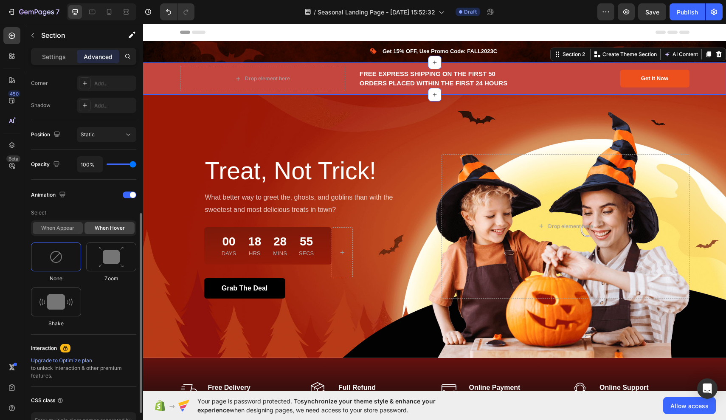
click at [76, 228] on div "When appear" at bounding box center [58, 228] width 50 height 12
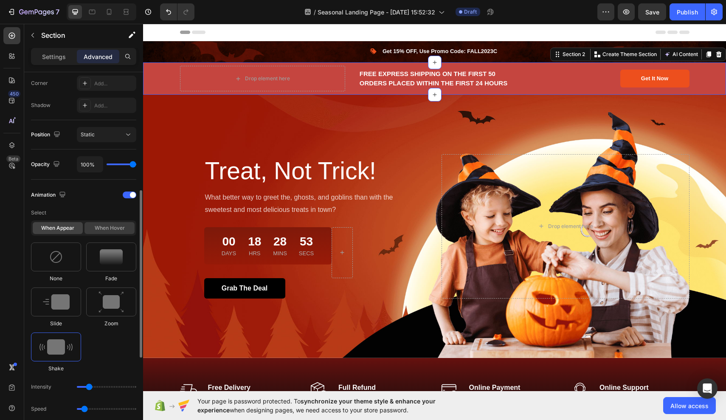
click at [110, 227] on div "When hover" at bounding box center [109, 228] width 50 height 12
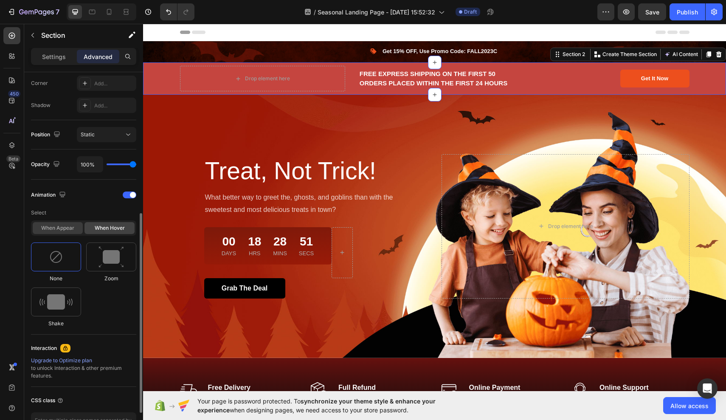
click at [75, 225] on div "When appear" at bounding box center [58, 228] width 50 height 12
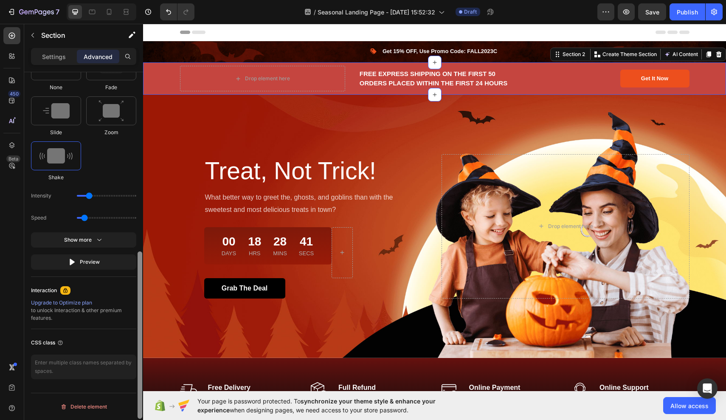
scroll to position [453, 0]
drag, startPoint x: 140, startPoint y: 218, endPoint x: 130, endPoint y: 308, distance: 90.6
click at [130, 308] on div "Display on Desktop Yes No Tablet Yes No Mobile Yes No Spacing (px) 0 0 0 0 8 15…" at bounding box center [83, 258] width 119 height 372
click at [113, 264] on button "Preview" at bounding box center [83, 261] width 105 height 15
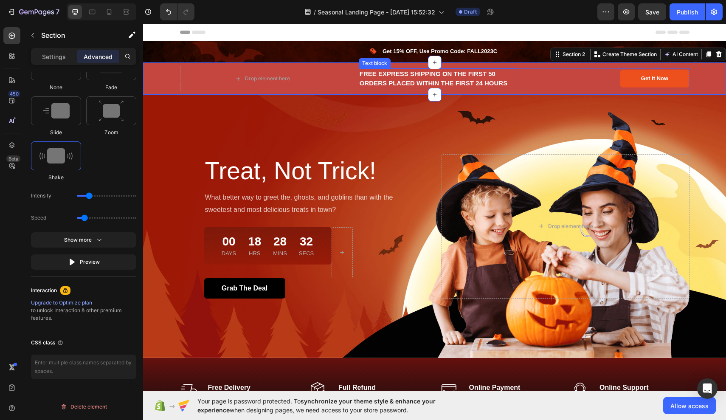
scroll to position [0, 0]
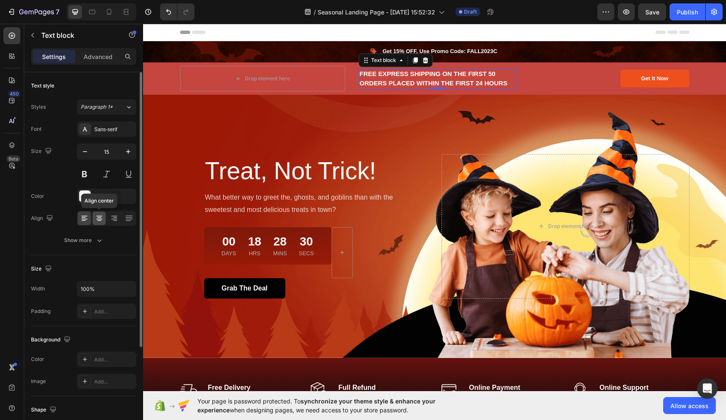
click at [100, 217] on icon at bounding box center [99, 218] width 8 height 8
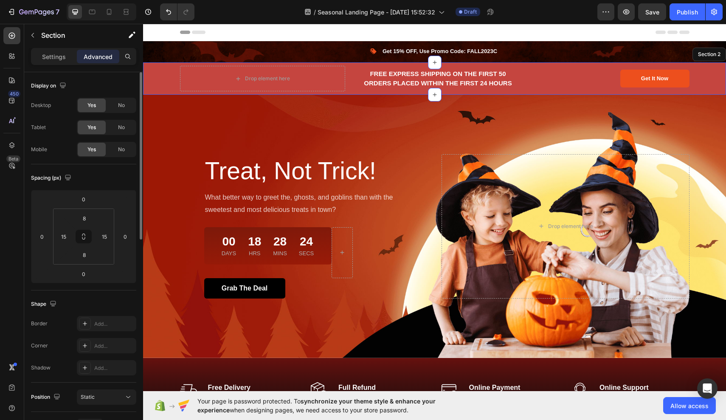
click at [159, 82] on div "Drop element here FREE EXPRESS SHIPPING ON THE FIRST 50 ORDERS PLACED WITHIN TH…" at bounding box center [434, 78] width 570 height 25
drag, startPoint x: 141, startPoint y: 165, endPoint x: 128, endPoint y: 140, distance: 27.9
click at [128, 140] on div "Display on Desktop Yes No Tablet Yes No Mobile Yes No Spacing (px) 0 0 0 0 8 15…" at bounding box center [83, 258] width 119 height 372
click at [61, 61] on div "Settings" at bounding box center [54, 57] width 42 height 14
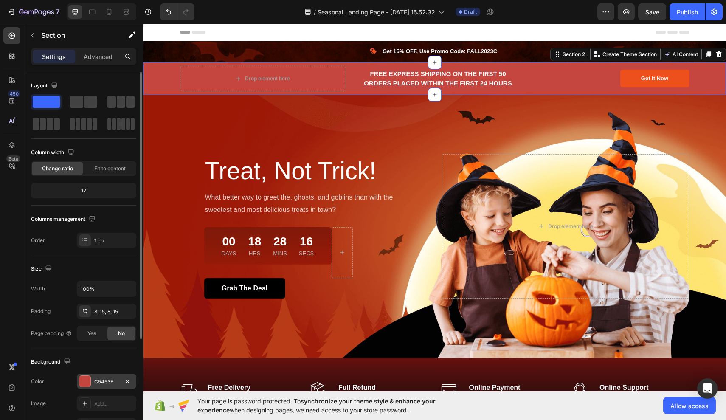
click at [106, 378] on div "C5453F" at bounding box center [106, 382] width 25 height 8
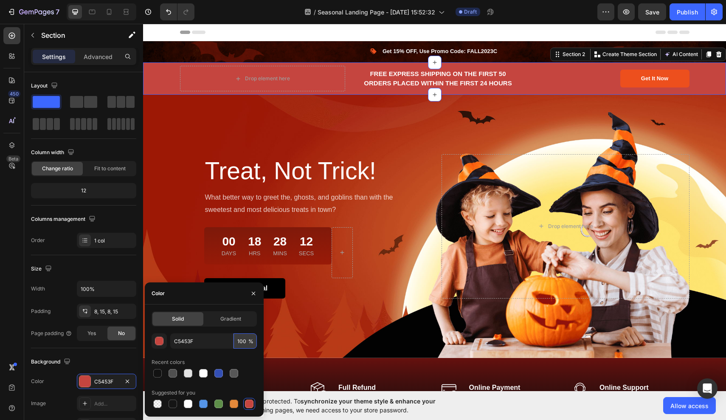
click at [239, 340] on input "100" at bounding box center [245, 340] width 23 height 15
click at [247, 342] on input "100" at bounding box center [245, 340] width 23 height 15
click at [248, 405] on div at bounding box center [249, 404] width 8 height 8
click at [238, 318] on span "Gradient" at bounding box center [230, 319] width 21 height 8
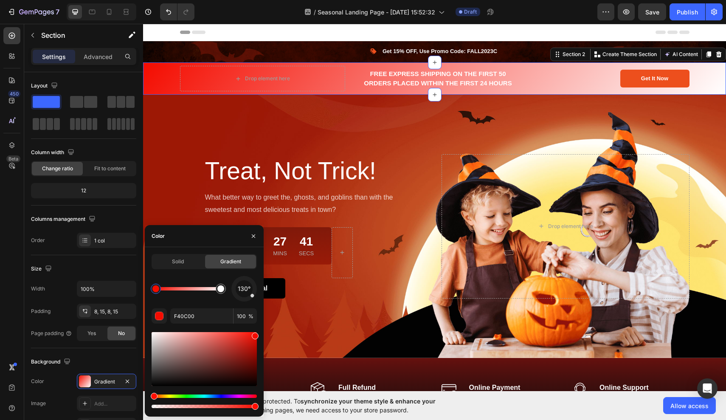
drag, startPoint x: 225, startPoint y: 345, endPoint x: 244, endPoint y: 349, distance: 20.1
click at [160, 314] on div "button" at bounding box center [159, 316] width 8 height 8
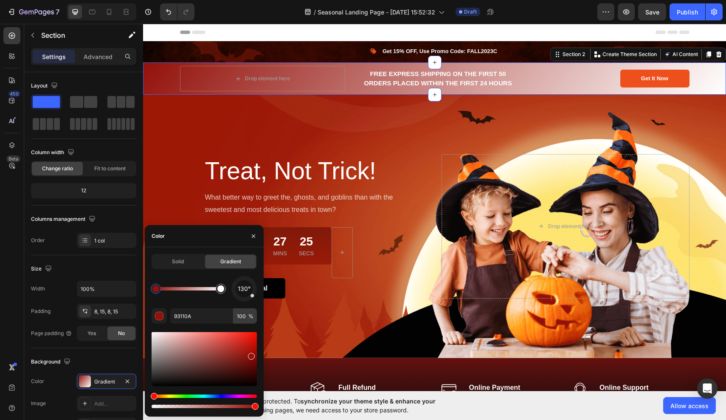
drag, startPoint x: 256, startPoint y: 335, endPoint x: 251, endPoint y: 322, distance: 14.1
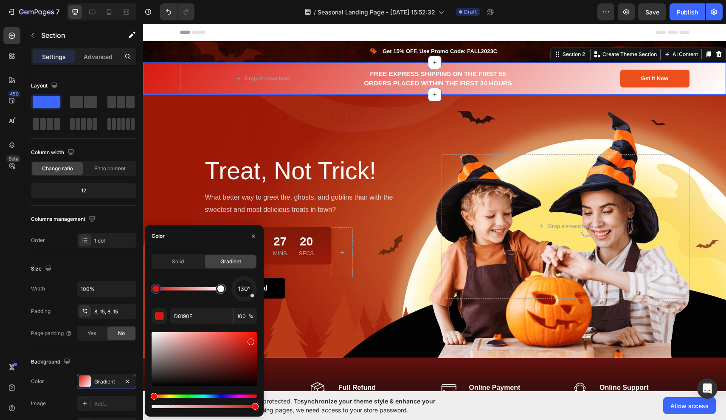
drag, startPoint x: 250, startPoint y: 357, endPoint x: 254, endPoint y: 332, distance: 24.9
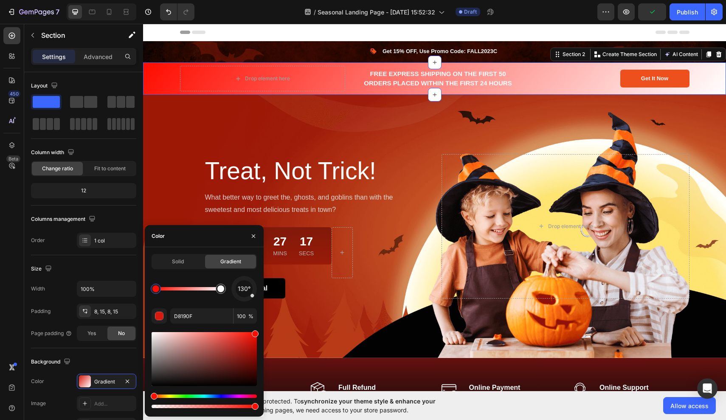
type input "FF0C00"
drag, startPoint x: 250, startPoint y: 344, endPoint x: 259, endPoint y: 319, distance: 26.2
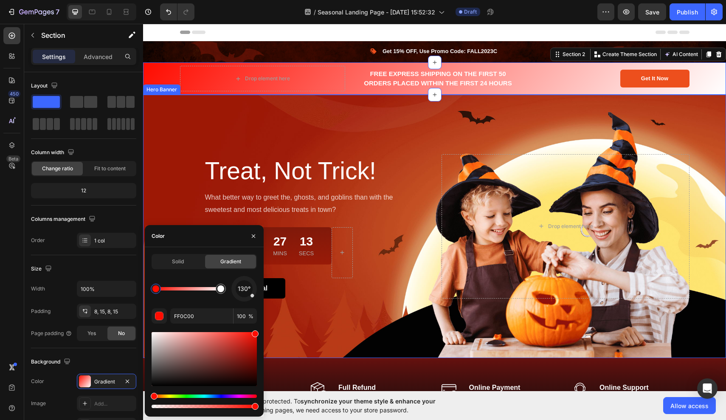
click at [318, 327] on div "Overlay" at bounding box center [434, 226] width 583 height 263
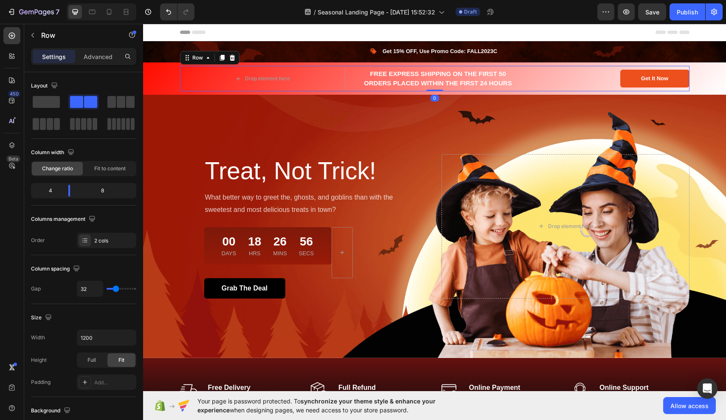
click at [363, 66] on div "FREE EXPRESS SHIPPING ON THE FIRST 50 ORDERS PLACED WITHIN THE FIRST 24 HOURS T…" at bounding box center [524, 78] width 331 height 25
click at [98, 55] on p "Advanced" at bounding box center [98, 56] width 29 height 9
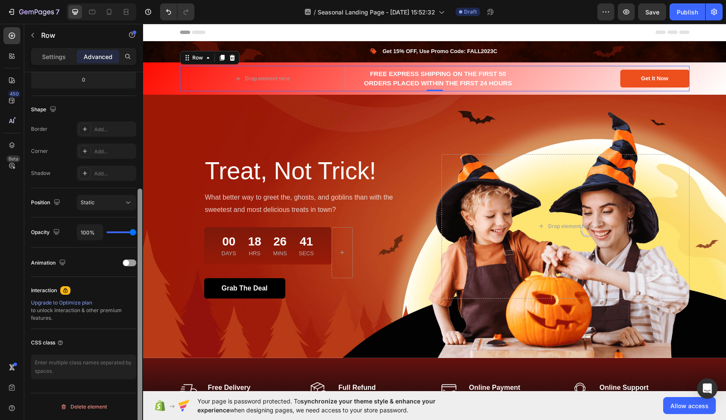
scroll to position [155, 0]
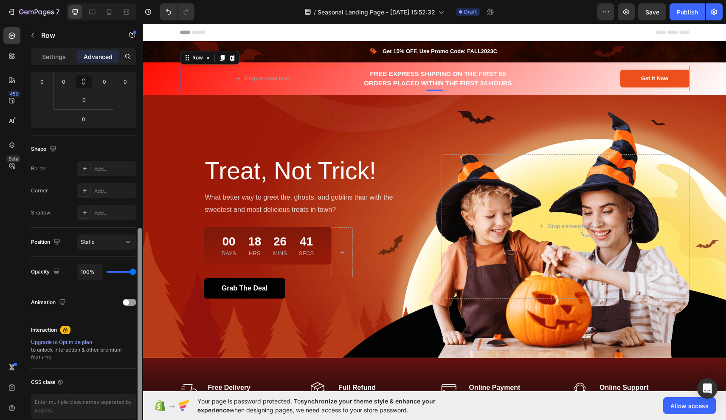
drag, startPoint x: 141, startPoint y: 180, endPoint x: 122, endPoint y: 282, distance: 103.5
click at [122, 282] on div "Display on Desktop Yes No Tablet Yes No Mobile Yes No Spacing (px) 0 0 0 0 0 0 …" at bounding box center [83, 258] width 119 height 372
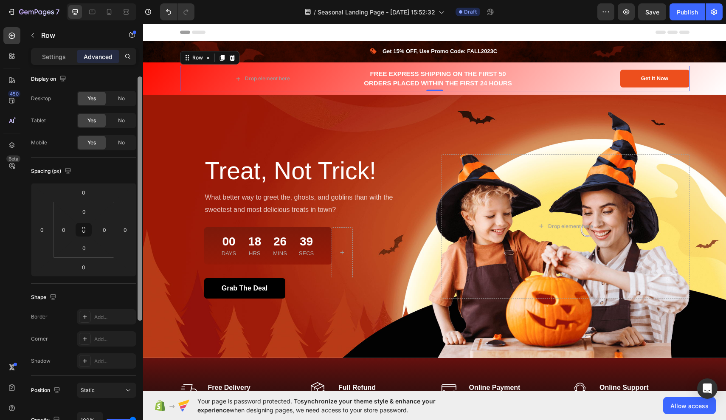
scroll to position [0, 0]
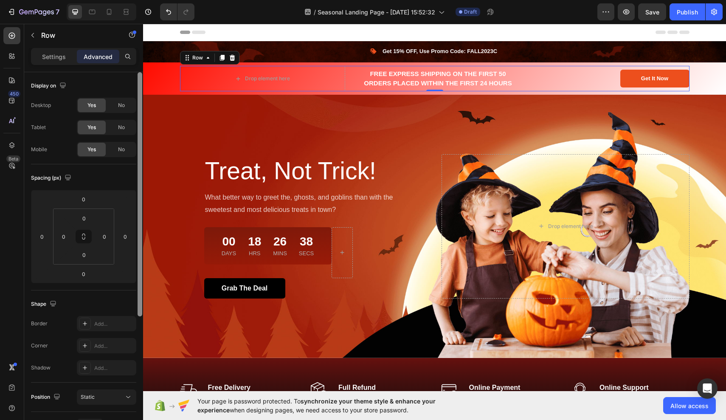
drag, startPoint x: 138, startPoint y: 270, endPoint x: 117, endPoint y: 90, distance: 182.0
click at [117, 90] on div "Display on Desktop Yes No Tablet Yes No Mobile Yes No Spacing (px) 0 0 0 0 0 0 …" at bounding box center [83, 258] width 119 height 372
click at [55, 57] on p "Settings" at bounding box center [54, 56] width 24 height 9
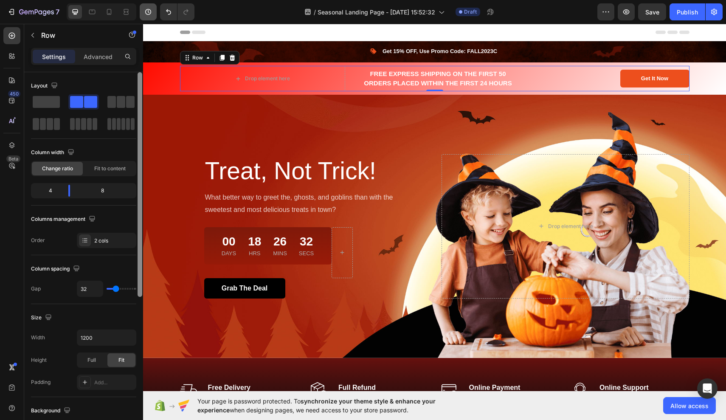
drag, startPoint x: 141, startPoint y: 98, endPoint x: 143, endPoint y: 17, distance: 81.5
click at [143, 0] on div "7 Version history / Seasonal Landing Page - Aug 27, 15:52:32 Draft Preview Save…" at bounding box center [363, 0] width 726 height 0
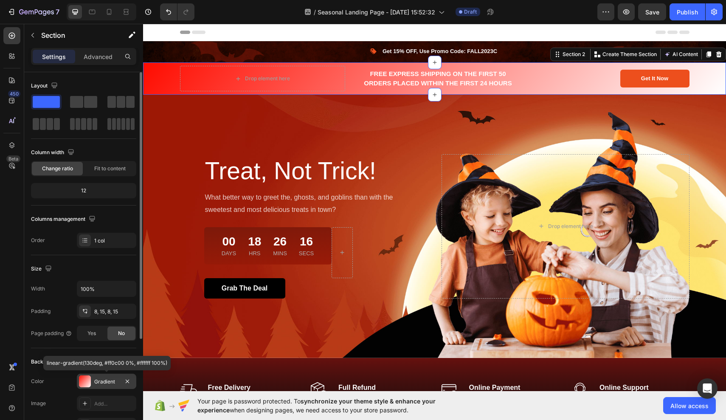
click at [86, 381] on div at bounding box center [85, 381] width 12 height 12
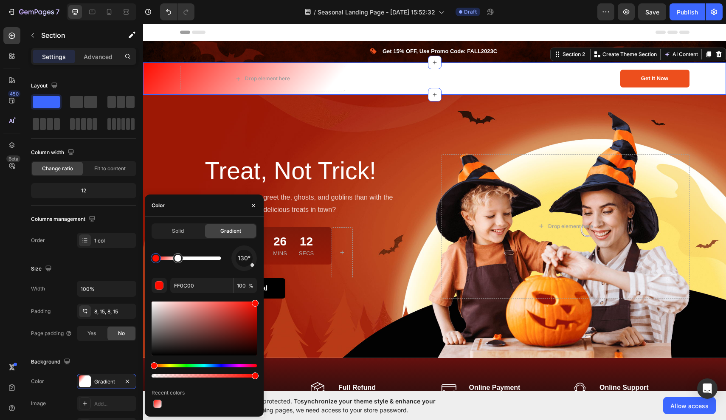
drag, startPoint x: 222, startPoint y: 259, endPoint x: 153, endPoint y: 257, distance: 68.8
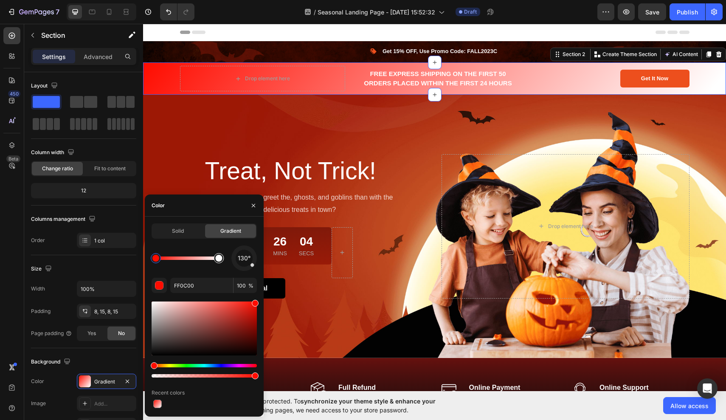
drag, startPoint x: 152, startPoint y: 259, endPoint x: 220, endPoint y: 265, distance: 67.8
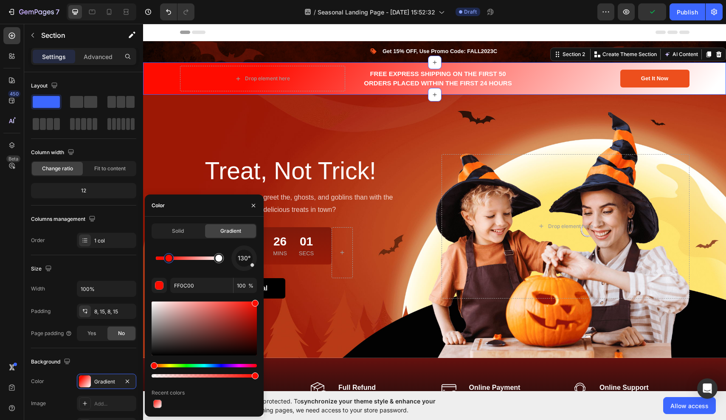
drag, startPoint x: 155, startPoint y: 260, endPoint x: 169, endPoint y: 262, distance: 14.1
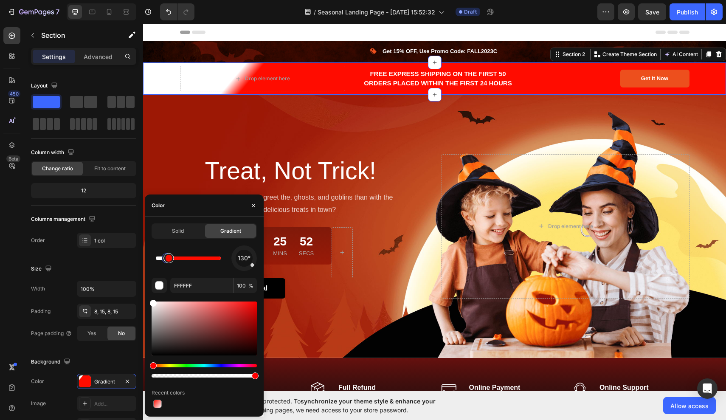
drag, startPoint x: 219, startPoint y: 262, endPoint x: 168, endPoint y: 258, distance: 50.7
click at [160, 284] on div "button" at bounding box center [159, 286] width 8 height 8
drag, startPoint x: 172, startPoint y: 261, endPoint x: 167, endPoint y: 261, distance: 4.3
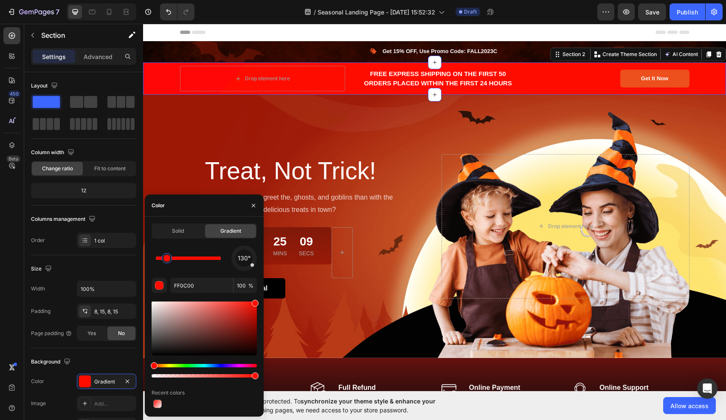
drag, startPoint x: 154, startPoint y: 303, endPoint x: 255, endPoint y: 297, distance: 100.8
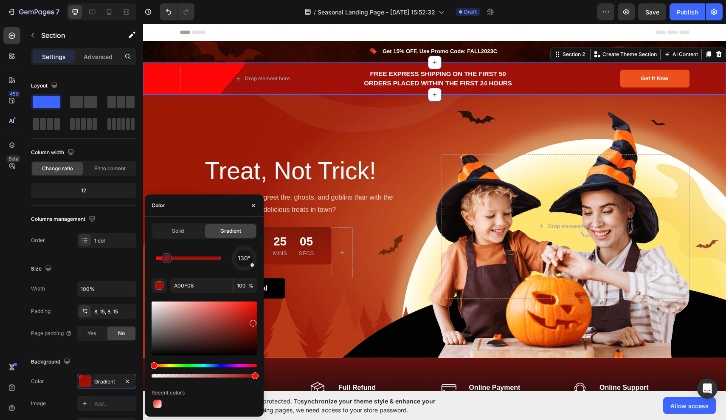
drag, startPoint x: 256, startPoint y: 304, endPoint x: 253, endPoint y: 299, distance: 5.5
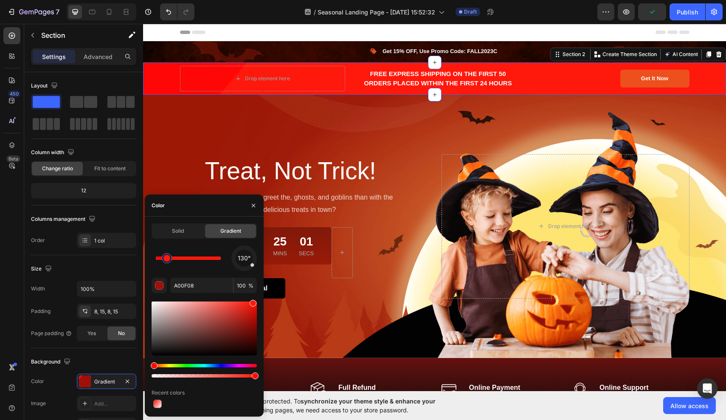
drag, startPoint x: 252, startPoint y: 323, endPoint x: 252, endPoint y: 286, distance: 36.5
click at [252, 286] on div "130° A00F08 100 % Recent colors" at bounding box center [204, 327] width 105 height 164
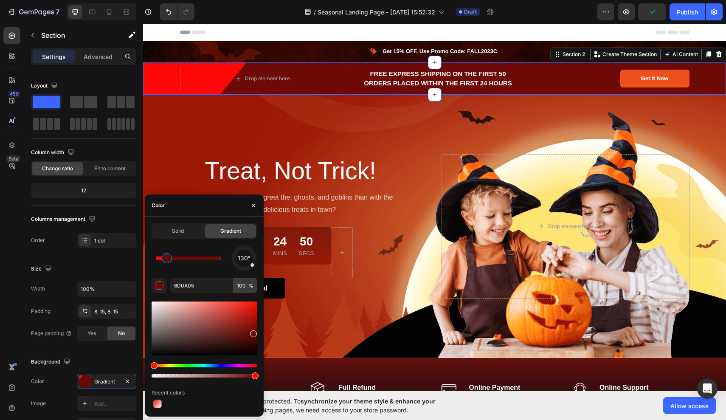
drag, startPoint x: 253, startPoint y: 303, endPoint x: 251, endPoint y: 291, distance: 12.1
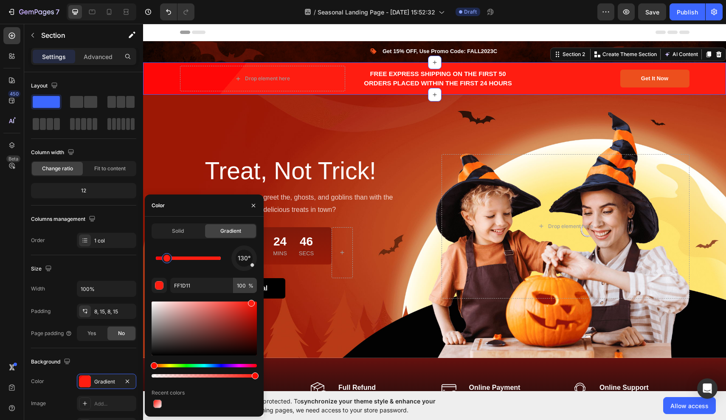
drag, startPoint x: 253, startPoint y: 335, endPoint x: 250, endPoint y: 290, distance: 45.6
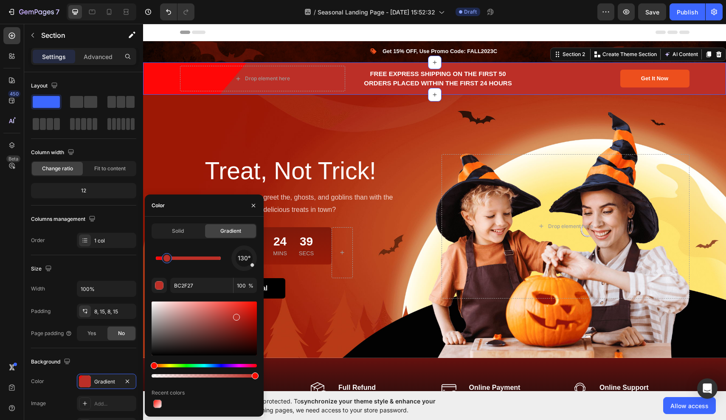
drag, startPoint x: 251, startPoint y: 304, endPoint x: 250, endPoint y: 326, distance: 22.1
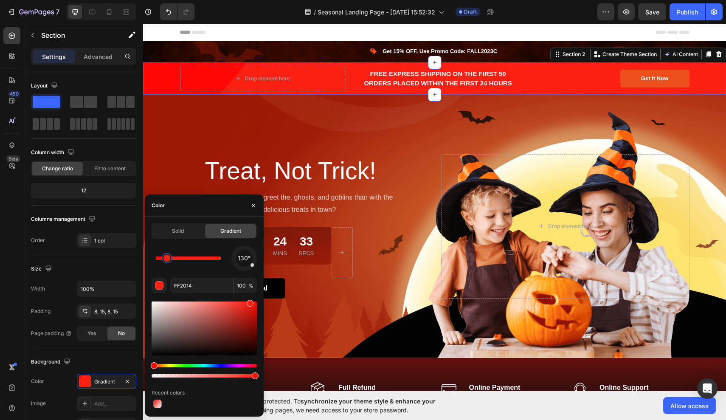
drag, startPoint x: 234, startPoint y: 316, endPoint x: 249, endPoint y: 285, distance: 34.8
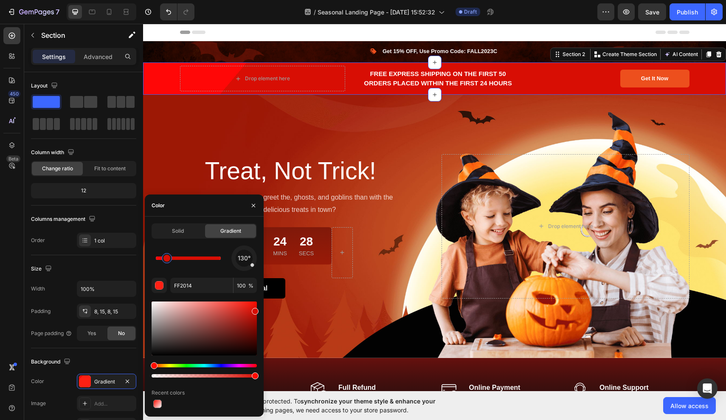
drag, startPoint x: 250, startPoint y: 304, endPoint x: 256, endPoint y: 308, distance: 7.6
click at [256, 309] on div at bounding box center [255, 311] width 7 height 7
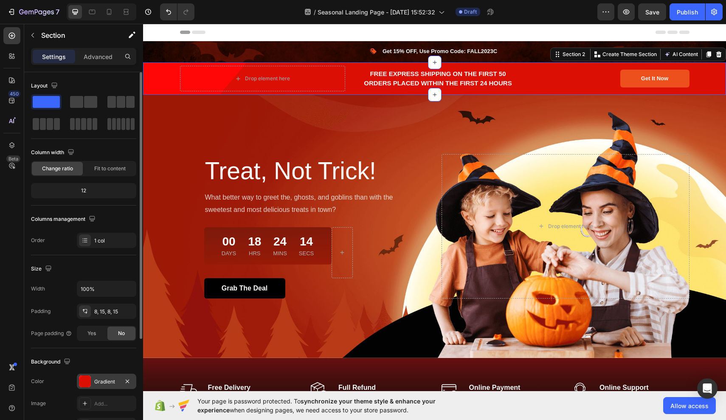
click at [108, 377] on div "Gradient" at bounding box center [106, 381] width 59 height 15
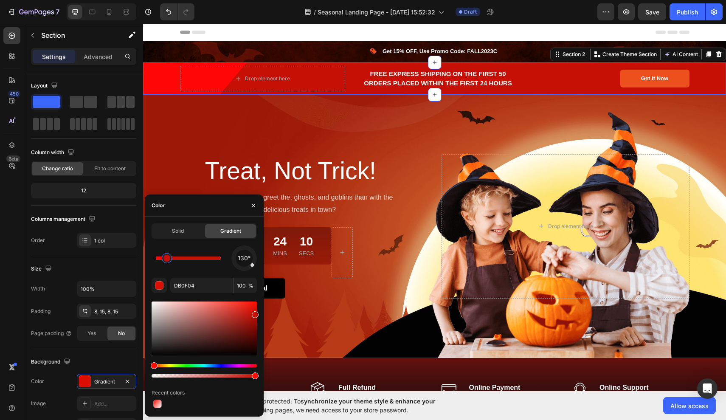
click at [255, 313] on div at bounding box center [255, 314] width 7 height 7
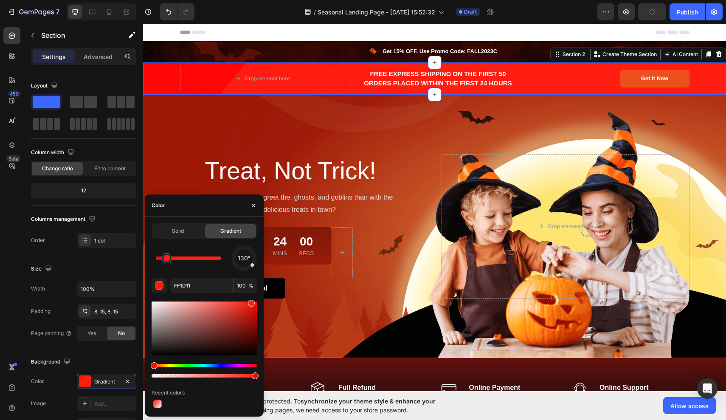
drag, startPoint x: 256, startPoint y: 315, endPoint x: 253, endPoint y: 306, distance: 9.6
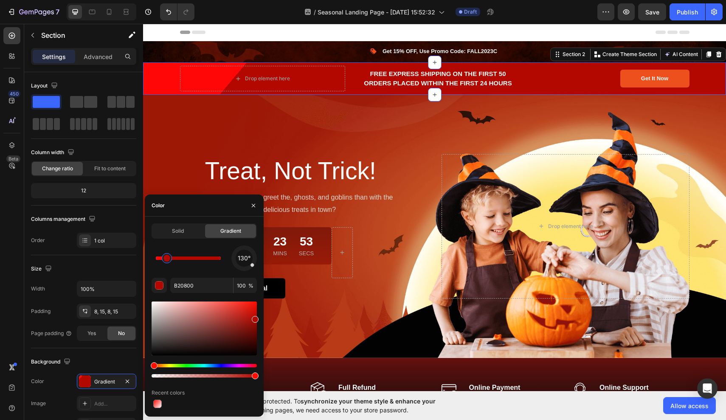
drag, startPoint x: 252, startPoint y: 302, endPoint x: 257, endPoint y: 317, distance: 15.9
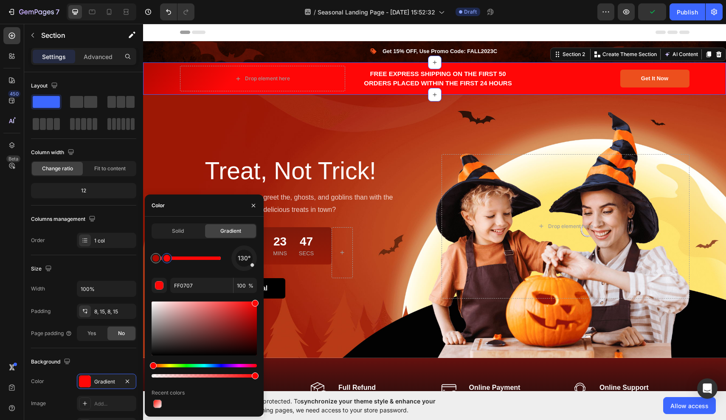
drag, startPoint x: 168, startPoint y: 259, endPoint x: 156, endPoint y: 259, distance: 11.9
click at [157, 261] on div at bounding box center [155, 258] width 7 height 7
click at [171, 259] on div at bounding box center [167, 258] width 10 height 10
click at [155, 259] on div at bounding box center [155, 258] width 7 height 7
drag, startPoint x: 255, startPoint y: 318, endPoint x: 254, endPoint y: 313, distance: 5.5
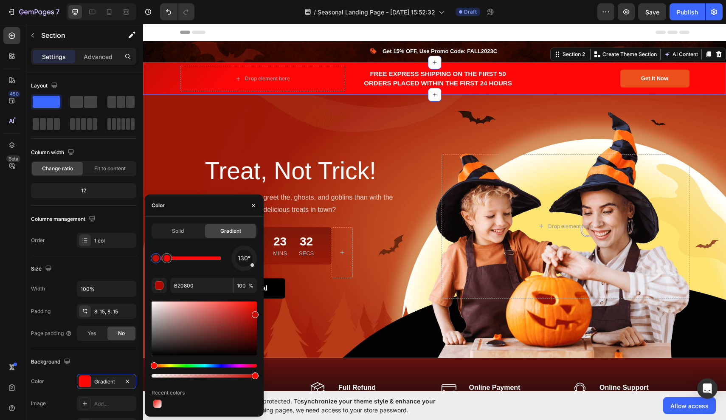
click at [254, 313] on div at bounding box center [255, 314] width 7 height 7
drag, startPoint x: 254, startPoint y: 315, endPoint x: 257, endPoint y: 304, distance: 11.4
click at [257, 304] on div at bounding box center [255, 307] width 7 height 7
click at [256, 307] on div at bounding box center [255, 308] width 7 height 7
drag, startPoint x: 255, startPoint y: 309, endPoint x: 255, endPoint y: 314, distance: 4.7
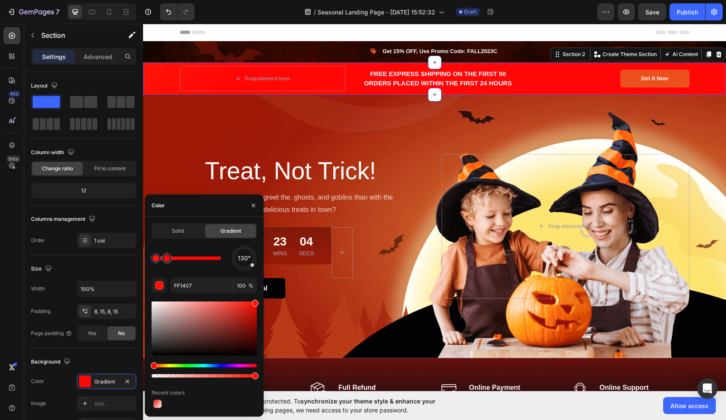
drag, startPoint x: 253, startPoint y: 324, endPoint x: 254, endPoint y: 297, distance: 27.6
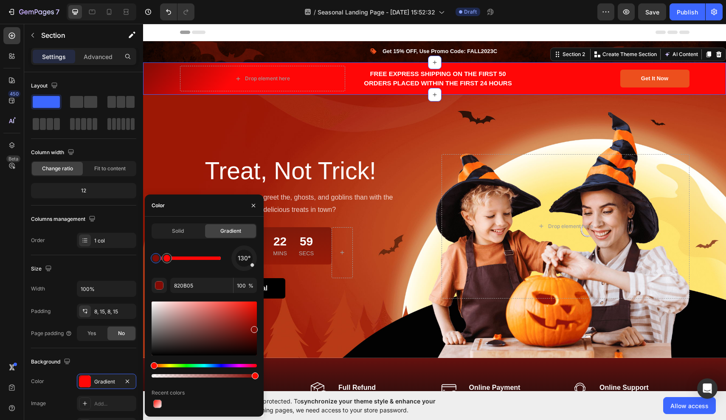
drag, startPoint x: 255, startPoint y: 303, endPoint x: 255, endPoint y: 335, distance: 32.3
drag, startPoint x: 254, startPoint y: 329, endPoint x: 251, endPoint y: 307, distance: 23.1
drag, startPoint x: 169, startPoint y: 260, endPoint x: 155, endPoint y: 260, distance: 14.0
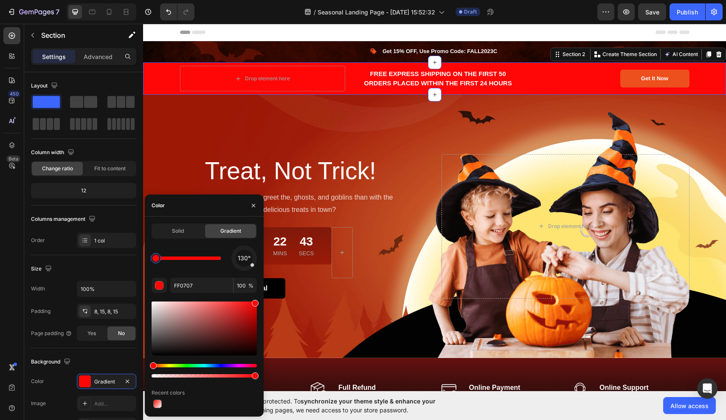
drag, startPoint x: 254, startPoint y: 320, endPoint x: 253, endPoint y: 310, distance: 10.6
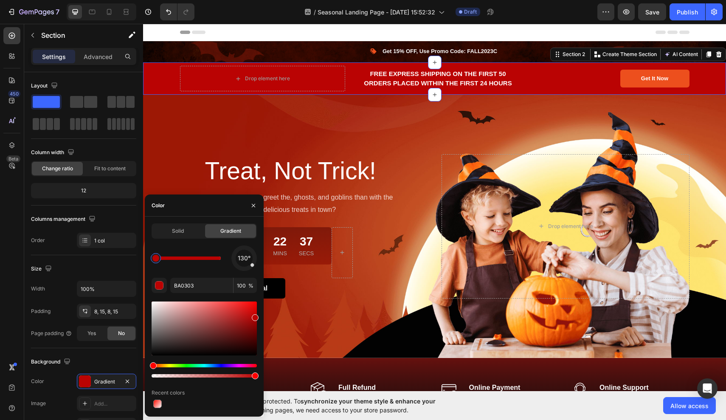
drag, startPoint x: 255, startPoint y: 305, endPoint x: 256, endPoint y: 316, distance: 10.6
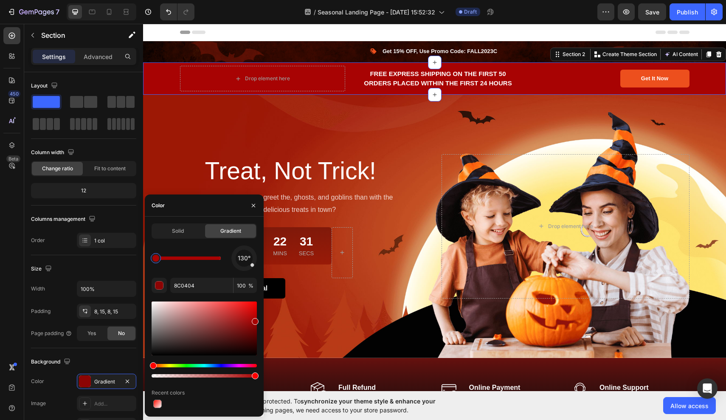
type input "A80303"
drag, startPoint x: 256, startPoint y: 327, endPoint x: 256, endPoint y: 319, distance: 8.1
click at [255, 205] on icon "button" at bounding box center [253, 205] width 7 height 7
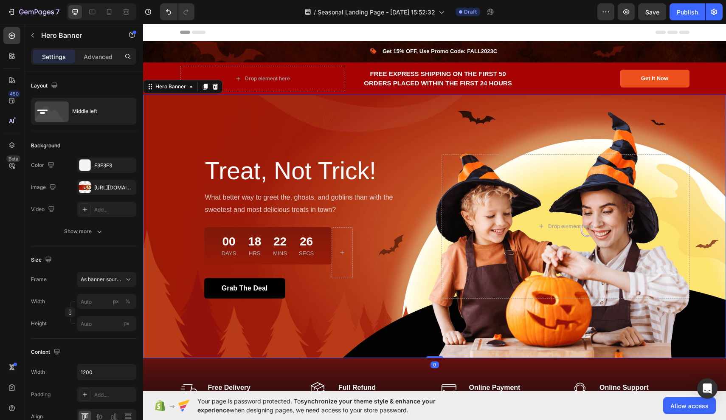
click at [296, 124] on div "Treat, Not Trick! Heading What better way to greet the, ghosts, and goblins tha…" at bounding box center [434, 226] width 583 height 263
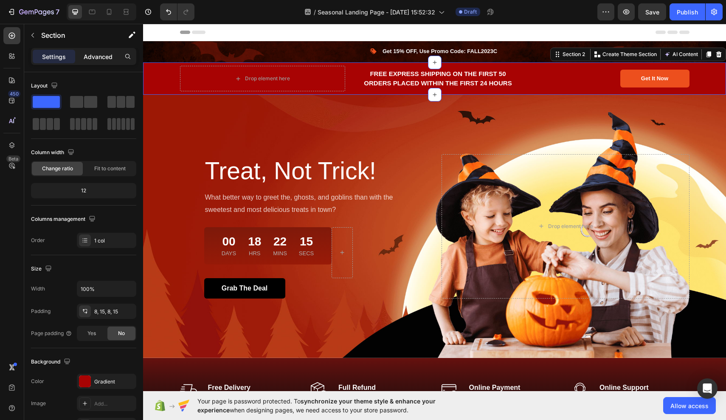
click at [100, 57] on p "Advanced" at bounding box center [98, 56] width 29 height 9
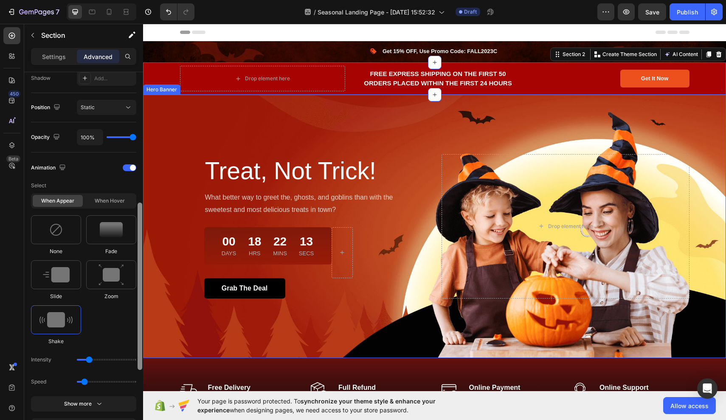
scroll to position [294, 0]
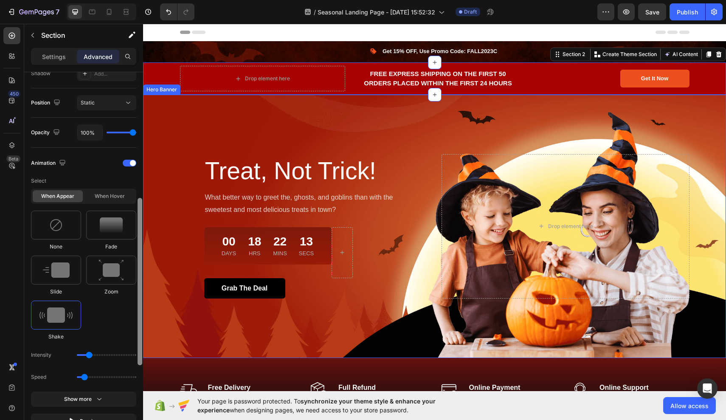
drag, startPoint x: 142, startPoint y: 162, endPoint x: 143, endPoint y: 295, distance: 132.9
click at [143, 295] on div at bounding box center [140, 254] width 6 height 372
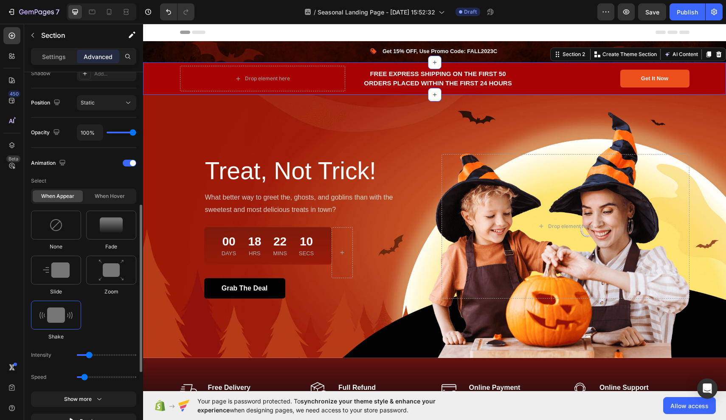
click at [68, 315] on img at bounding box center [55, 314] width 33 height 15
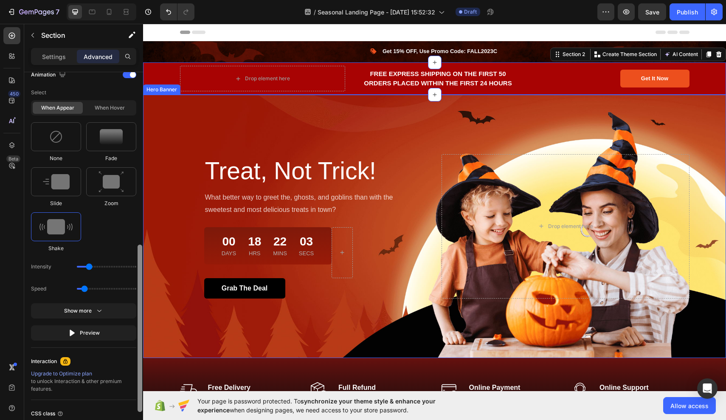
drag, startPoint x: 283, startPoint y: 261, endPoint x: 277, endPoint y: 309, distance: 48.3
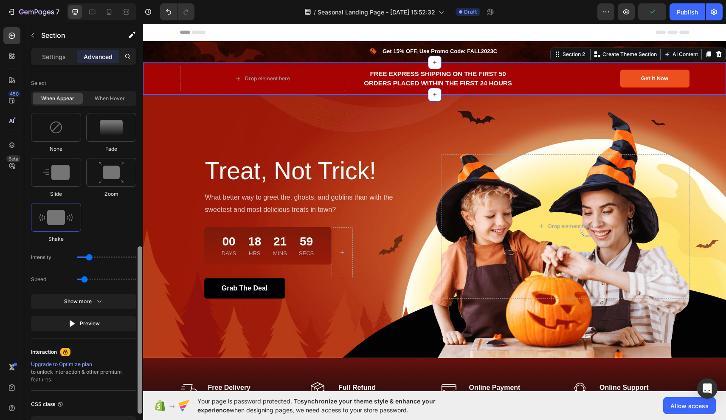
scroll to position [390, 0]
click at [90, 281] on input "range" at bounding box center [106, 281] width 59 height 2
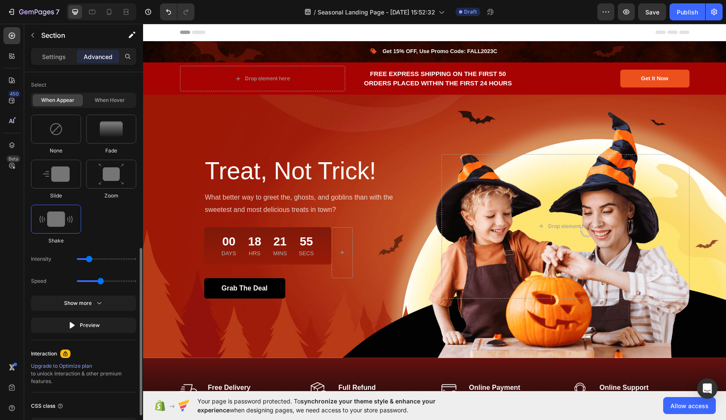
click at [99, 282] on input "range" at bounding box center [106, 281] width 59 height 2
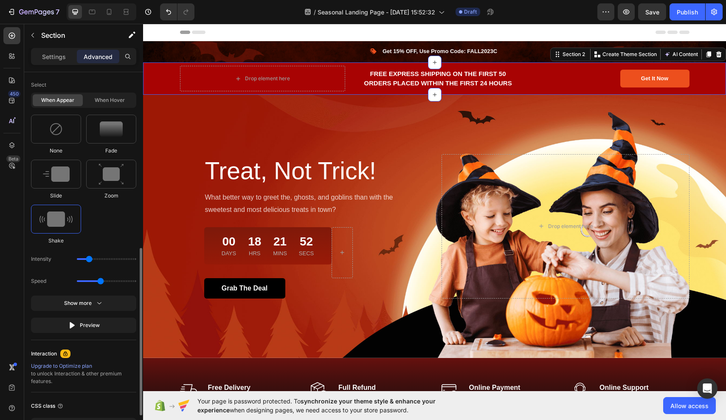
click at [99, 282] on input "range" at bounding box center [106, 281] width 59 height 2
click at [101, 282] on input "range" at bounding box center [106, 281] width 59 height 2
click at [91, 282] on input "range" at bounding box center [106, 281] width 59 height 2
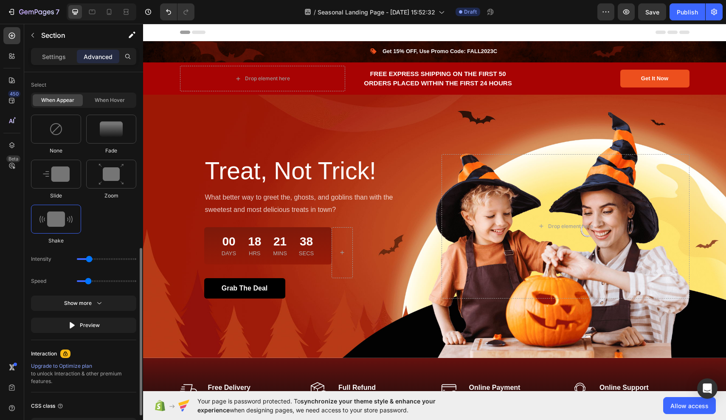
click at [87, 282] on input "range" at bounding box center [106, 281] width 59 height 2
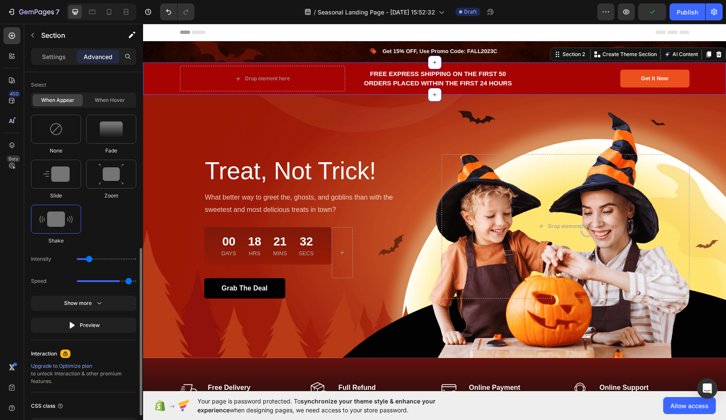
type input "3.1"
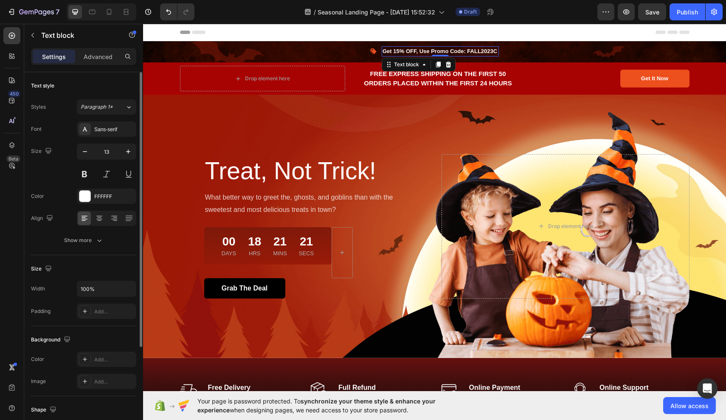
click at [497, 50] on p "Get 15% OFF, Use Promo Code: FALL2023C" at bounding box center [440, 51] width 115 height 8
click at [98, 200] on div "FFFFFF" at bounding box center [106, 196] width 59 height 15
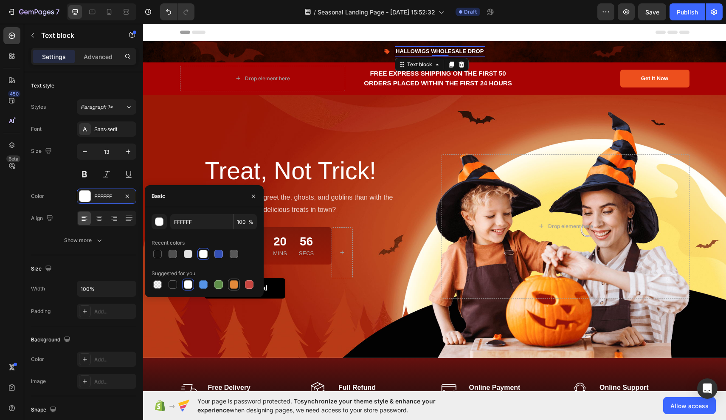
click at [235, 288] on div at bounding box center [234, 284] width 8 height 8
type input "E4893A"
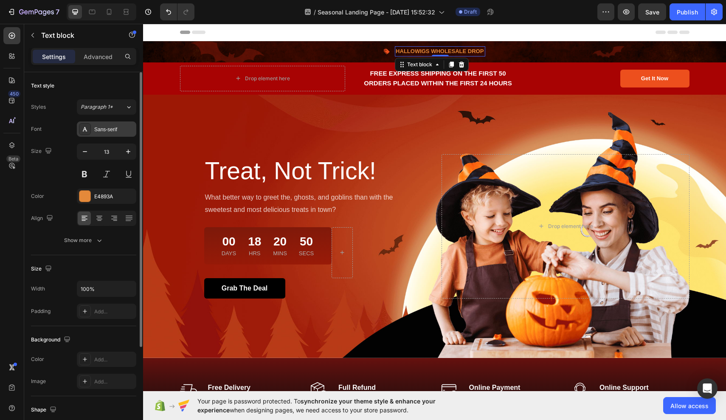
click at [105, 126] on div "Sans-serif" at bounding box center [114, 130] width 40 height 8
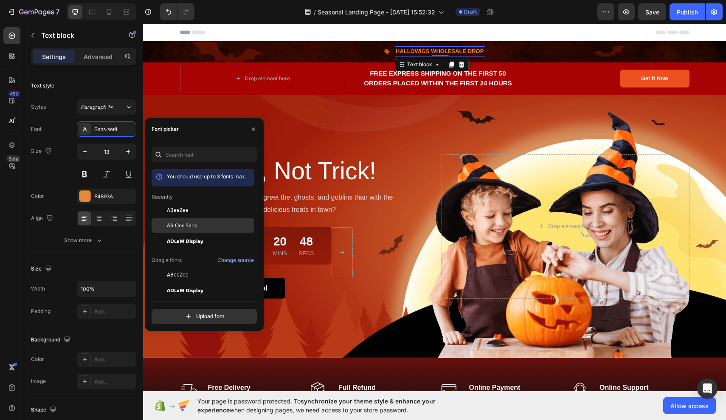
click at [197, 224] on div "AR One Sans" at bounding box center [210, 226] width 86 height 8
click at [192, 228] on span "AR One Sans" at bounding box center [182, 226] width 30 height 8
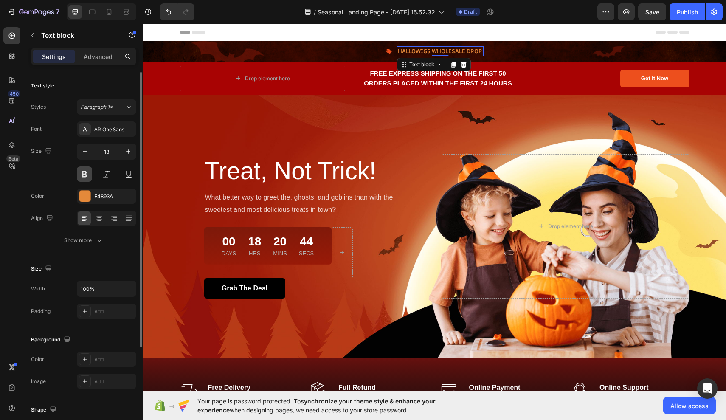
click at [85, 177] on button at bounding box center [84, 173] width 15 height 15
click at [129, 149] on icon "button" at bounding box center [128, 151] width 8 height 8
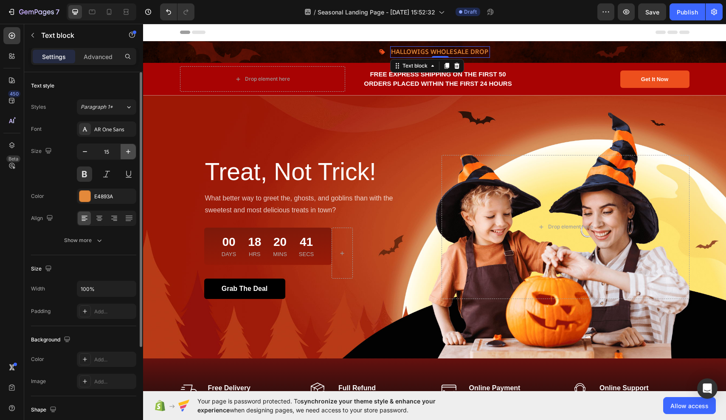
click at [129, 149] on icon "button" at bounding box center [128, 151] width 8 height 8
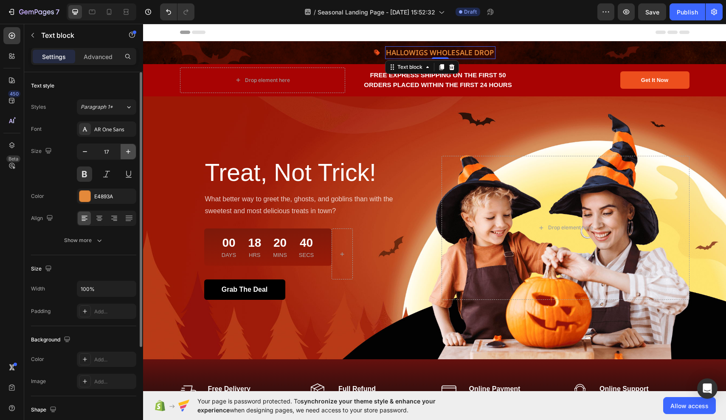
click at [129, 149] on icon "button" at bounding box center [128, 151] width 8 height 8
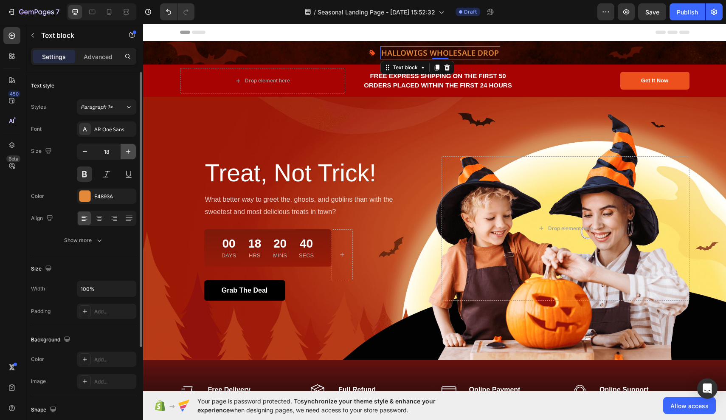
click at [129, 149] on icon "button" at bounding box center [128, 151] width 8 height 8
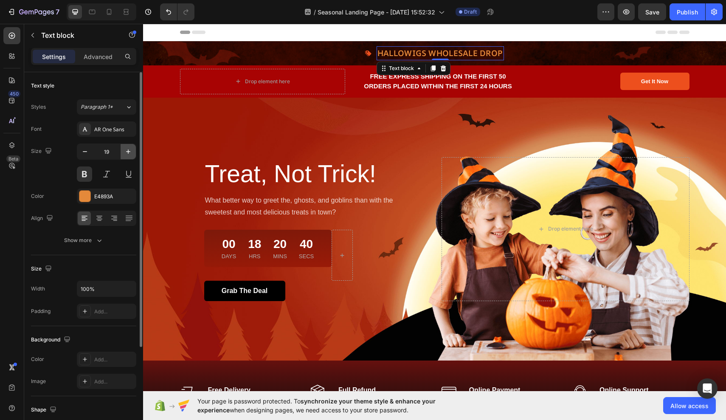
click at [129, 149] on icon "button" at bounding box center [128, 151] width 8 height 8
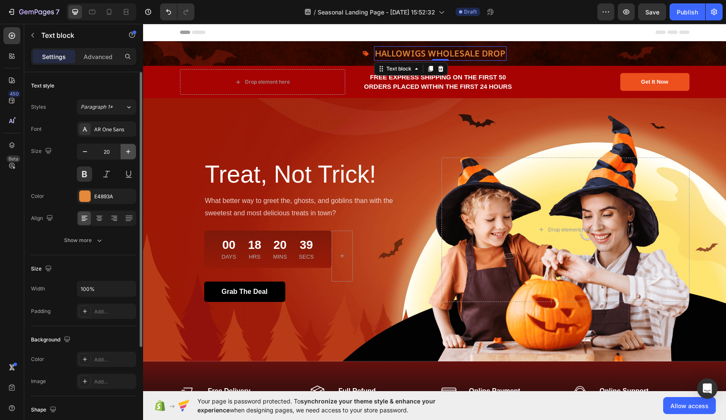
click at [129, 149] on icon "button" at bounding box center [128, 151] width 8 height 8
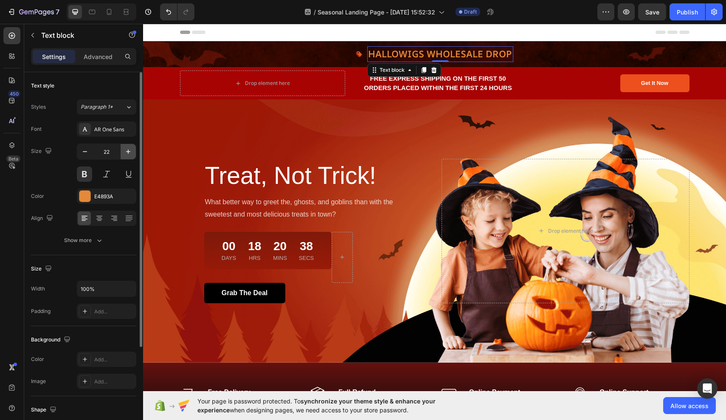
click at [129, 149] on icon "button" at bounding box center [128, 151] width 8 height 8
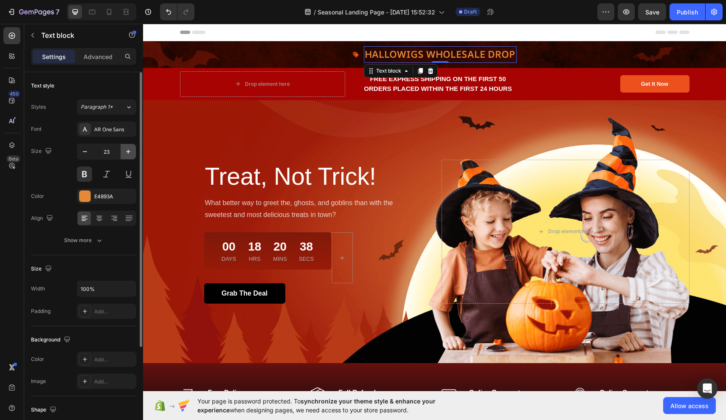
click at [129, 149] on icon "button" at bounding box center [128, 151] width 8 height 8
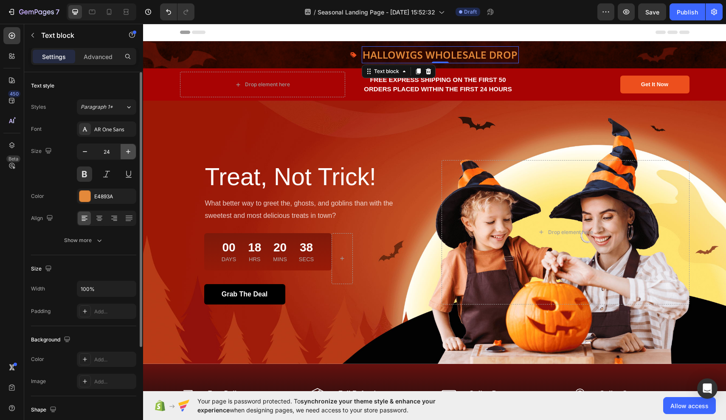
click at [129, 149] on icon "button" at bounding box center [128, 151] width 8 height 8
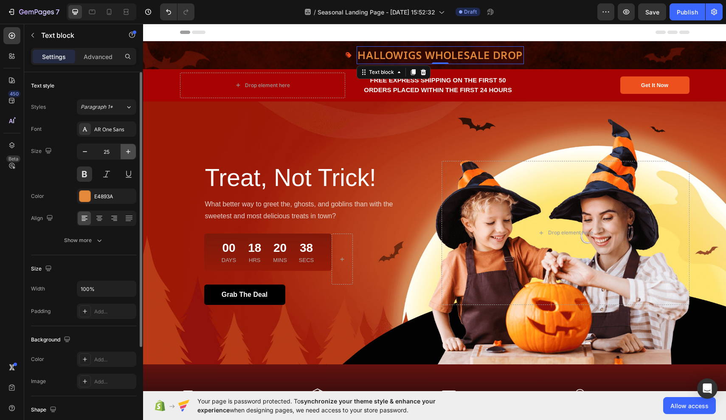
click at [129, 149] on icon "button" at bounding box center [128, 151] width 8 height 8
type input "26"
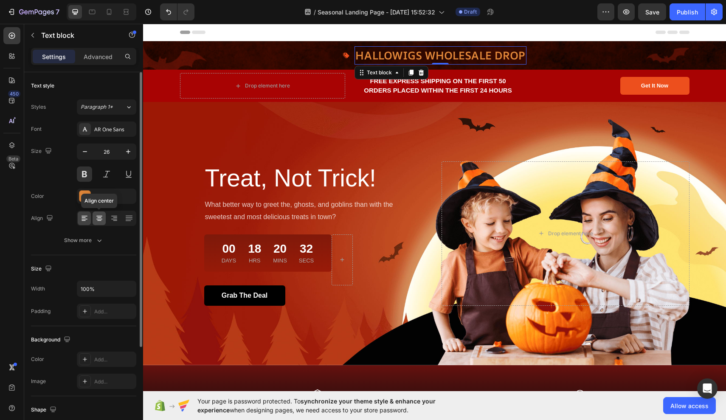
click at [102, 219] on icon at bounding box center [99, 218] width 8 height 8
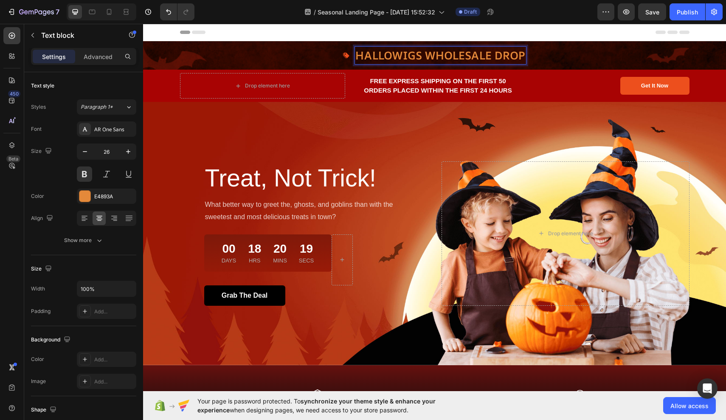
click at [521, 60] on p "HALLOWIGS WHOLESALE DROP" at bounding box center [440, 55] width 170 height 17
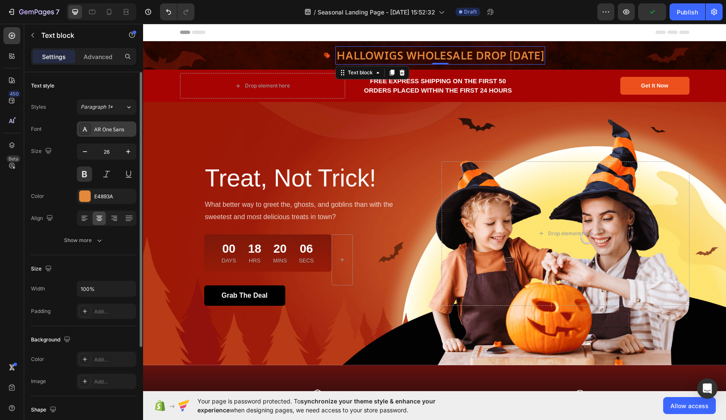
click at [105, 127] on div "AR One Sans" at bounding box center [114, 130] width 40 height 8
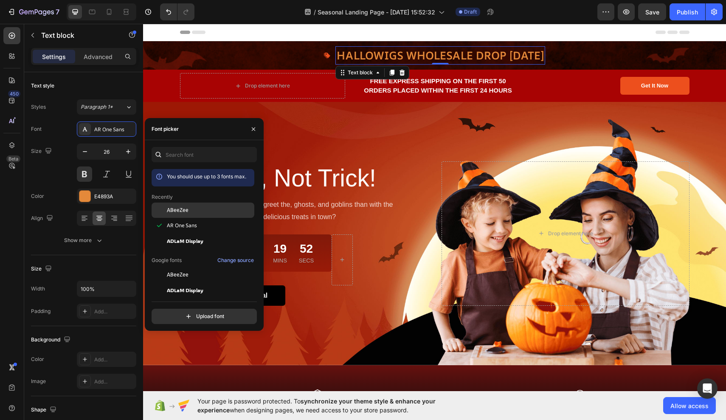
click at [180, 208] on span "ABeeZee" at bounding box center [178, 210] width 22 height 8
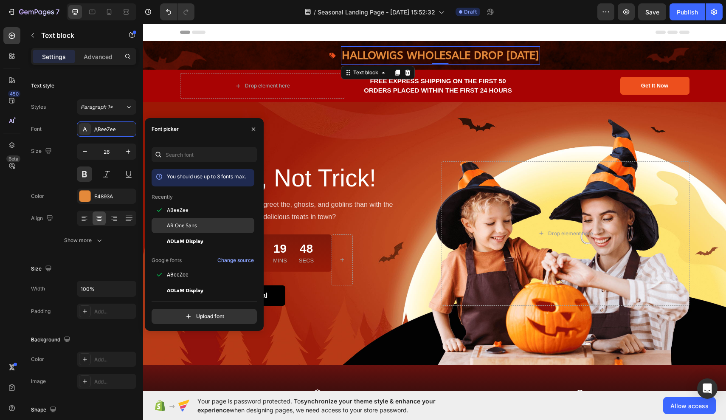
click at [183, 226] on span "AR One Sans" at bounding box center [182, 226] width 30 height 8
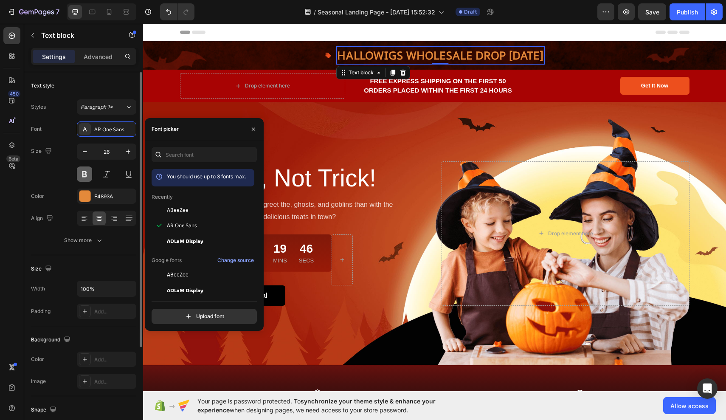
click at [86, 175] on button at bounding box center [84, 173] width 15 height 15
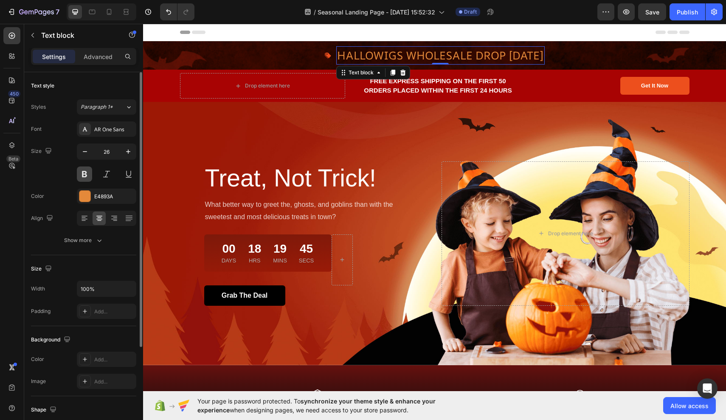
click at [84, 171] on button at bounding box center [84, 173] width 15 height 15
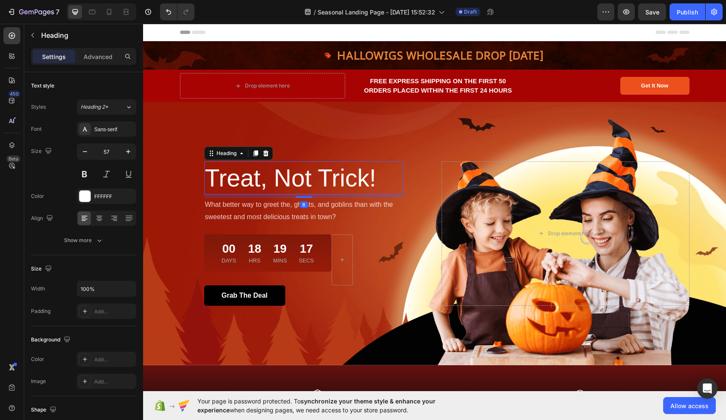
click at [307, 180] on p "Treat, Not Trick!" at bounding box center [304, 177] width 198 height 31
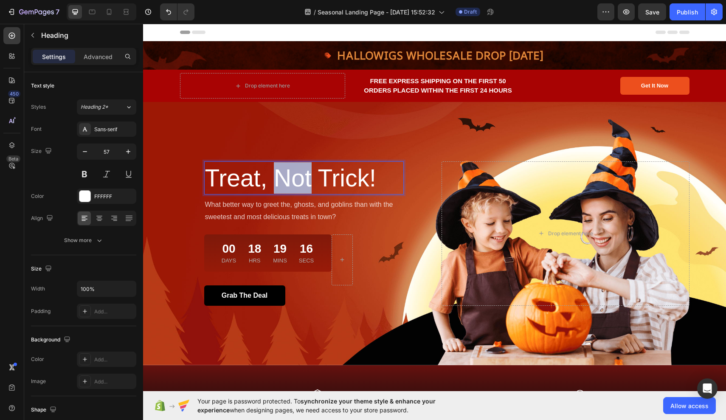
click at [307, 180] on p "Treat, Not Trick!" at bounding box center [304, 177] width 198 height 31
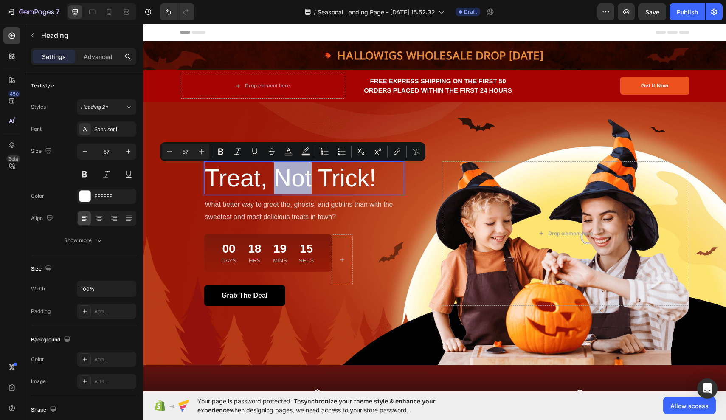
click at [307, 180] on p "Treat, Not Trick!" at bounding box center [304, 177] width 198 height 31
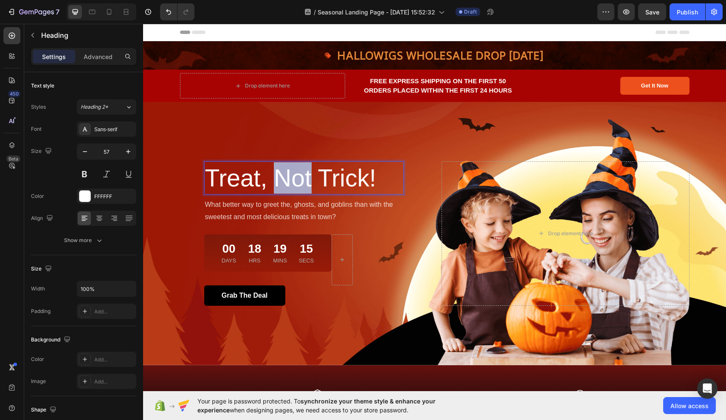
click at [307, 180] on p "Treat, Not Trick!" at bounding box center [304, 177] width 198 height 31
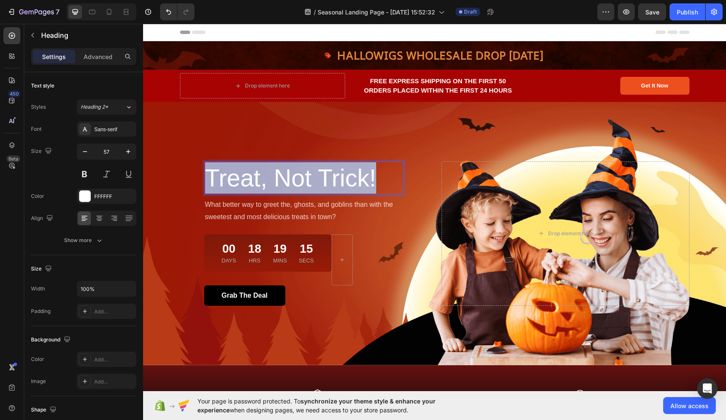
click at [307, 180] on p "Treat, Not Trick!" at bounding box center [304, 177] width 198 height 31
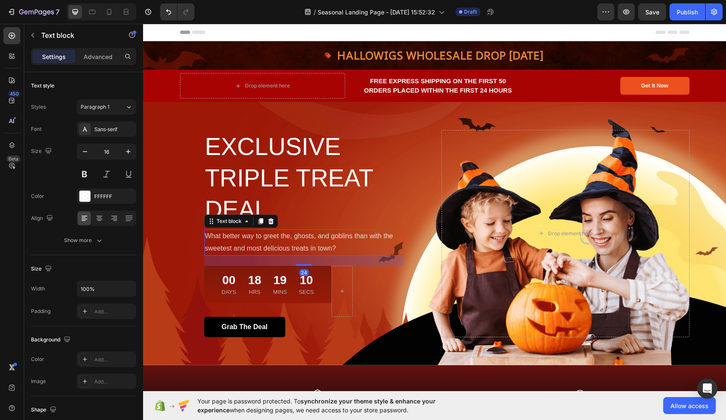
click at [289, 238] on p "What better way to greet the, ghosts, and goblins than with the sweetest and mo…" at bounding box center [304, 242] width 198 height 25
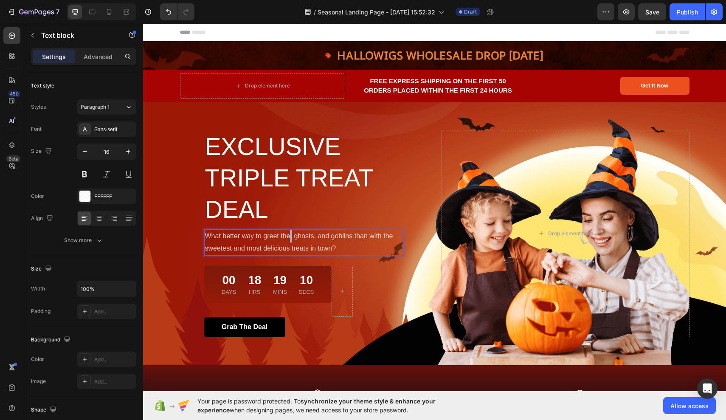
click at [289, 238] on p "What better way to greet the, ghosts, and goblins than with the sweetest and mo…" at bounding box center [304, 242] width 198 height 25
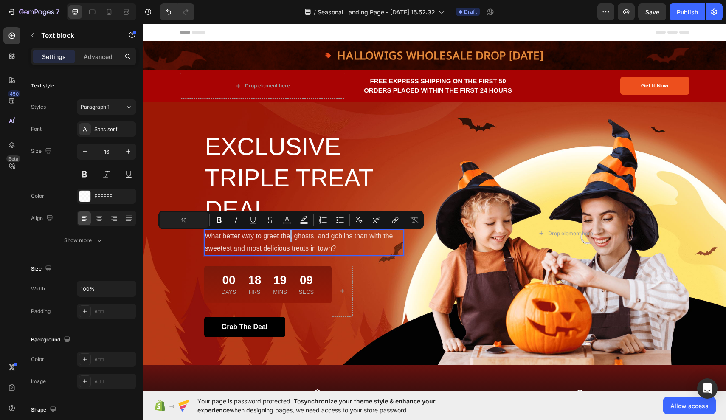
click at [289, 238] on p "What better way to greet the, ghosts, and goblins than with the sweetest and mo…" at bounding box center [304, 242] width 198 height 25
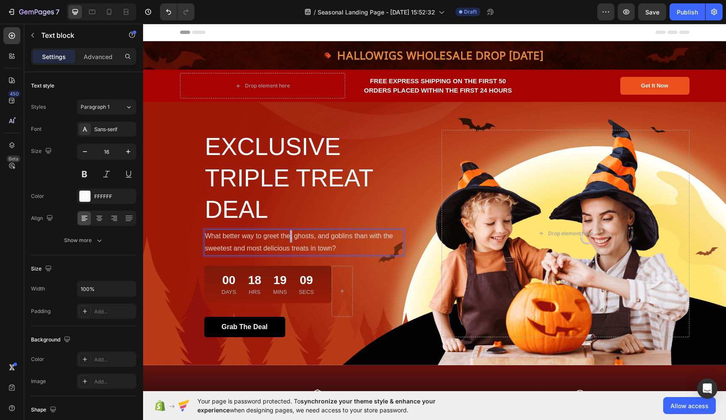
click at [289, 238] on p "What better way to greet the, ghosts, and goblins than with the sweetest and mo…" at bounding box center [304, 242] width 198 height 25
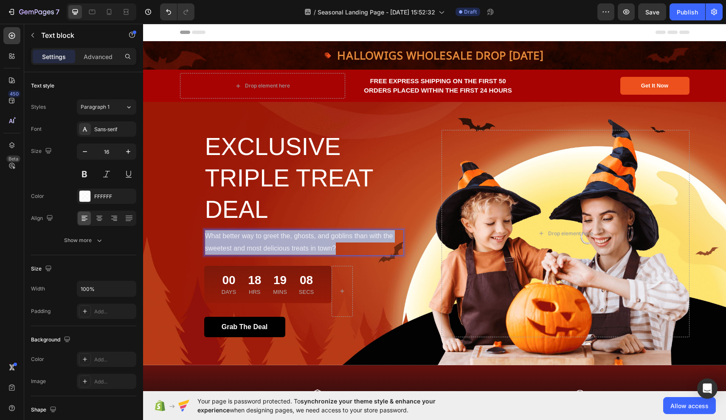
click at [289, 238] on p "What better way to greet the, ghosts, and goblins than with the sweetest and mo…" at bounding box center [304, 242] width 198 height 25
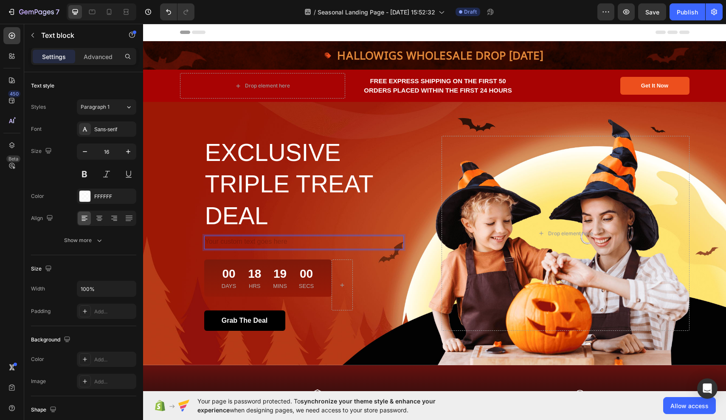
click at [256, 242] on div "Rich Text Editor. Editing area: main" at bounding box center [304, 243] width 200 height 14
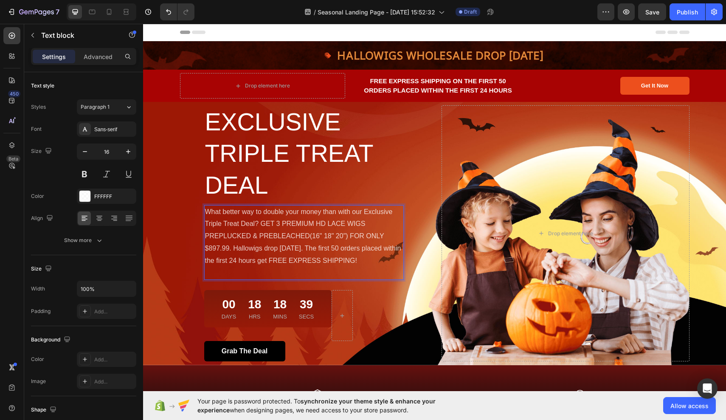
click at [208, 211] on p "What better way to double your money than with our Exclusive Triple Treat Deal?…" at bounding box center [304, 236] width 198 height 61
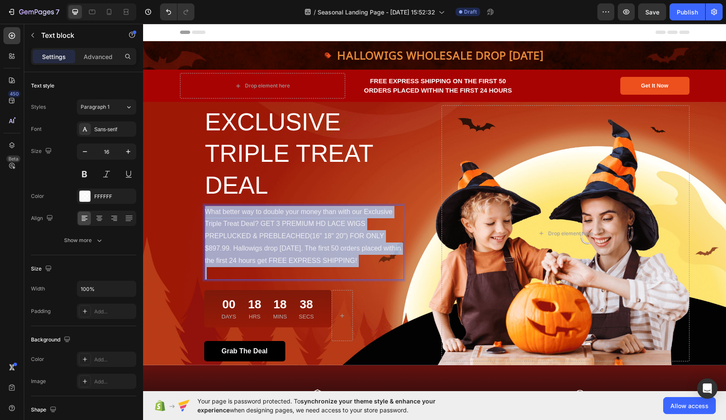
click at [208, 211] on p "What better way to double your money than with our Exclusive Triple Treat Deal?…" at bounding box center [304, 236] width 198 height 61
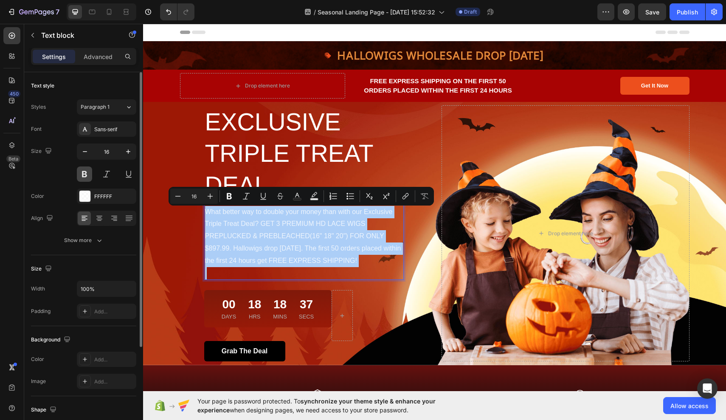
click at [87, 171] on button at bounding box center [84, 173] width 15 height 15
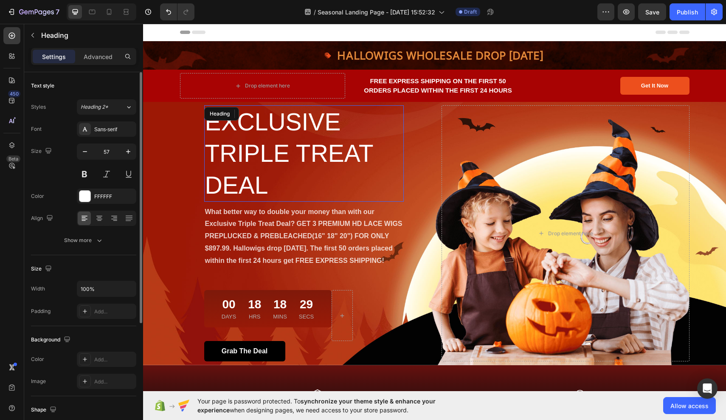
click at [245, 115] on div "EXCLUSIVE TRIPLE TREAT DEAL Heading" at bounding box center [304, 153] width 200 height 96
click at [245, 115] on div "Heading" at bounding box center [238, 114] width 69 height 14
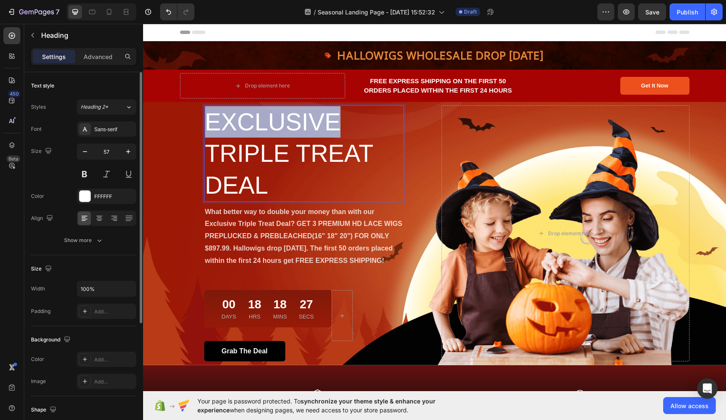
click at [215, 119] on p "EXCLUSIVE TRIPLE TREAT DEAL" at bounding box center [304, 153] width 198 height 94
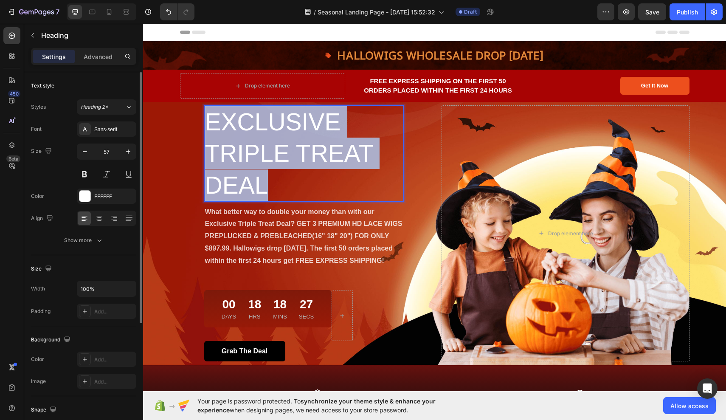
click at [215, 119] on p "EXCLUSIVE TRIPLE TREAT DEAL" at bounding box center [304, 153] width 198 height 94
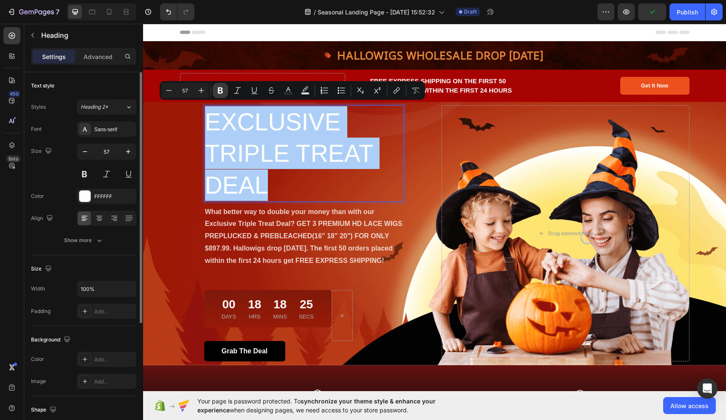
click at [222, 88] on icon "Editor contextual toolbar" at bounding box center [220, 90] width 5 height 6
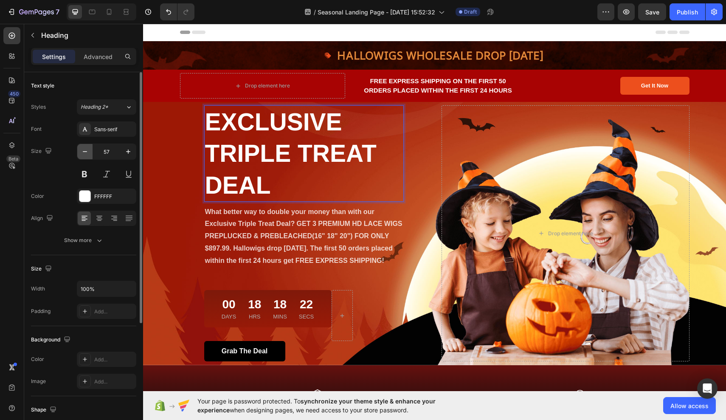
click at [89, 153] on icon "button" at bounding box center [85, 151] width 8 height 8
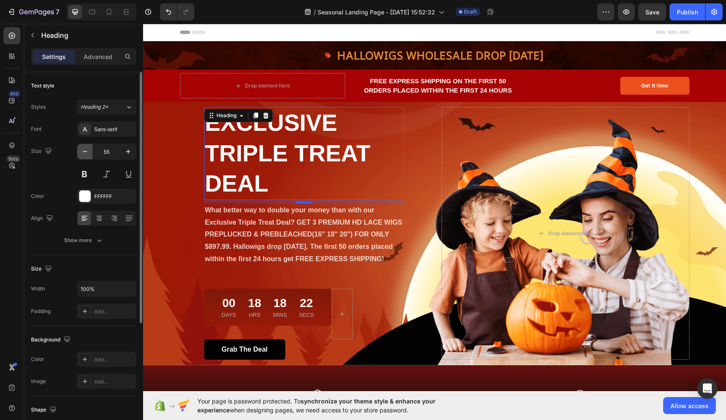
click at [89, 153] on icon "button" at bounding box center [85, 151] width 8 height 8
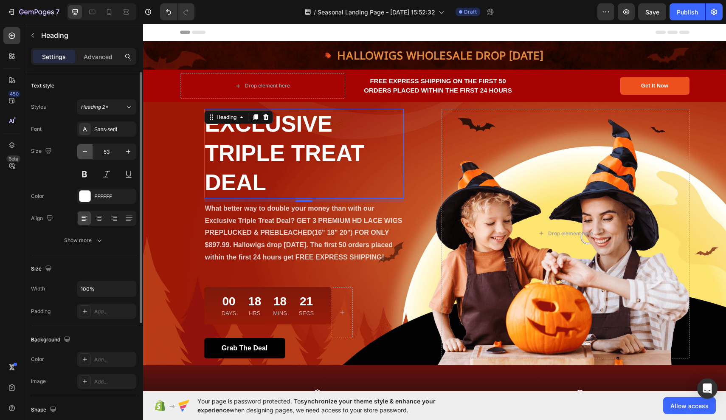
click at [89, 153] on icon "button" at bounding box center [85, 151] width 8 height 8
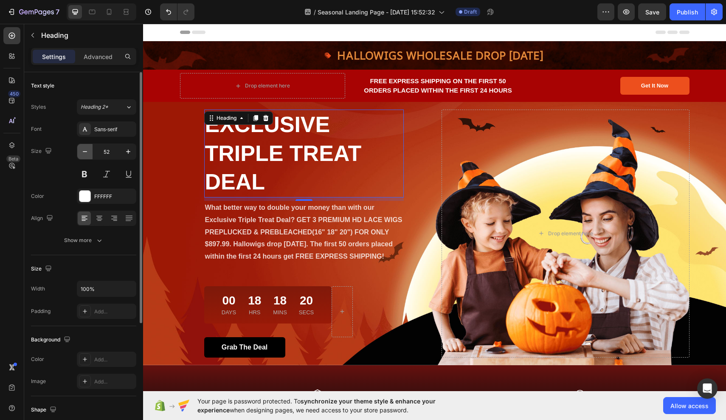
click at [89, 153] on icon "button" at bounding box center [85, 151] width 8 height 8
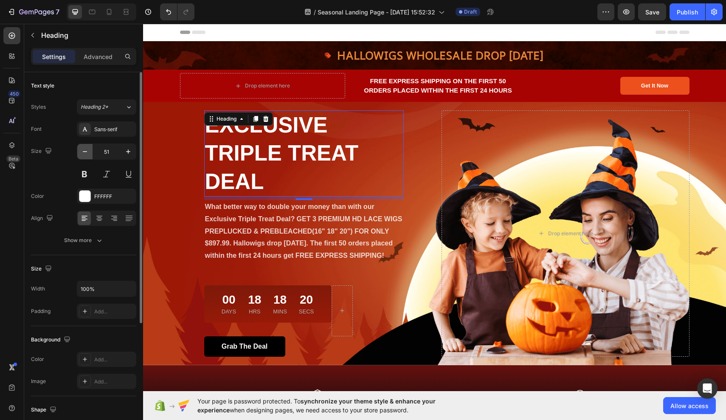
click at [89, 153] on icon "button" at bounding box center [85, 151] width 8 height 8
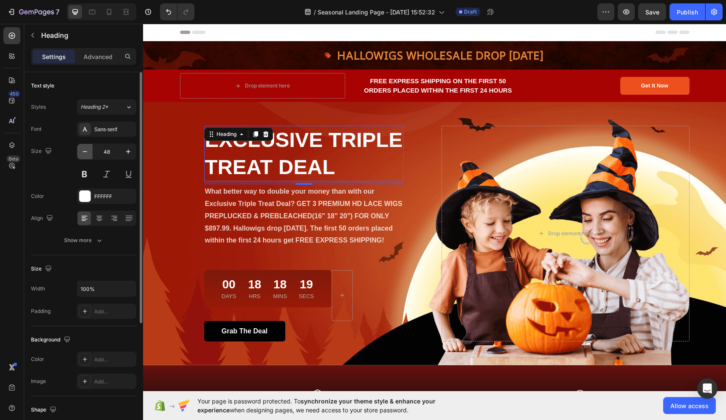
click at [89, 153] on icon "button" at bounding box center [85, 151] width 8 height 8
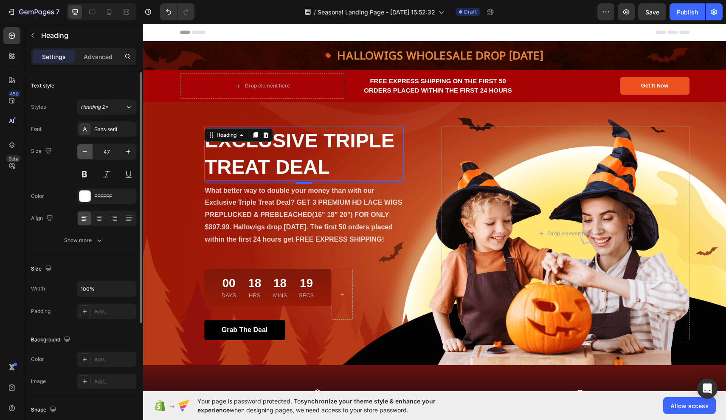
click at [89, 153] on icon "button" at bounding box center [85, 151] width 8 height 8
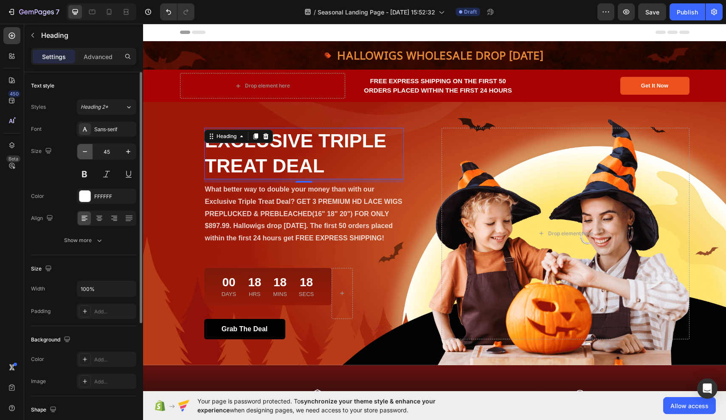
click at [89, 153] on icon "button" at bounding box center [85, 151] width 8 height 8
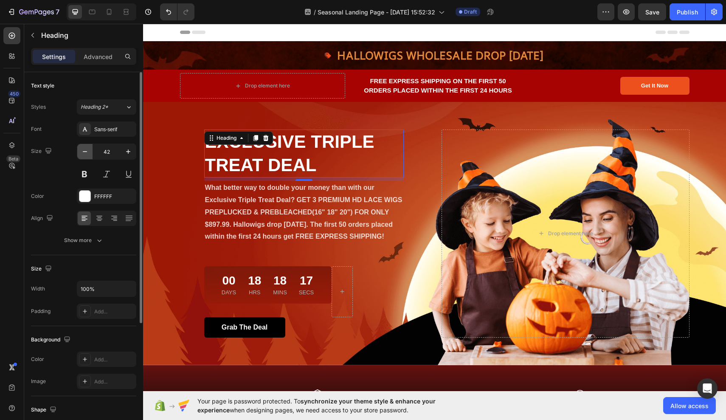
click at [89, 153] on icon "button" at bounding box center [85, 151] width 8 height 8
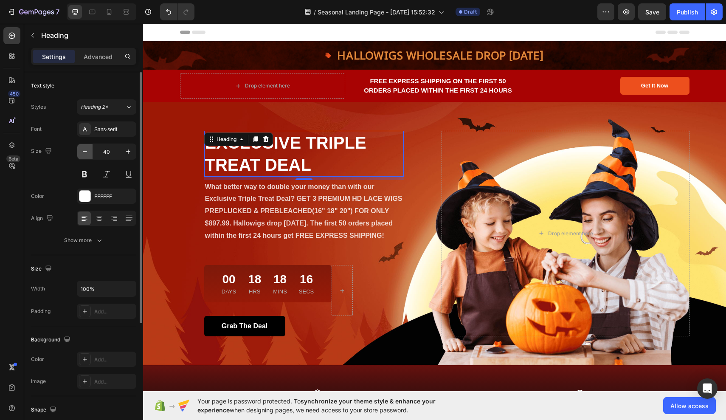
click at [89, 153] on icon "button" at bounding box center [85, 151] width 8 height 8
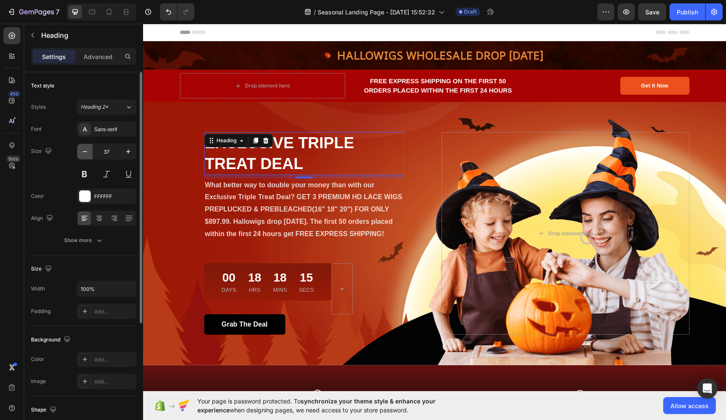
click at [89, 153] on icon "button" at bounding box center [85, 151] width 8 height 8
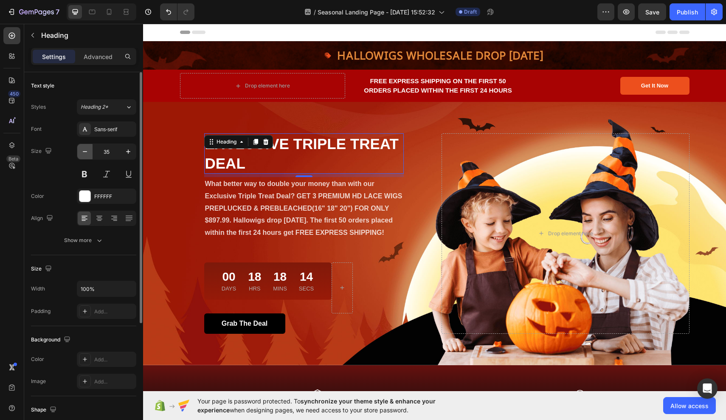
click at [89, 153] on icon "button" at bounding box center [85, 151] width 8 height 8
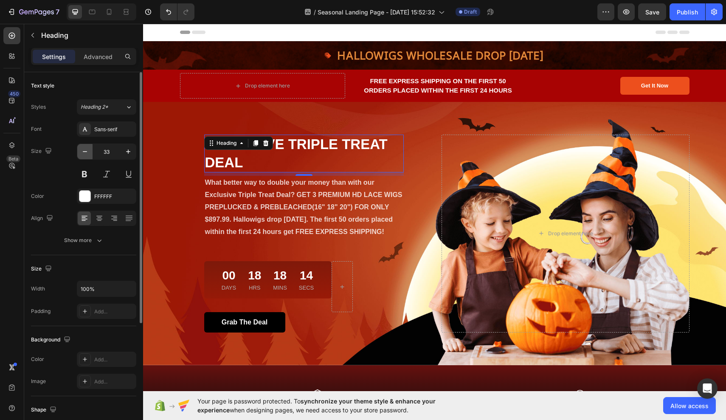
click at [89, 153] on icon "button" at bounding box center [85, 151] width 8 height 8
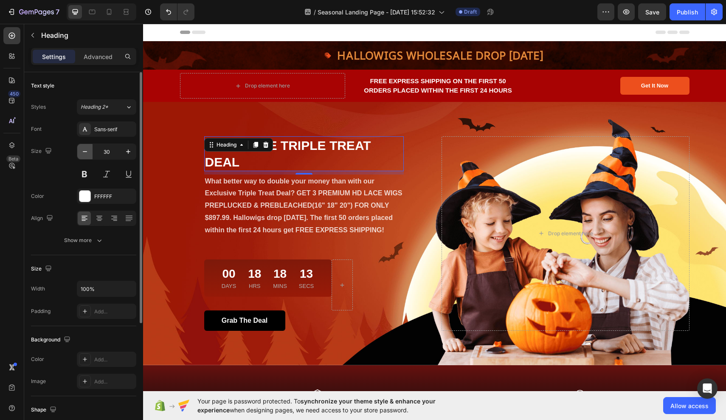
click at [89, 153] on icon "button" at bounding box center [85, 151] width 8 height 8
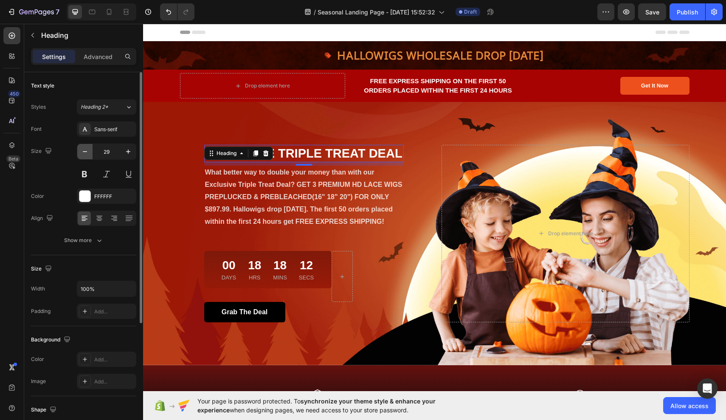
click at [89, 153] on icon "button" at bounding box center [85, 151] width 8 height 8
click at [130, 148] on icon "button" at bounding box center [128, 151] width 8 height 8
type input "29"
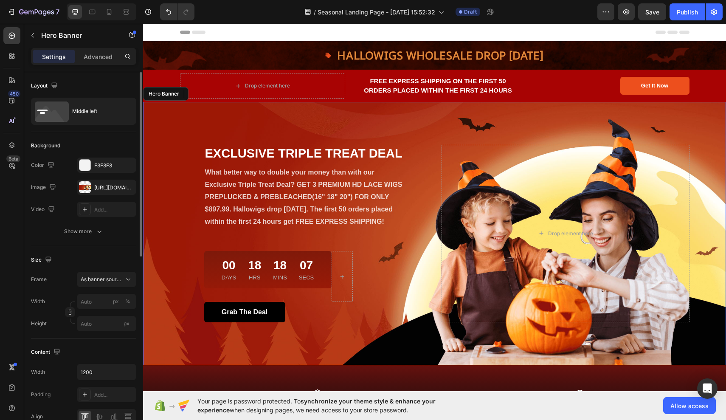
click at [184, 121] on div "⁠⁠⁠⁠⁠⁠⁠ EXCLUSIVE TRIPLE TREAT DEAL Heading 8 What better way to double your mo…" at bounding box center [434, 233] width 583 height 263
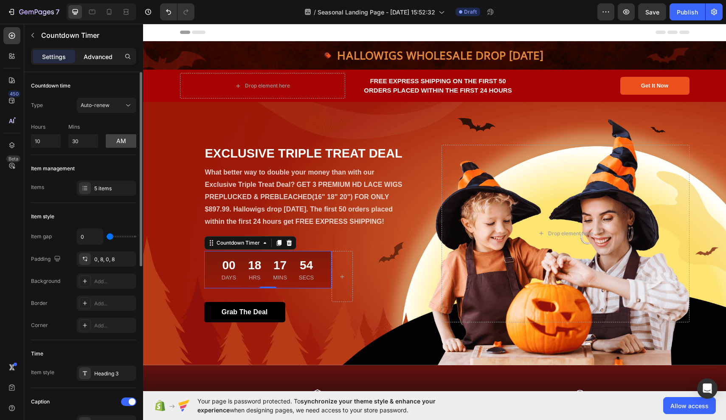
click at [108, 58] on p "Advanced" at bounding box center [98, 56] width 29 height 9
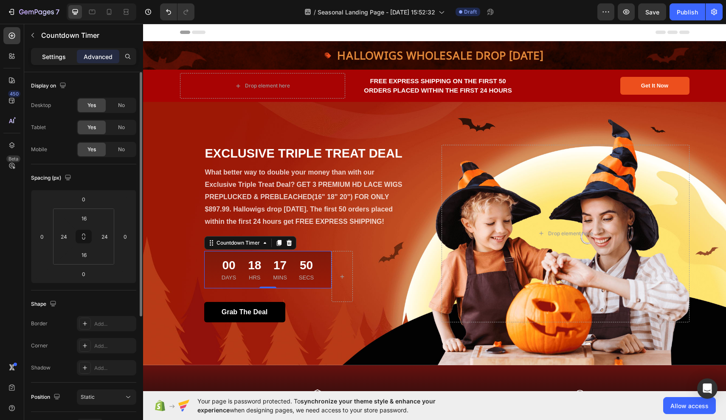
click at [60, 54] on p "Settings" at bounding box center [54, 56] width 24 height 9
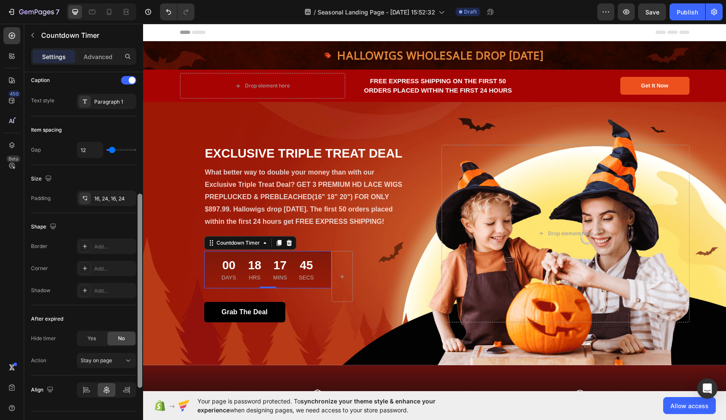
scroll to position [340, 0]
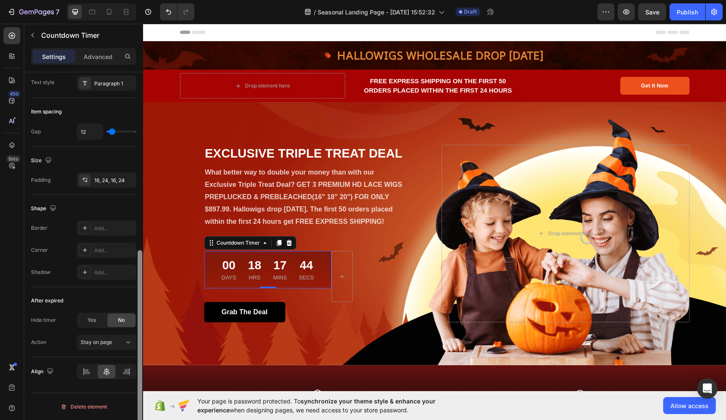
drag, startPoint x: 141, startPoint y: 110, endPoint x: 138, endPoint y: 324, distance: 214.9
click at [138, 324] on div at bounding box center [140, 347] width 5 height 194
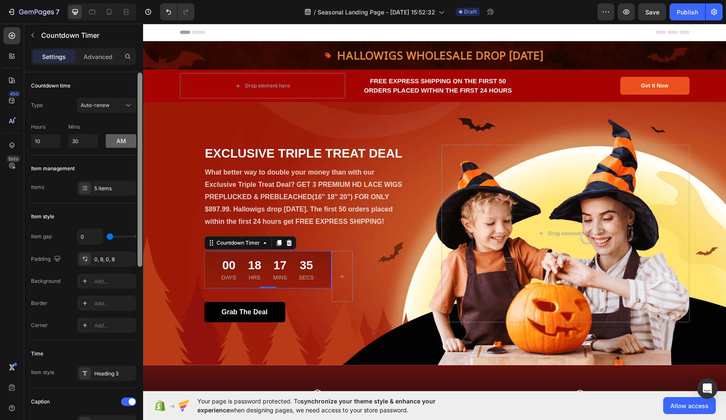
scroll to position [0, 0]
drag, startPoint x: 139, startPoint y: 318, endPoint x: 132, endPoint y: 124, distance: 194.6
click at [132, 124] on div "Countdown time Type Auto-renew Hours 10 Mins 30 am Item management Items 5 item…" at bounding box center [83, 258] width 119 height 372
click at [48, 143] on input "10" at bounding box center [46, 141] width 30 height 14
type input "1"
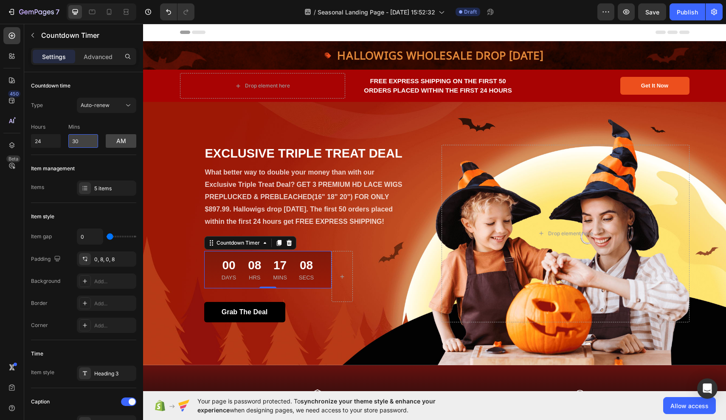
type input "10"
click at [79, 142] on input "30" at bounding box center [83, 141] width 30 height 14
type input "3"
drag, startPoint x: 141, startPoint y: 143, endPoint x: 140, endPoint y: 113, distance: 29.7
click at [140, 113] on div at bounding box center [140, 169] width 5 height 194
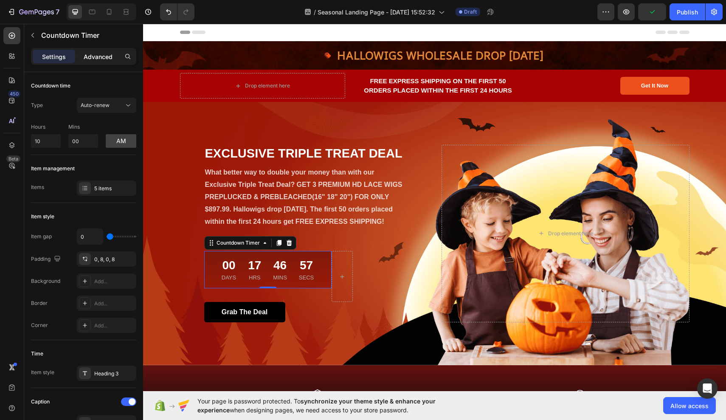
type input "0"
click at [104, 57] on p "Advanced" at bounding box center [98, 56] width 29 height 9
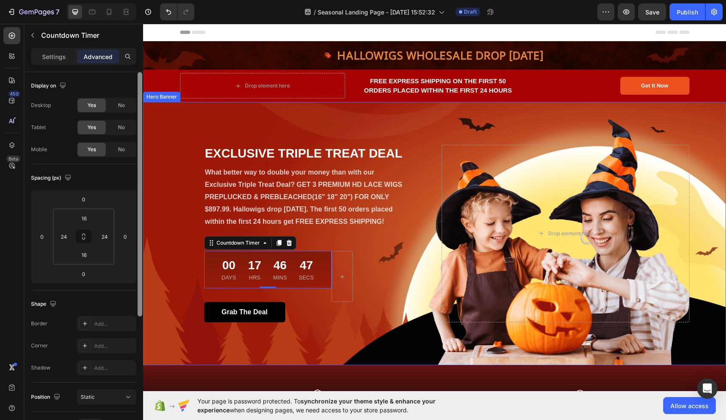
drag, startPoint x: 283, startPoint y: 177, endPoint x: 146, endPoint y: 131, distance: 144.7
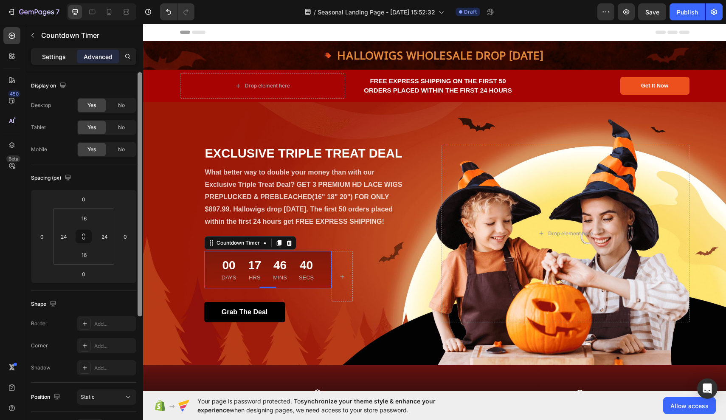
click at [48, 51] on div "Settings" at bounding box center [54, 57] width 42 height 14
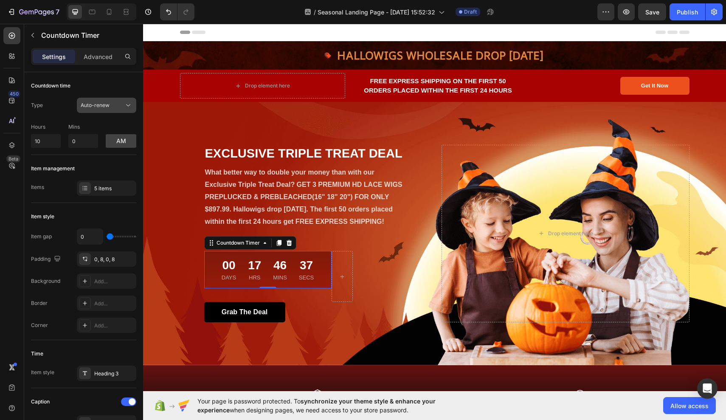
click at [107, 106] on span "Auto-renew" at bounding box center [95, 105] width 29 height 6
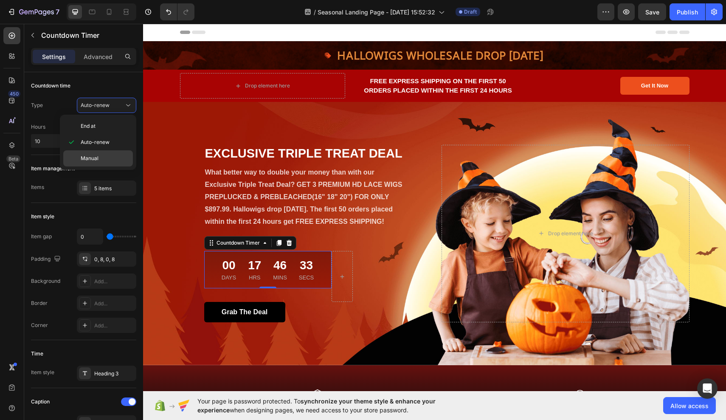
click at [87, 160] on span "Manual" at bounding box center [90, 159] width 18 height 8
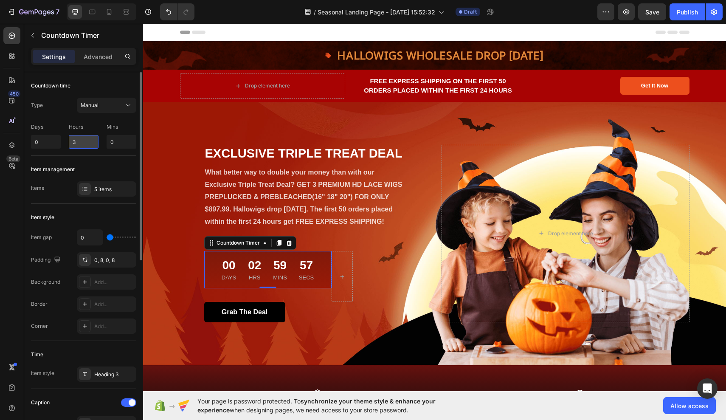
click at [84, 140] on input "3" at bounding box center [84, 142] width 30 height 14
type input "24"
click at [119, 142] on input "0" at bounding box center [122, 142] width 30 height 14
type input "0"
click at [86, 144] on input "24" at bounding box center [84, 142] width 30 height 14
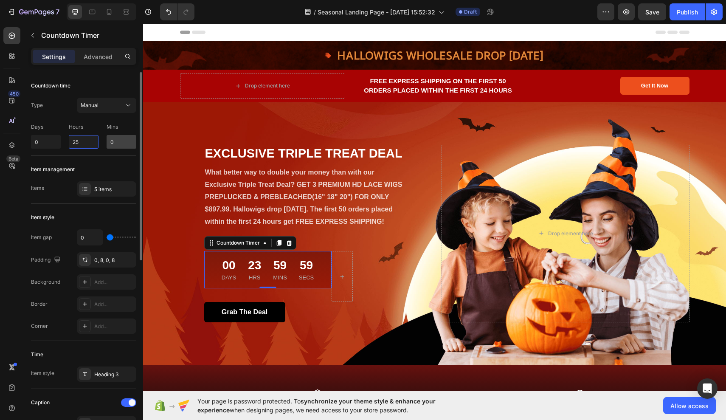
type input "25"
type input "1"
click at [113, 142] on input "0" at bounding box center [122, 142] width 30 height 14
click at [80, 137] on input "1" at bounding box center [84, 142] width 30 height 14
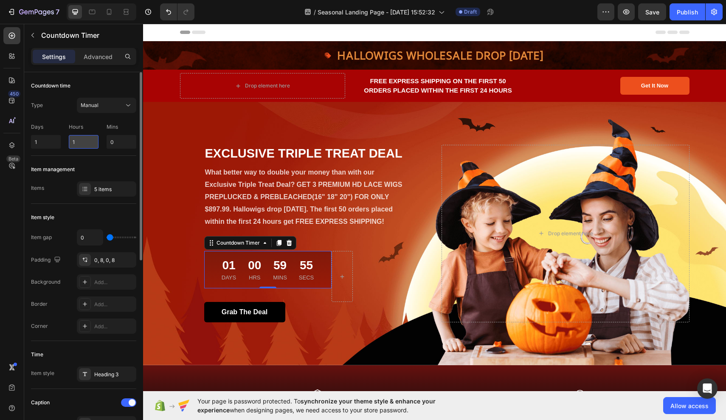
click at [81, 138] on input "1" at bounding box center [84, 142] width 30 height 14
type input "0"
click at [40, 139] on input "1" at bounding box center [46, 142] width 30 height 14
type input "0"
click at [80, 140] on input "0" at bounding box center [84, 142] width 30 height 14
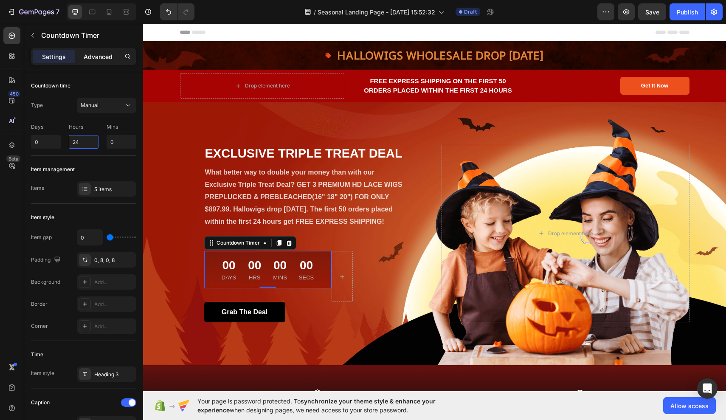
type input "24"
click at [104, 54] on p "Advanced" at bounding box center [98, 56] width 29 height 9
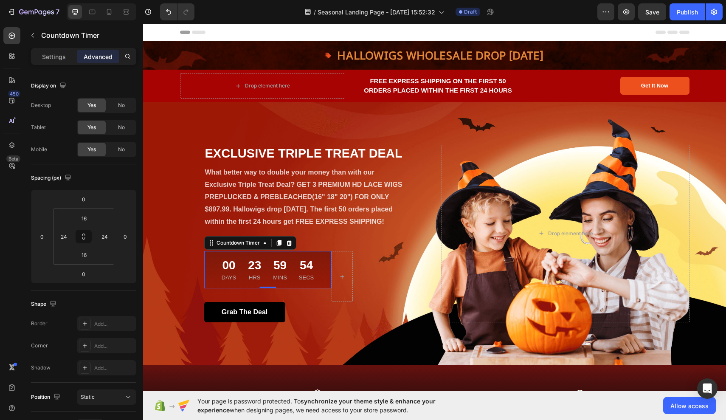
click at [267, 276] on div "00 Days 23 Hrs 59 Mins 54 Secs" at bounding box center [267, 270] width 99 height 24
click at [657, 12] on span "Save" at bounding box center [652, 11] width 14 height 7
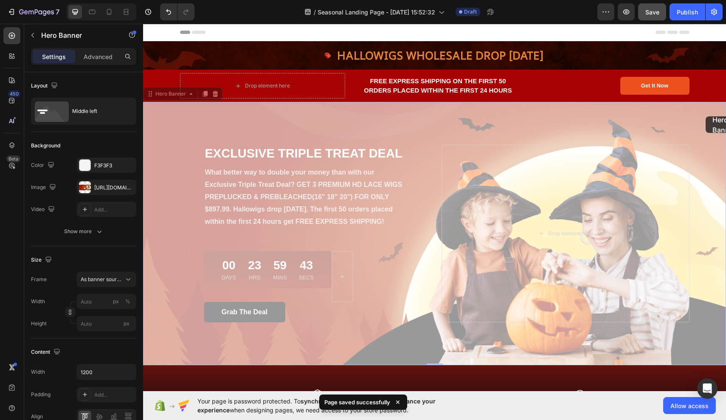
drag, startPoint x: 844, startPoint y: 141, endPoint x: 706, endPoint y: 116, distance: 140.6
click at [706, 116] on div "⁠⁠⁠⁠⁠⁠⁠ EXCLUSIVE TRIPLE TREAT DEAL Heading What better way to double your mone…" at bounding box center [434, 233] width 583 height 263
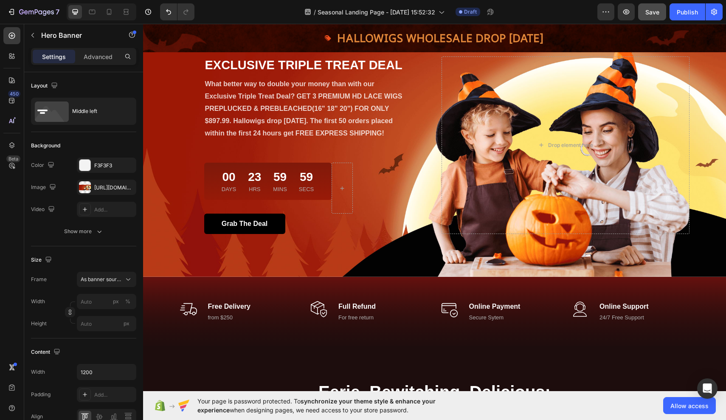
scroll to position [89, 0]
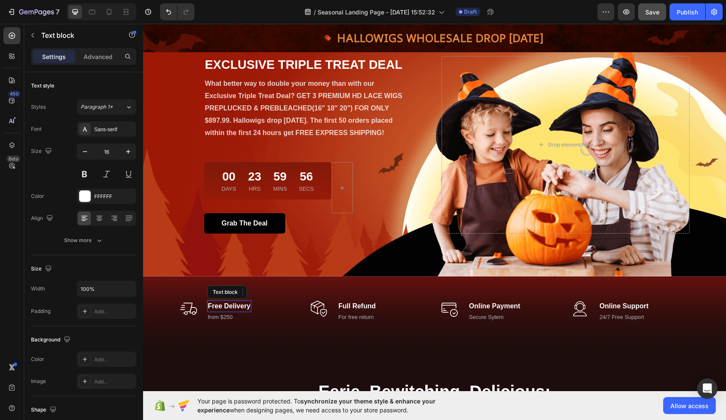
click at [227, 305] on p "Free Delivery" at bounding box center [229, 306] width 43 height 10
click at [231, 318] on p "from $250" at bounding box center [229, 317] width 43 height 8
click at [230, 305] on p "Free Delivery" at bounding box center [229, 306] width 43 height 10
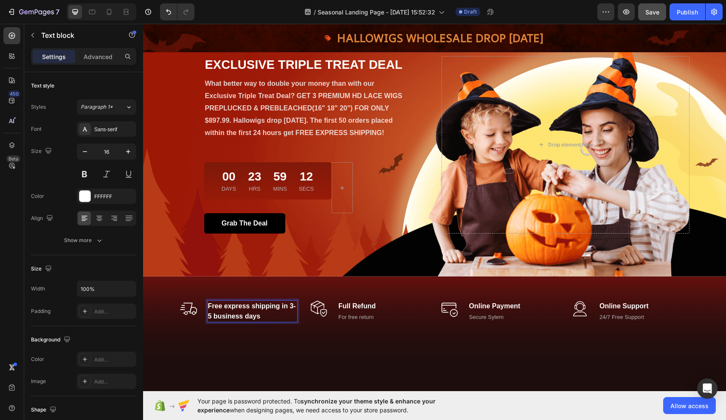
click at [281, 305] on p "Free express shipping in 3-5 business days" at bounding box center [252, 311] width 89 height 20
click at [262, 328] on p "Free express shipping for the first 50 orders. Shipping time in 3-5 business da…" at bounding box center [252, 321] width 89 height 41
click at [209, 337] on p "Free express shipping for the first 50 orders. Shipping time 3-5 business days" at bounding box center [252, 321] width 89 height 41
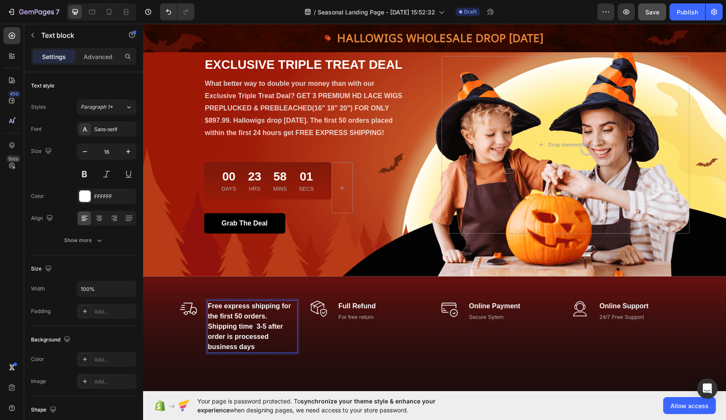
click at [261, 347] on p "Free express shipping for the first 50 orders. Shipping time 3-5 after order is…" at bounding box center [252, 326] width 89 height 51
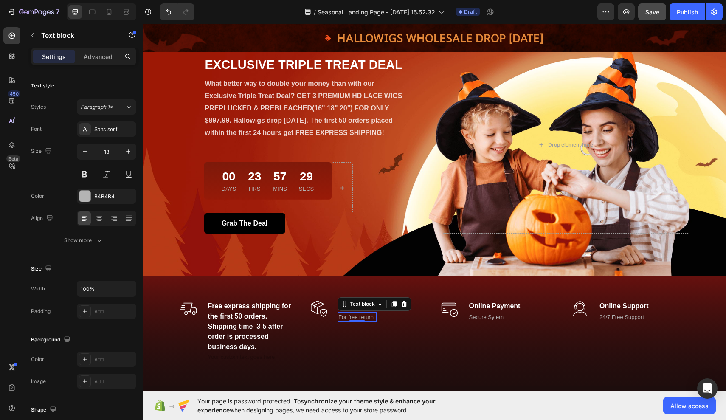
click at [370, 317] on p "For free return" at bounding box center [356, 317] width 37 height 8
click at [343, 316] on p "if returned in 24 hours" at bounding box center [364, 317] width 53 height 8
click at [365, 317] on p "If returned in 24 hours" at bounding box center [365, 317] width 54 height 8
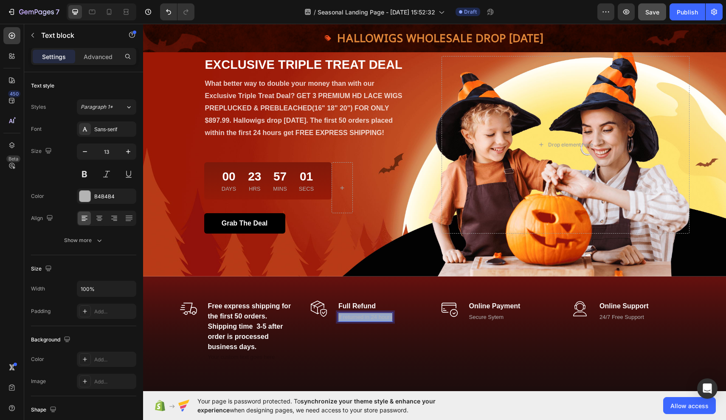
click at [365, 317] on p "If returned in 24 hours" at bounding box center [365, 317] width 54 height 8
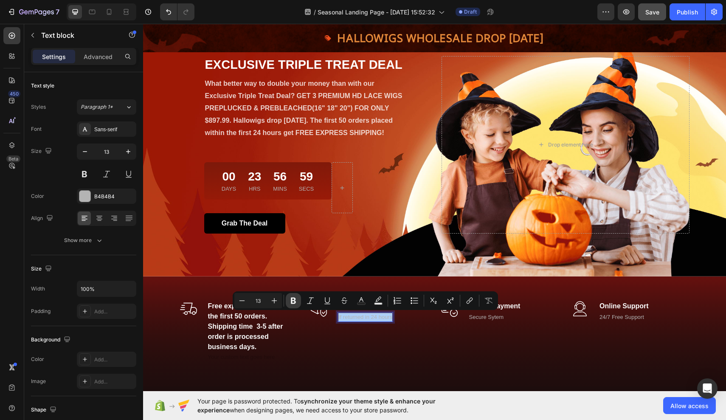
click at [296, 304] on icon "Editor contextual toolbar" at bounding box center [293, 300] width 8 height 8
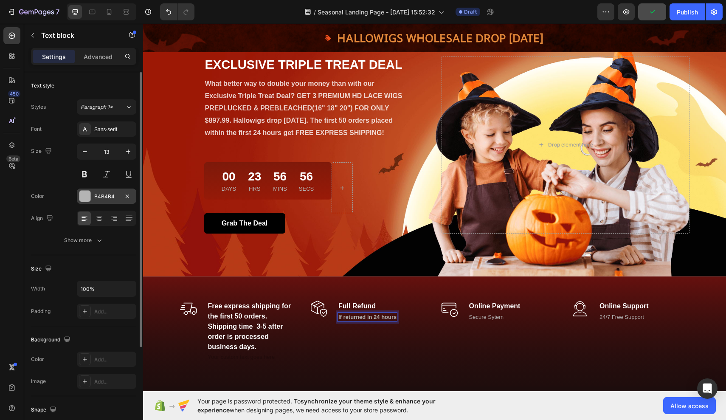
click at [99, 201] on div "B4B4B4" at bounding box center [106, 196] width 59 height 15
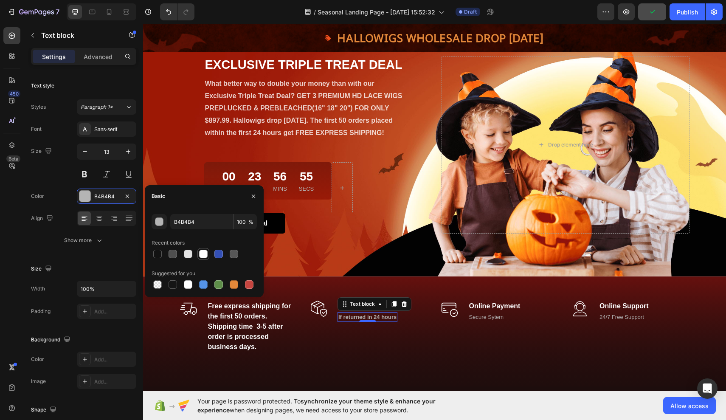
click at [208, 254] on div at bounding box center [203, 254] width 12 height 12
type input "FFFFFF"
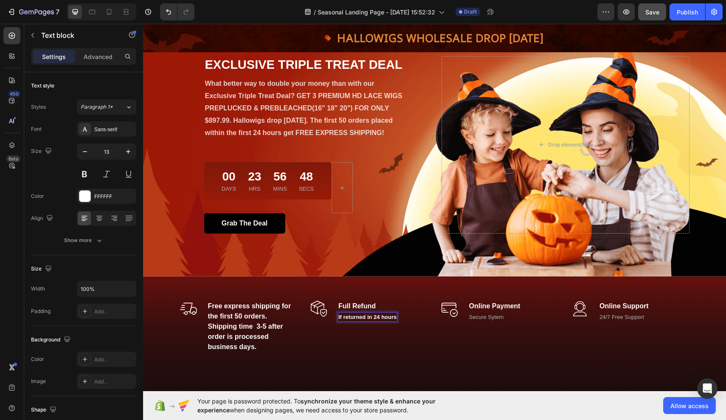
click at [343, 317] on strong "If returned in 24 hours" at bounding box center [367, 317] width 58 height 6
click at [496, 319] on div "Secure Sytem Text block" at bounding box center [494, 317] width 53 height 10
click at [496, 319] on div "0" at bounding box center [494, 321] width 8 height 7
click at [498, 315] on p "Secure Sytem" at bounding box center [494, 317] width 51 height 8
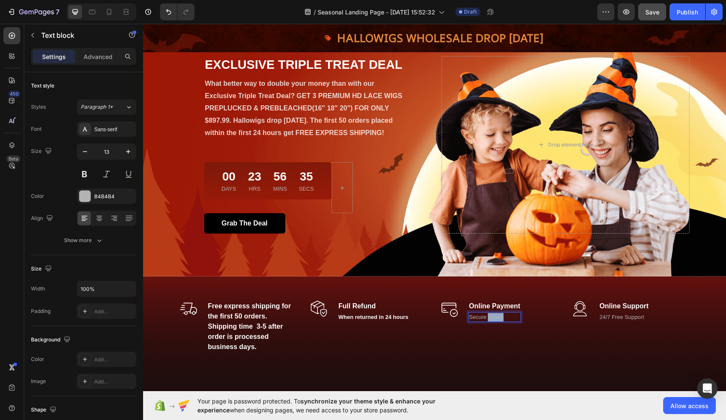
click at [498, 315] on p "Secure Sytem" at bounding box center [494, 317] width 51 height 8
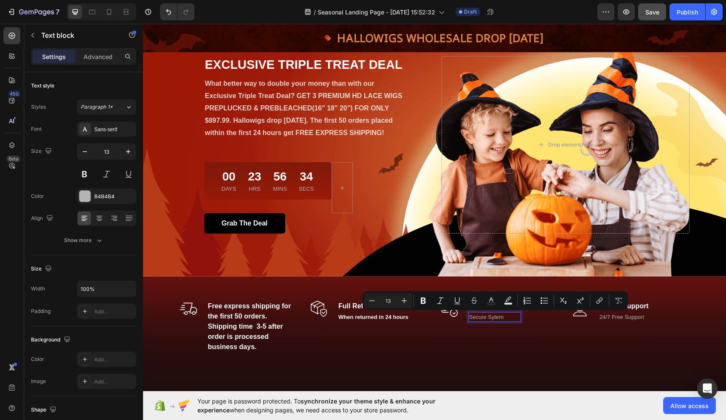
click at [486, 318] on p "Secure Sytem" at bounding box center [494, 317] width 51 height 8
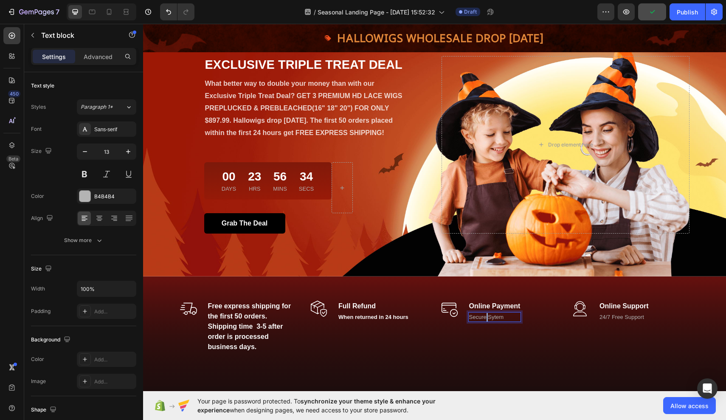
click at [486, 318] on p "Secure Sytem" at bounding box center [494, 317] width 51 height 8
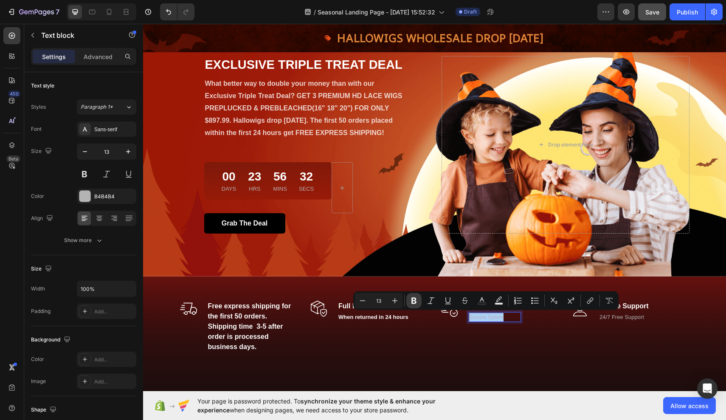
click at [417, 297] on icon "Editor contextual toolbar" at bounding box center [414, 300] width 8 height 8
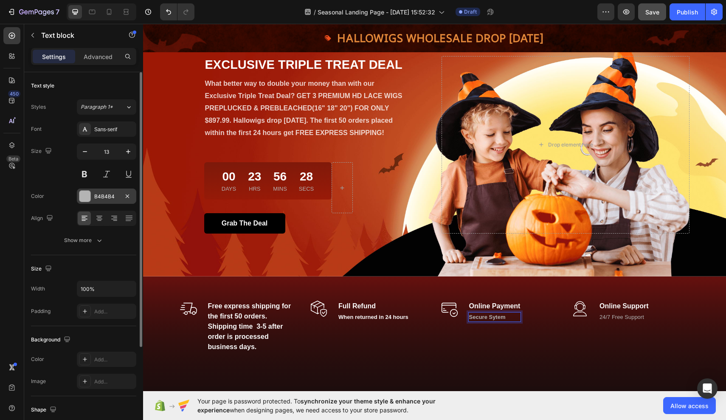
click at [115, 198] on div "B4B4B4" at bounding box center [106, 197] width 25 height 8
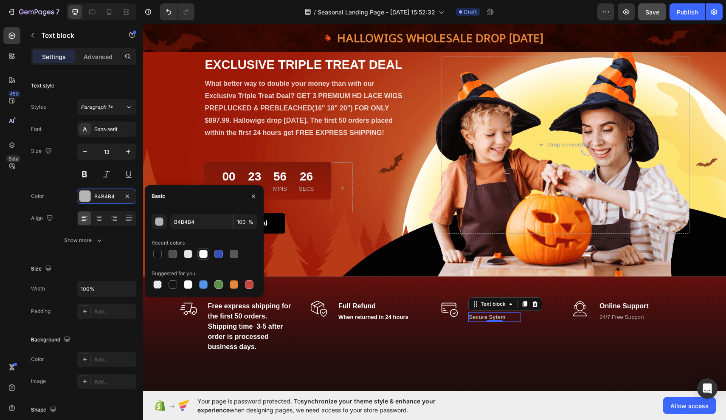
click at [200, 255] on div at bounding box center [203, 254] width 8 height 8
type input "FFFFFF"
click at [635, 318] on p "24/7 Free Support" at bounding box center [624, 317] width 49 height 8
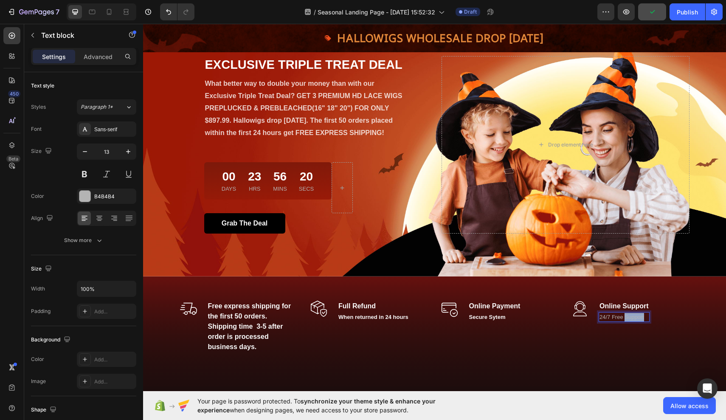
click at [635, 318] on p "24/7 Free Support" at bounding box center [624, 317] width 49 height 8
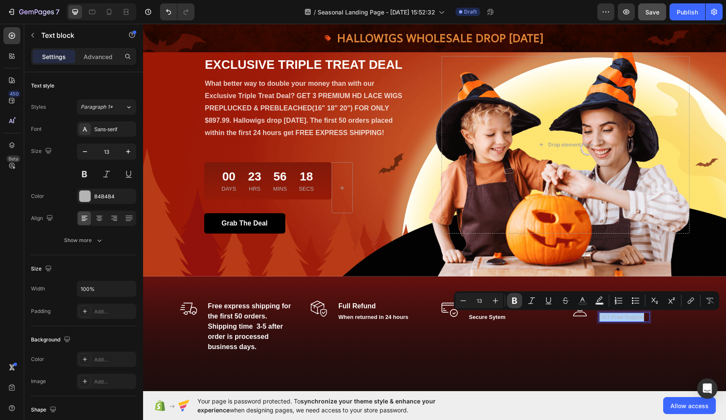
click at [513, 300] on icon "Editor contextual toolbar" at bounding box center [514, 301] width 5 height 6
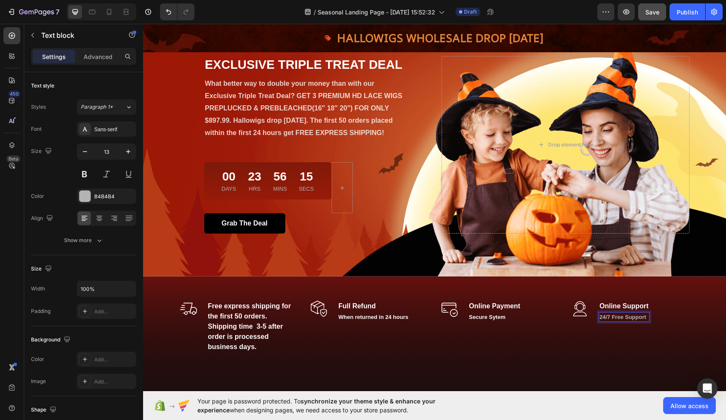
click at [619, 316] on strong "24/7 Free Support" at bounding box center [623, 317] width 47 height 6
click at [83, 173] on button at bounding box center [84, 173] width 15 height 15
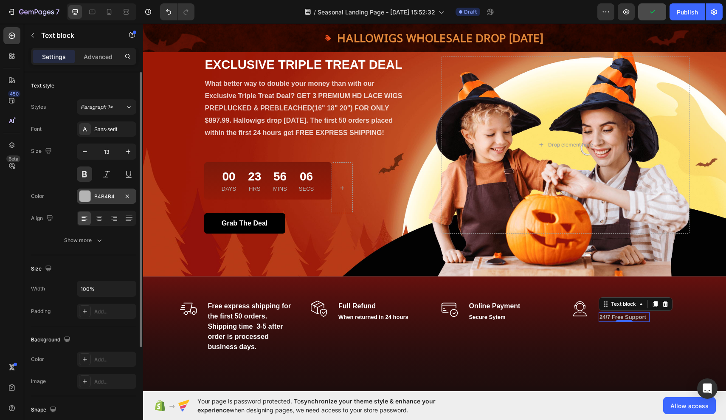
click at [86, 194] on div at bounding box center [84, 196] width 11 height 11
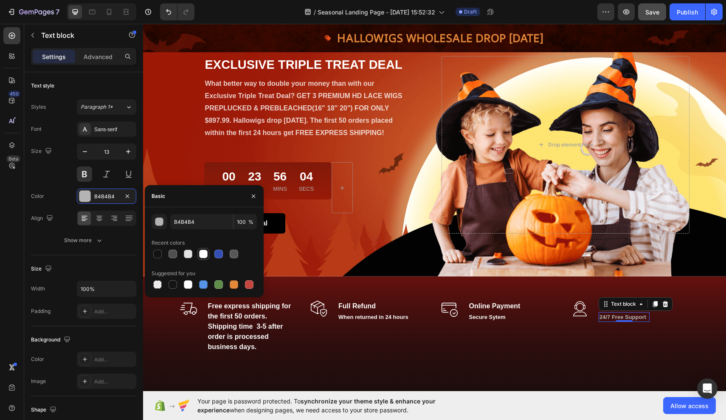
click at [200, 251] on div at bounding box center [203, 254] width 8 height 8
type input "FFFFFF"
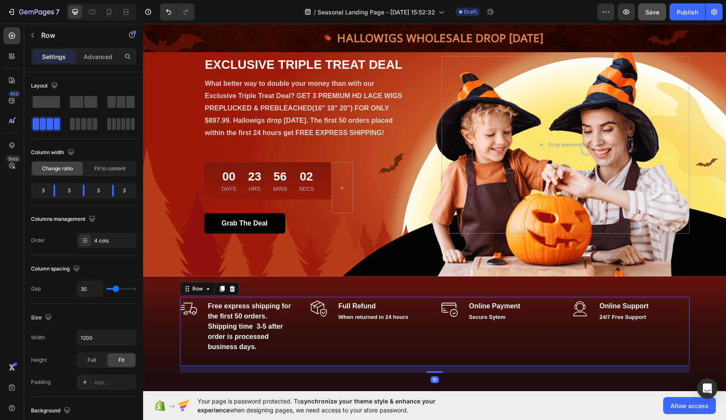
click at [305, 355] on div "Image Free express shipping for the first 50 orders. Shipping time 3-5 after or…" at bounding box center [435, 332] width 510 height 70
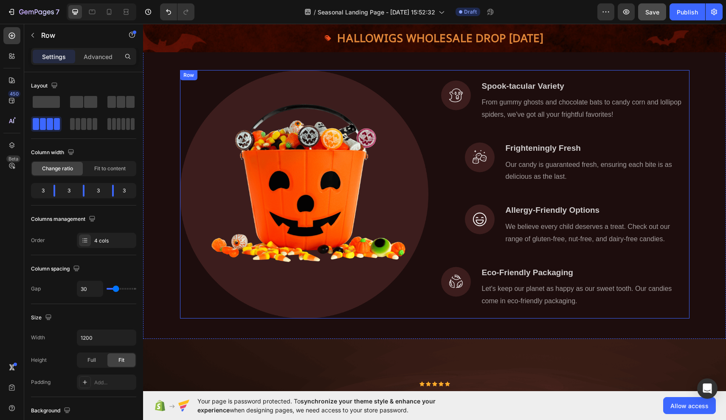
scroll to position [491, 0]
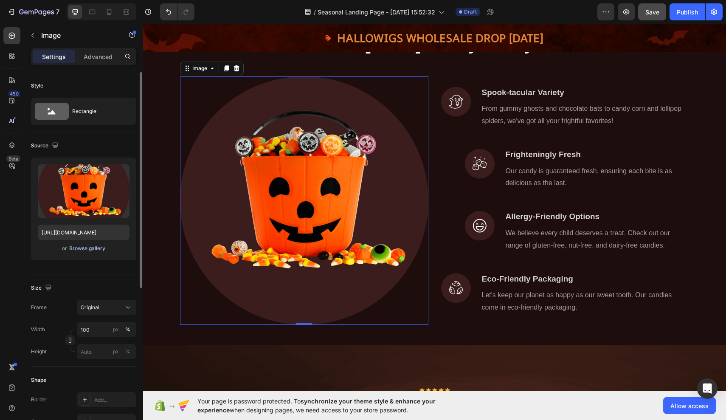
click at [82, 247] on div "Browse gallery" at bounding box center [87, 249] width 36 height 8
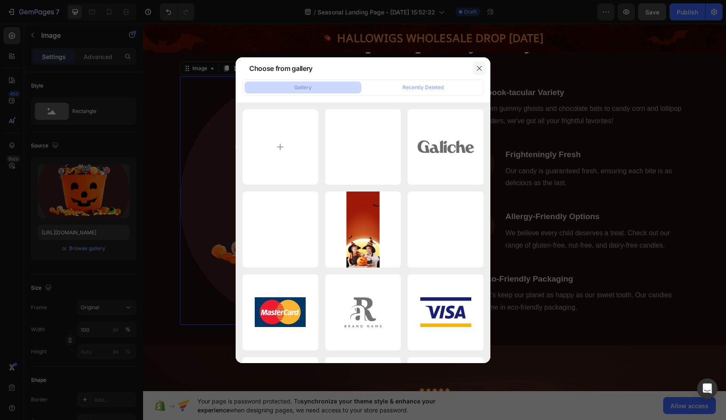
click at [480, 70] on icon "button" at bounding box center [479, 68] width 7 height 7
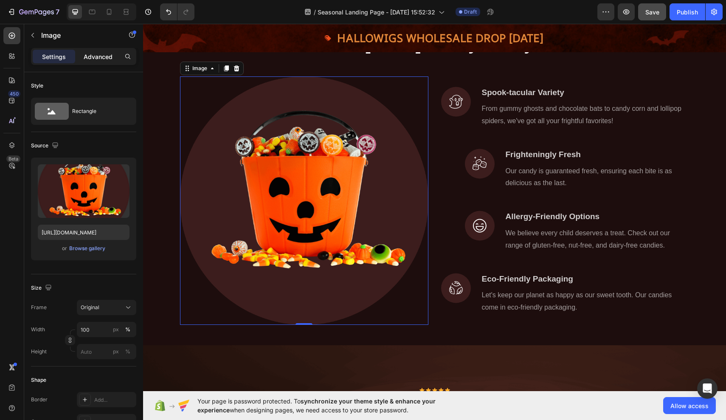
click at [95, 57] on p "Advanced" at bounding box center [98, 56] width 29 height 9
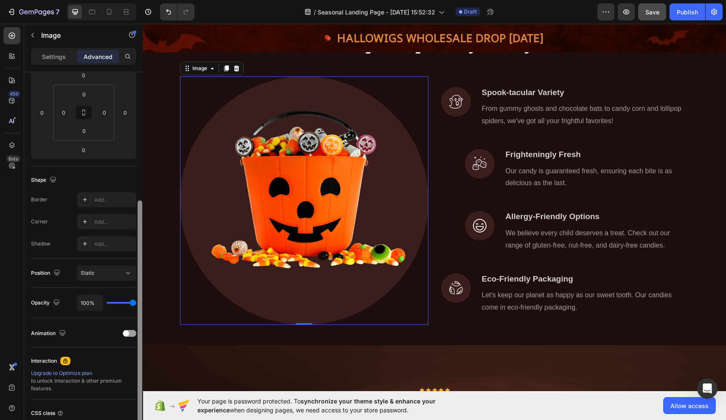
scroll to position [152, 0]
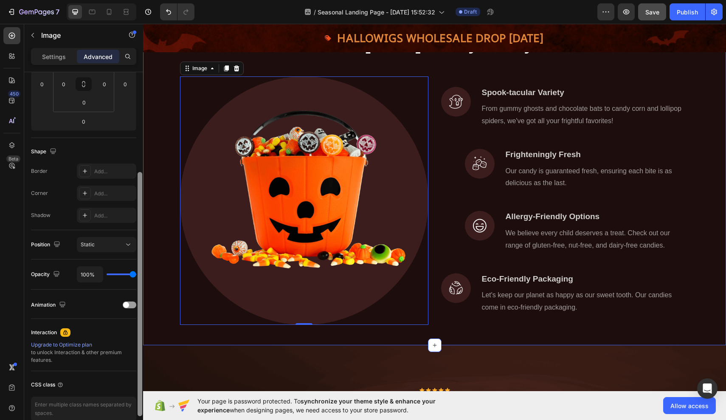
drag, startPoint x: 282, startPoint y: 126, endPoint x: 145, endPoint y: 227, distance: 170.0
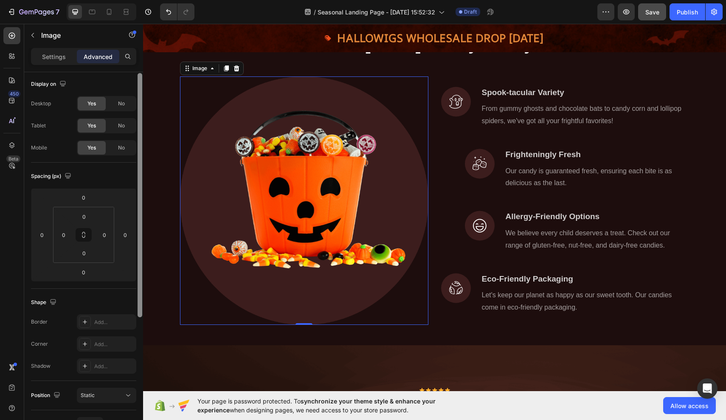
scroll to position [0, 0]
drag, startPoint x: 138, startPoint y: 223, endPoint x: 140, endPoint y: 81, distance: 142.7
click at [140, 81] on div at bounding box center [140, 194] width 5 height 244
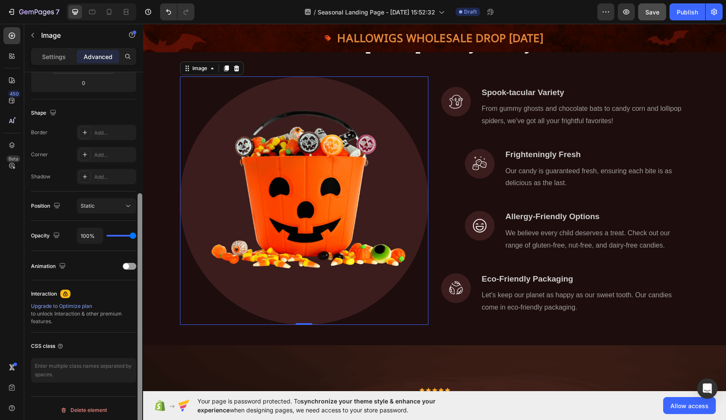
scroll to position [194, 0]
drag, startPoint x: 139, startPoint y: 102, endPoint x: 141, endPoint y: 239, distance: 137.6
click at [141, 239] on div at bounding box center [140, 322] width 5 height 244
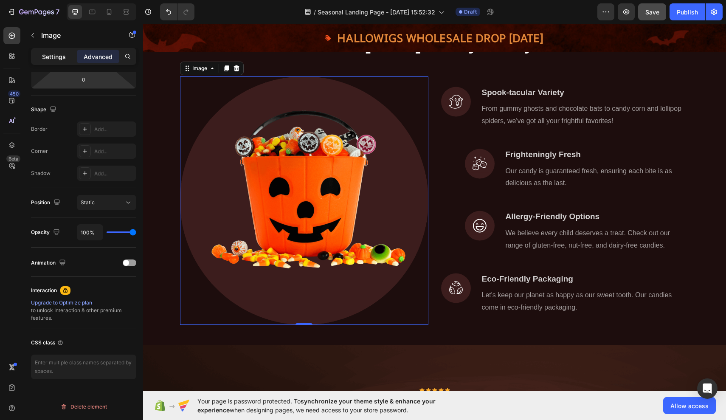
click at [60, 60] on p "Settings" at bounding box center [54, 56] width 24 height 9
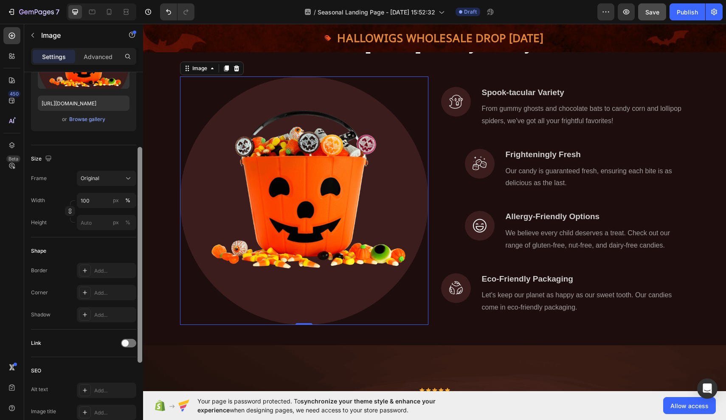
scroll to position [129, 0]
drag, startPoint x: 140, startPoint y: 192, endPoint x: 138, endPoint y: 154, distance: 37.9
click at [138, 154] on div at bounding box center [140, 255] width 5 height 216
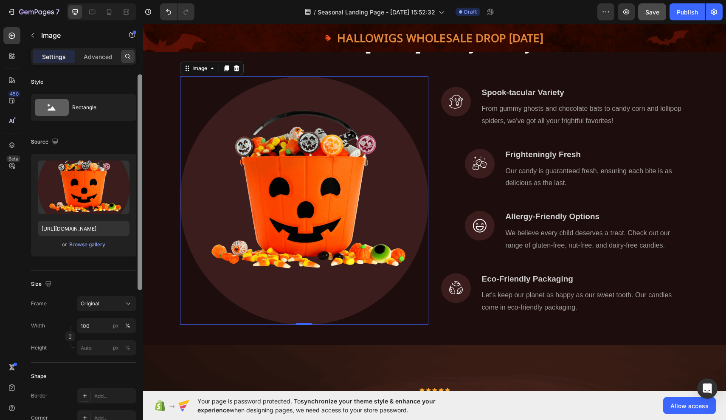
scroll to position [0, 0]
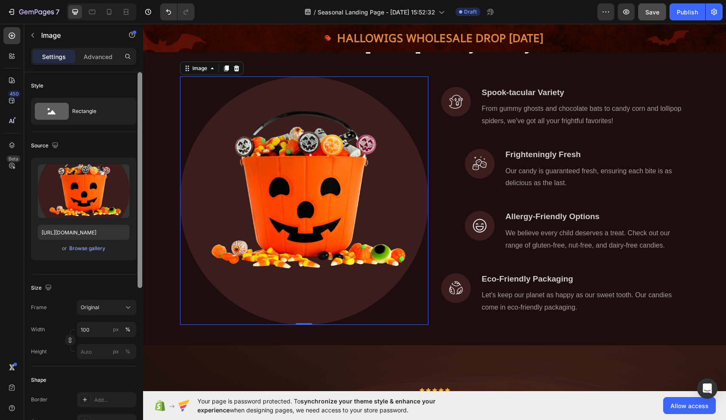
drag, startPoint x: 138, startPoint y: 159, endPoint x: 126, endPoint y: 44, distance: 115.7
click at [126, 44] on div "Sections(18) Elements(83) Section Element Hero Section Product Detail Brands Tr…" at bounding box center [83, 222] width 119 height 396
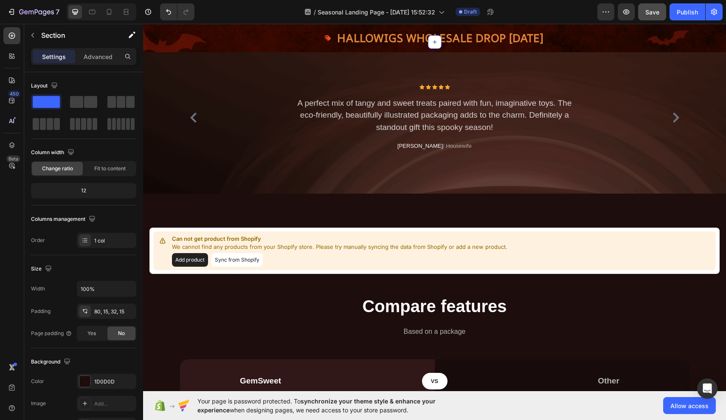
scroll to position [797, 0]
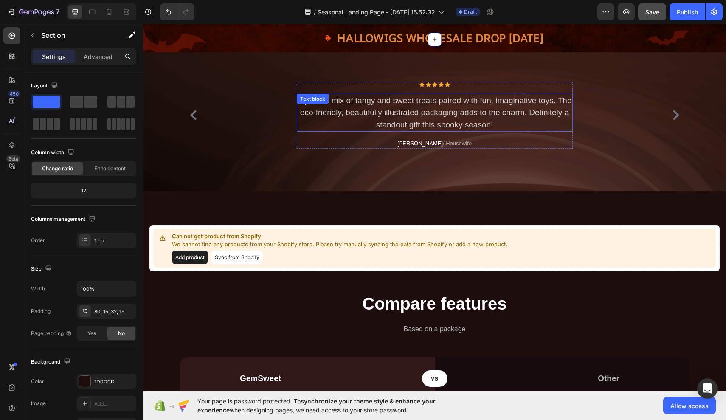
click at [475, 114] on p "A perfect mix of tangy and sweet treats paired with fun, imaginative toys. The …" at bounding box center [435, 113] width 274 height 37
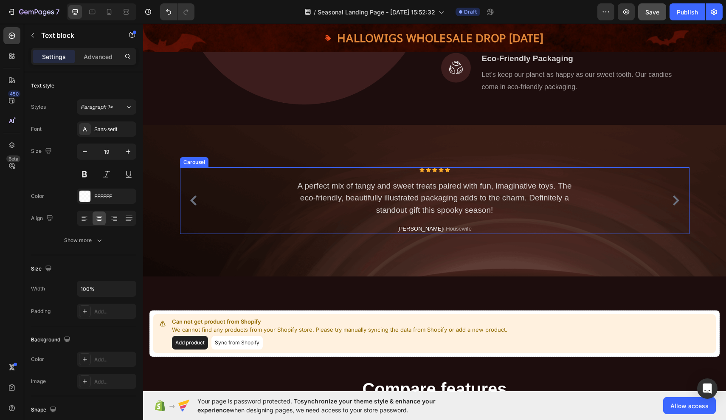
scroll to position [710, 0]
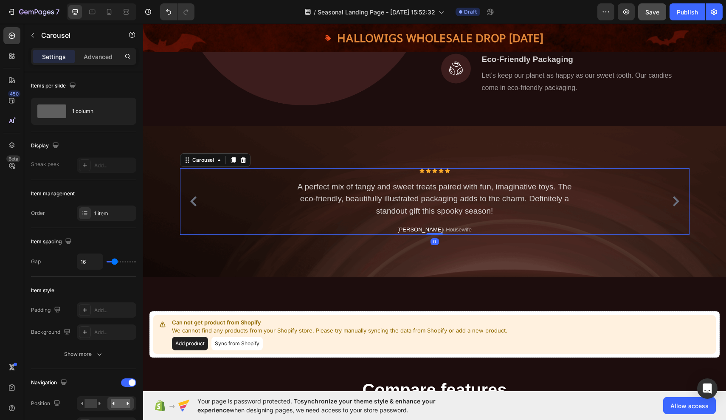
click at [479, 168] on div "Icon Icon Icon Icon Icon Icon List Hoz A perfect mix of tangy and sweet treats …" at bounding box center [435, 201] width 510 height 67
click at [241, 161] on icon at bounding box center [243, 160] width 7 height 7
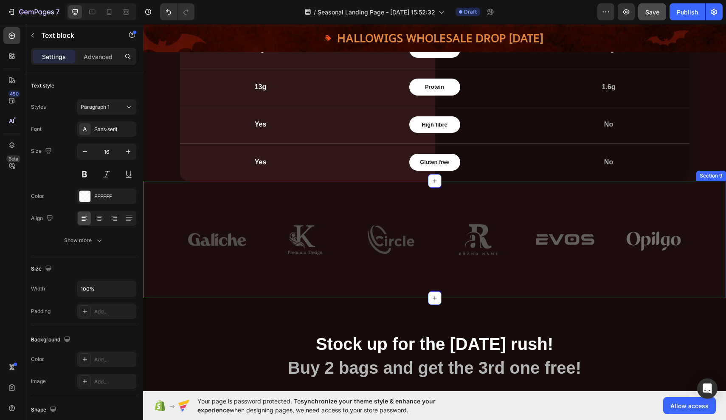
scroll to position [1161, 0]
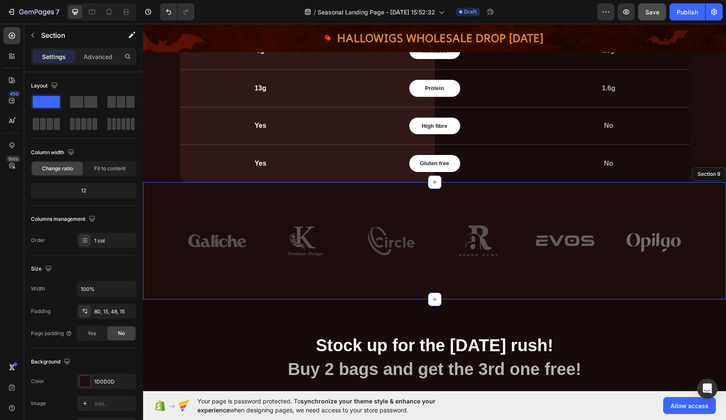
click at [378, 207] on div "Image Image Row Image Image Row Image 0 Image Row Row Section 9" at bounding box center [434, 240] width 583 height 117
click at [718, 172] on icon at bounding box center [718, 174] width 7 height 7
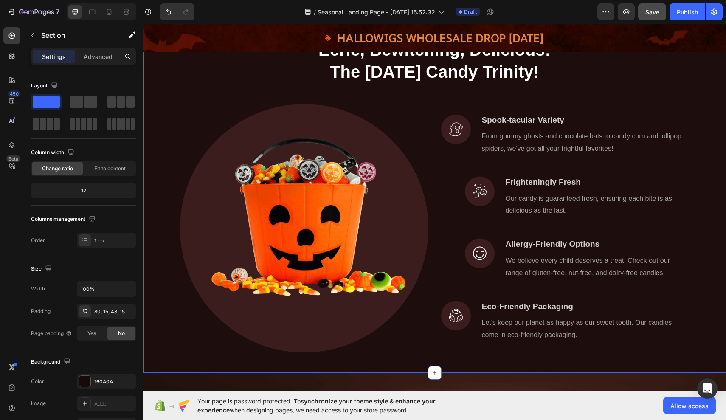
scroll to position [459, 0]
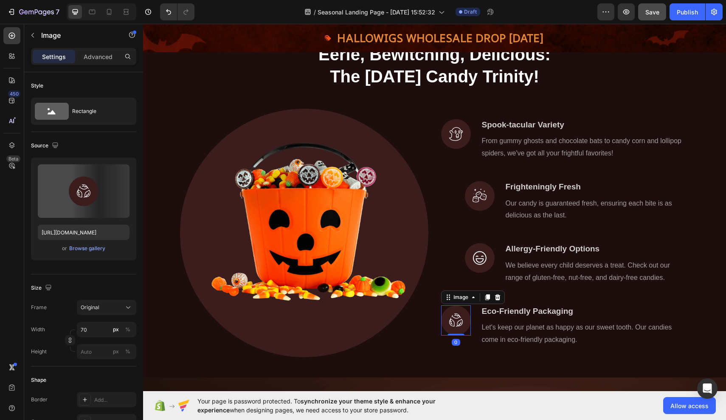
click at [457, 318] on img at bounding box center [456, 320] width 30 height 30
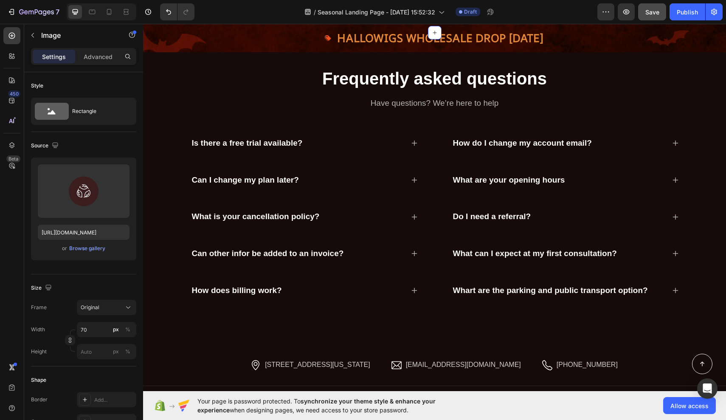
scroll to position [1499, 0]
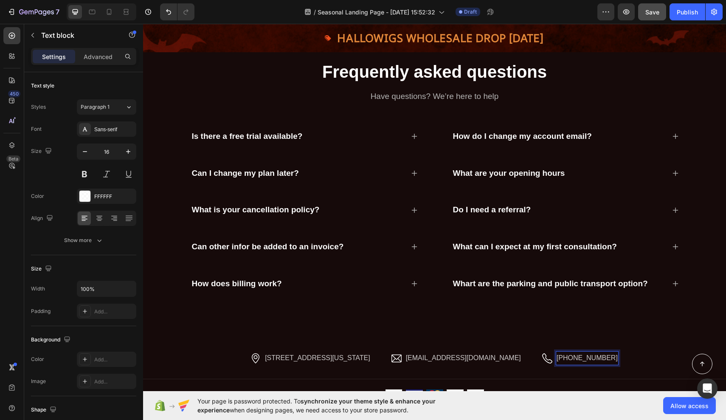
click at [603, 355] on p "+102 3343 4722" at bounding box center [587, 358] width 61 height 12
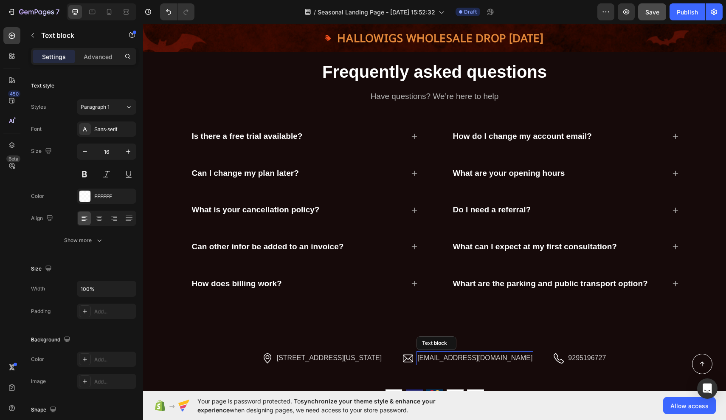
click at [503, 358] on p "hello.gempages@gmail.com" at bounding box center [474, 358] width 115 height 12
click at [503, 356] on p "hello.gempages@gmail.com" at bounding box center [474, 358] width 115 height 12
click at [380, 357] on p "2118 Thornridge Cir, Connecticut 35624" at bounding box center [329, 358] width 105 height 12
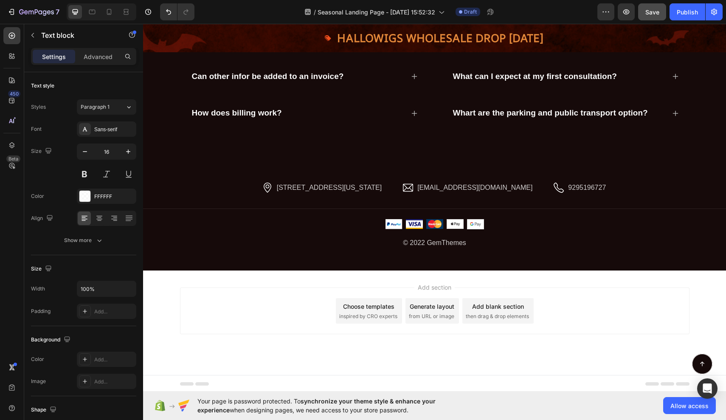
scroll to position [1668, 0]
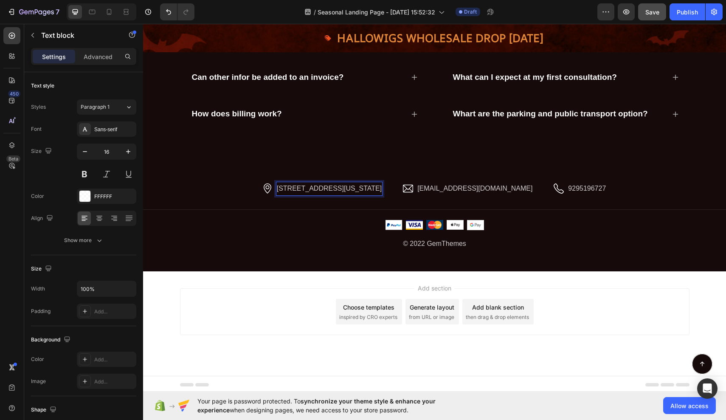
click at [382, 187] on p "2118 Thornridge Cir, Connecticut 35624" at bounding box center [329, 189] width 105 height 12
click at [382, 189] on p "2118 Thornridge Cir, Connecticut 35624" at bounding box center [329, 189] width 105 height 12
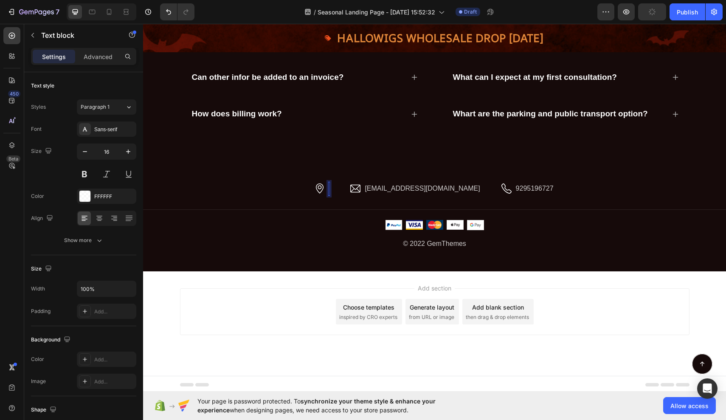
scroll to position [0, 0]
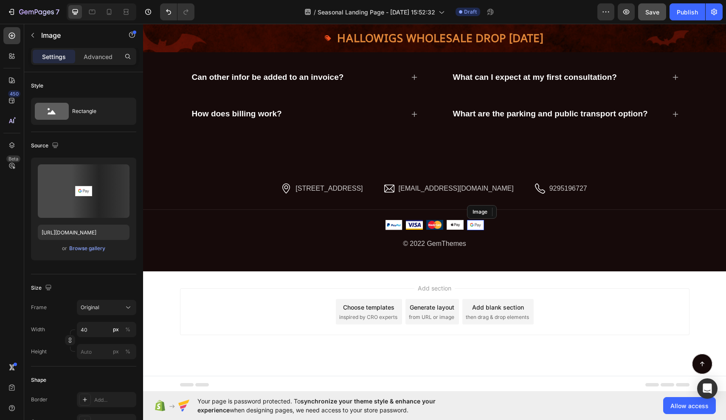
click at [481, 224] on img at bounding box center [475, 225] width 17 height 10
click at [524, 211] on icon at bounding box center [523, 211] width 7 height 7
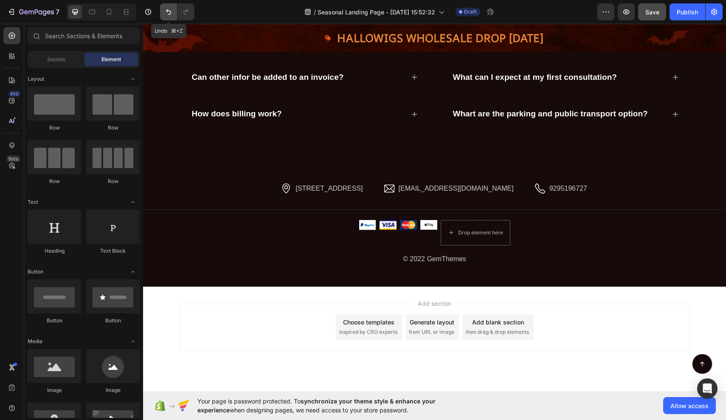
click at [167, 11] on icon "Undo/Redo" at bounding box center [168, 12] width 5 height 6
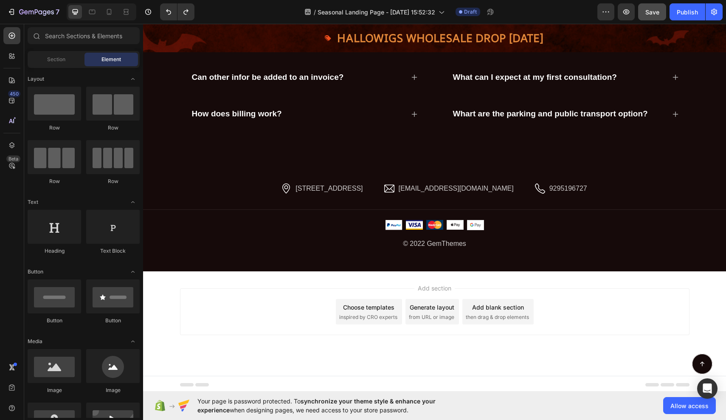
click at [475, 222] on img at bounding box center [475, 225] width 17 height 10
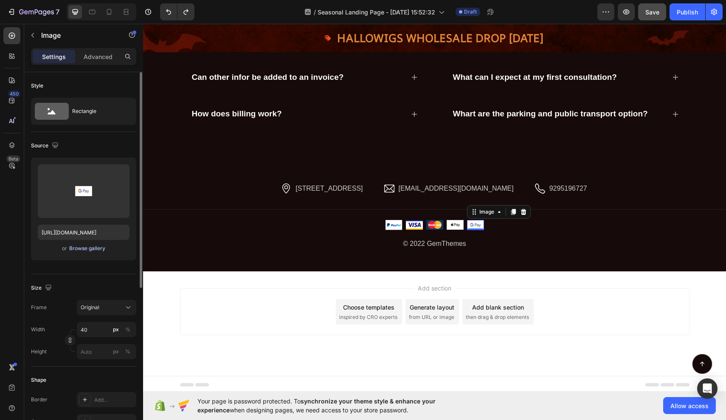
click at [82, 250] on div "Browse gallery" at bounding box center [87, 249] width 36 height 8
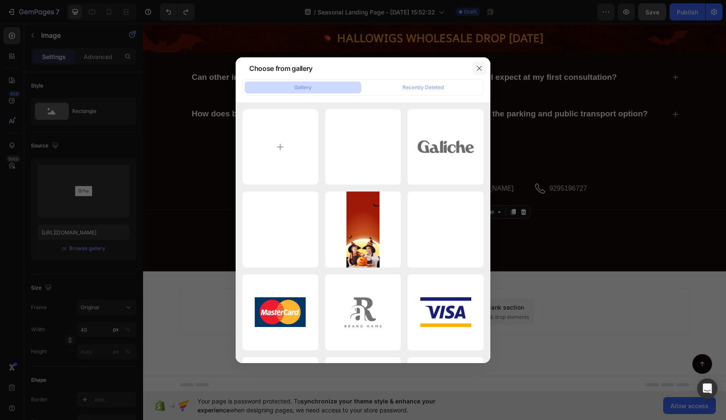
click at [477, 69] on icon "button" at bounding box center [479, 68] width 7 height 7
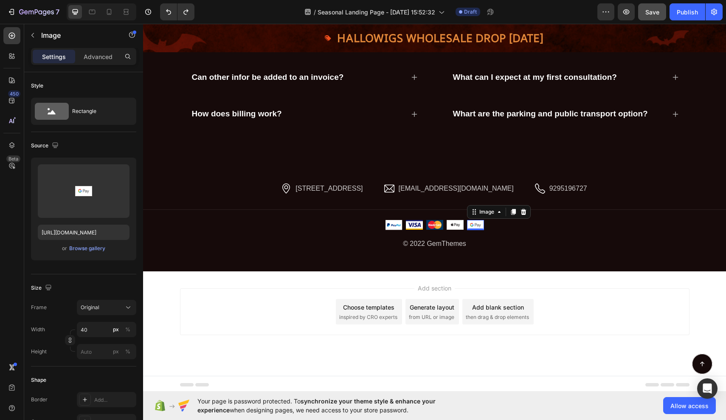
click at [477, 223] on img at bounding box center [475, 225] width 17 height 10
click at [488, 214] on div "Image" at bounding box center [486, 212] width 35 height 10
click at [477, 228] on div at bounding box center [475, 229] width 17 height 3
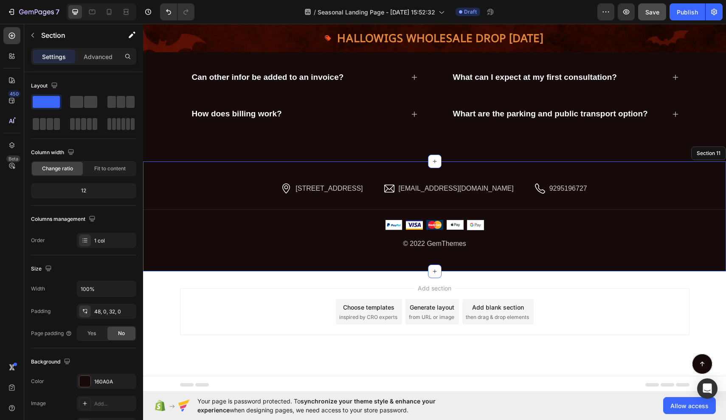
click at [490, 265] on div "Image 418 Broadway STE N, Albany, NY 12207 USA Text block Row Image info@britex…" at bounding box center [434, 216] width 583 height 110
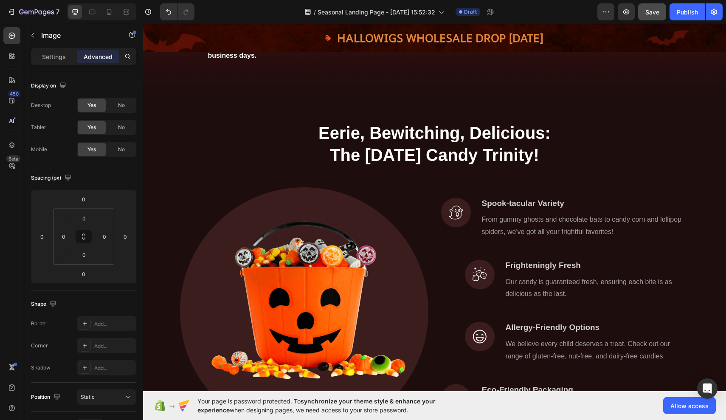
scroll to position [397, 0]
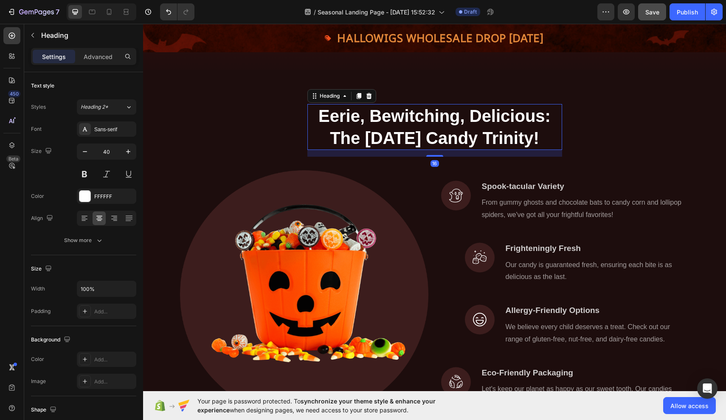
click at [320, 112] on p "Eerie, Bewitching, Delicious: The Halloween Candy Trinity!" at bounding box center [434, 127] width 253 height 44
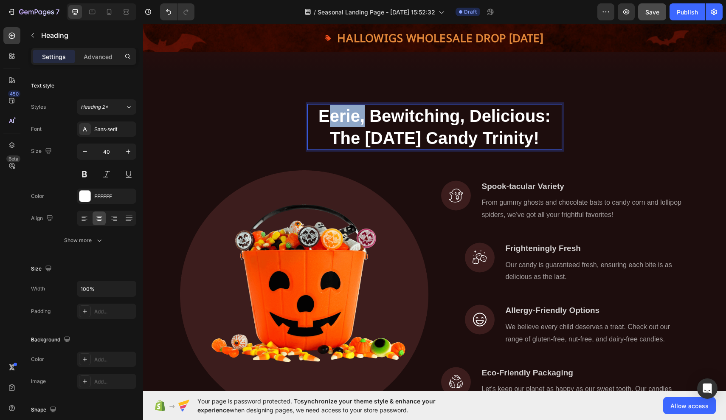
click at [320, 112] on p "Eerie, Bewitching, Delicious: The Halloween Candy Trinity!" at bounding box center [434, 127] width 253 height 44
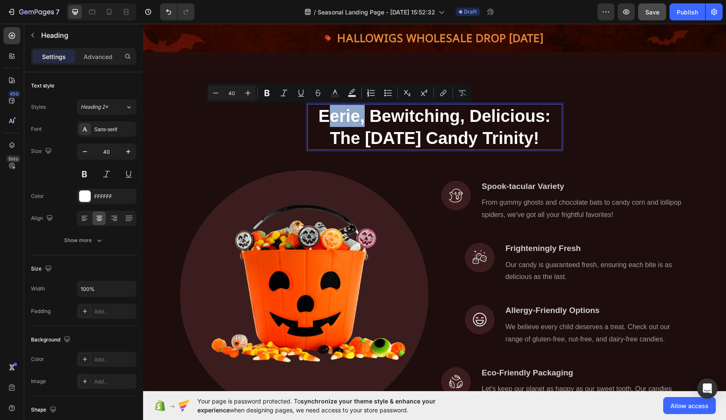
click at [326, 115] on p "Eerie, Bewitching, Delicious: The Halloween Candy Trinity!" at bounding box center [434, 127] width 253 height 44
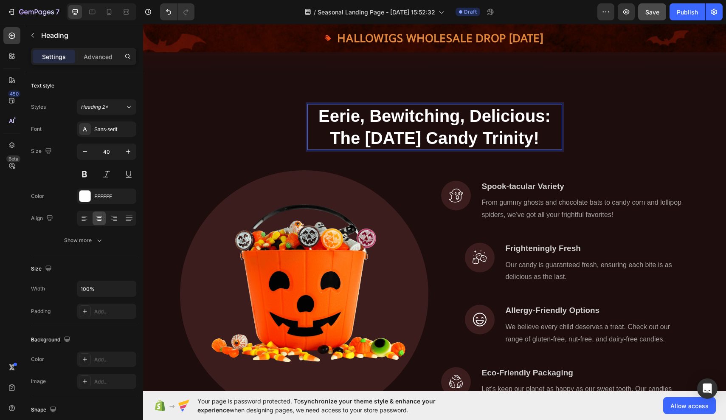
click at [325, 110] on p "Eerie, Bewitching, Delicious: The Halloween Candy Trinity!" at bounding box center [434, 127] width 253 height 44
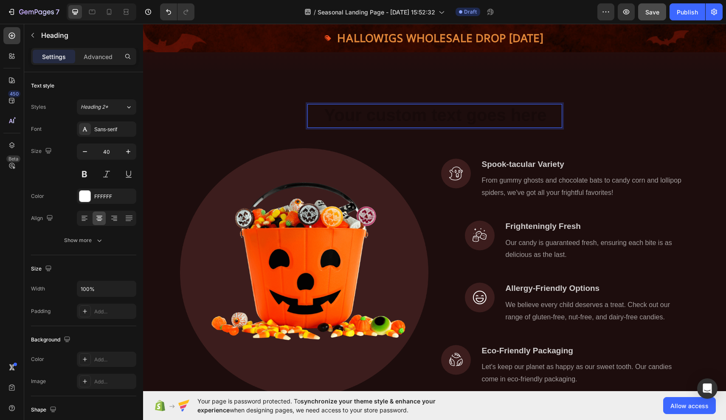
click at [406, 114] on h2 "Rich Text Editor. Editing area: main" at bounding box center [434, 116] width 255 height 24
drag, startPoint x: 391, startPoint y: 107, endPoint x: 389, endPoint y: 102, distance: 5.9
click at [389, 102] on div "Heading 16 Row Image Image Spook-tacular Variety Text block From gummy ghosts a…" at bounding box center [434, 243] width 583 height 347
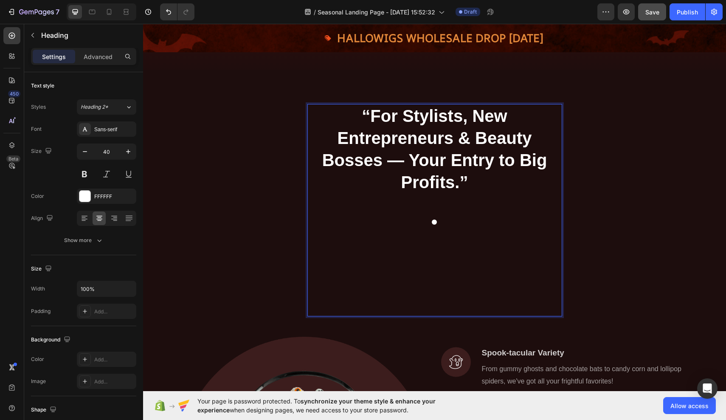
click at [368, 114] on strong "“For Stylists, New Entrepreneurs & Beauty Bosses — Your Entry to Big Profits.”" at bounding box center [434, 149] width 225 height 85
click at [404, 165] on strong "For Stylists, New Entrepreneurs & Beauty Bosses — Your Entry to Big Profits.”" at bounding box center [434, 149] width 225 height 85
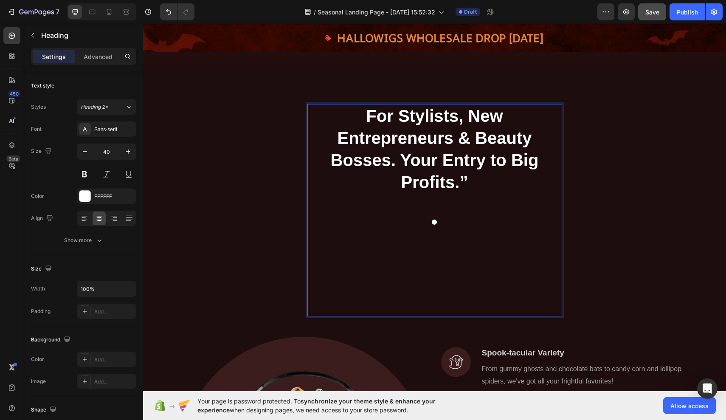
click at [467, 183] on strong "For Stylists, New Entrepreneurs & Beauty Bosses. Your Entry to Big Profits.”" at bounding box center [435, 149] width 208 height 85
click at [366, 113] on strong "For Stylists, New Entrepreneurs & Beauty Bosses. Your Entry to Big Profits." at bounding box center [435, 149] width 208 height 85
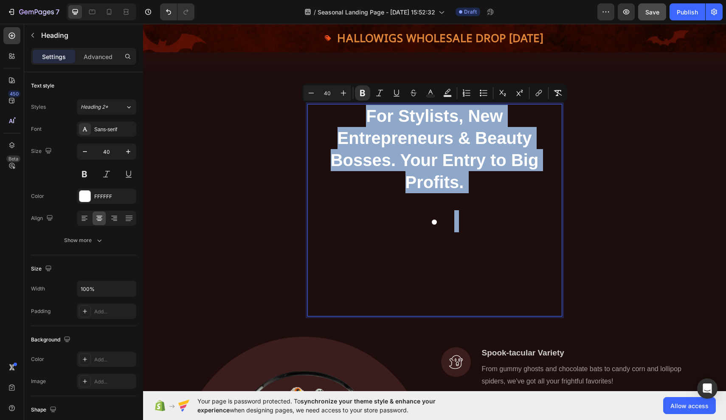
click at [366, 113] on strong "For Stylists, New Entrepreneurs & Beauty Bosses. Your Entry to Big Profits." at bounding box center [435, 149] width 208 height 85
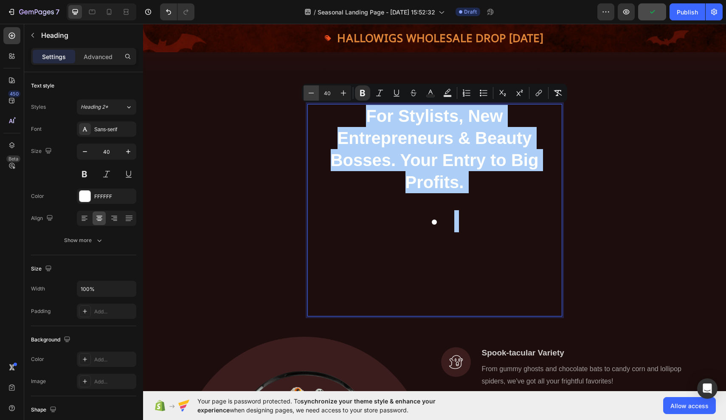
click at [311, 92] on icon "Editor contextual toolbar" at bounding box center [311, 93] width 8 height 8
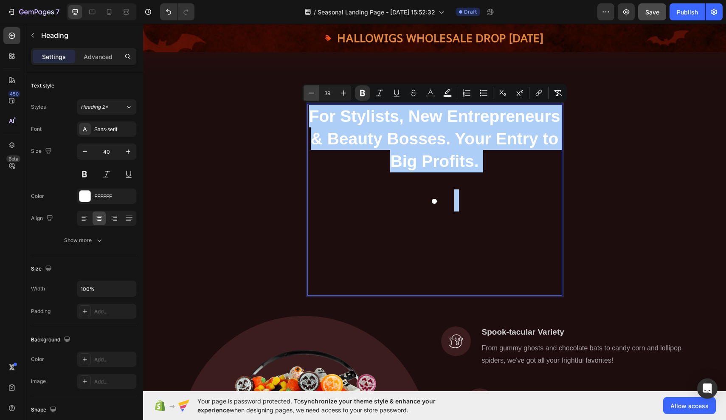
click at [311, 92] on icon "Editor contextual toolbar" at bounding box center [311, 93] width 8 height 8
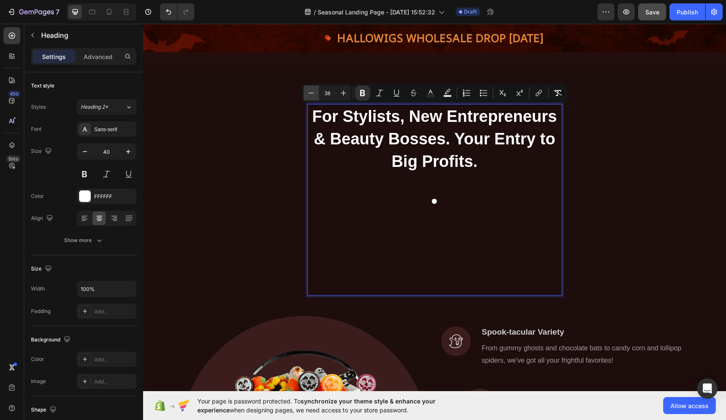
click at [311, 92] on icon "Editor contextual toolbar" at bounding box center [311, 93] width 8 height 8
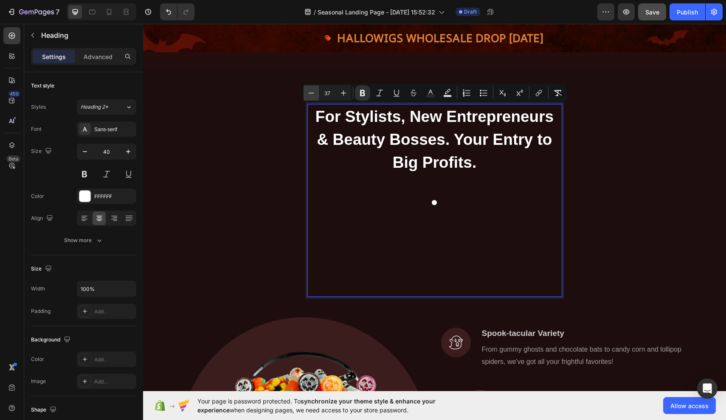
click at [311, 92] on icon "Editor contextual toolbar" at bounding box center [311, 93] width 8 height 8
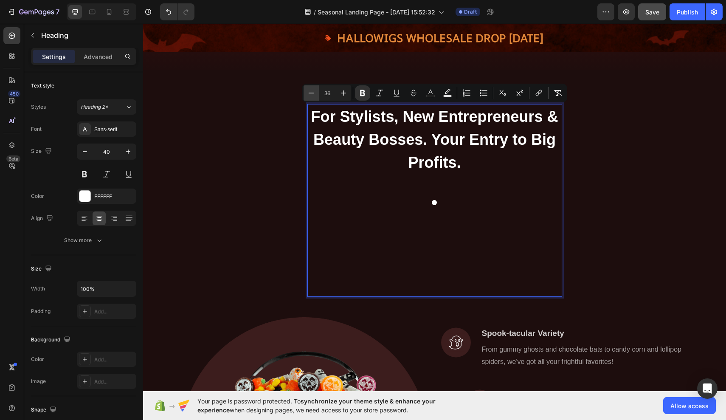
click at [311, 92] on icon "Editor contextual toolbar" at bounding box center [311, 93] width 8 height 8
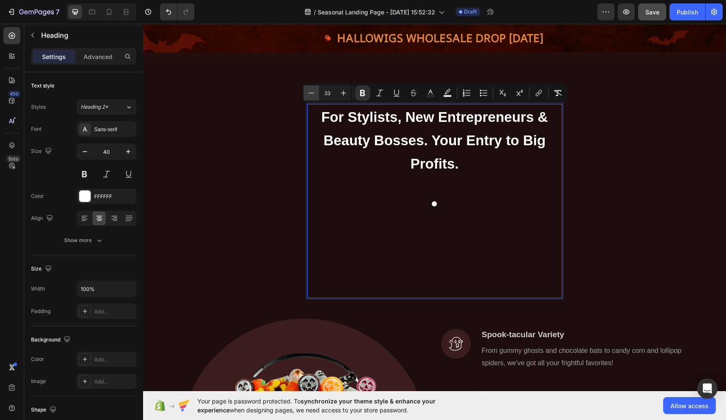
click at [311, 92] on icon "Editor contextual toolbar" at bounding box center [311, 93] width 8 height 8
click at [347, 91] on icon "Editor contextual toolbar" at bounding box center [343, 93] width 8 height 8
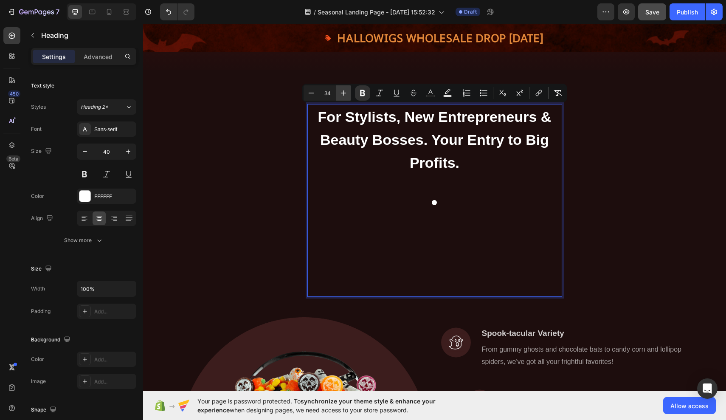
click at [347, 91] on icon "Editor contextual toolbar" at bounding box center [343, 93] width 8 height 8
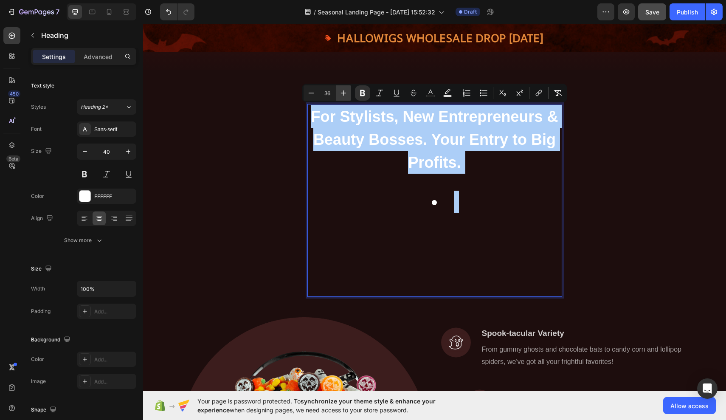
click at [347, 91] on icon "Editor contextual toolbar" at bounding box center [343, 93] width 8 height 8
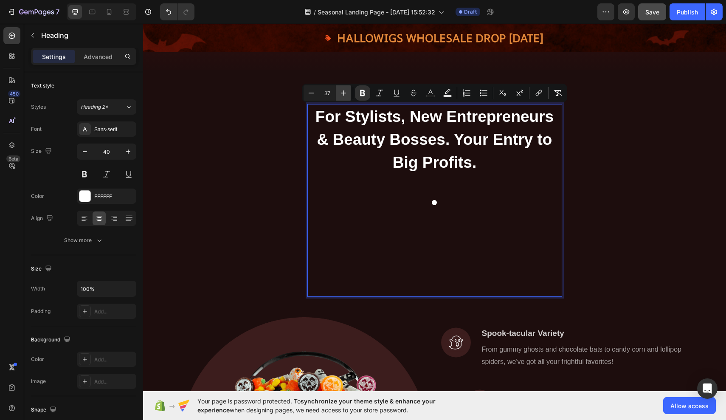
click at [347, 91] on icon "Editor contextual toolbar" at bounding box center [343, 93] width 8 height 8
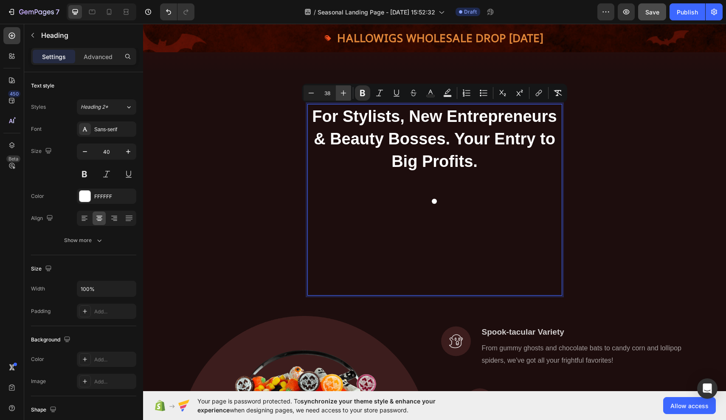
click at [347, 91] on icon "Editor contextual toolbar" at bounding box center [343, 93] width 8 height 8
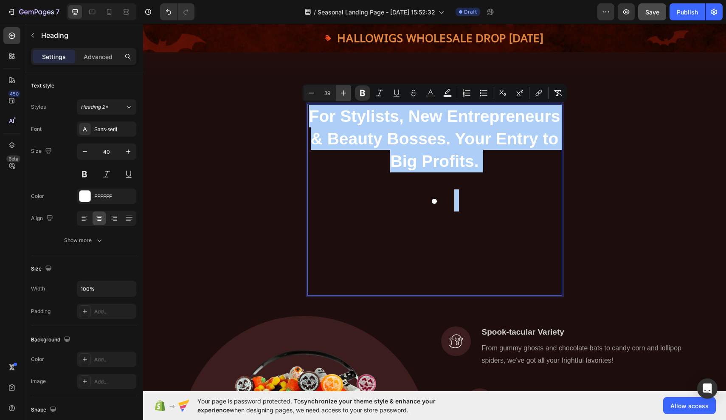
click at [347, 91] on icon "Editor contextual toolbar" at bounding box center [343, 93] width 8 height 8
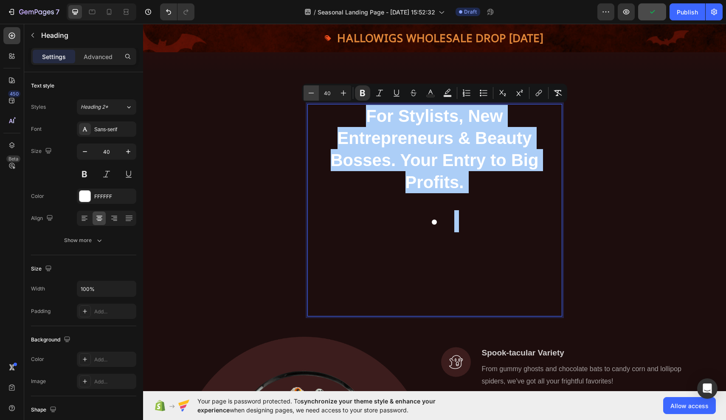
click at [314, 94] on icon "Editor contextual toolbar" at bounding box center [311, 93] width 8 height 8
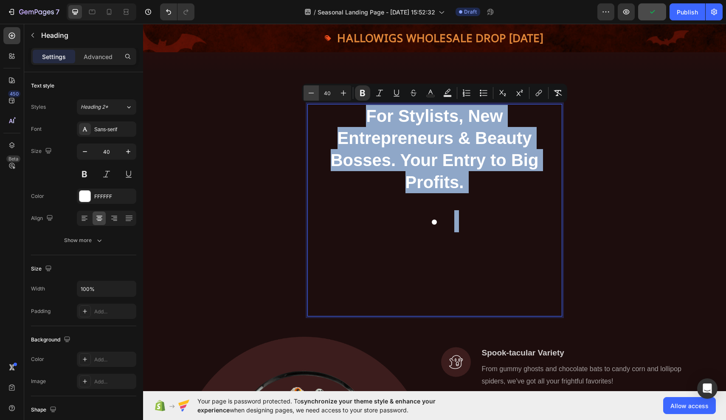
type input "39"
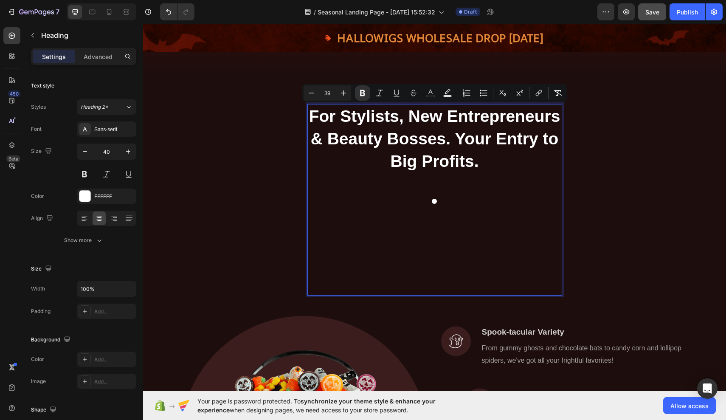
click at [481, 163] on p "For Stylists, New Entrepreneurs & Beauty Bosses. Your Entry to Big Profits." at bounding box center [434, 139] width 253 height 68
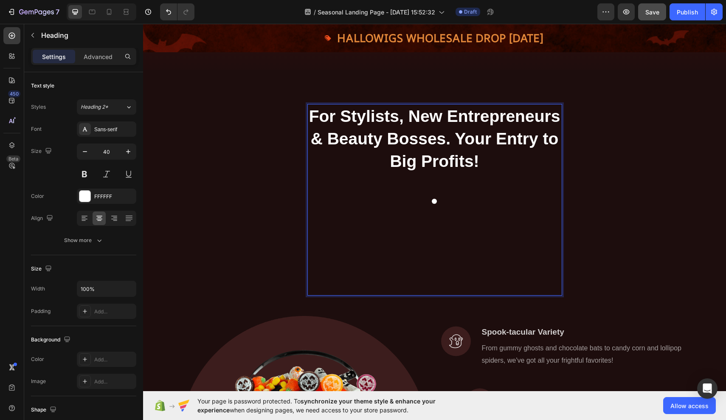
click at [462, 197] on li "Rich Text Editor. Editing area: main" at bounding box center [443, 200] width 236 height 22
click at [448, 201] on li "Rich Text Editor. Editing area: main" at bounding box center [443, 200] width 236 height 22
click at [348, 115] on strong "For Stylists, New Entrepreneurs & Beauty Bosses. Your Entry to Big Profits!" at bounding box center [434, 138] width 251 height 63
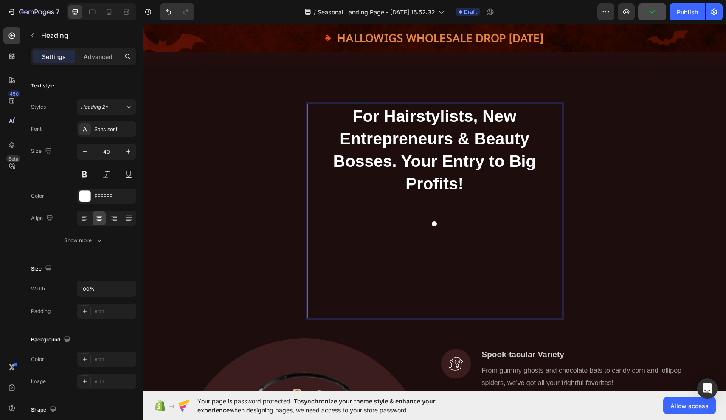
click at [353, 111] on strong "For Hairstylists, New Entrepreneurs & Beauty Bosses. Your Entry to Big Profits!" at bounding box center [434, 150] width 203 height 86
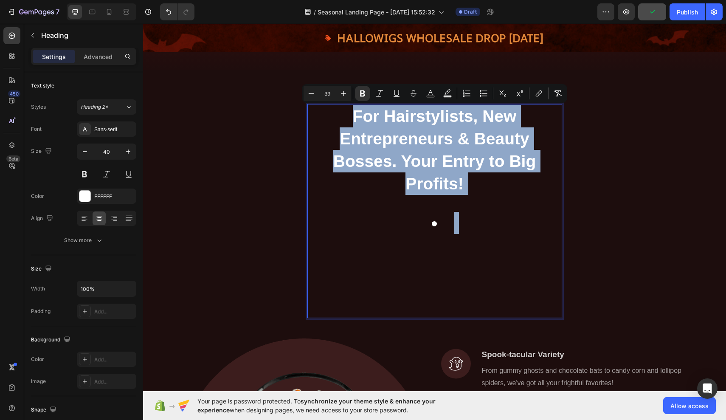
click at [354, 111] on strong "For Hairstylists, New Entrepreneurs & Beauty Bosses. Your Entry to Big Profits!" at bounding box center [434, 150] width 203 height 86
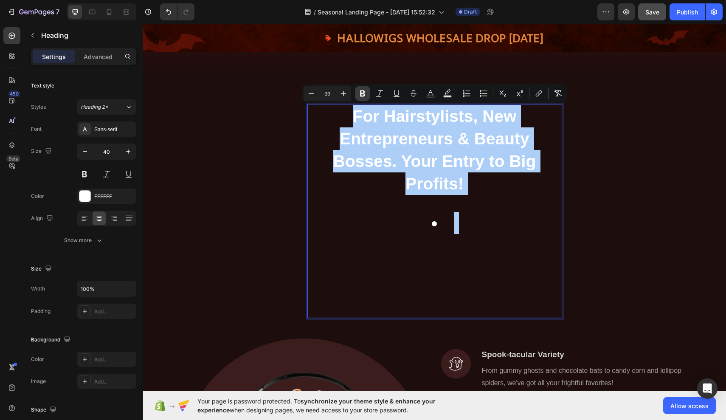
click at [361, 95] on icon "Editor contextual toolbar" at bounding box center [362, 93] width 5 height 6
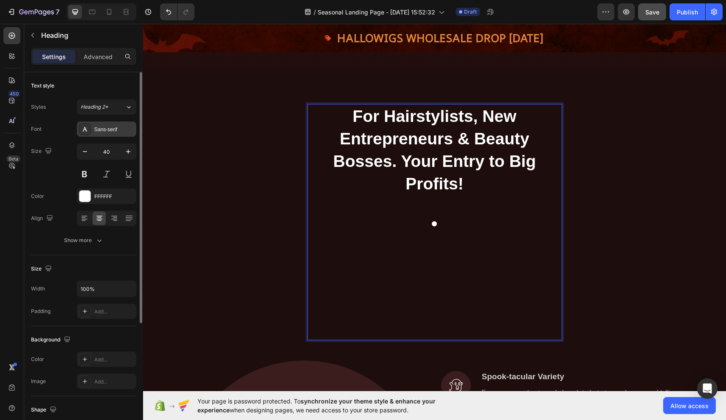
click at [110, 129] on div "Sans-serif" at bounding box center [114, 130] width 40 height 8
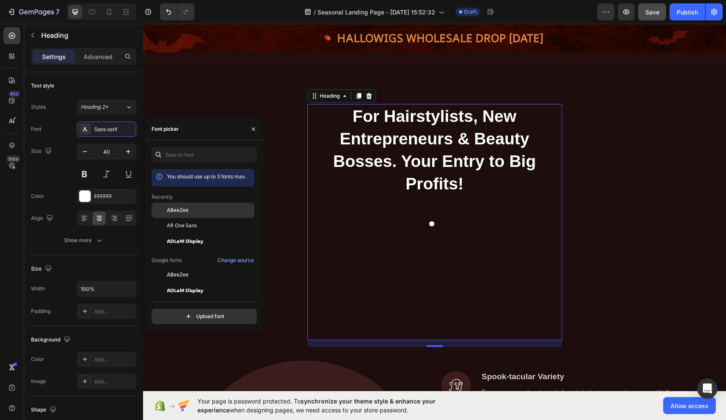
click at [186, 213] on span "ABeeZee" at bounding box center [178, 210] width 22 height 8
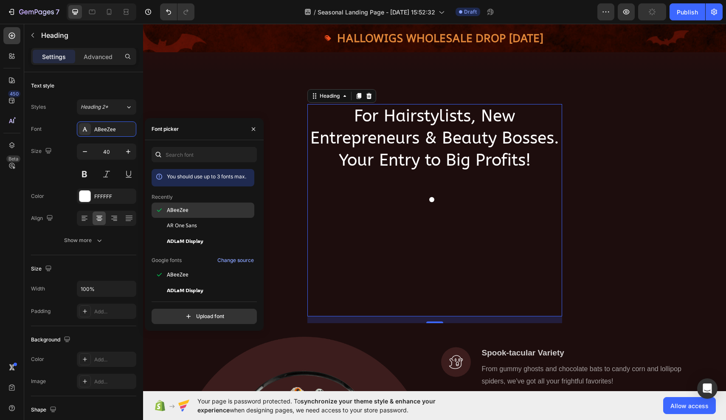
click at [192, 208] on div "ABeeZee" at bounding box center [210, 210] width 86 height 8
click at [186, 229] on span "AR One Sans" at bounding box center [182, 226] width 30 height 8
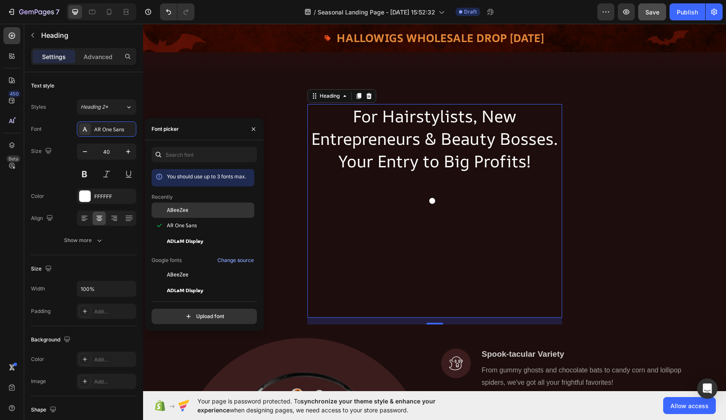
click at [185, 209] on span "ABeeZee" at bounding box center [178, 210] width 22 height 8
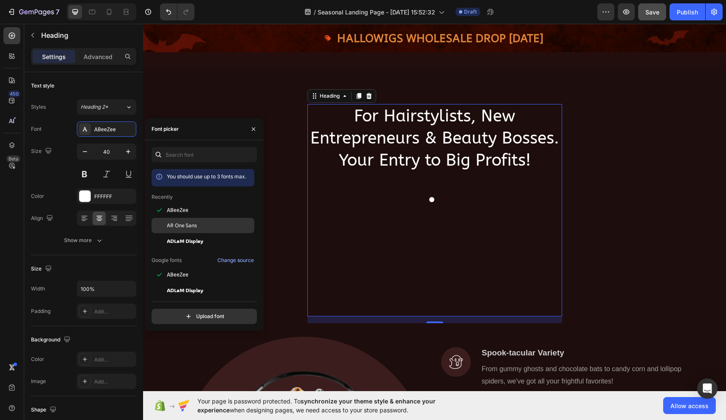
click at [183, 313] on div "AR One Sans" at bounding box center [203, 320] width 103 height 15
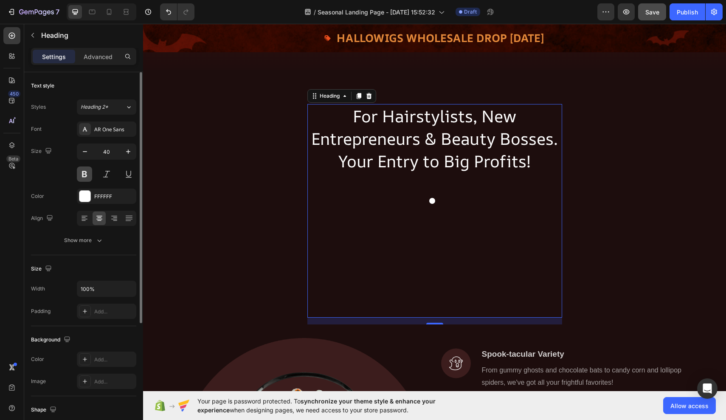
click at [87, 176] on button at bounding box center [84, 173] width 15 height 15
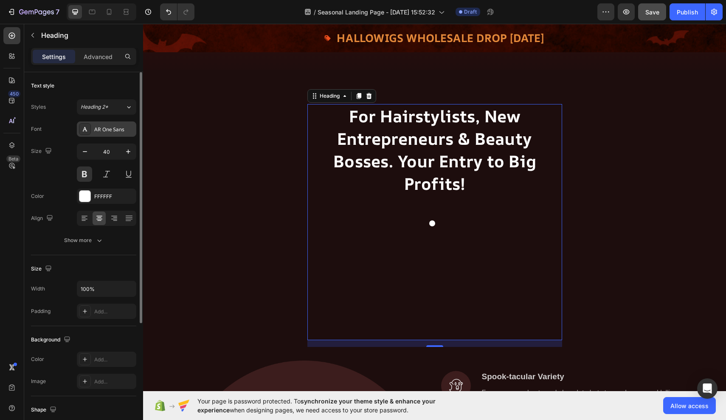
click at [112, 130] on div "AR One Sans" at bounding box center [114, 130] width 40 height 8
click at [116, 111] on button "Heading 2*" at bounding box center [106, 106] width 59 height 15
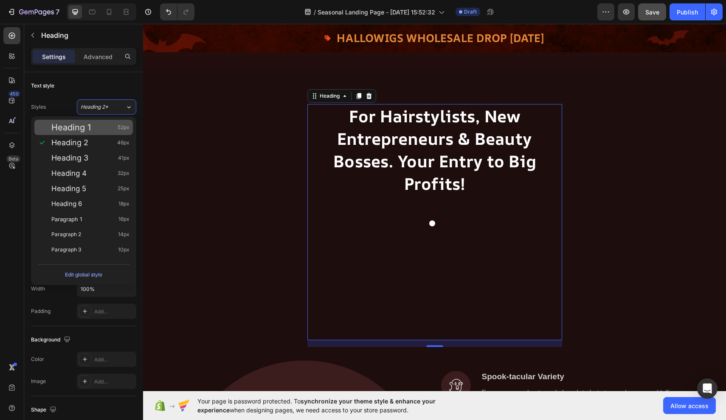
click at [87, 127] on span "Heading 1" at bounding box center [70, 127] width 39 height 8
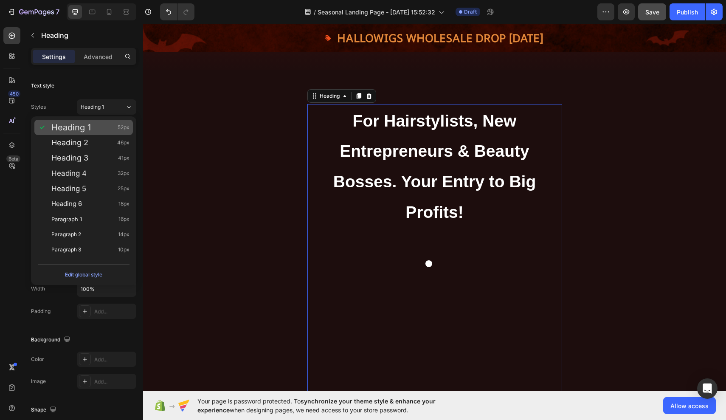
type input "52"
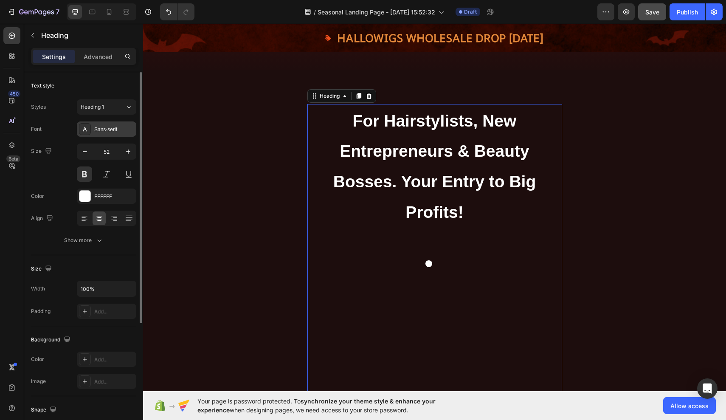
click at [115, 128] on div "Sans-serif" at bounding box center [114, 130] width 40 height 8
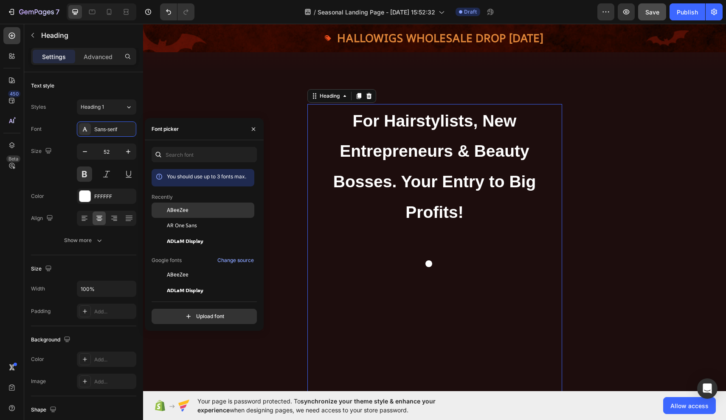
click at [191, 212] on div "ABeeZee" at bounding box center [210, 210] width 86 height 8
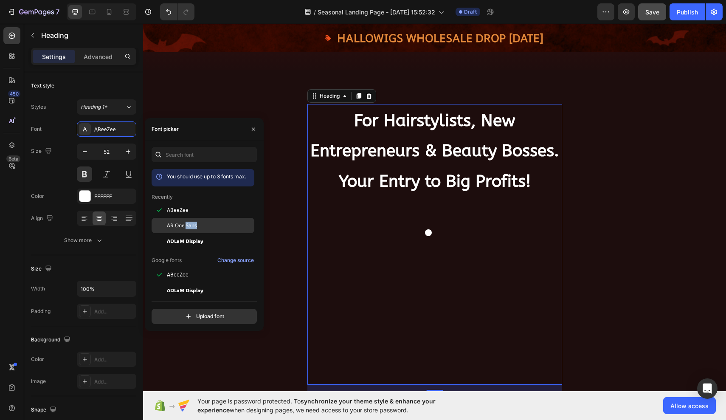
click at [187, 228] on span "AR One Sans" at bounding box center [182, 226] width 30 height 8
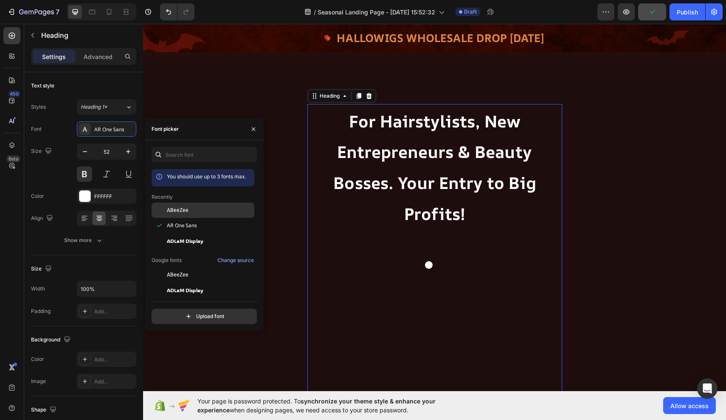
click at [190, 212] on div "ABeeZee" at bounding box center [210, 210] width 86 height 8
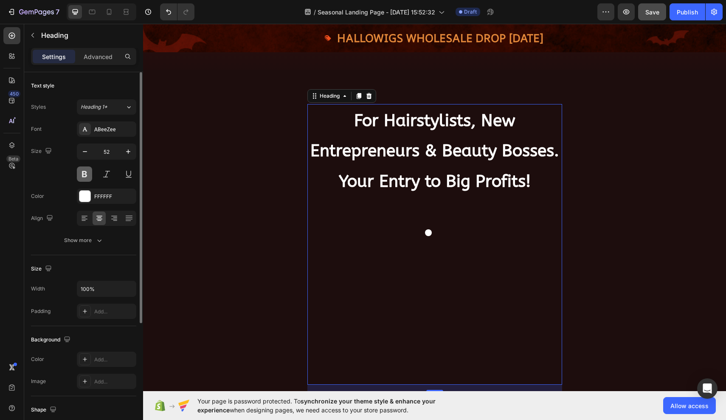
click at [85, 174] on button at bounding box center [84, 173] width 15 height 15
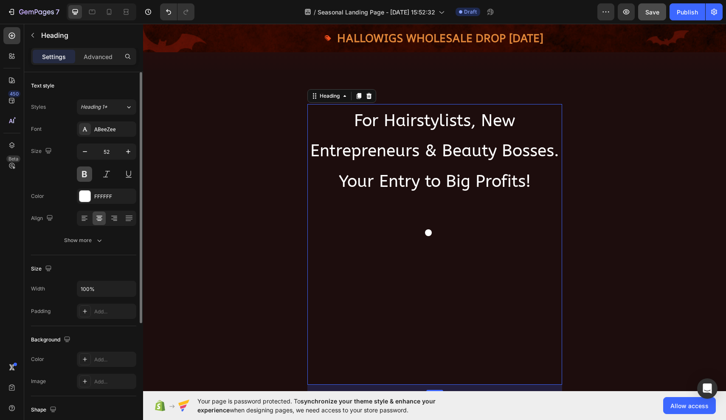
click at [87, 175] on button at bounding box center [84, 173] width 15 height 15
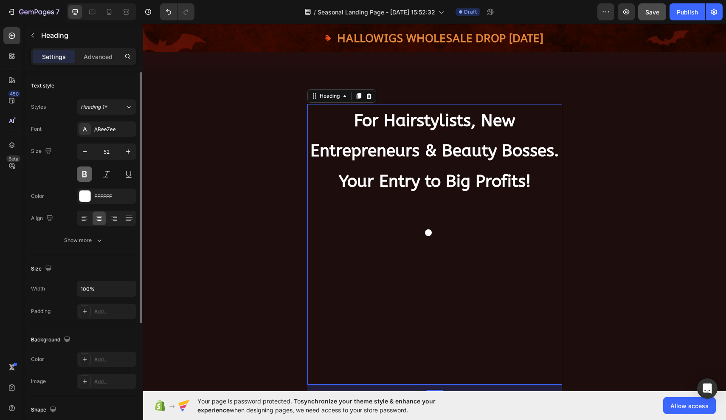
click at [83, 174] on button at bounding box center [84, 173] width 15 height 15
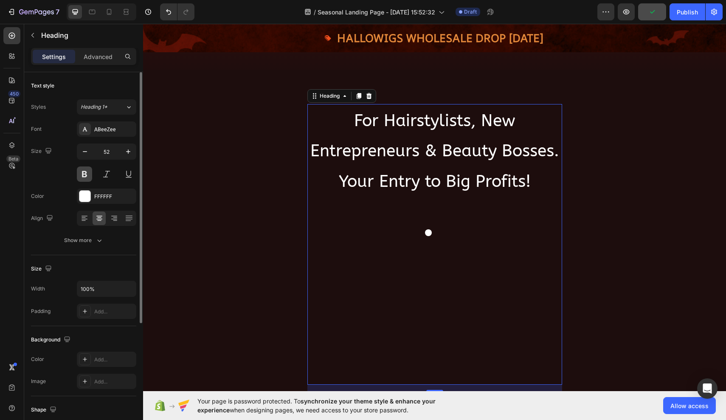
click at [84, 177] on button at bounding box center [84, 173] width 15 height 15
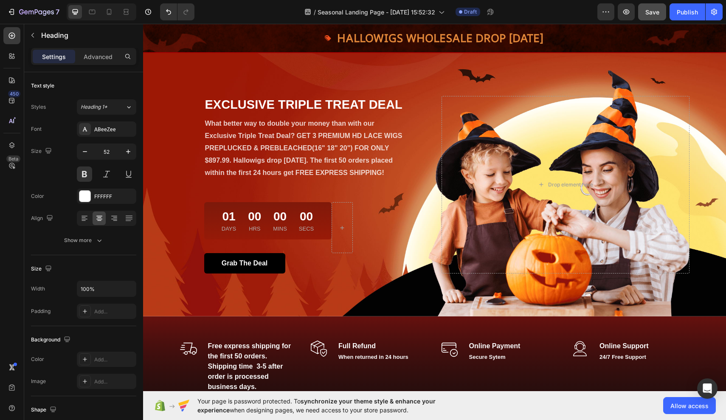
scroll to position [48, 0]
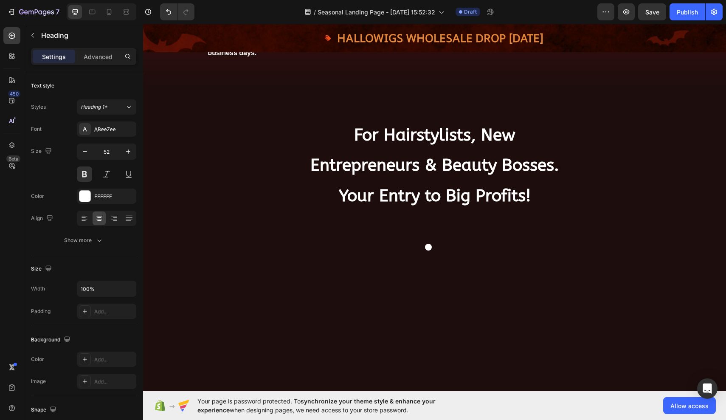
scroll to position [383, 0]
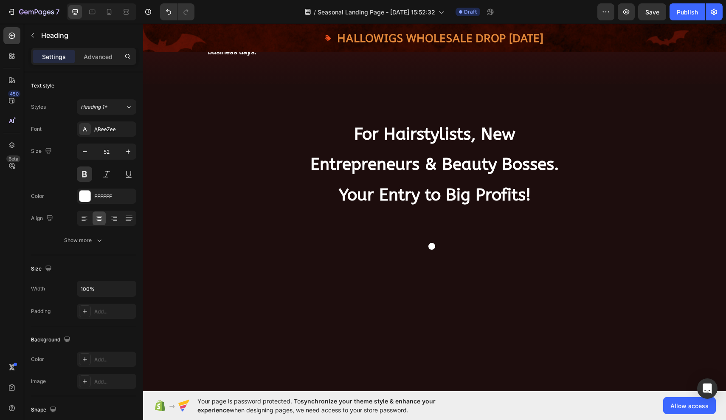
click at [440, 261] on li "Rich Text Editor. Editing area: main" at bounding box center [443, 246] width 236 height 29
click at [441, 261] on li "Rich Text Editor. Editing area: main" at bounding box center [443, 246] width 236 height 29
click at [440, 261] on li "Rich Text Editor. Editing area: main" at bounding box center [443, 246] width 236 height 29
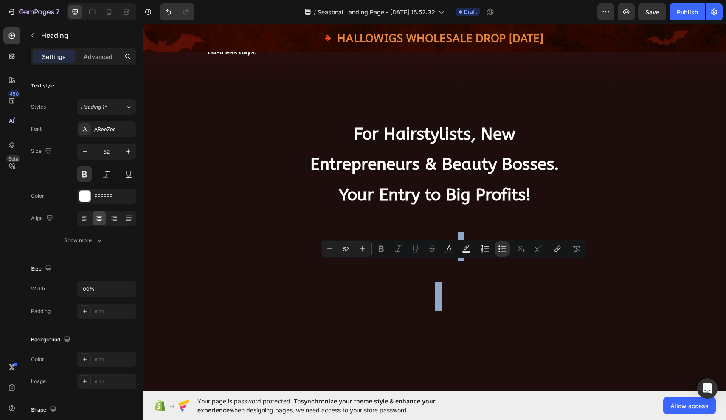
click at [444, 261] on li "Rich Text Editor. Editing area: main" at bounding box center [443, 246] width 236 height 29
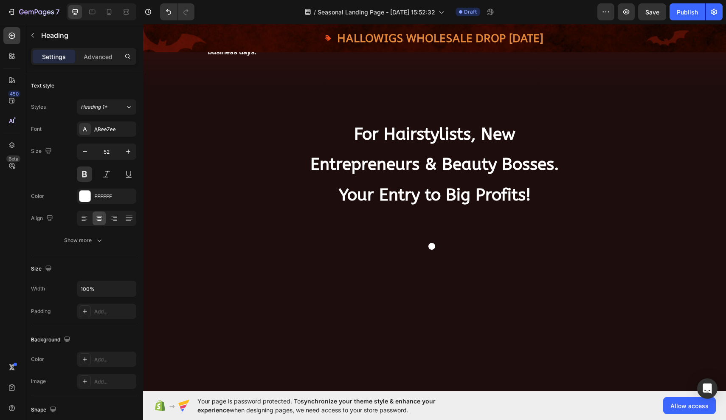
click at [443, 261] on li "Rich Text Editor. Editing area: main" at bounding box center [443, 246] width 236 height 29
click at [440, 261] on li "Rich Text Editor. Editing area: main" at bounding box center [443, 246] width 236 height 29
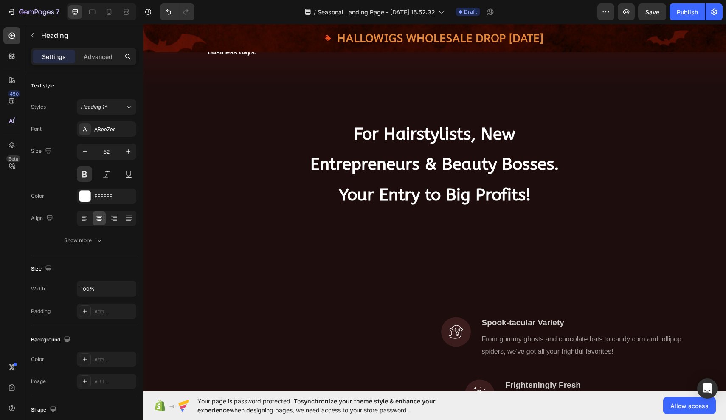
click at [391, 296] on p "For Hairstylists, New Entrepreneurs & Beauty Bosses. Your Entry to Big Profits!" at bounding box center [434, 206] width 253 height 177
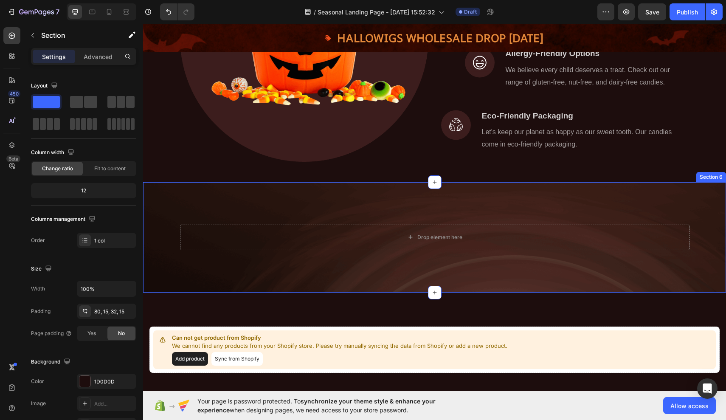
scroll to position [429, 0]
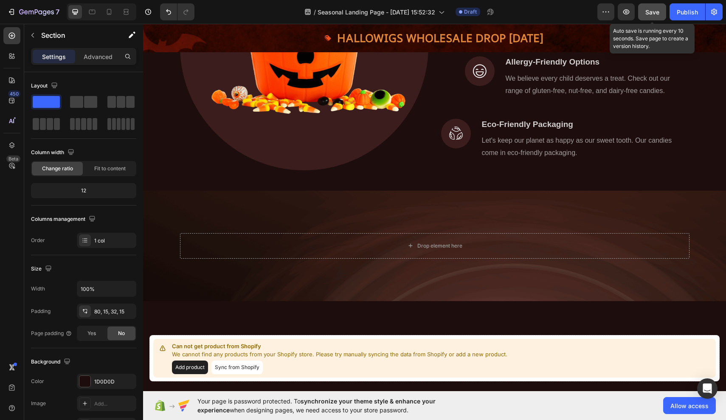
click at [652, 14] on span "Save" at bounding box center [652, 11] width 14 height 7
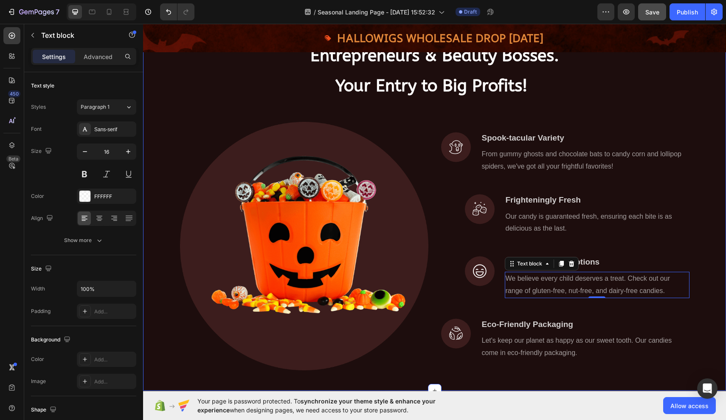
scroll to position [211, 0]
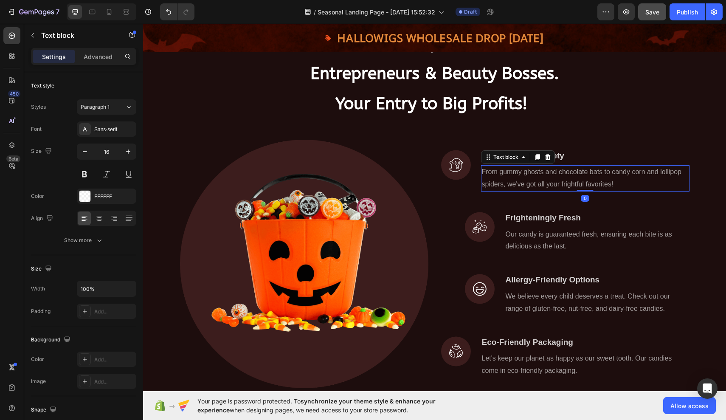
click at [546, 191] on p "From gummy ghosts and chocolate bats to candy corn and lollipop spiders, we've …" at bounding box center [585, 178] width 207 height 25
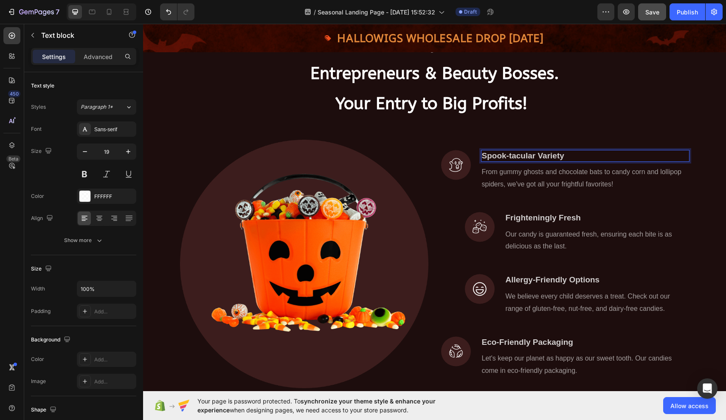
click at [561, 161] on p "Spook-tacular Variety" at bounding box center [585, 156] width 207 height 11
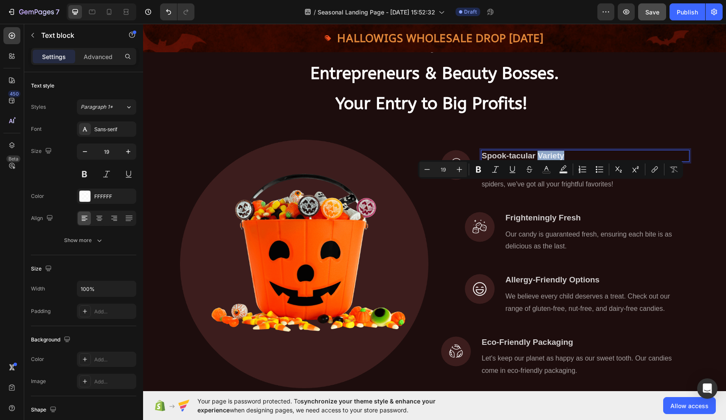
click at [564, 161] on p "Spook-tacular Variety" at bounding box center [585, 156] width 207 height 11
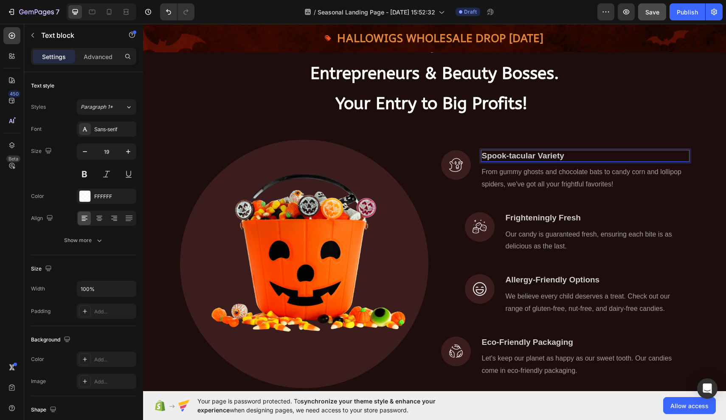
click at [564, 161] on p "Spook-tacular Variety" at bounding box center [585, 156] width 207 height 11
click at [526, 159] on span "1. Start Smart with Just 3 Wigs1. Start Smart with Just 3 Wigs" at bounding box center [581, 155] width 198 height 7
click at [527, 159] on span "1. Start Smart with Just 3 Wigs1. Start Smart with Just 3 Wigs" at bounding box center [581, 155] width 198 height 7
click at [528, 159] on span "1. Start Smart with Just 3 Wigs1. Start Smart with Just 3 Wigs" at bounding box center [581, 155] width 198 height 7
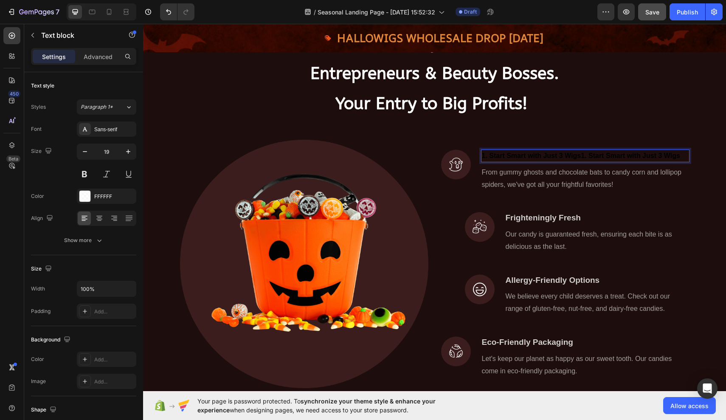
click at [528, 159] on span "1. Start Smart with Just 3 Wigs1. Start Smart with Just 3 Wigs" at bounding box center [581, 155] width 198 height 7
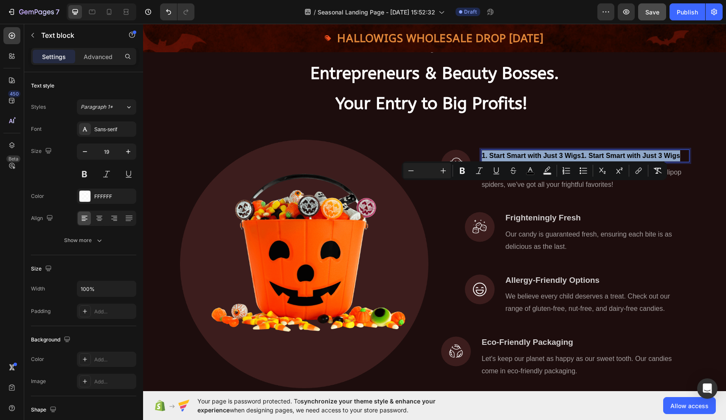
click at [528, 159] on span "1. Start Smart with Just 3 Wigs1. Start Smart with Just 3 Wigs" at bounding box center [581, 155] width 198 height 7
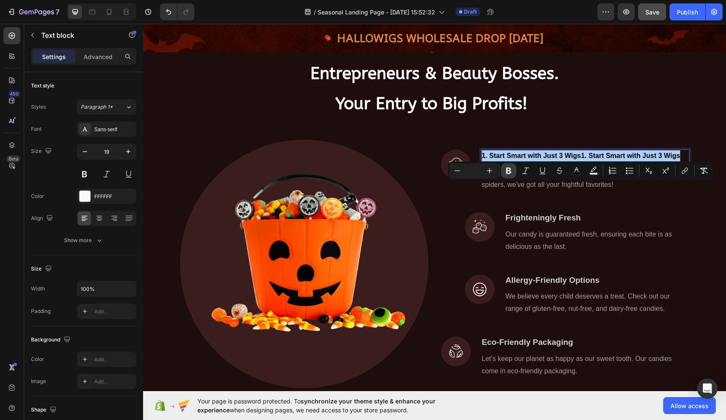
click at [512, 172] on icon "Editor contextual toolbar" at bounding box center [508, 170] width 8 height 8
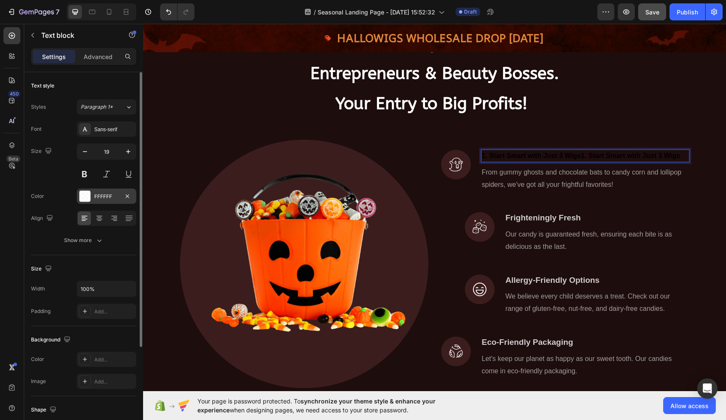
click at [113, 198] on div "FFFFFF" at bounding box center [106, 197] width 25 height 8
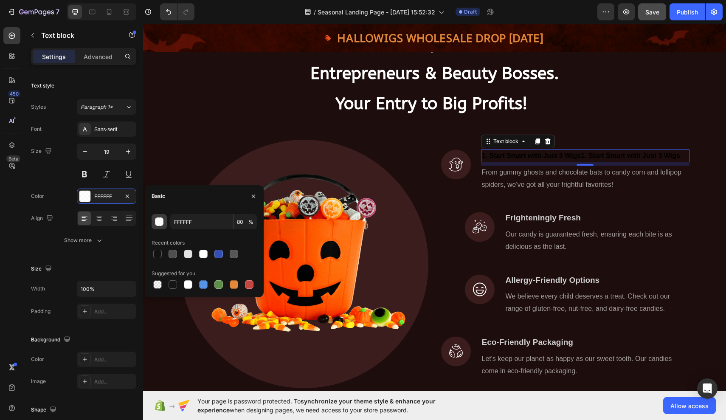
click at [160, 223] on div "button" at bounding box center [159, 222] width 8 height 8
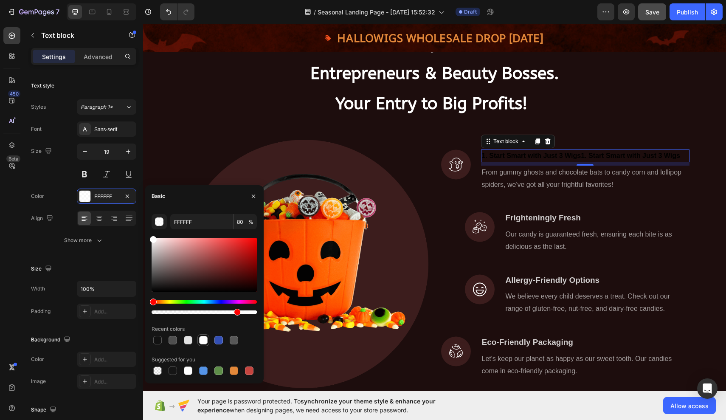
click at [202, 337] on div at bounding box center [203, 340] width 8 height 8
type input "100"
click at [202, 337] on div at bounding box center [203, 340] width 8 height 8
click at [152, 217] on button "button" at bounding box center [159, 221] width 15 height 15
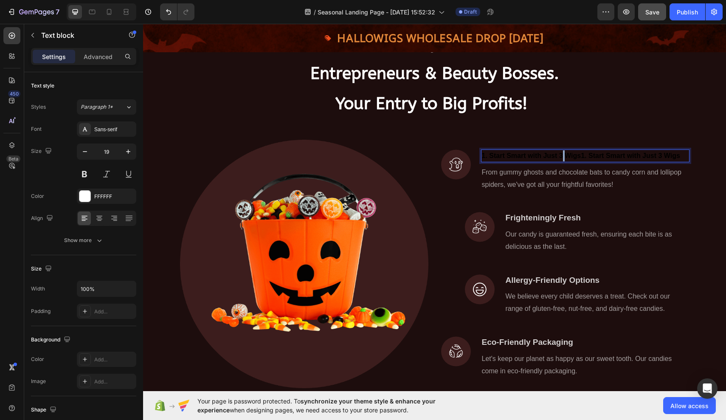
click at [563, 159] on strong "1. Start Smart with Just 3 Wigs1. Start Smart with Just 3 Wigs" at bounding box center [581, 155] width 198 height 7
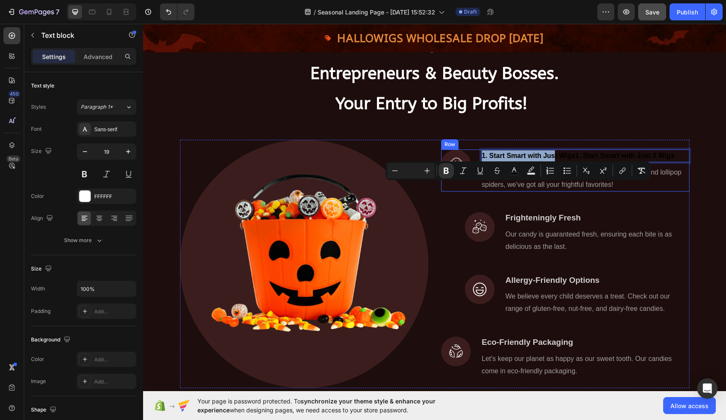
drag, startPoint x: 556, startPoint y: 189, endPoint x: 478, endPoint y: 189, distance: 77.7
click at [478, 189] on div "Image 1. Start Smart with Just Wigs1. Start Smart with Just 3 Wigs Text block 8…" at bounding box center [565, 170] width 248 height 42
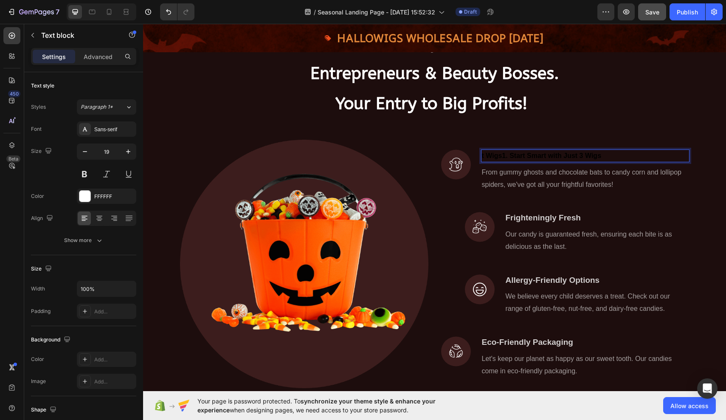
click at [485, 159] on strong "t Wigs1. Start Smart with Just 3 Wigs" at bounding box center [542, 155] width 120 height 7
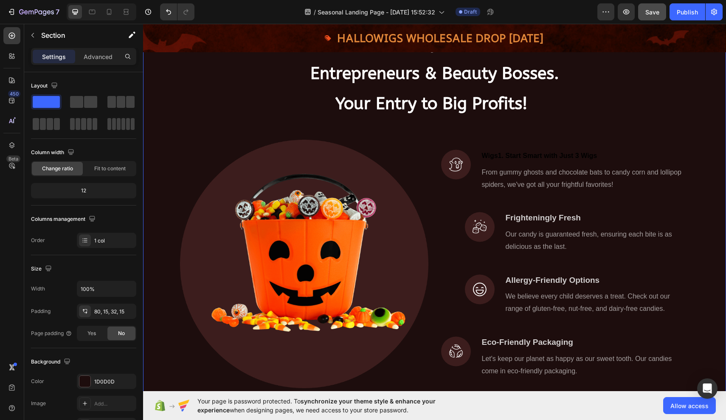
click at [681, 121] on div "For Hairstylists, New Entrepreneurs & Beauty Bosses. Your Entry to Big Profits!…" at bounding box center [434, 210] width 570 height 369
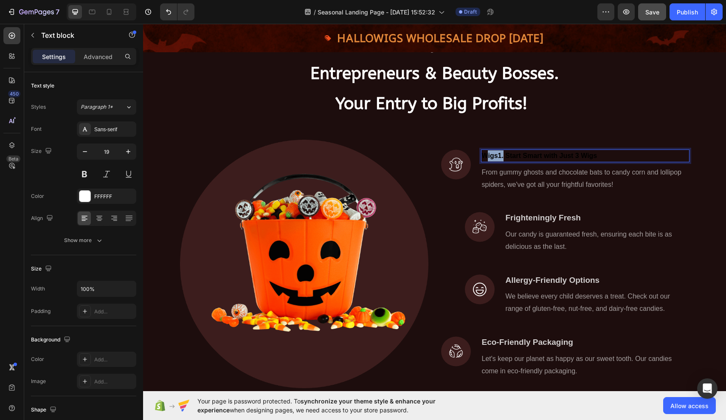
click at [497, 159] on strong "Wigs1. Start Smart with Just 3 Wigs" at bounding box center [539, 155] width 115 height 7
click at [527, 159] on strong ". Start Smart with Just 3 Wigs" at bounding box center [530, 155] width 96 height 7
click at [520, 159] on strong ". Start Smart with Just 3 Wigs" at bounding box center [530, 155] width 96 height 7
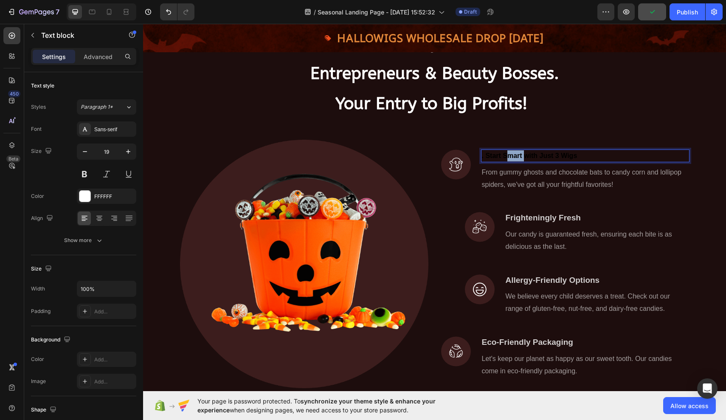
click at [520, 159] on strong ". Start Smart with Just 3 Wigs" at bounding box center [530, 155] width 96 height 7
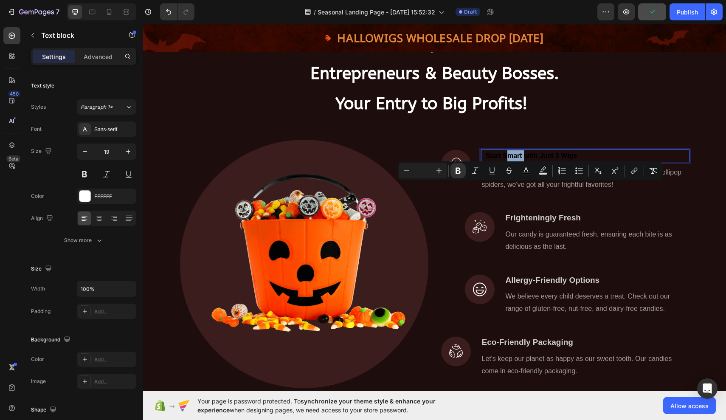
click at [520, 159] on strong ". Start Smart with Just 3 Wigs" at bounding box center [530, 155] width 96 height 7
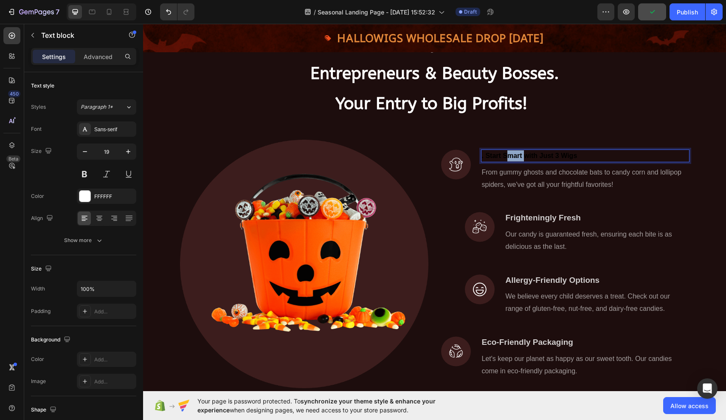
click at [520, 159] on strong ". Start Smart with Just 3 Wigs" at bounding box center [530, 155] width 96 height 7
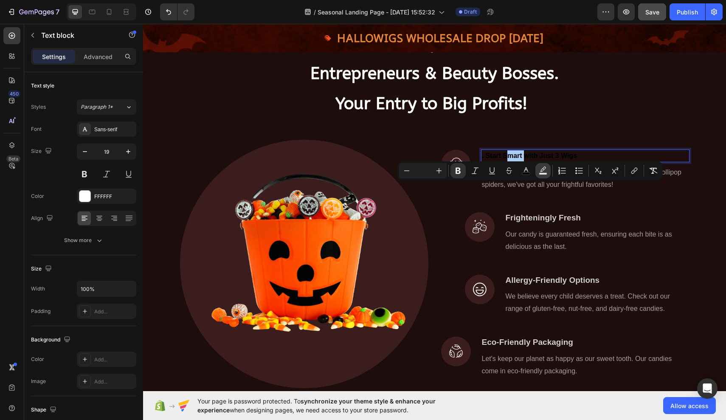
click at [544, 173] on rect "Editor contextual toolbar" at bounding box center [543, 174] width 8 height 2
type input "000000"
type input "77"
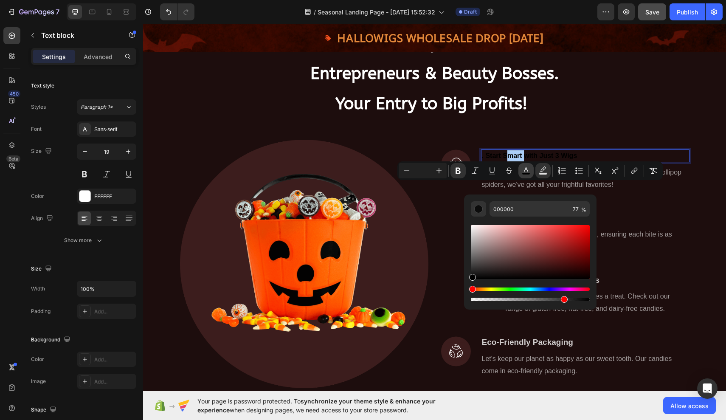
click at [525, 173] on rect "Editor contextual toolbar" at bounding box center [526, 174] width 8 height 2
type input "000000"
click at [524, 173] on rect "Editor contextual toolbar" at bounding box center [526, 174] width 8 height 2
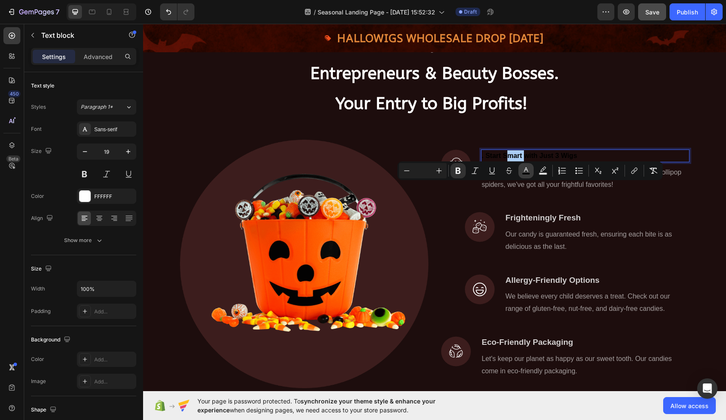
click at [524, 173] on rect "Editor contextual toolbar" at bounding box center [526, 174] width 8 height 2
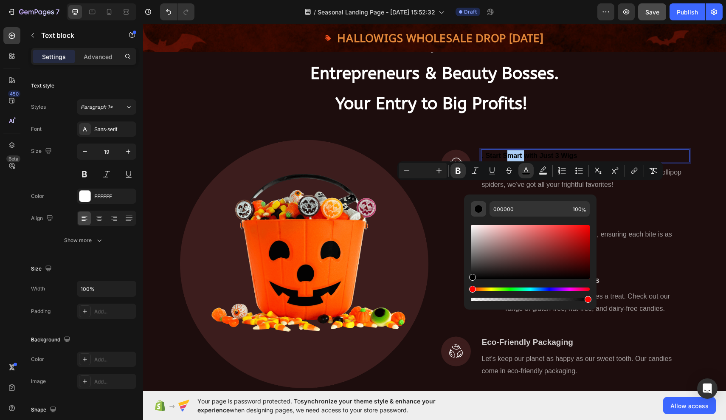
click at [480, 210] on div "Editor contextual toolbar" at bounding box center [478, 209] width 8 height 8
click at [481, 206] on div "Editor contextual toolbar" at bounding box center [478, 209] width 8 height 8
type input "E2D7D7"
drag, startPoint x: 473, startPoint y: 278, endPoint x: 477, endPoint y: 231, distance: 47.4
click at [477, 231] on div "Editor contextual toolbar" at bounding box center [478, 232] width 7 height 7
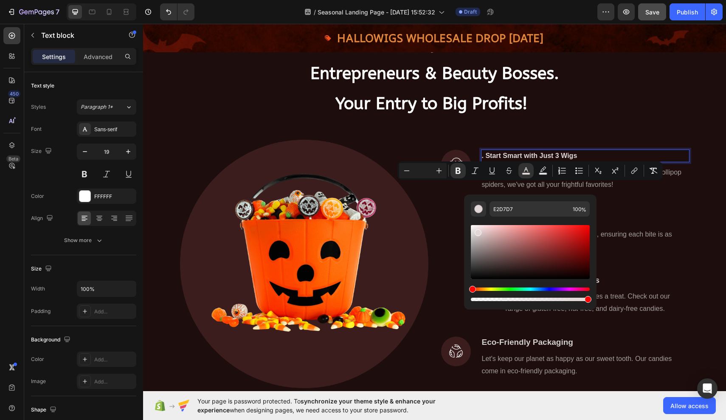
click at [486, 159] on strong ". Start Smart with Just 3 Wigs" at bounding box center [530, 155] width 96 height 7
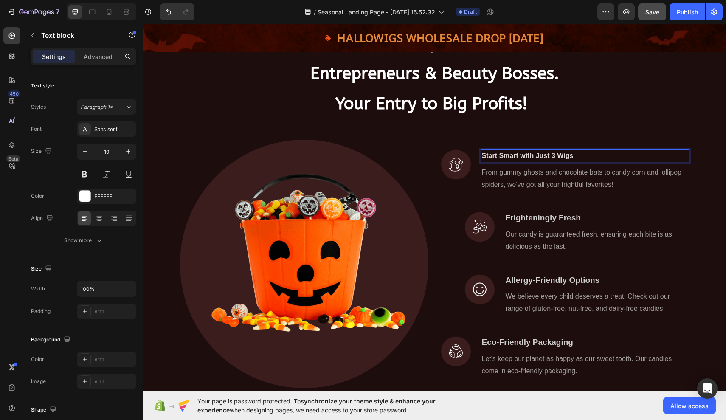
click at [488, 159] on strong "Start Smart with Just 3 Wigs" at bounding box center [528, 155] width 92 height 7
click at [486, 159] on strong "Start Smart with Just 3 Wigs" at bounding box center [528, 155] width 92 height 7
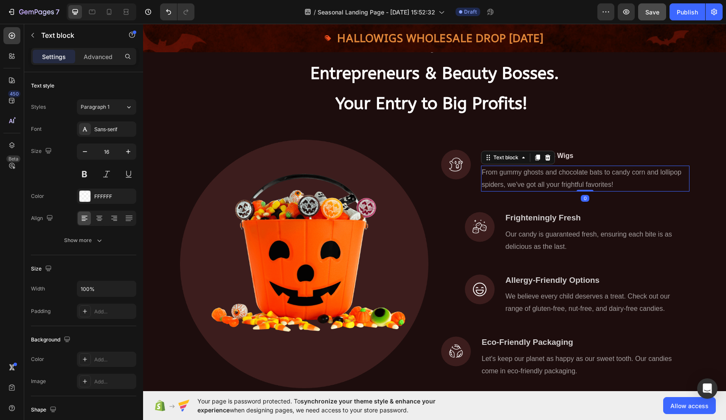
click at [555, 191] on p "From gummy ghosts and chocolate bats to candy corn and lollipop spiders, we've …" at bounding box center [585, 178] width 207 height 25
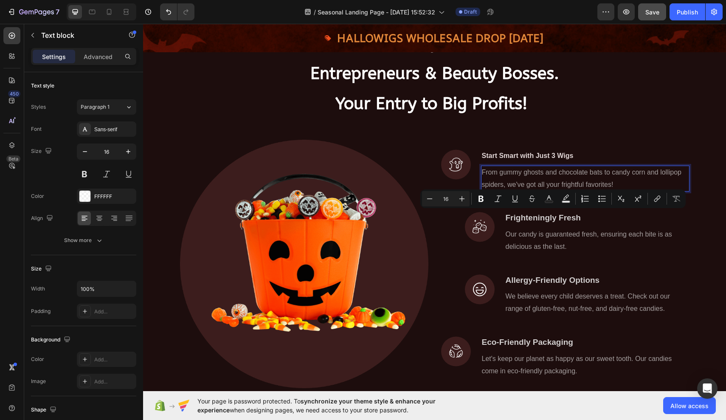
click at [611, 191] on p "From gummy ghosts and chocolate bats to candy corn and lollipop spiders, we've …" at bounding box center [585, 178] width 207 height 25
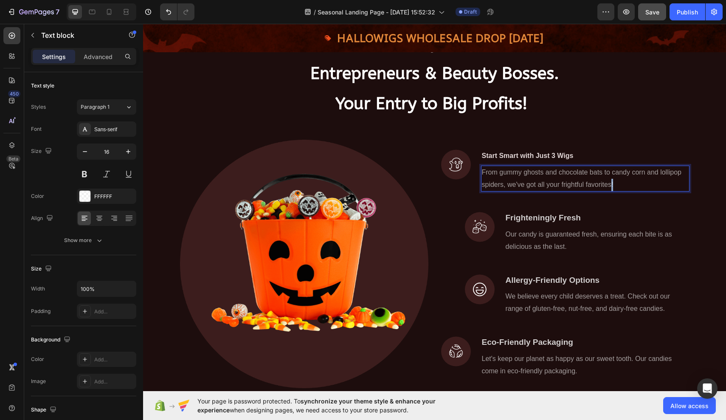
click at [611, 191] on p "From gummy ghosts and chocolate bats to candy corn and lollipop spiders, we've …" at bounding box center [585, 178] width 207 height 25
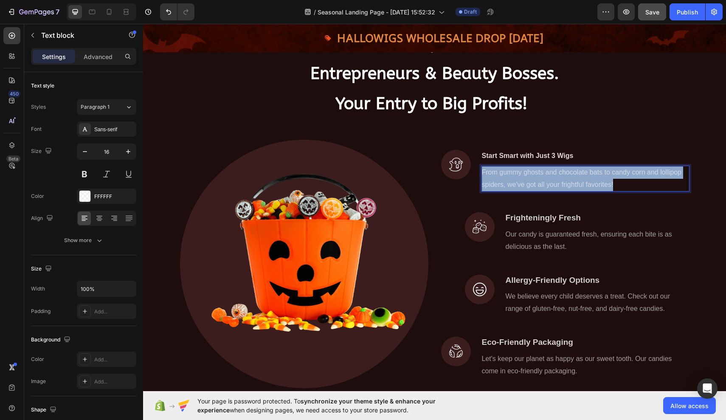
click at [611, 191] on p "From gummy ghosts and chocolate bats to candy corn and lollipop spiders, we've …" at bounding box center [585, 178] width 207 height 25
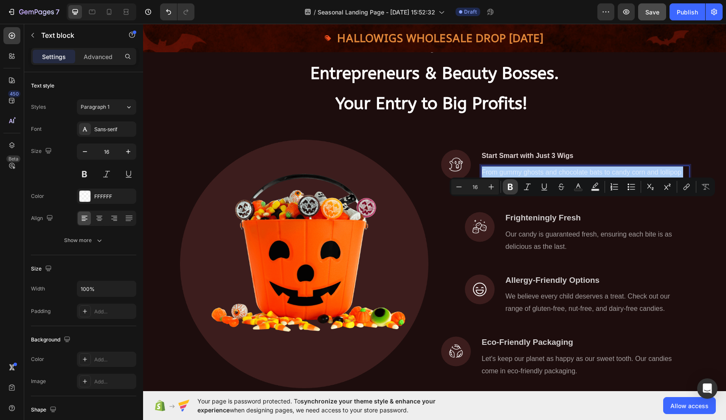
click at [510, 190] on icon "Editor contextual toolbar" at bounding box center [510, 187] width 8 height 8
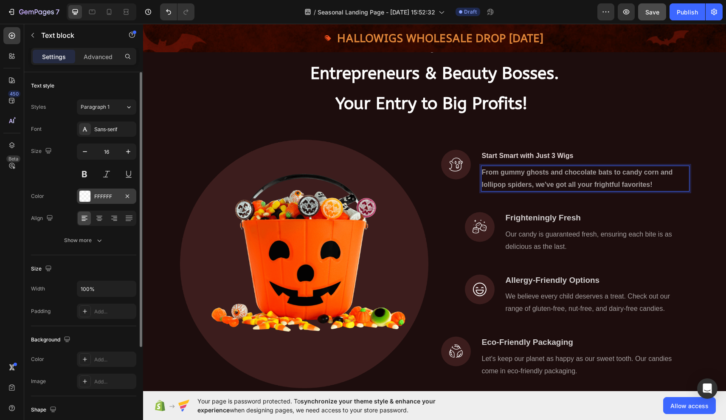
click at [85, 193] on div at bounding box center [84, 196] width 11 height 11
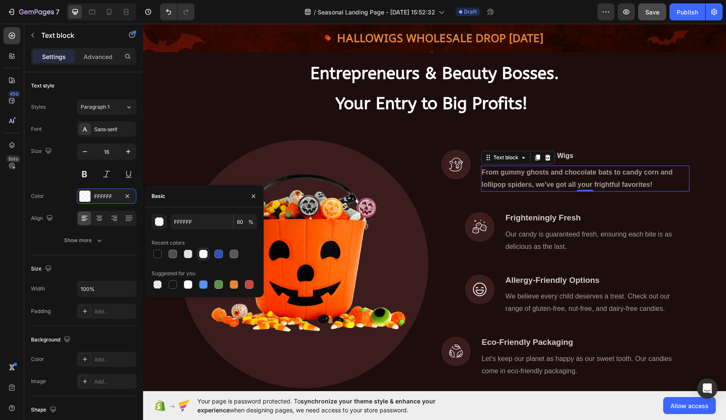
click at [205, 255] on div at bounding box center [203, 254] width 8 height 8
type input "100"
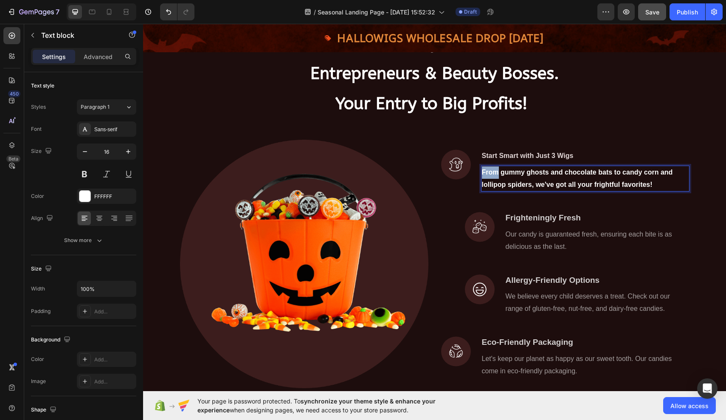
click at [483, 188] on strong "From gummy ghosts and chocolate bats to candy corn and lollipop spiders, we've …" at bounding box center [577, 179] width 191 height 20
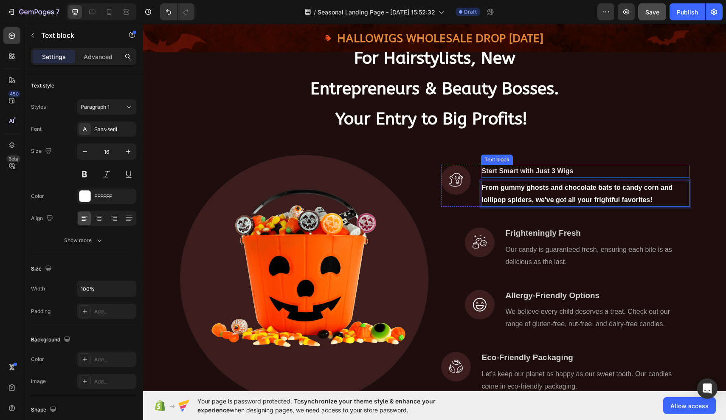
scroll to position [197, 0]
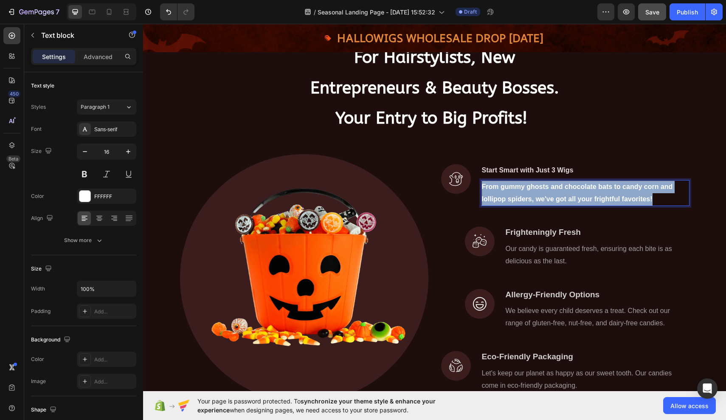
drag, startPoint x: 484, startPoint y: 217, endPoint x: 670, endPoint y: 231, distance: 186.9
click at [670, 206] on p "From gummy ghosts and chocolate bats to candy corn and lollipop spiders, we've …" at bounding box center [585, 193] width 207 height 25
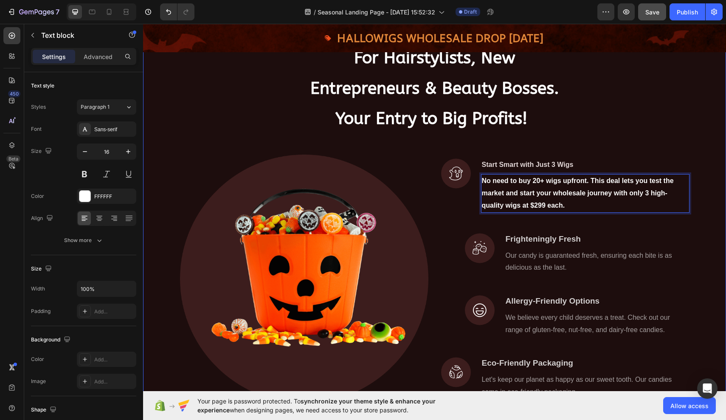
scroll to position [225, 0]
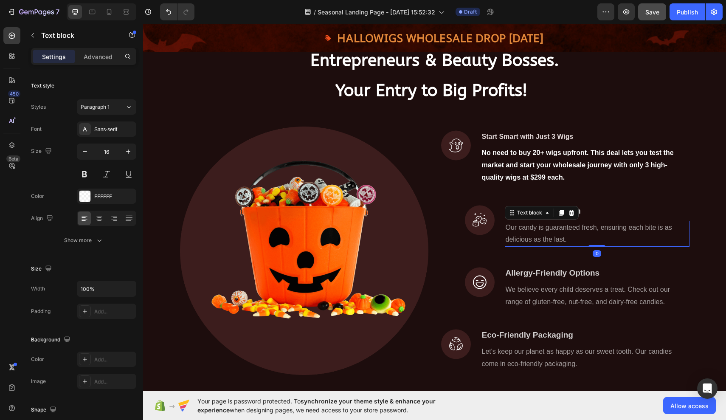
click at [508, 246] on p "Our candy is guaranteed fresh, ensuring each bite is as delicious as the last." at bounding box center [597, 234] width 183 height 25
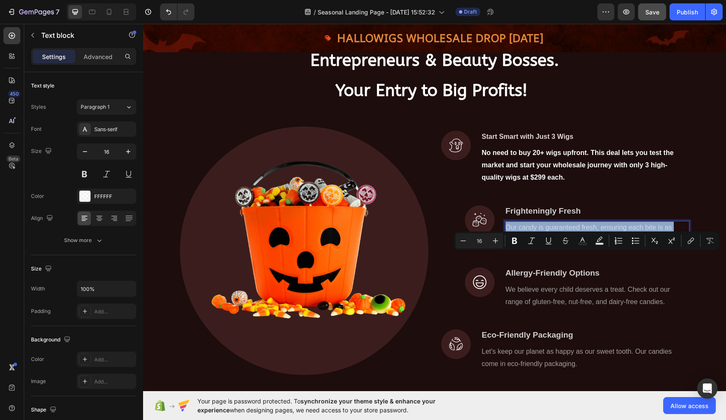
click at [508, 246] on p "Our candy is guaranteed fresh, ensuring each bite is as delicious as the last." at bounding box center [597, 234] width 183 height 25
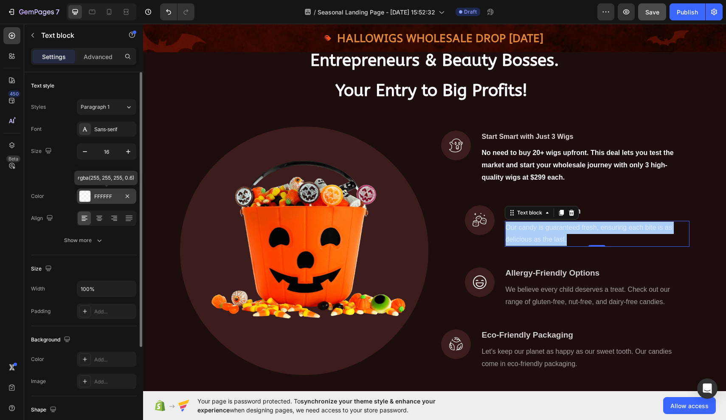
click at [85, 195] on div at bounding box center [84, 196] width 11 height 11
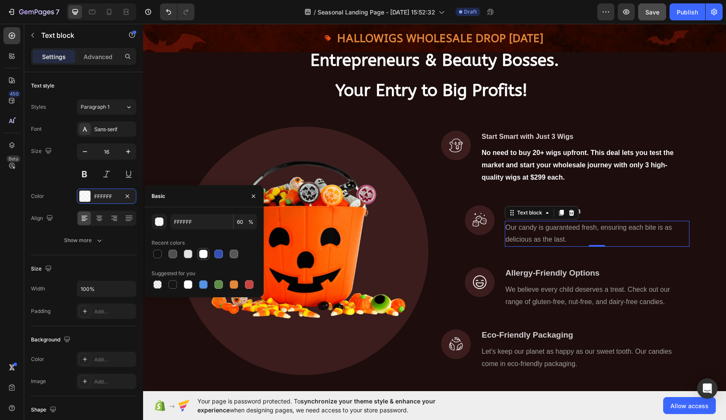
click at [205, 255] on div at bounding box center [203, 254] width 8 height 8
type input "100"
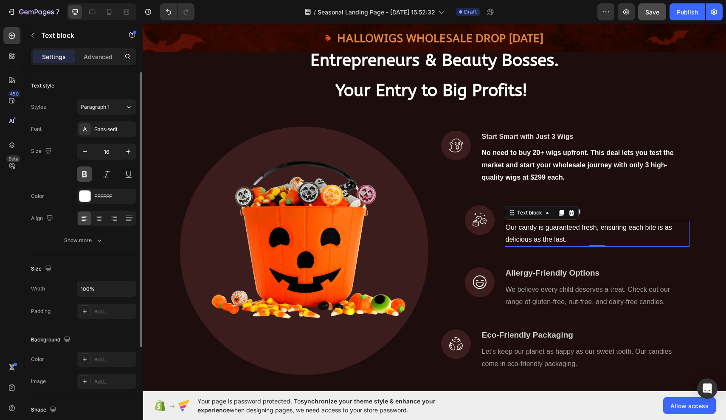
click at [84, 170] on button at bounding box center [84, 173] width 15 height 15
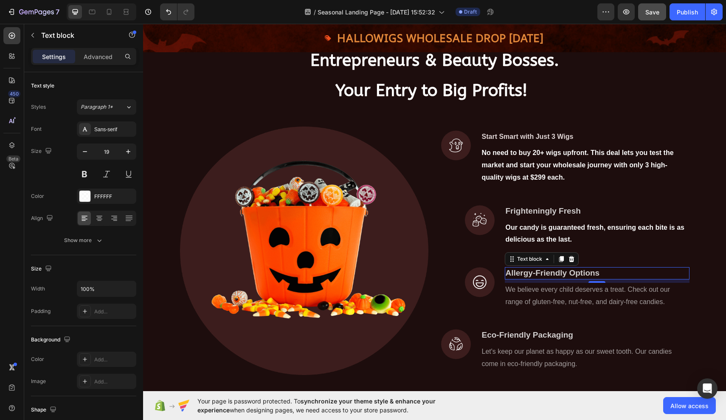
click at [544, 279] on p "Allergy-Friendly Options" at bounding box center [597, 273] width 183 height 11
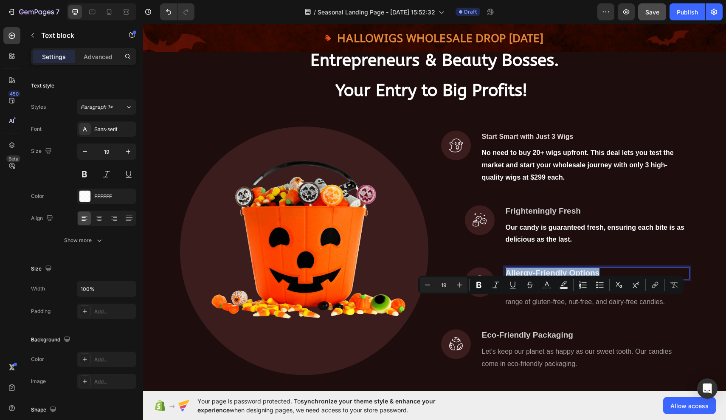
click at [544, 279] on p "Allergy-Friendly Options" at bounding box center [597, 273] width 183 height 11
click at [81, 175] on button at bounding box center [84, 173] width 15 height 15
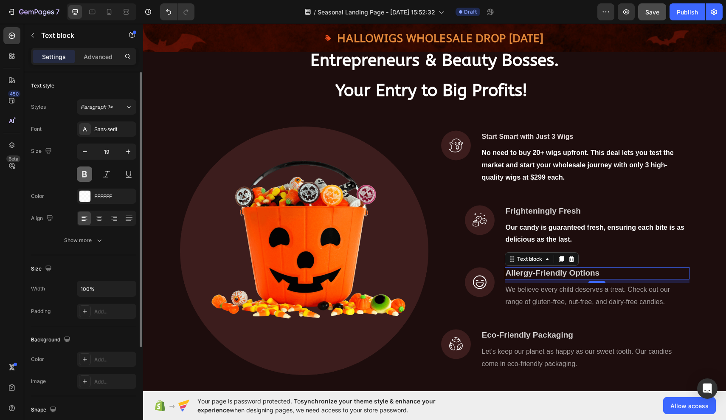
click at [82, 174] on button at bounding box center [84, 173] width 15 height 15
click at [86, 174] on button at bounding box center [84, 173] width 15 height 15
click at [96, 196] on div "FFFFFF" at bounding box center [106, 197] width 25 height 8
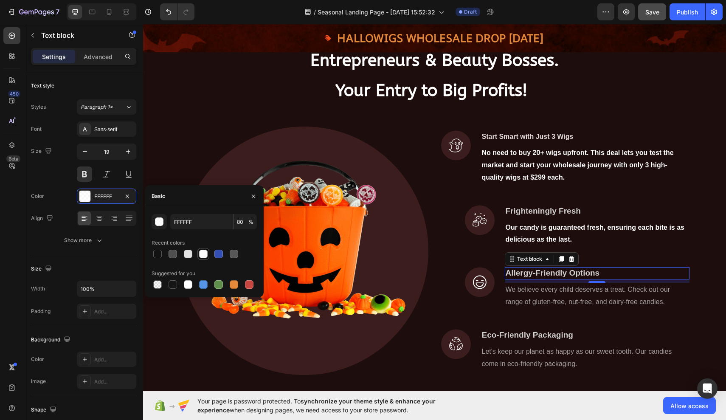
click at [208, 253] on div at bounding box center [203, 254] width 10 height 10
type input "100"
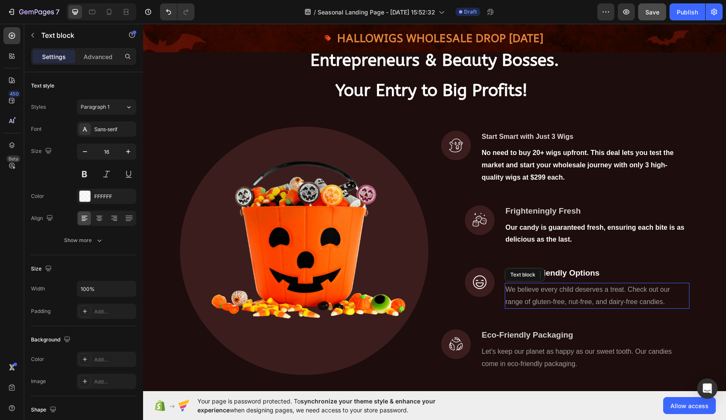
click at [528, 308] on p "We believe every child deserves a treat. Check out our range of gluten-free, nu…" at bounding box center [597, 296] width 183 height 25
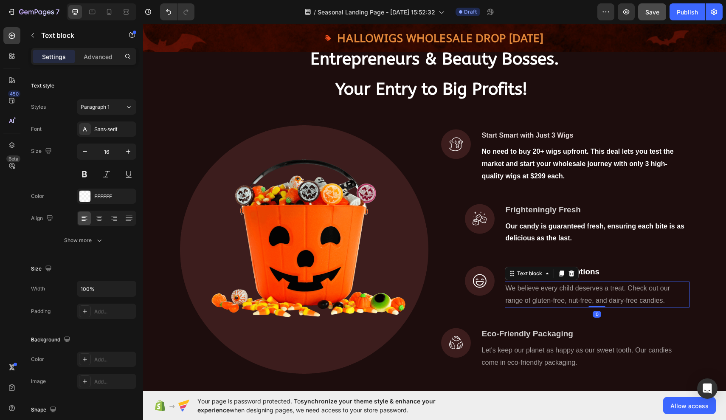
click at [510, 307] on p "We believe every child deserves a treat. Check out our range of gluten-free, nu…" at bounding box center [597, 294] width 183 height 25
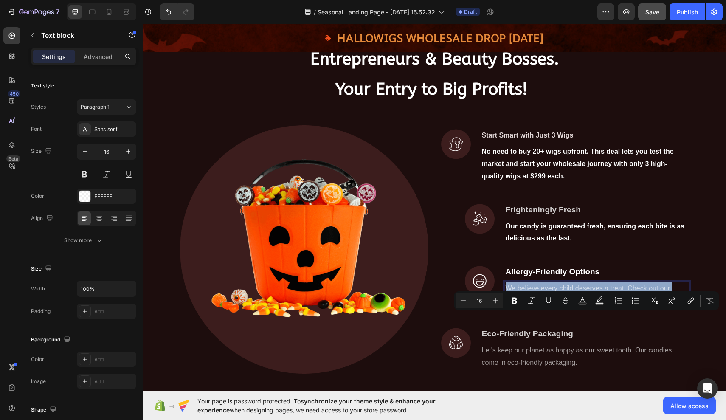
click at [510, 307] on p "We believe every child deserves a treat. Check out our range of gluten-free, nu…" at bounding box center [597, 294] width 183 height 25
click at [516, 298] on icon "Editor contextual toolbar" at bounding box center [514, 301] width 5 height 6
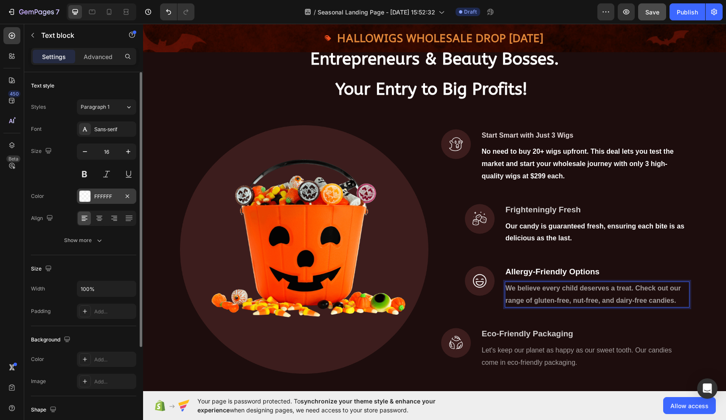
click at [85, 191] on div at bounding box center [84, 196] width 11 height 11
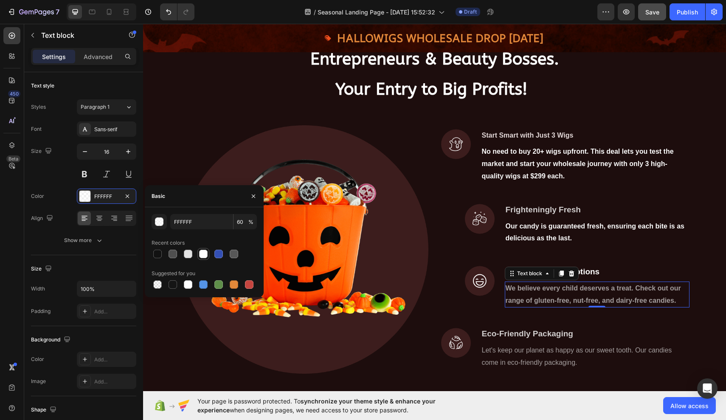
click at [203, 252] on div at bounding box center [203, 254] width 8 height 8
type input "100"
click at [695, 104] on div "For Hairstylists, New Entrepreneurs & Beauty Bosses. Your Entry to Big Profits!…" at bounding box center [434, 196] width 570 height 369
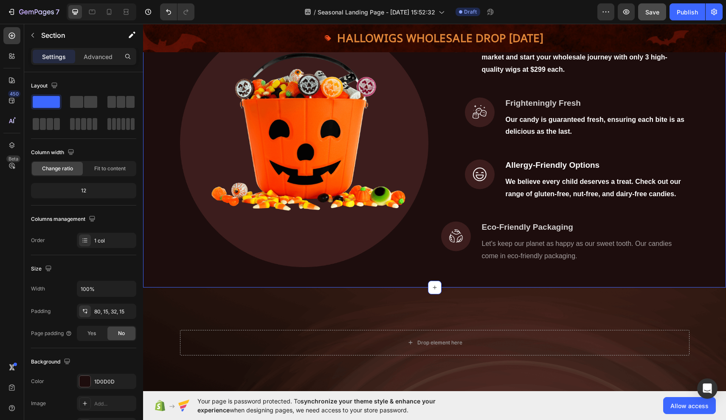
scroll to position [344, 0]
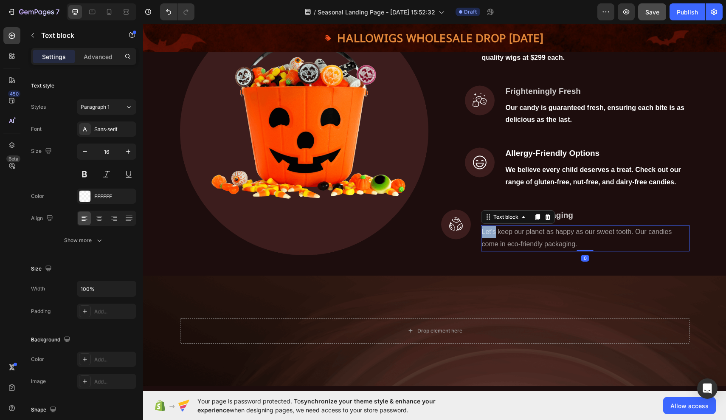
click at [487, 251] on p "Let's keep our planet as happy as our sweet tooth. Our candies come in eco-frie…" at bounding box center [585, 238] width 207 height 25
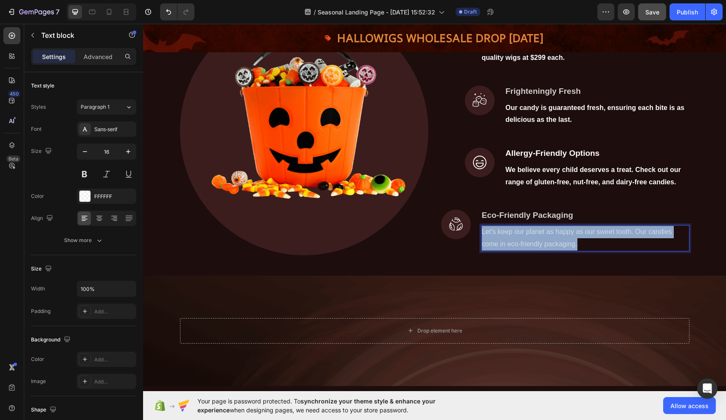
click at [487, 251] on p "Let's keep our planet as happy as our sweet tooth. Our candies come in eco-frie…" at bounding box center [585, 238] width 207 height 25
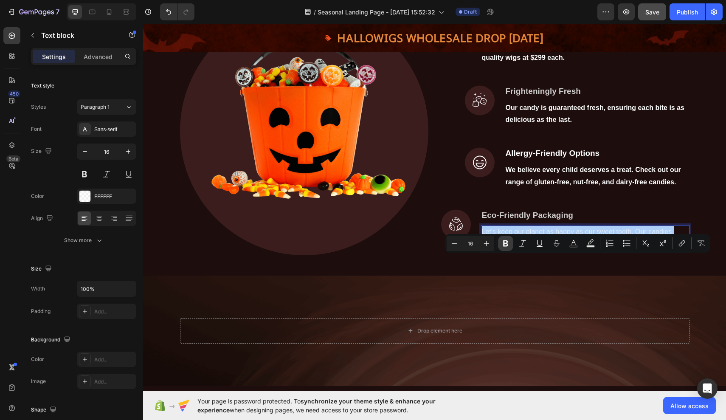
click at [506, 240] on icon "Editor contextual toolbar" at bounding box center [505, 243] width 8 height 8
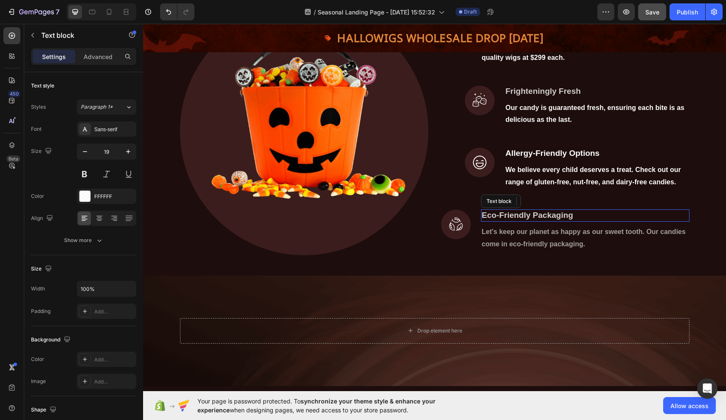
click at [504, 221] on p "Eco-Friendly Packaging" at bounding box center [585, 215] width 207 height 11
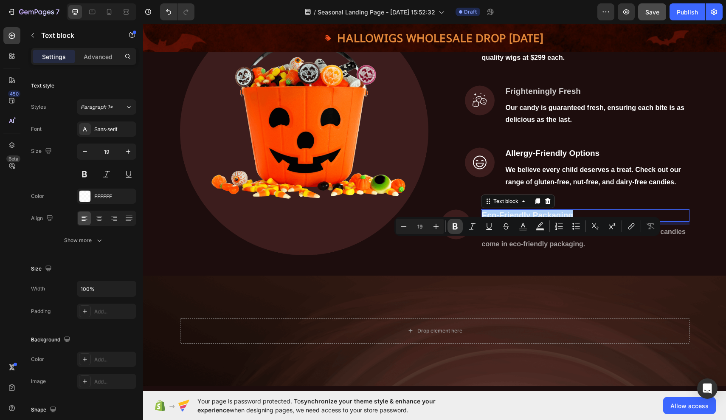
click at [457, 228] on icon "Editor contextual toolbar" at bounding box center [455, 226] width 5 height 6
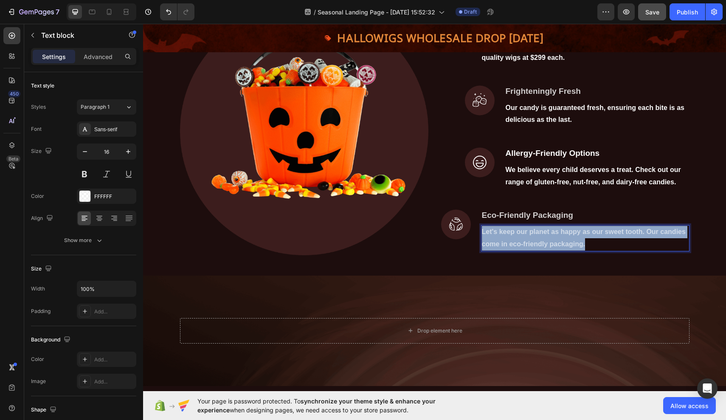
click at [487, 248] on strong "Let's keep our planet as happy as our sweet tooth. Our candies come in eco-frie…" at bounding box center [584, 238] width 204 height 20
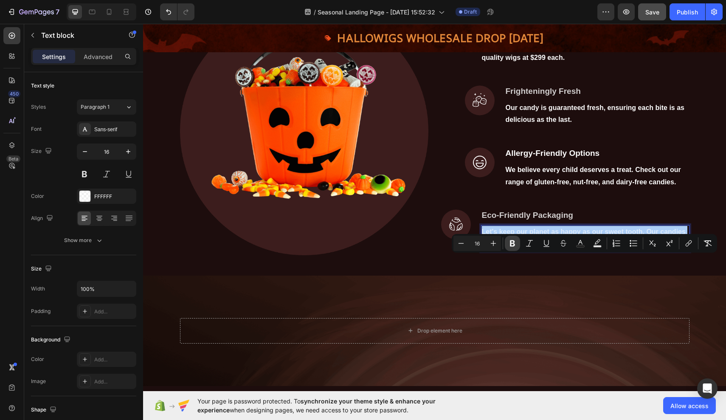
click at [514, 243] on icon "Editor contextual toolbar" at bounding box center [512, 243] width 8 height 8
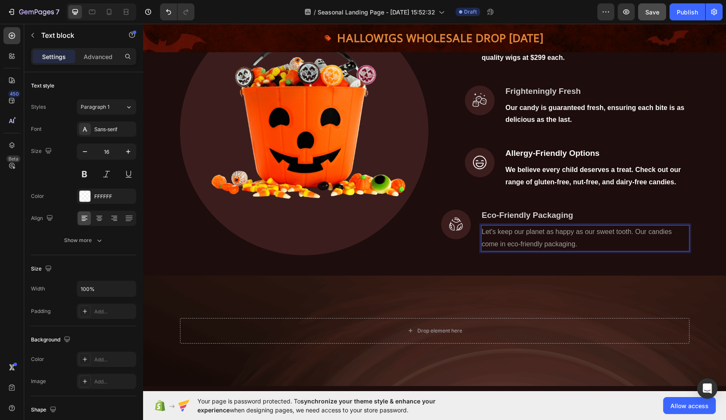
click at [487, 251] on p "Let's keep our planet as happy as our sweet tooth. Our candies come in eco-frie…" at bounding box center [585, 238] width 207 height 25
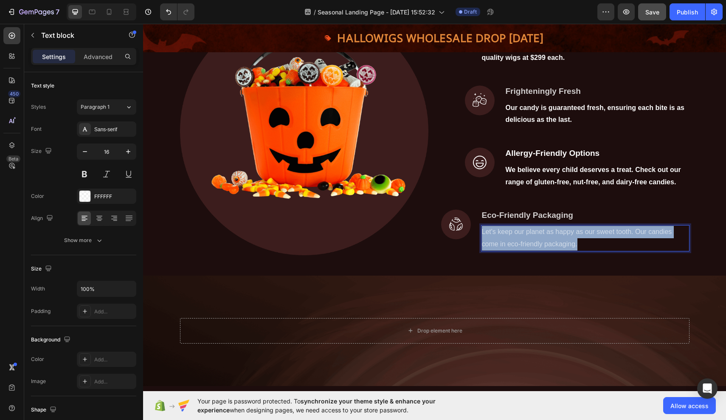
click at [487, 251] on p "Let's keep our planet as happy as our sweet tooth. Our candies come in eco-frie…" at bounding box center [585, 238] width 207 height 25
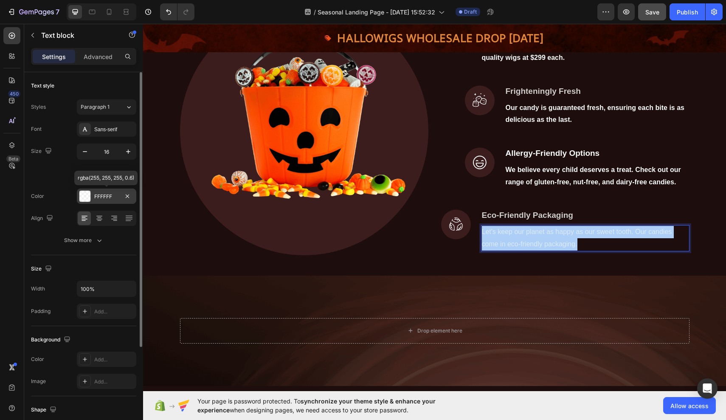
click at [83, 191] on div at bounding box center [84, 196] width 11 height 11
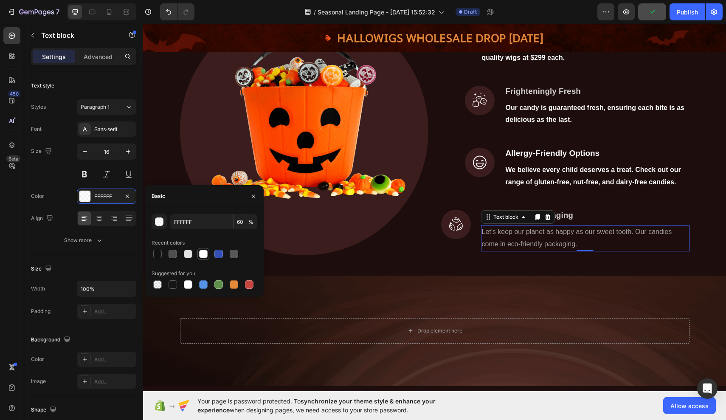
click at [203, 253] on div at bounding box center [203, 254] width 8 height 8
type input "100"
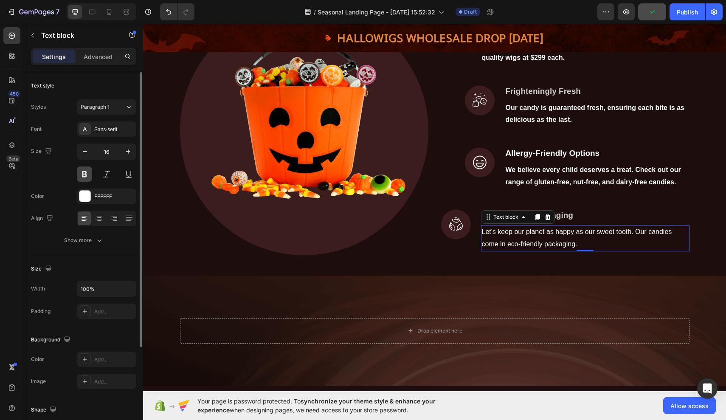
click at [86, 171] on button at bounding box center [84, 173] width 15 height 15
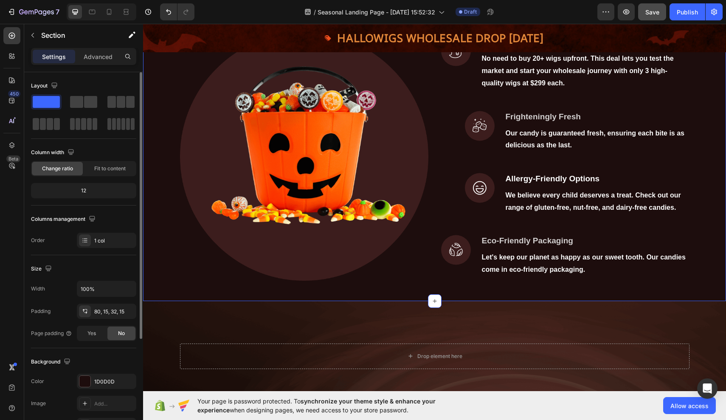
scroll to position [319, 0]
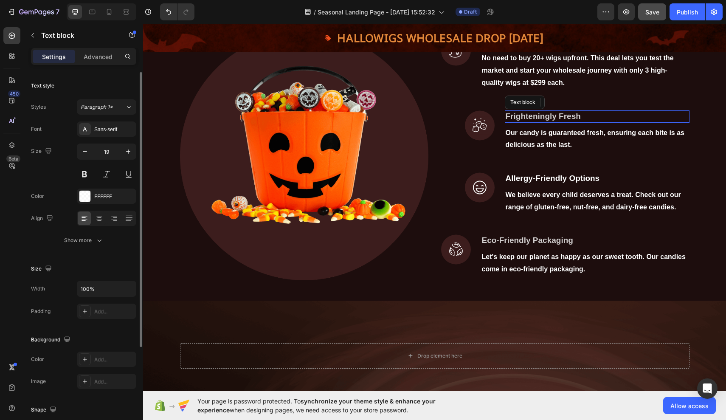
click at [547, 122] on p "Frighteningly Fresh" at bounding box center [597, 116] width 183 height 11
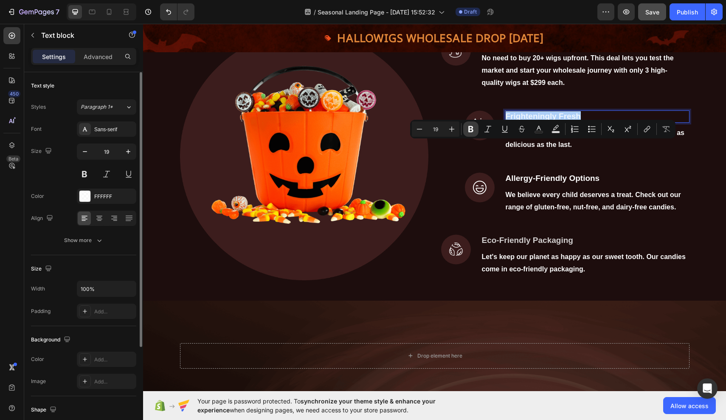
click at [473, 129] on icon "Editor contextual toolbar" at bounding box center [471, 129] width 8 height 8
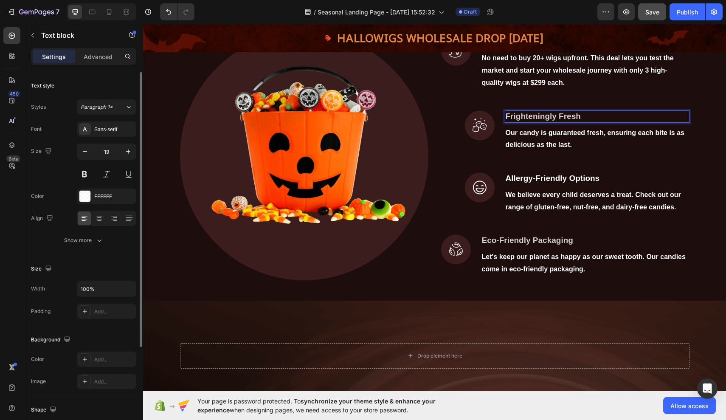
click at [542, 121] on strong "Frighteningly Fresh" at bounding box center [543, 116] width 75 height 9
click at [90, 199] on div at bounding box center [84, 196] width 11 height 11
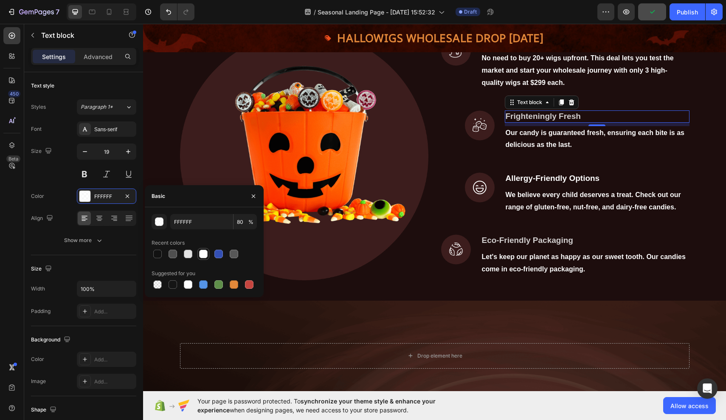
click at [201, 254] on div at bounding box center [203, 254] width 8 height 8
type input "100"
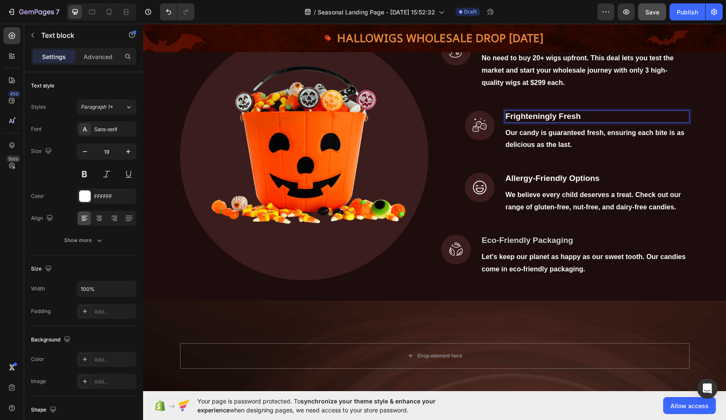
click at [519, 121] on strong "Frighteningly Fresh" at bounding box center [543, 116] width 75 height 9
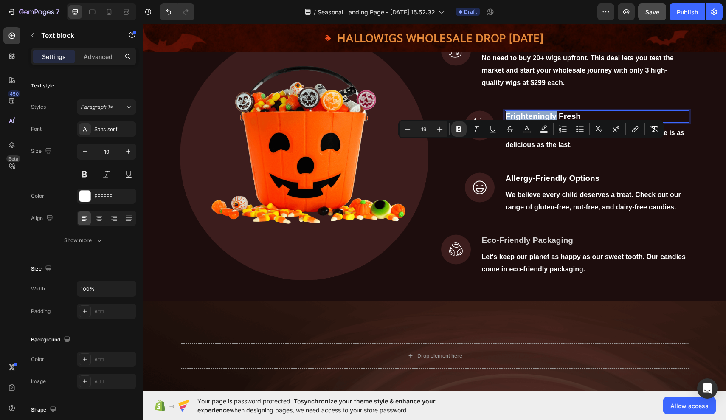
click at [519, 121] on strong "Frighteningly Fresh" at bounding box center [543, 116] width 75 height 9
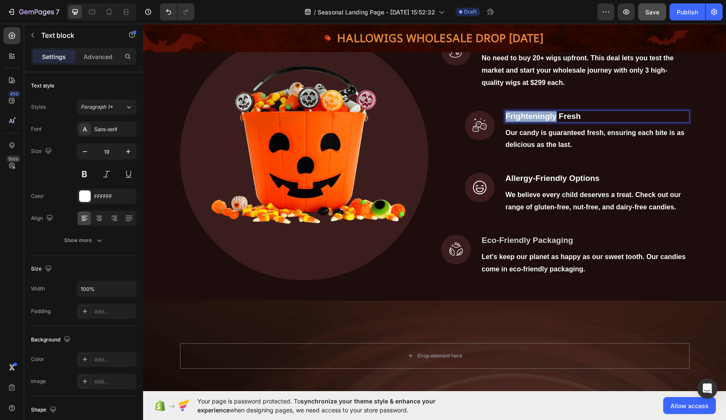
click at [519, 121] on strong "Frighteningly Fresh" at bounding box center [543, 116] width 75 height 9
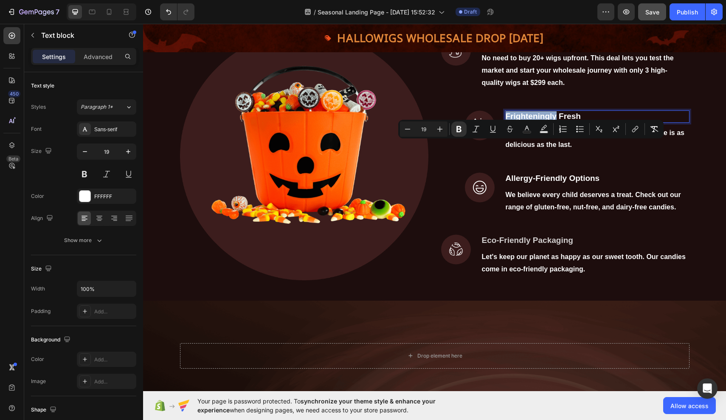
click at [507, 121] on strong "Frighteningly Fresh" at bounding box center [543, 116] width 75 height 9
click at [508, 121] on strong "Frighteningly Fresh" at bounding box center [543, 116] width 75 height 9
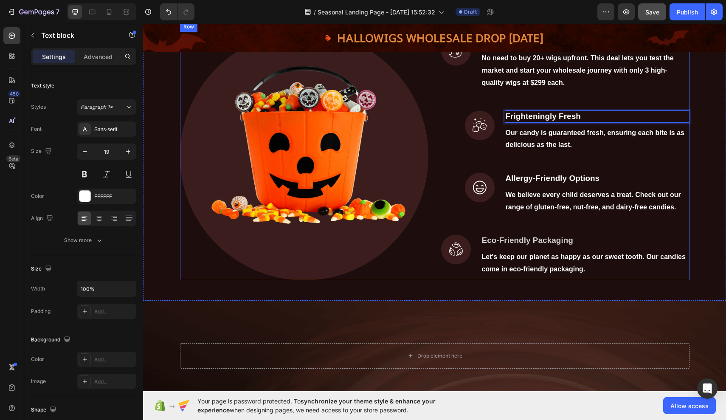
drag, startPoint x: 507, startPoint y: 145, endPoint x: 564, endPoint y: 140, distance: 57.1
click at [507, 121] on strong "Frighteningly Fresh" at bounding box center [543, 116] width 75 height 9
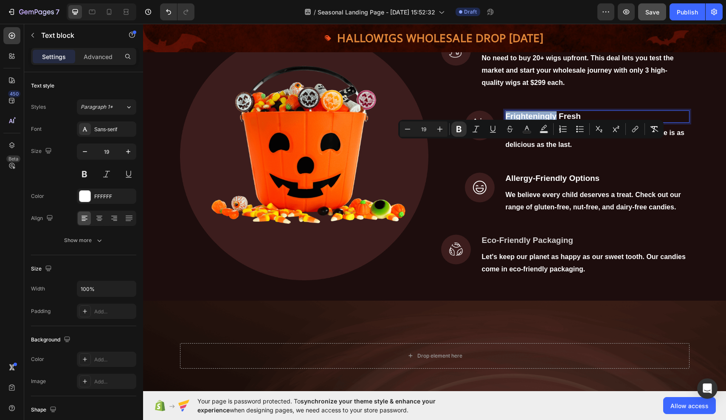
click at [507, 121] on strong "Frighteningly Fresh" at bounding box center [543, 116] width 75 height 9
click at [506, 121] on strong "Frighteningly Fresh" at bounding box center [543, 116] width 75 height 9
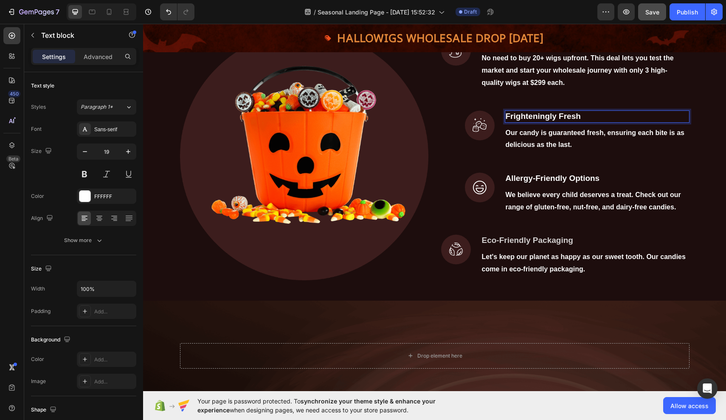
click at [507, 121] on strong "Frighteningly Fresh" at bounding box center [543, 116] width 75 height 9
click at [513, 120] on span "2. Double Your Investment" at bounding box center [548, 116] width 85 height 7
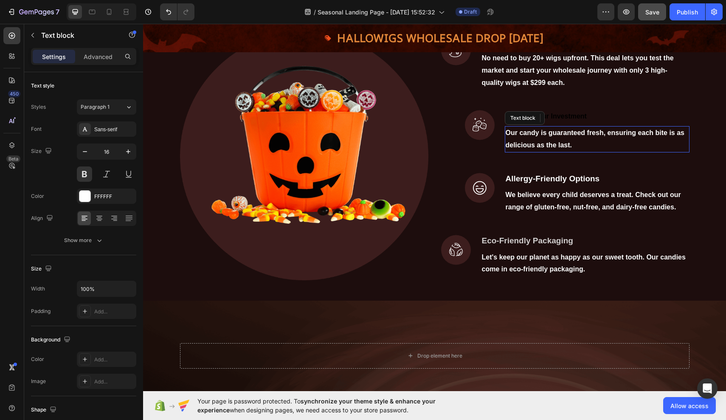
click at [510, 146] on div "2Double Your Investment Text block 8 Our candy is guaranteed fresh, ensuring ea…" at bounding box center [597, 131] width 185 height 42
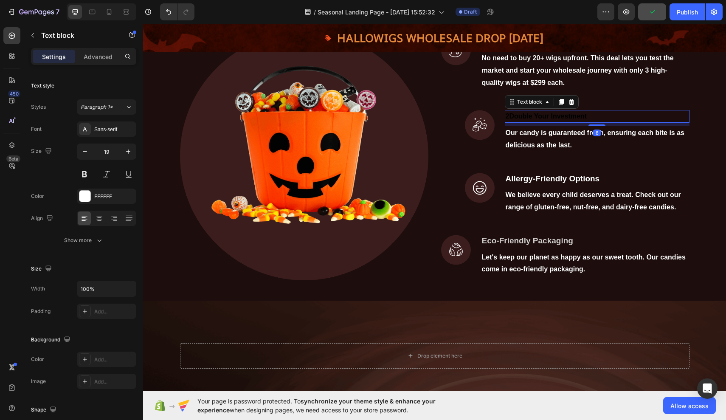
click at [510, 120] on span "2Double Your Investment" at bounding box center [546, 116] width 81 height 7
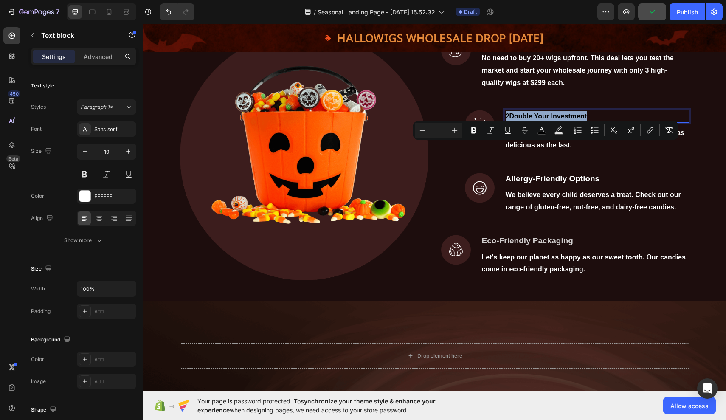
click at [510, 120] on span "2Double Your Investment" at bounding box center [546, 116] width 81 height 7
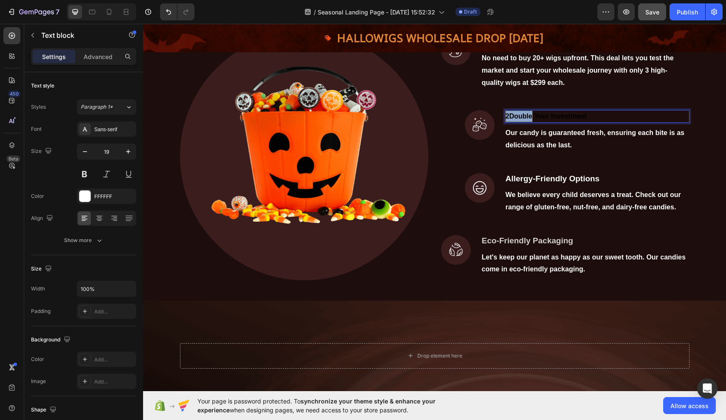
click at [510, 120] on span "2Double Your Investment" at bounding box center [546, 116] width 81 height 7
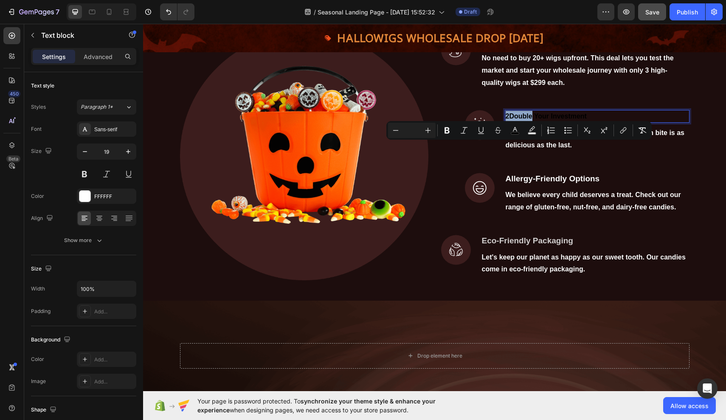
click at [510, 120] on span "2Double Your Investment" at bounding box center [546, 116] width 81 height 7
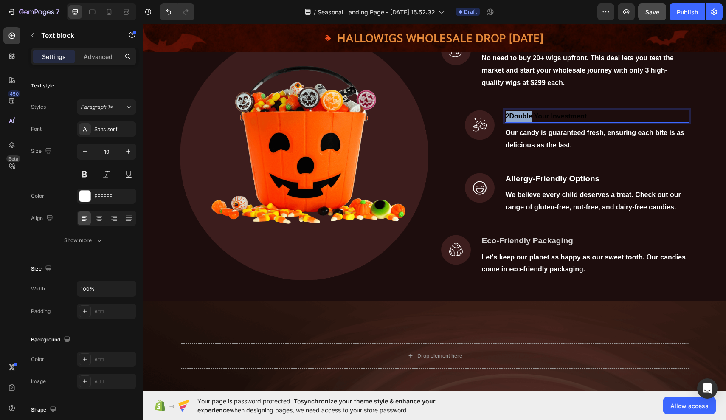
click at [510, 120] on span "2Double Your Investment" at bounding box center [546, 116] width 81 height 7
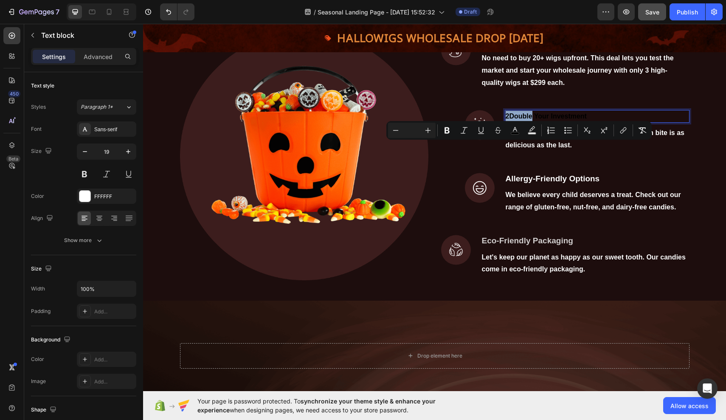
click at [527, 120] on span "2Double Your Investment" at bounding box center [546, 116] width 81 height 7
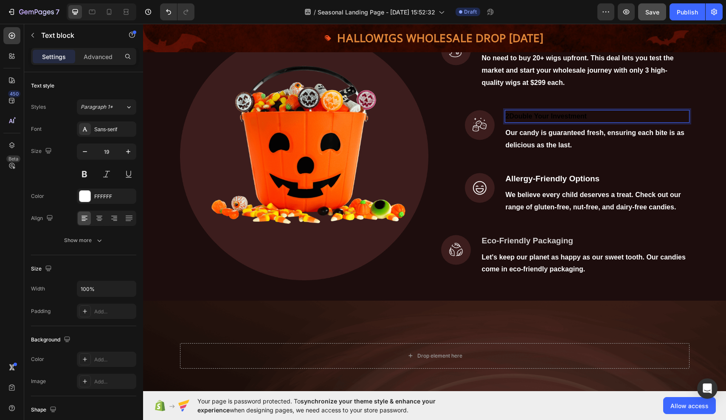
click at [509, 120] on span "2Double Your Investment" at bounding box center [546, 116] width 81 height 7
click at [511, 120] on span "2Double Your Investment" at bounding box center [546, 116] width 81 height 7
click at [520, 120] on span "Double Your Investment" at bounding box center [545, 116] width 78 height 7
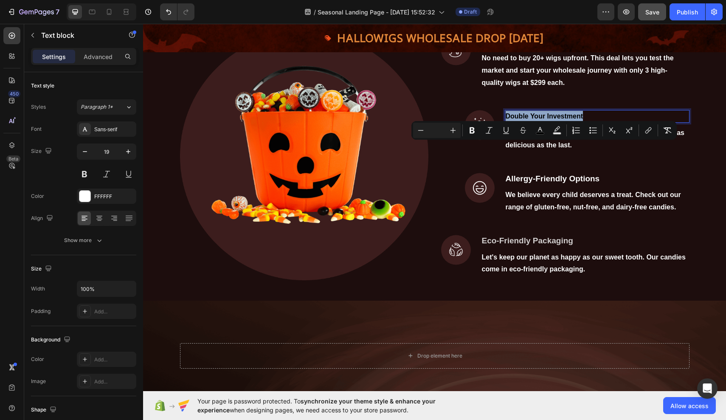
click at [520, 120] on span "Double Your Investment" at bounding box center [545, 116] width 78 height 7
click at [471, 128] on icon "Editor contextual toolbar" at bounding box center [472, 130] width 5 height 6
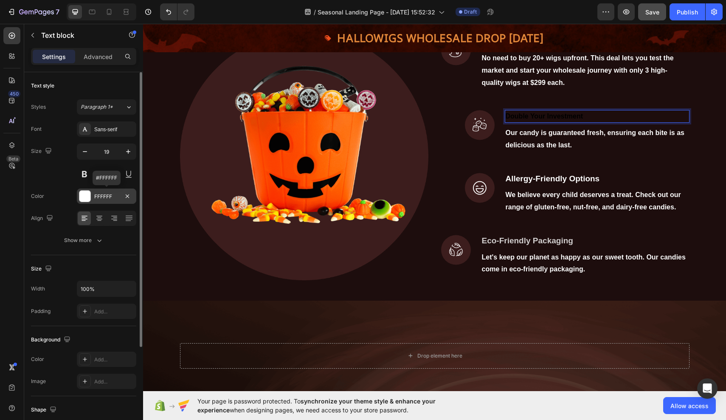
click at [102, 199] on div "FFFFFF" at bounding box center [106, 197] width 25 height 8
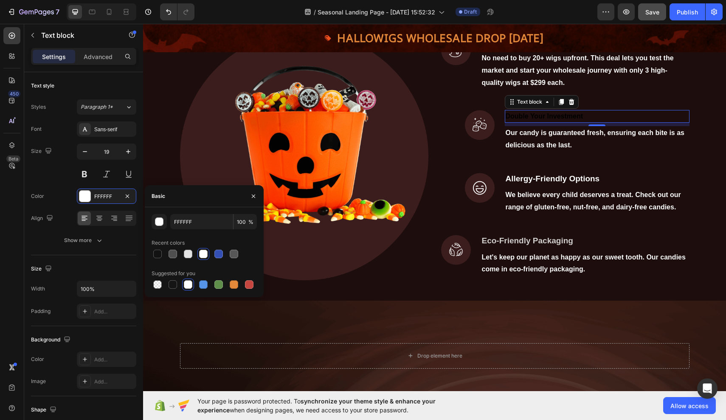
click at [201, 252] on div at bounding box center [203, 254] width 8 height 8
click at [191, 251] on div at bounding box center [188, 254] width 8 height 8
click at [202, 252] on div at bounding box center [203, 254] width 8 height 8
type input "FFFFFF"
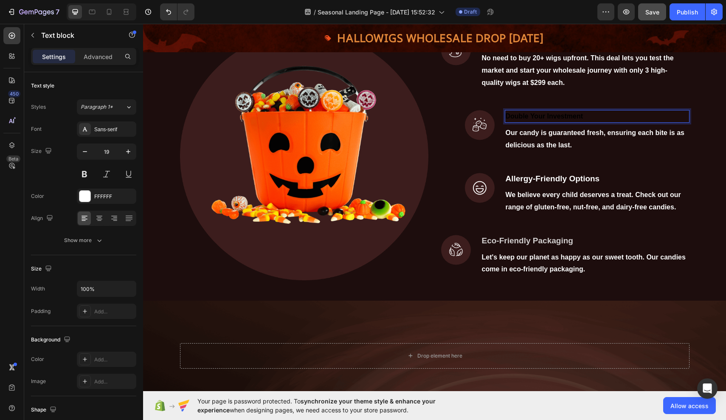
click at [551, 120] on strong "Double Your Investment" at bounding box center [545, 116] width 78 height 7
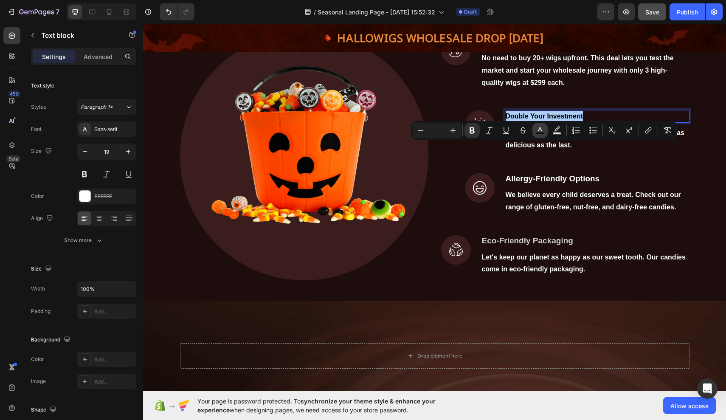
click at [536, 131] on icon "Editor contextual toolbar" at bounding box center [540, 130] width 8 height 8
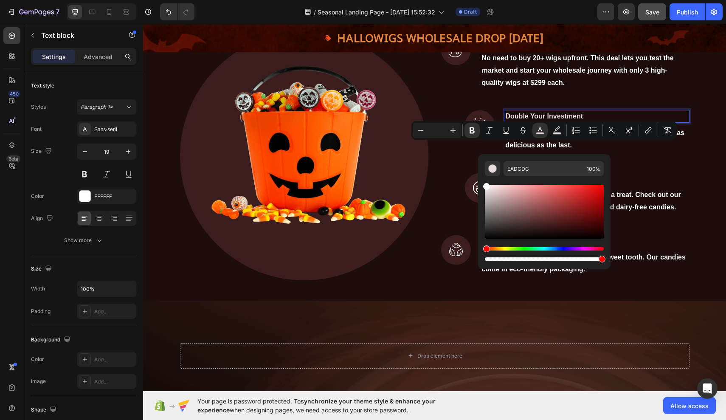
type input "FFFFFF"
drag, startPoint x: 487, startPoint y: 238, endPoint x: 480, endPoint y: 184, distance: 54.4
click at [480, 184] on div "FFFFFF 100 %" at bounding box center [544, 208] width 132 height 108
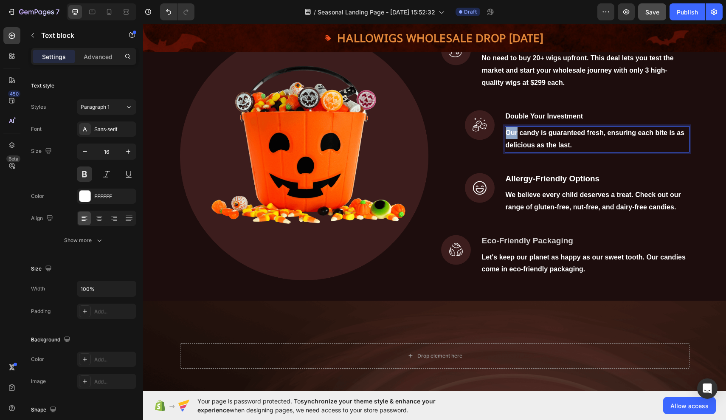
click at [507, 152] on p "Our candy is guaranteed fresh, ensuring each bite is as delicious as the last." at bounding box center [597, 139] width 183 height 25
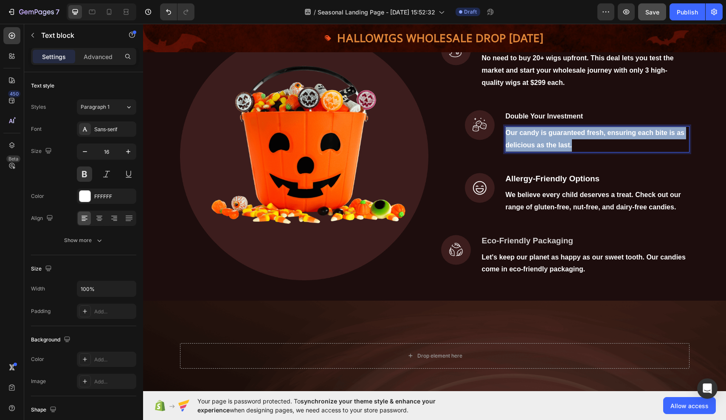
click at [507, 152] on p "Our candy is guaranteed fresh, ensuring each bite is as delicious as the last." at bounding box center [597, 139] width 183 height 25
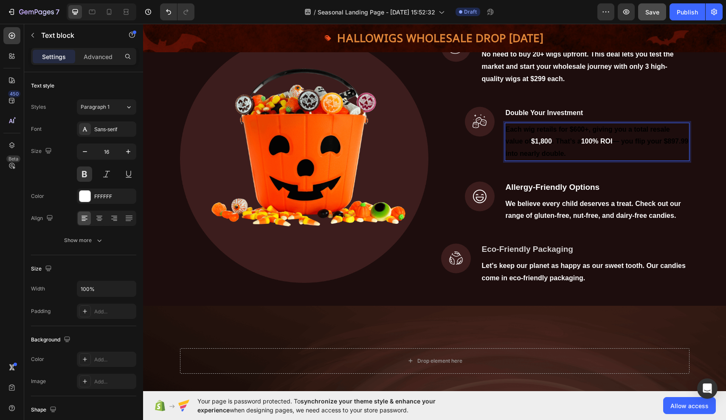
click at [510, 145] on span "Each wig retails for $600+, giving you a total resale value of" at bounding box center [588, 136] width 164 height 20
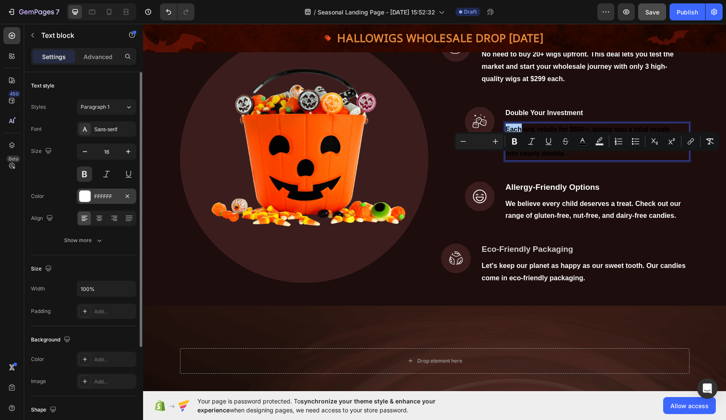
click at [110, 194] on div "FFFFFF" at bounding box center [106, 197] width 25 height 8
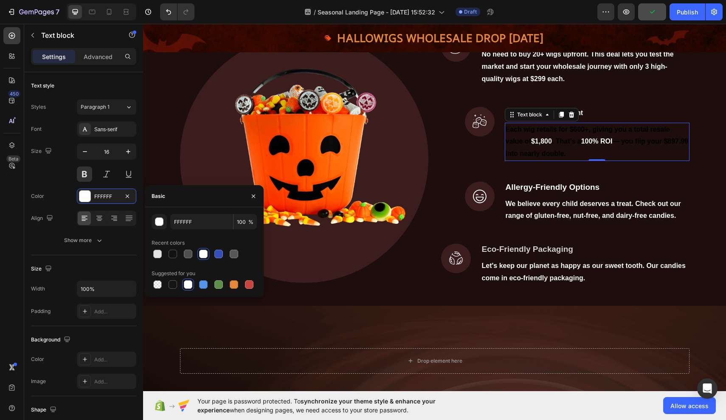
click at [206, 253] on div at bounding box center [203, 254] width 8 height 8
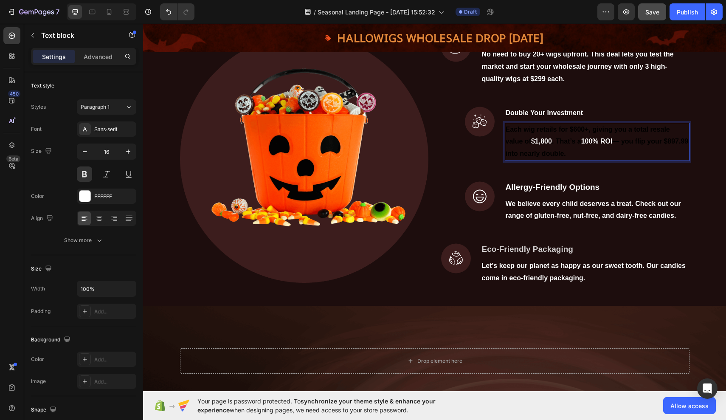
click at [510, 145] on span "Each wig retails for $600+, giving you a total resale value of" at bounding box center [588, 136] width 164 height 20
click at [583, 141] on icon "Editor contextual toolbar" at bounding box center [582, 141] width 8 height 8
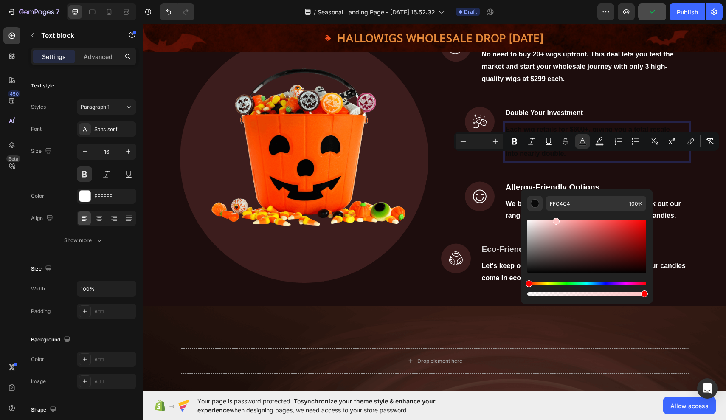
drag, startPoint x: 529, startPoint y: 271, endPoint x: 555, endPoint y: 219, distance: 58.7
click at [555, 219] on div "Editor contextual toolbar" at bounding box center [556, 221] width 7 height 7
type input "FFFFFF"
drag, startPoint x: 557, startPoint y: 222, endPoint x: 522, endPoint y: 218, distance: 35.5
click at [522, 218] on div "FFFFFF 100 %" at bounding box center [587, 243] width 132 height 108
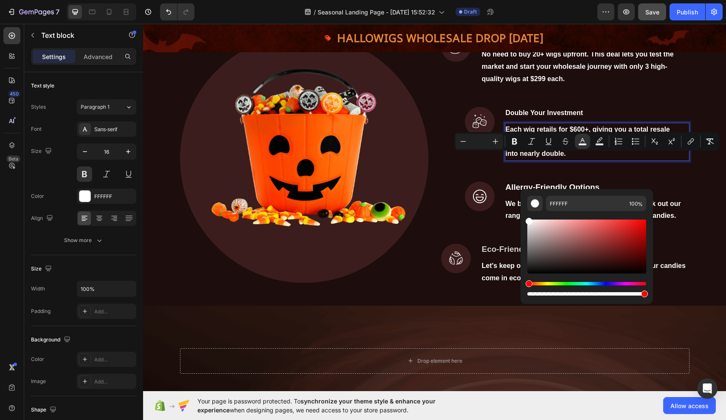
click at [628, 157] on span "— you flip your $897.99 into nearly double." at bounding box center [597, 148] width 183 height 20
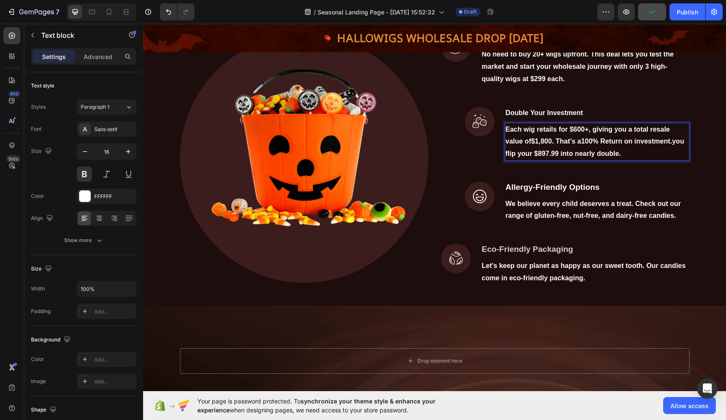
click at [510, 157] on span "you flip your $897.99 into nearly double." at bounding box center [595, 148] width 179 height 20
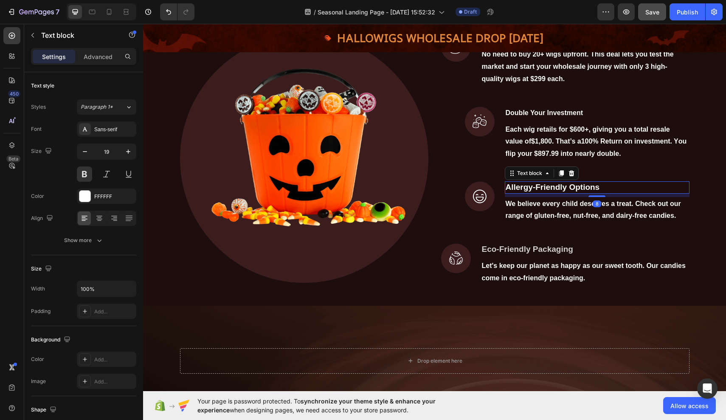
click at [536, 193] on p "Allergy-Friendly Options" at bounding box center [597, 187] width 183 height 11
click at [601, 193] on p "Allergy-Friendly Options" at bounding box center [597, 187] width 183 height 11
click at [510, 191] on strong "“The Smart Way to Start Wholesale”" at bounding box center [575, 187] width 139 height 9
click at [639, 191] on strong "The Smart Way to Start Wholesale”" at bounding box center [573, 187] width 135 height 9
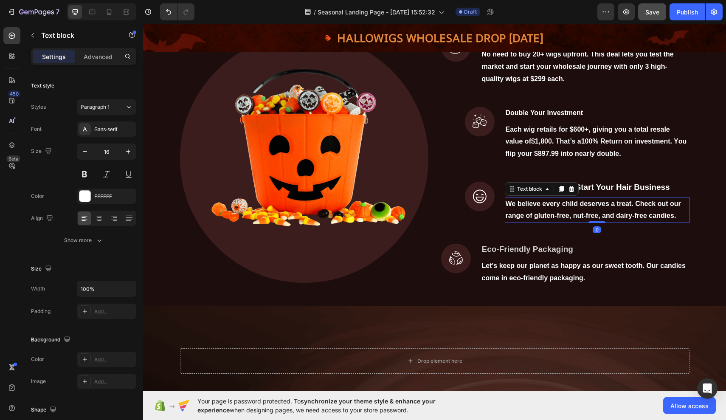
click at [513, 220] on strong "We believe every child deserves a treat. Check out our range of gluten-free, nu…" at bounding box center [593, 210] width 175 height 20
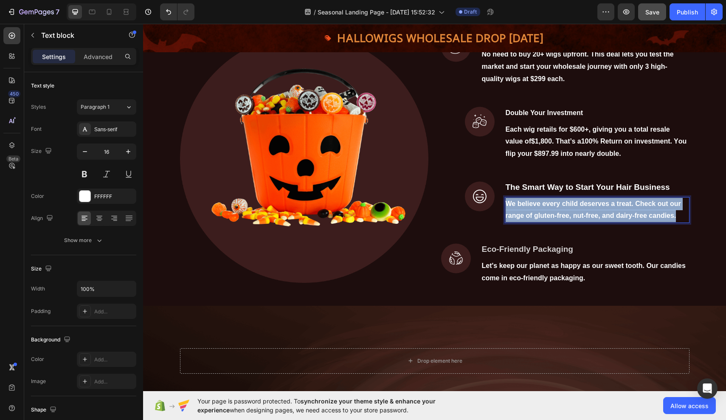
click at [513, 220] on strong "We believe every child deserves a treat. Check out our range of gluten-free, nu…" at bounding box center [593, 210] width 175 height 20
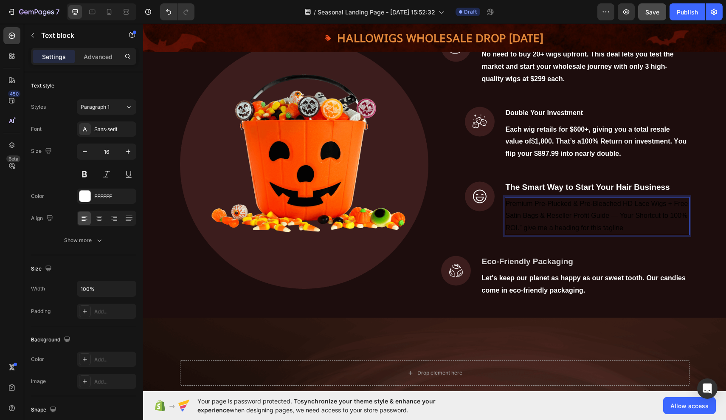
click at [511, 229] on span "Premium Pre-Plucked & Pre-Bleached HD Lace Wigs + Free Satin Bags & Reseller Pr…" at bounding box center [597, 216] width 183 height 32
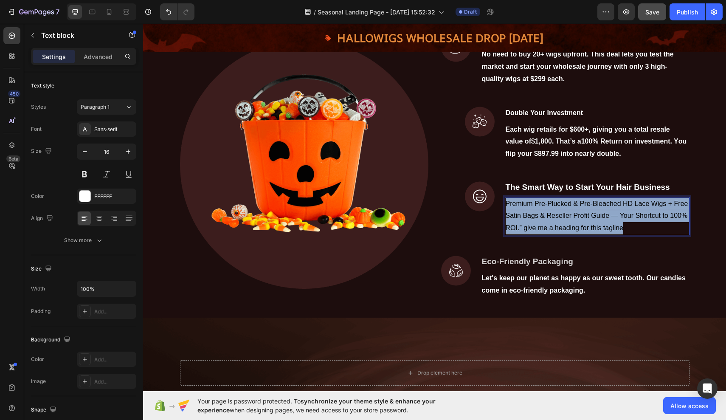
click at [511, 229] on span "Premium Pre-Plucked & Pre-Bleached HD Lace Wigs + Free Satin Bags & Reseller Pr…" at bounding box center [597, 216] width 183 height 32
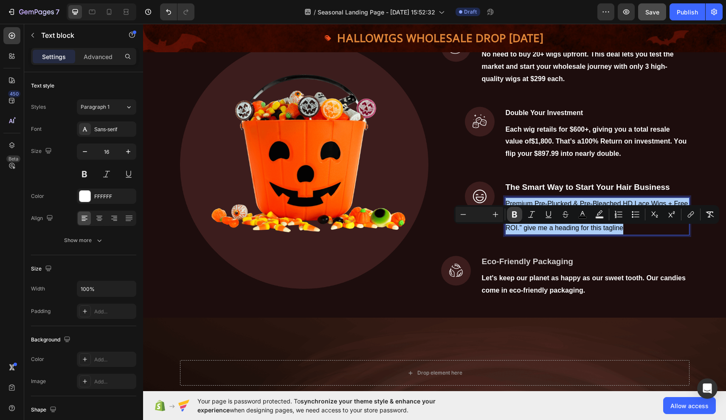
click at [518, 213] on icon "Editor contextual toolbar" at bounding box center [514, 214] width 8 height 8
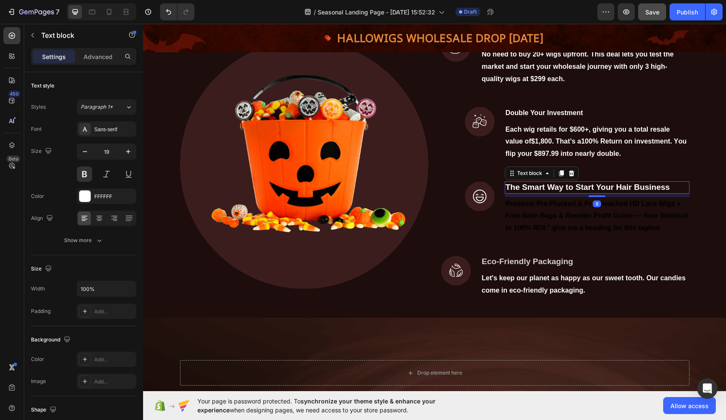
click at [586, 191] on strong "The Smart Way to Start Your Hair Business" at bounding box center [588, 187] width 164 height 9
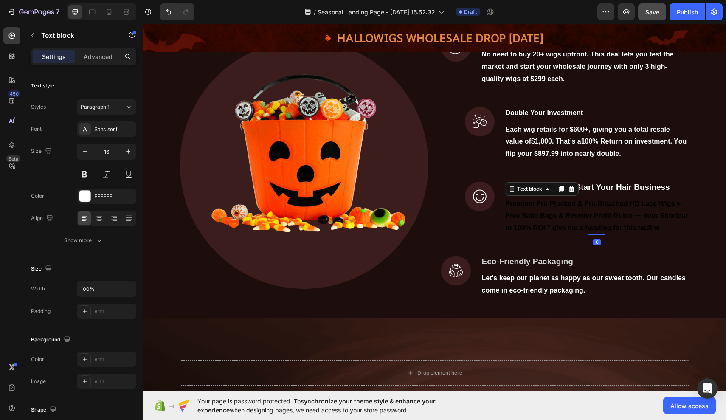
click at [576, 234] on p "Premium Pre-Plucked & Pre-Bleached HD Lace Wigs + Free Satin Bags & Reseller Pr…" at bounding box center [597, 216] width 183 height 37
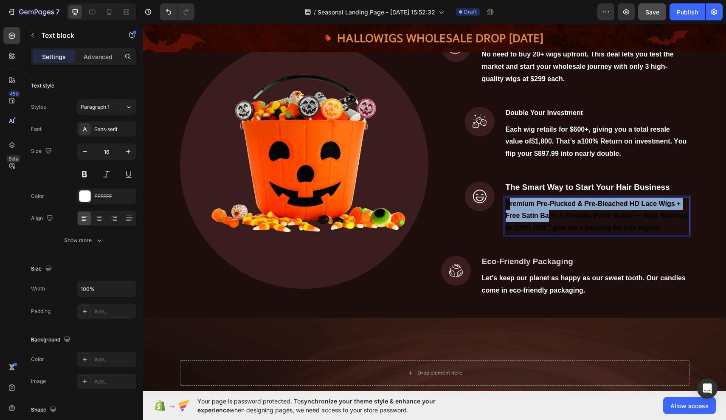
drag, startPoint x: 509, startPoint y: 231, endPoint x: 533, endPoint y: 237, distance: 24.9
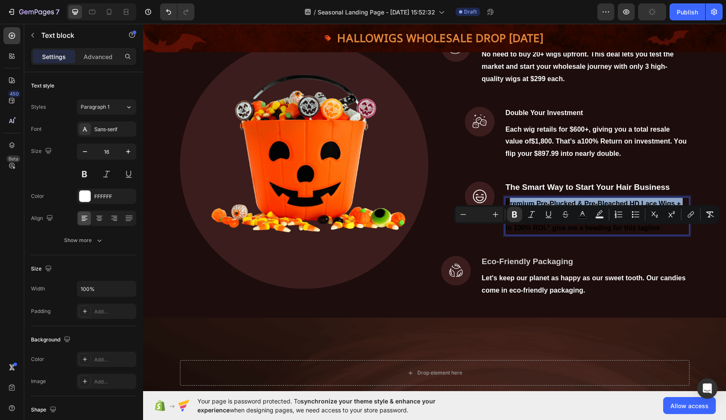
click at [509, 229] on strong "Premium Pre-Plucked & Pre-Bleached HD Lace Wigs + Free Satin Bags & Reseller Pr…" at bounding box center [597, 216] width 183 height 32
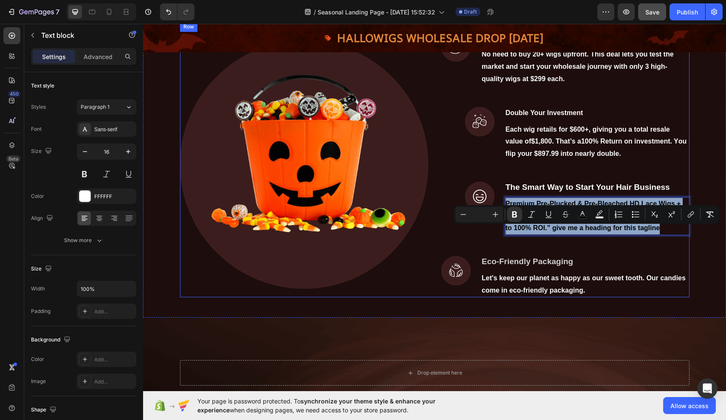
drag, startPoint x: 507, startPoint y: 230, endPoint x: 650, endPoint y: 262, distance: 146.9
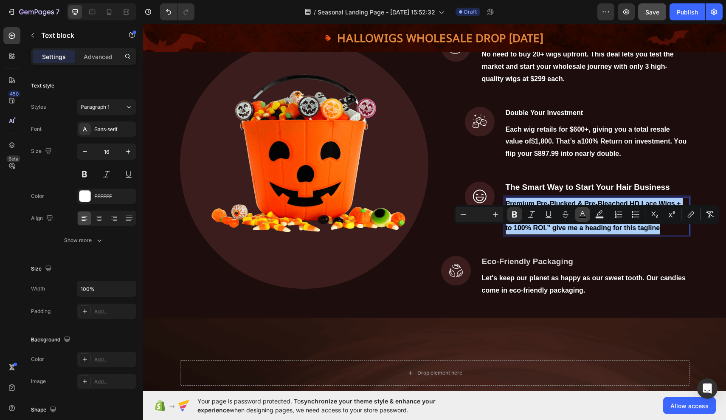
click at [586, 217] on rect "Editor contextual toolbar" at bounding box center [583, 218] width 8 height 2
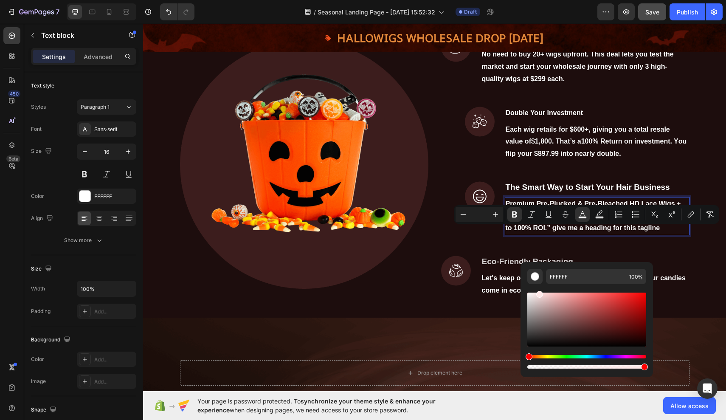
type input "FFE8E8"
drag, startPoint x: 529, startPoint y: 346, endPoint x: 538, endPoint y: 292, distance: 55.1
click at [538, 292] on div "Editor contextual toolbar" at bounding box center [539, 294] width 7 height 7
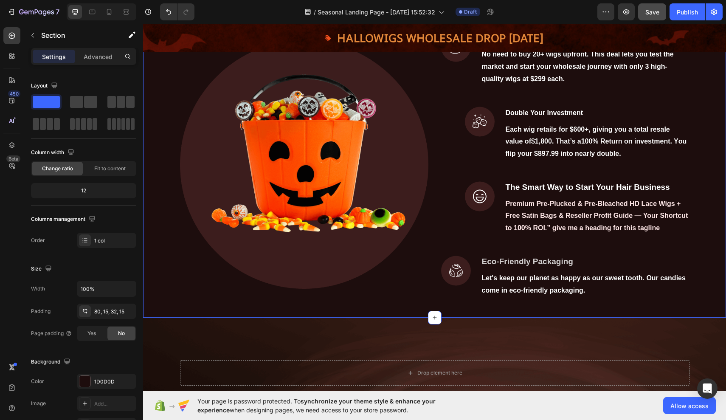
click at [700, 279] on div "For Hairstylists, New Entrepreneurs & Beauty Bosses. Your Entry to Big Profits!…" at bounding box center [434, 111] width 570 height 386
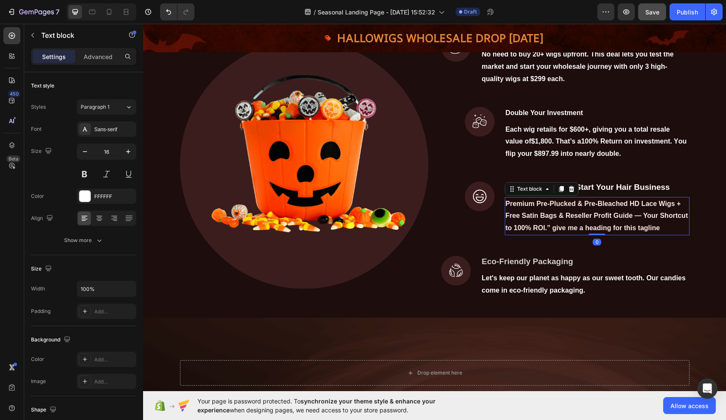
click at [641, 232] on strong "Premium Pre-Plucked & Pre-Bleached HD Lace Wigs + Free Satin Bags & Reseller Pr…" at bounding box center [597, 216] width 183 height 32
click at [643, 232] on strong "Premium Pre-Plucked & Pre-Bleached HD Lace Wigs + Free Satin Bags & Reseller Pr…" at bounding box center [597, 216] width 183 height 32
click at [684, 232] on strong "3 Premium Pre-Plucked & Pre-Bleached HD Lace Wigs + Free Satin Bags & Reseller …" at bounding box center [596, 216] width 181 height 32
click at [685, 232] on strong "3 Premium Pre-Plucked & Pre-Bleached HD Lace Wigs + Free Satin Bags & Reseller …" at bounding box center [596, 216] width 181 height 32
click at [682, 230] on strong "3 Premium Pre-Plucked & Pre-Bleached HD Lace Wigs + Free Satin Bags & Reseller …" at bounding box center [596, 216] width 181 height 32
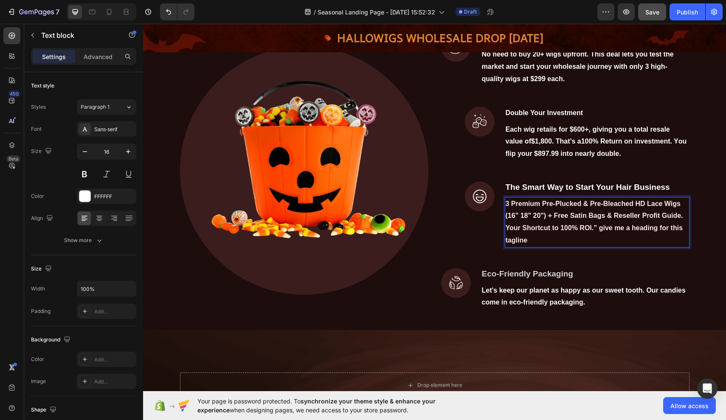
click at [597, 244] on strong "3 Premium Pre-Plucked & Pre-Bleached HD Lace Wigs (16" 18" 20") + Free Satin Ba…" at bounding box center [594, 222] width 177 height 44
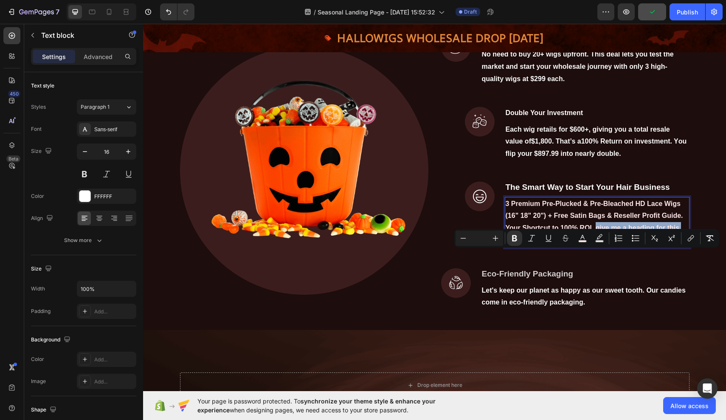
drag, startPoint x: 596, startPoint y: 255, endPoint x: 595, endPoint y: 264, distance: 9.0
click at [595, 247] on p "3 Premium Pre-Plucked & Pre-Bleached HD Lace Wigs (16" 18" 20") + Free Satin Ba…" at bounding box center [597, 222] width 183 height 49
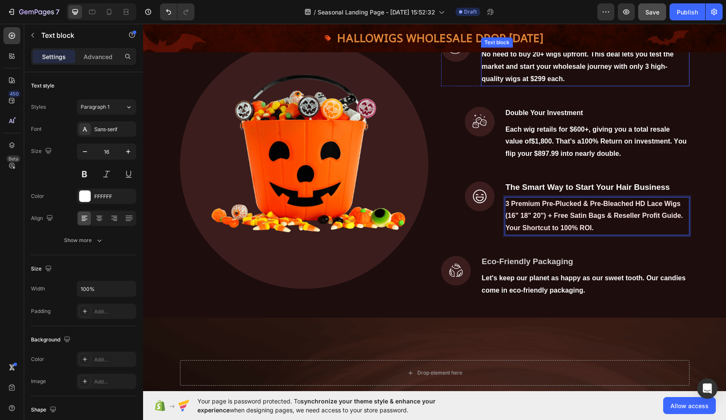
scroll to position [321, 0]
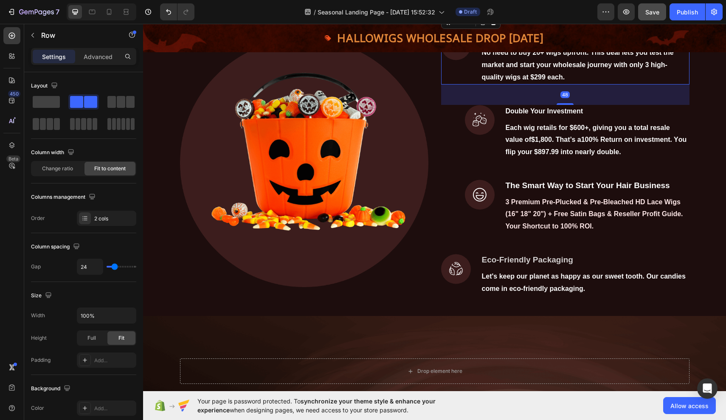
click at [457, 84] on div "Image" at bounding box center [456, 57] width 30 height 54
type input "28"
type input "26"
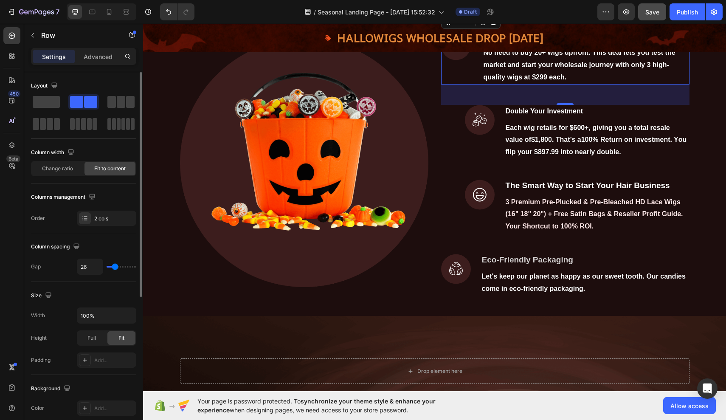
type input "24"
type input "22"
type input "20"
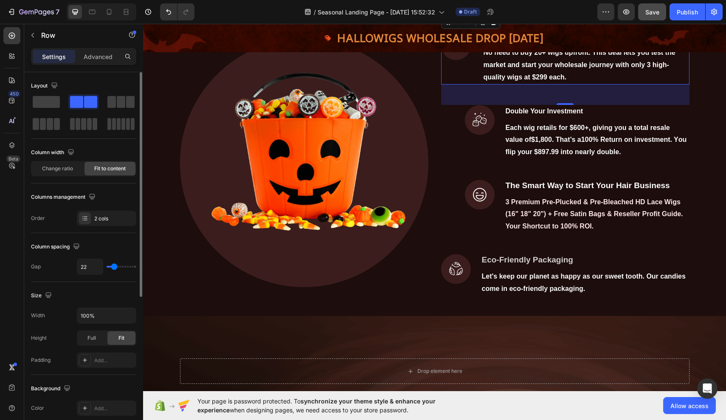
type input "20"
type input "18"
type input "16"
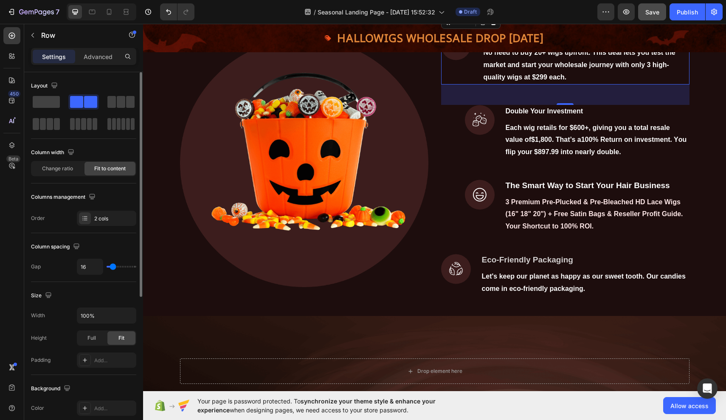
type input "14"
type input "16"
type input "18"
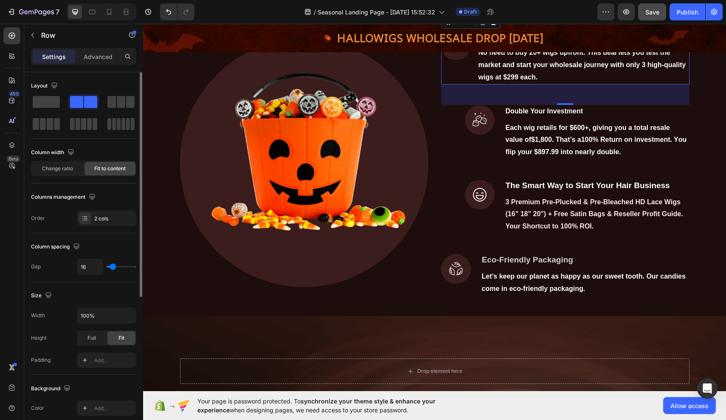
type input "18"
type input "20"
type input "22"
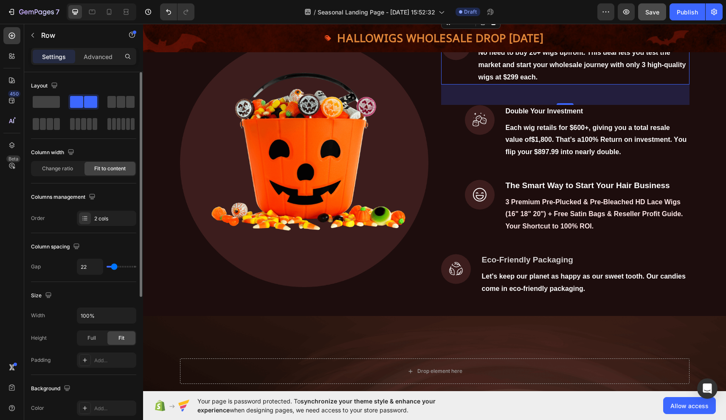
type input "24"
type input "26"
type input "28"
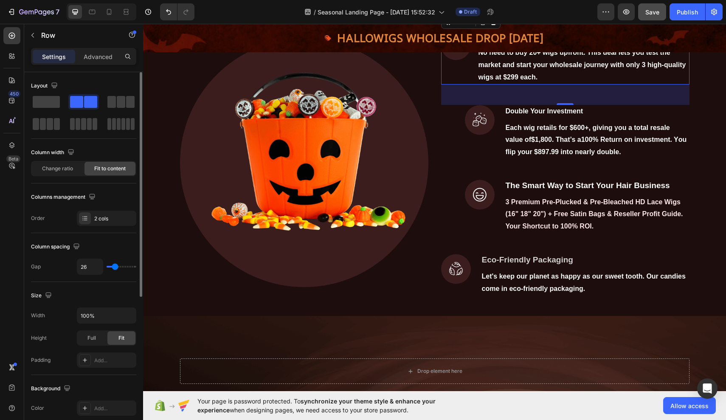
type input "28"
type input "31"
type input "28"
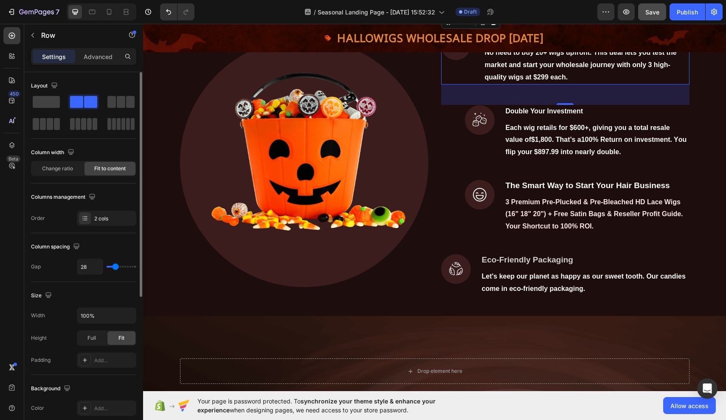
type input "26"
type input "24"
type input "22"
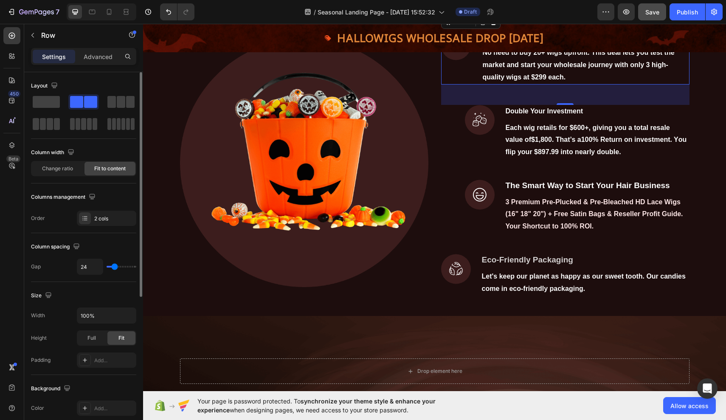
type input "22"
type input "24"
click at [113, 267] on input "range" at bounding box center [122, 267] width 30 height 2
type input "26"
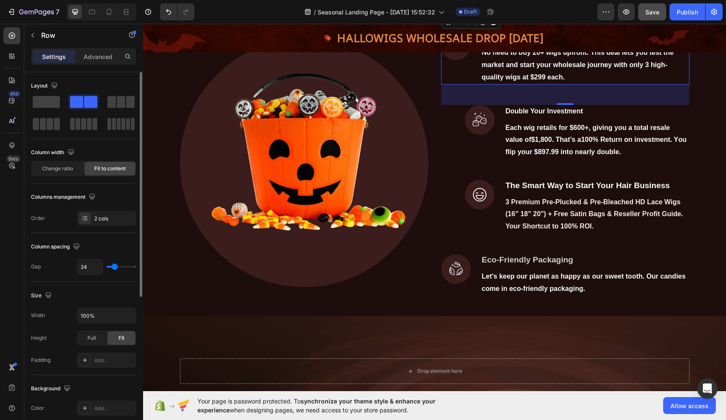
type input "26"
type input "35"
type input "41"
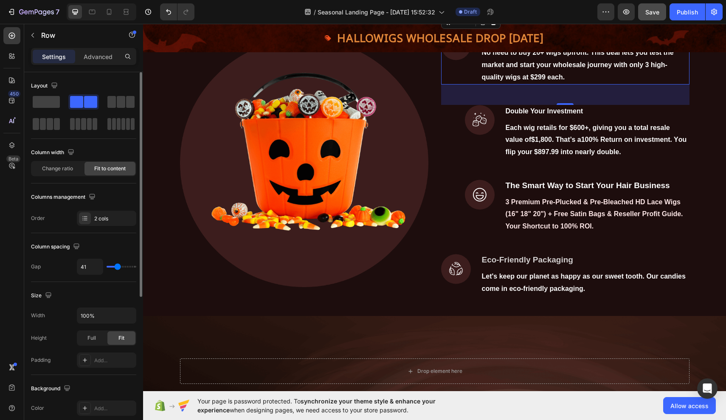
type input "60"
type input "68"
type input "87"
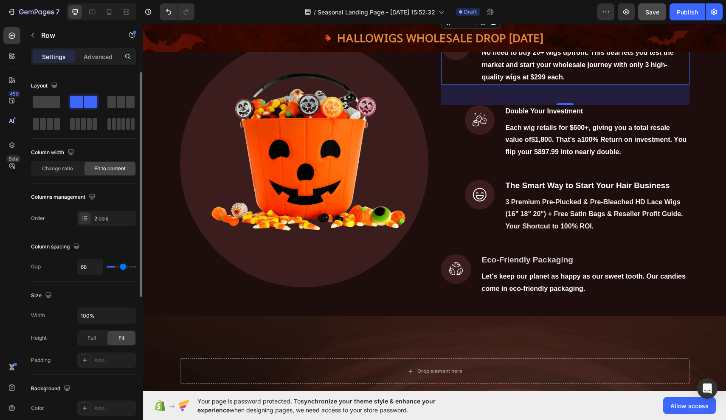
type input "87"
type input "104"
type input "120"
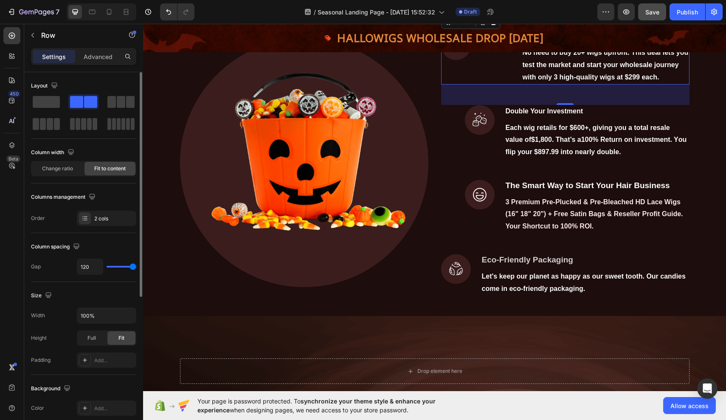
type input "96"
type input "52"
type input "22"
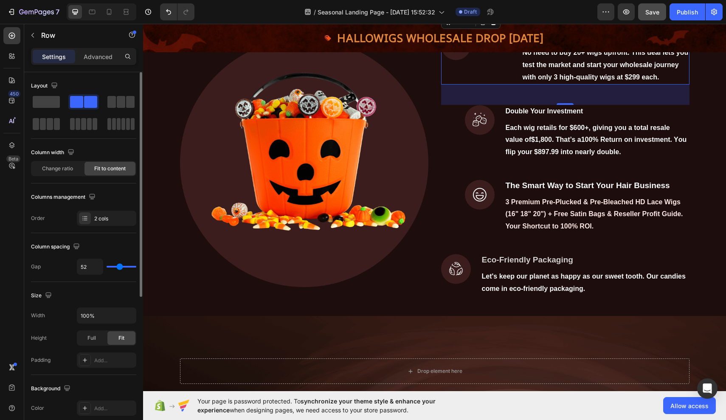
type input "22"
type input "14"
type input "18"
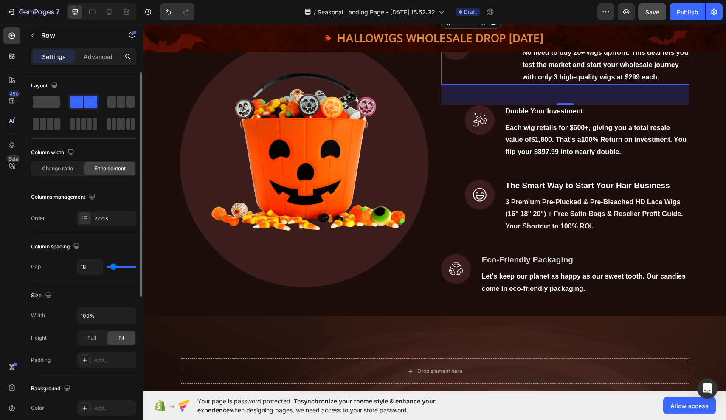
type input "54"
type input "49"
type input "47"
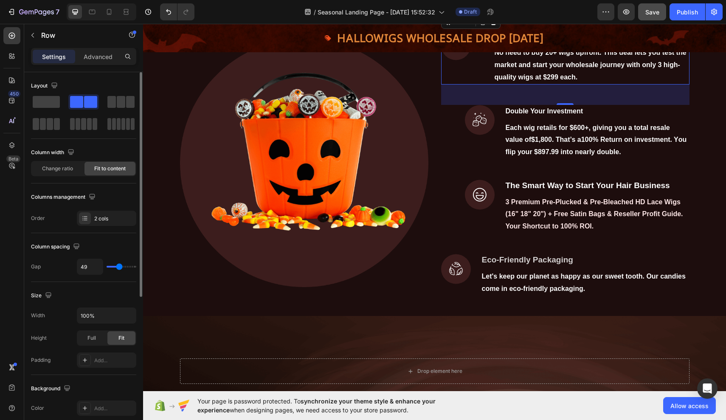
type input "47"
type input "54"
type input "83"
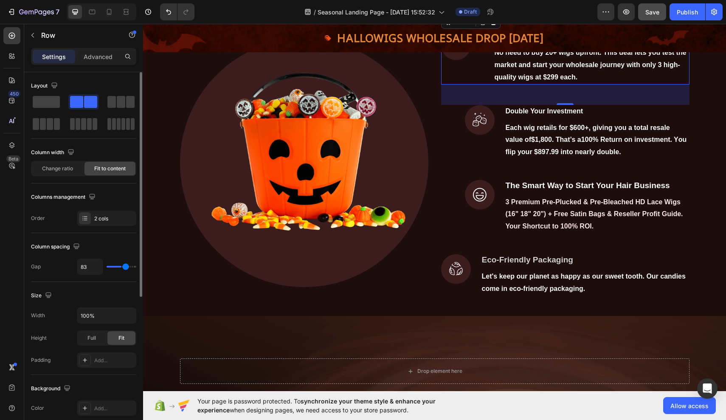
type input "120"
click at [136, 266] on input "range" at bounding box center [122, 267] width 30 height 2
type input "83"
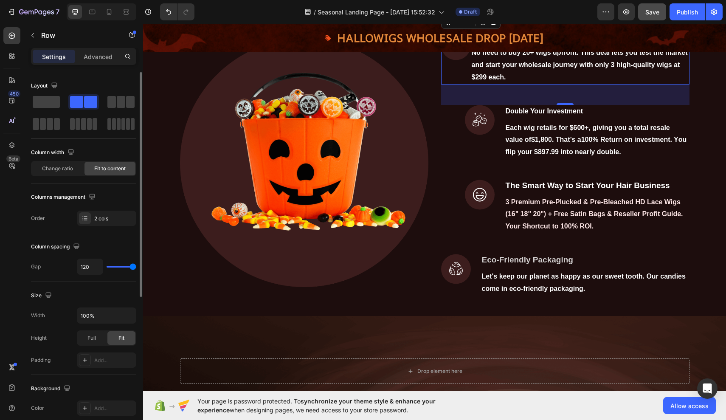
type input "83"
type input "3"
type input "0"
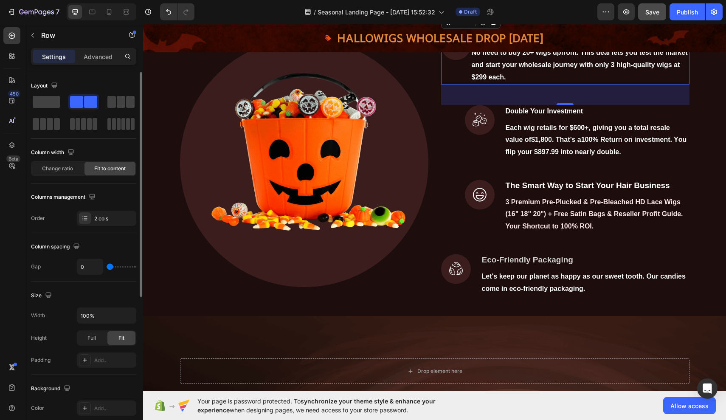
type input "1"
type input "9"
type input "12"
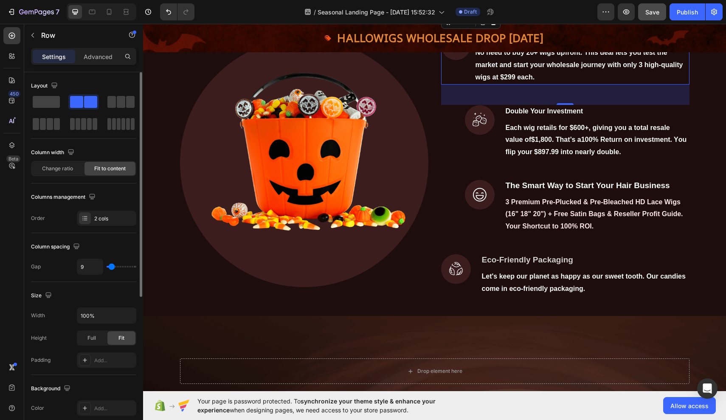
type input "12"
type input "14"
type input "16"
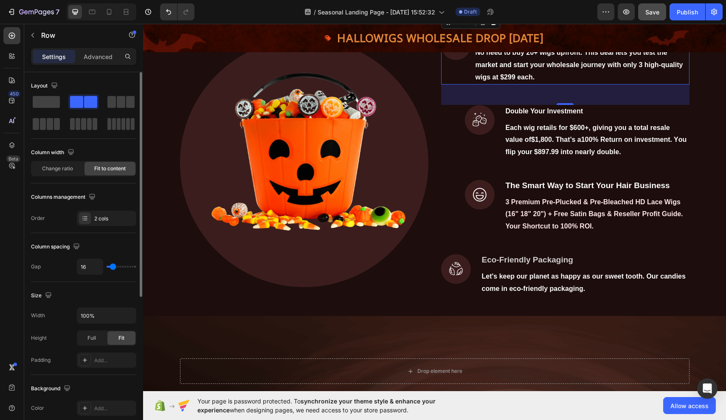
type input "18"
type input "16"
type input "14"
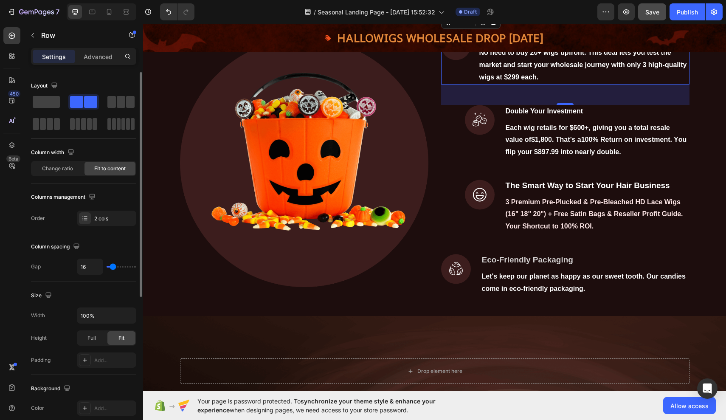
type input "14"
type input "12"
type input "9"
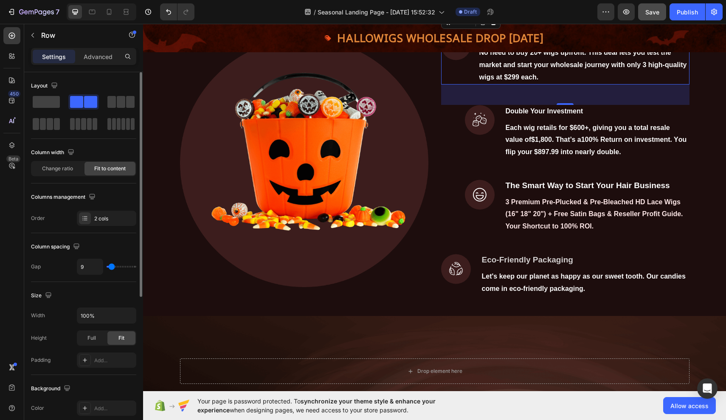
type input "7"
type input "5"
type input "3"
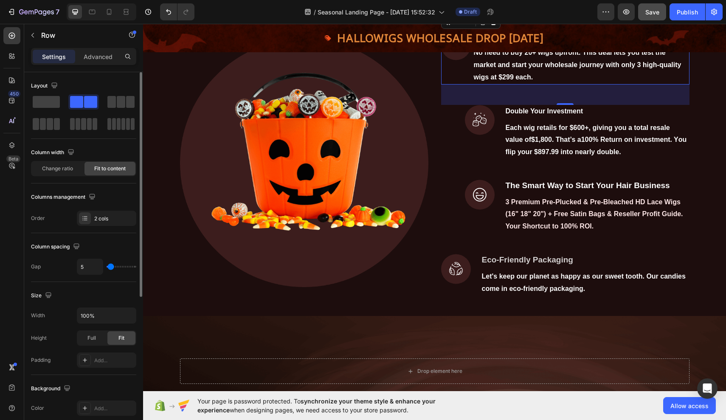
type input "3"
type input "0"
type input "20"
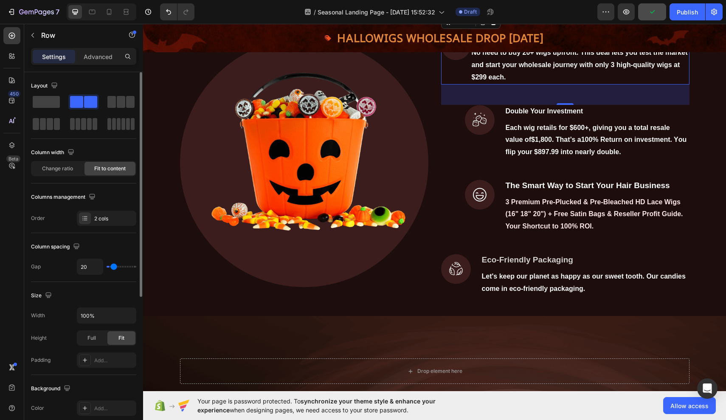
type input "49"
type input "68"
type input "79"
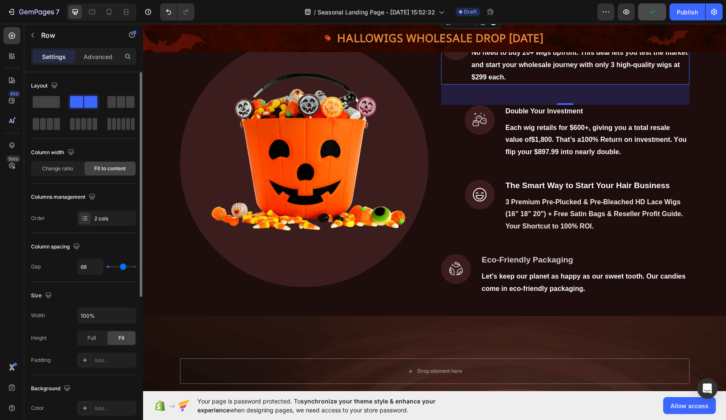
type input "79"
type input "85"
type input "100"
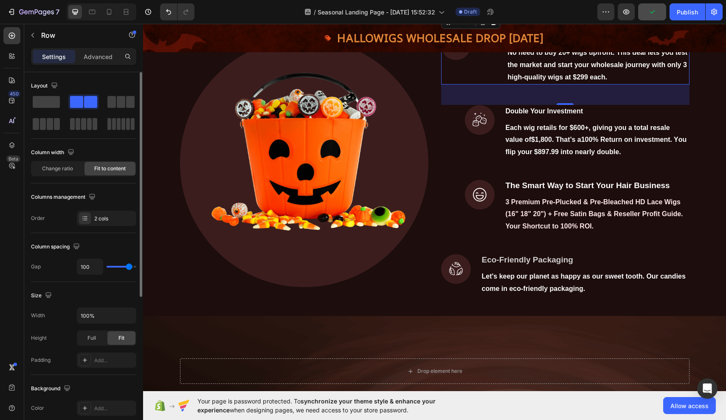
type input "108"
type input "117"
type input "120"
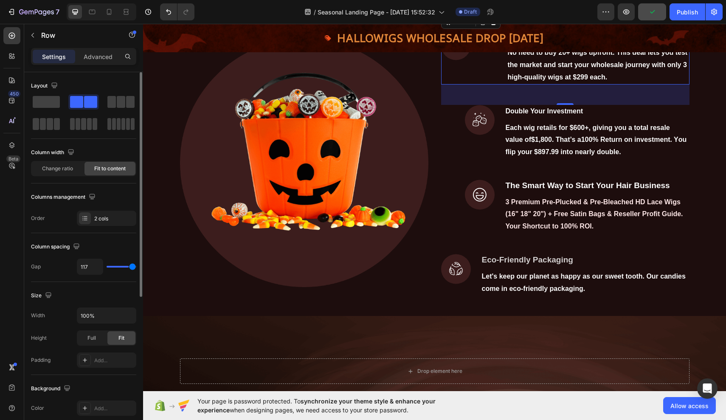
type input "120"
type input "115"
type input "104"
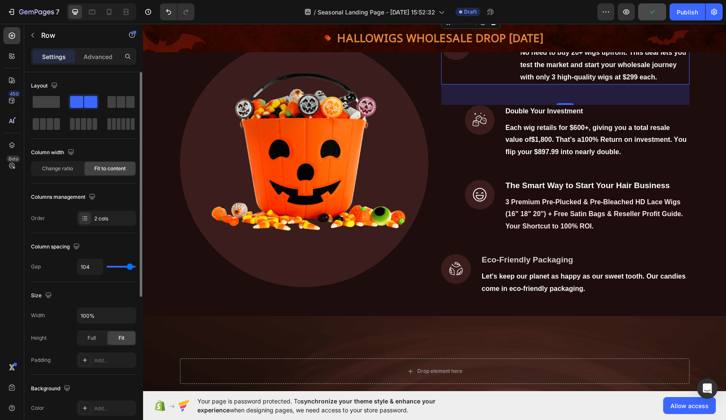
type input "102"
type input "100"
type input "96"
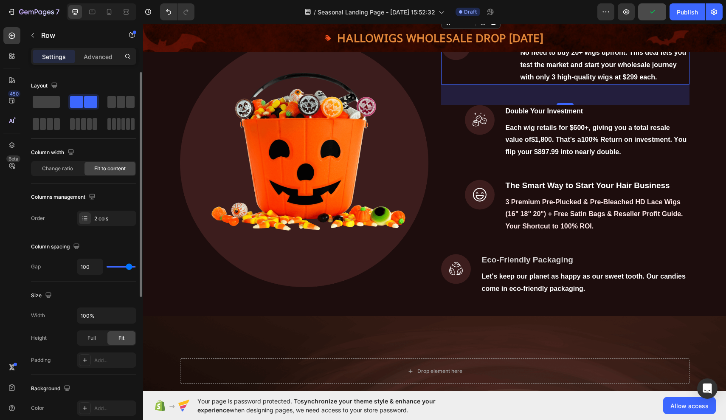
type input "96"
type input "94"
type input "92"
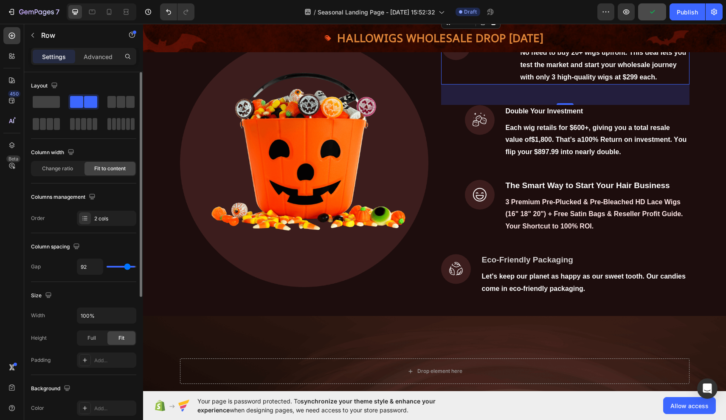
type input "89"
type input "87"
type input "85"
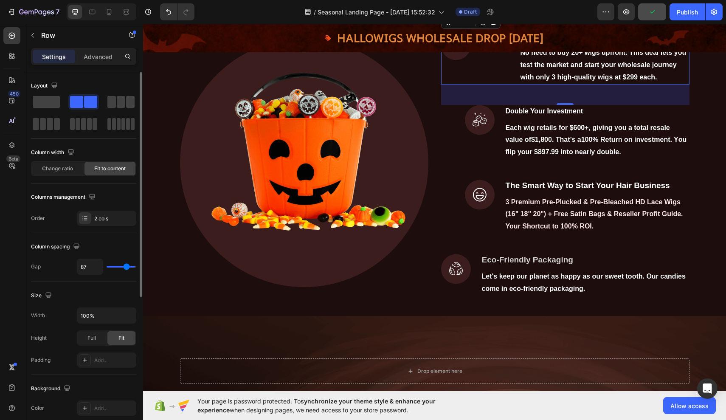
type input "85"
type input "83"
type input "81"
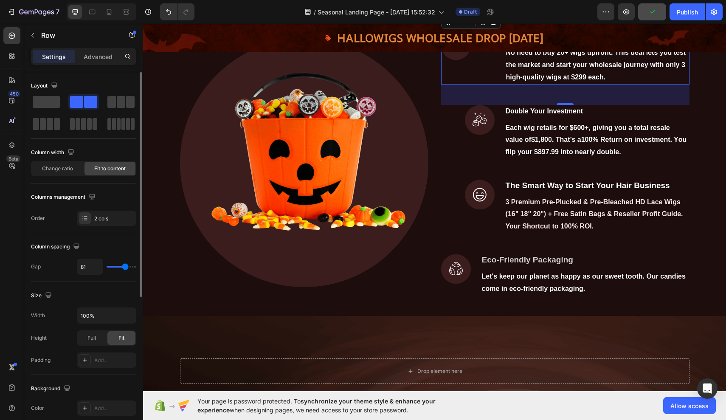
type input "79"
type input "77"
type input "75"
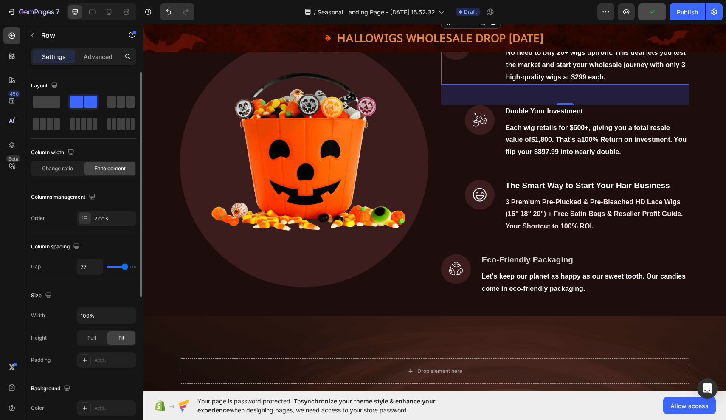
type input "75"
type input "73"
type input "68"
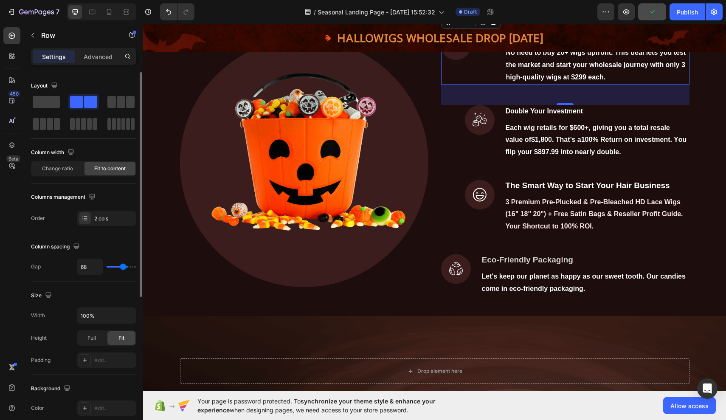
type input "66"
type input "64"
type input "62"
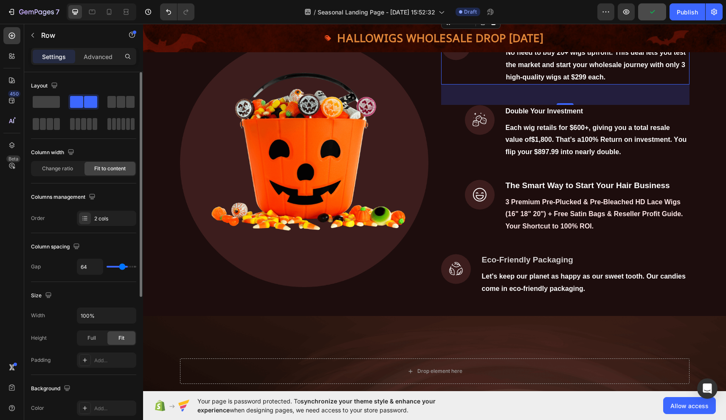
type input "62"
type input "60"
type input "58"
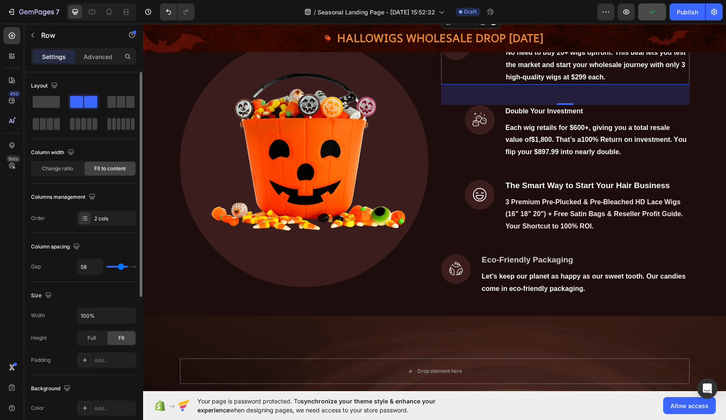
type input "56"
type input "54"
type input "52"
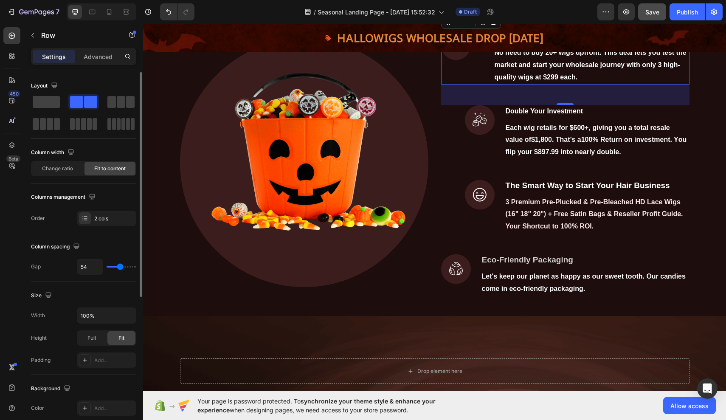
type input "52"
type input "49"
type input "47"
click at [113, 266] on input "range" at bounding box center [122, 267] width 30 height 2
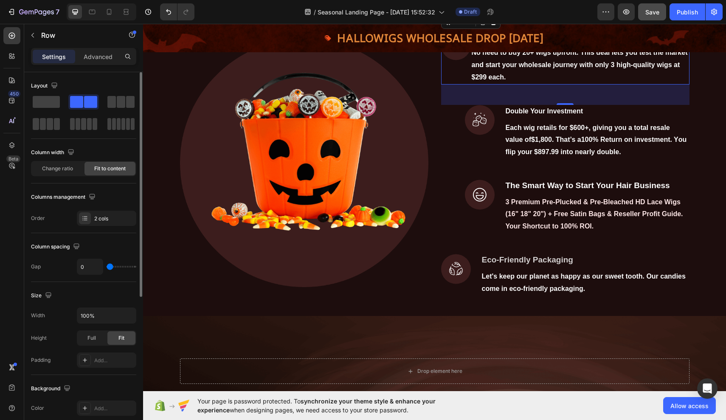
click at [107, 266] on input "range" at bounding box center [122, 267] width 30 height 2
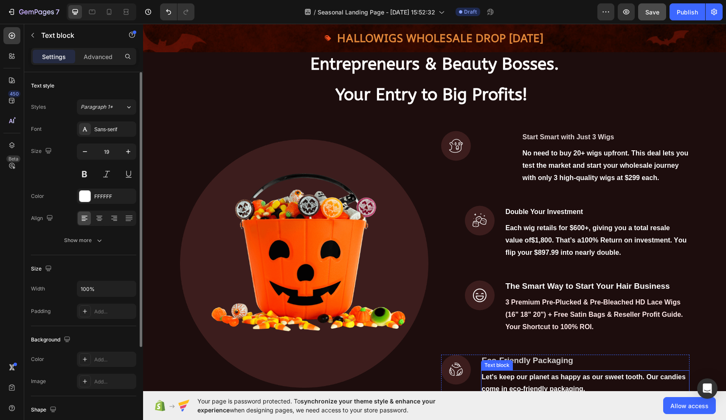
scroll to position [478, 0]
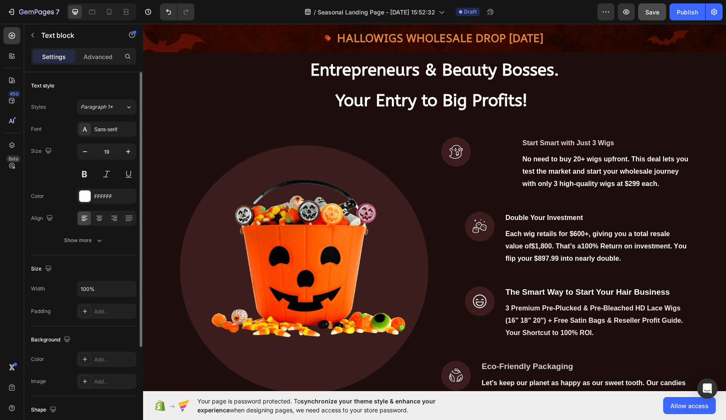
click at [591, 146] on strong "Start Smart with Just 3 Wigs" at bounding box center [569, 142] width 92 height 7
click at [569, 146] on strong "Start Smart with Just 3 Wigs" at bounding box center [569, 142] width 92 height 7
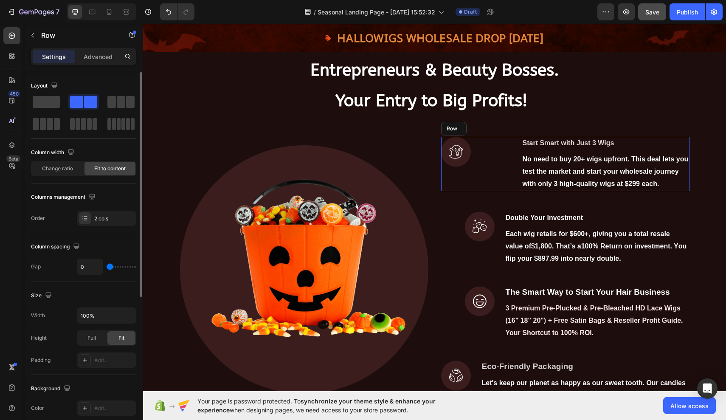
click at [490, 191] on div "Image Start Smart with Just 3 Wigs Text block No need to buy 20+ wigs upfront. …" at bounding box center [565, 164] width 248 height 54
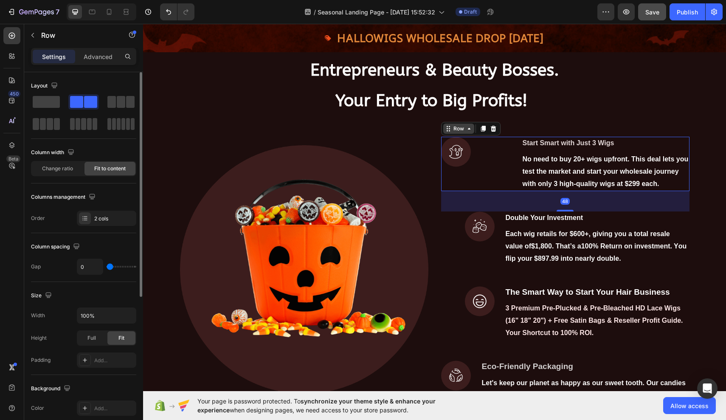
click at [463, 132] on div "Row" at bounding box center [459, 129] width 14 height 8
click at [101, 54] on p "Advanced" at bounding box center [98, 56] width 29 height 9
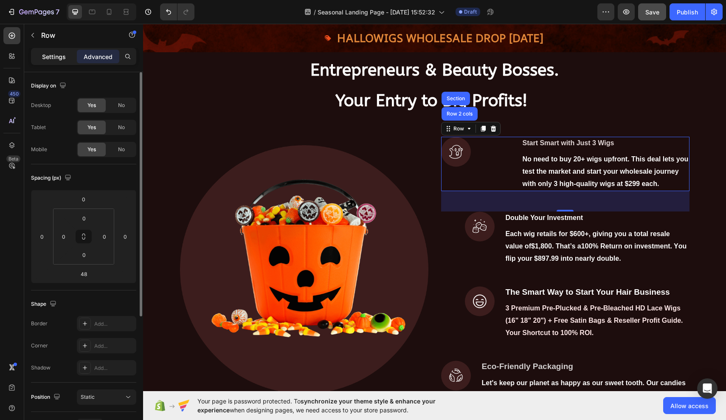
click at [60, 54] on p "Settings" at bounding box center [54, 56] width 24 height 9
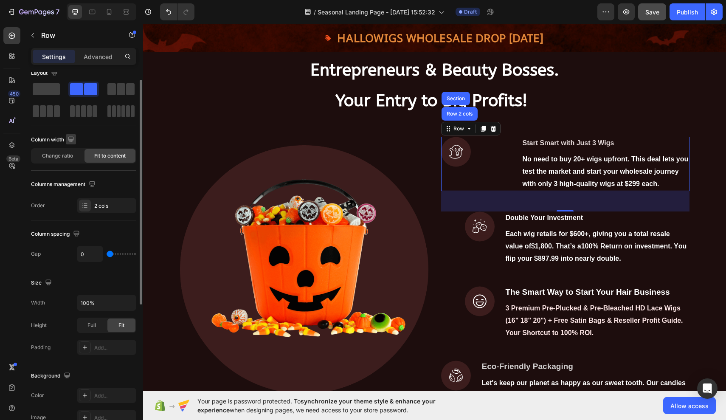
scroll to position [0, 0]
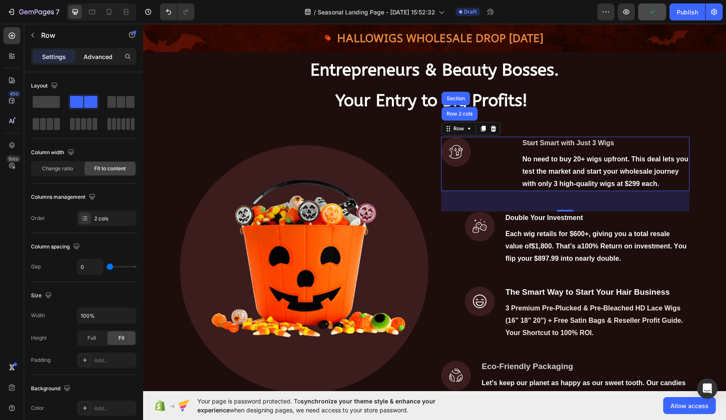
click at [101, 57] on p "Advanced" at bounding box center [98, 56] width 29 height 9
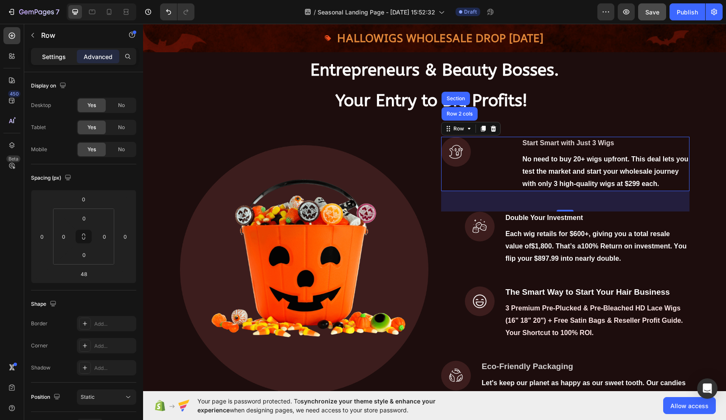
click at [48, 57] on p "Settings" at bounding box center [54, 56] width 24 height 9
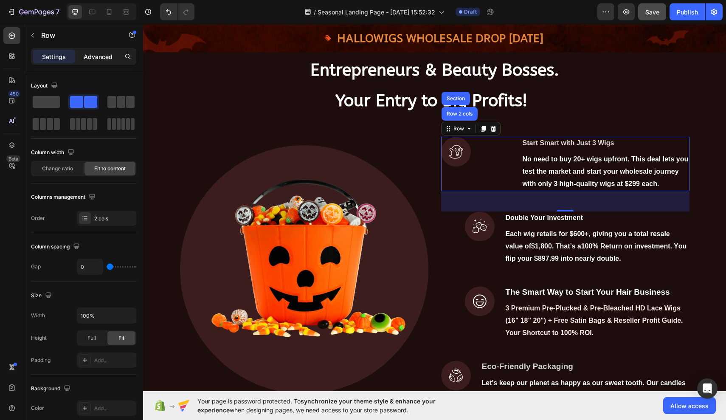
click at [87, 57] on p "Advanced" at bounding box center [98, 56] width 29 height 9
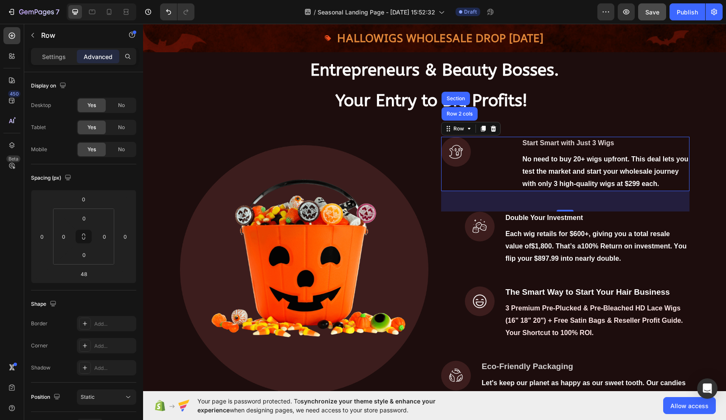
click at [95, 56] on p "Advanced" at bounding box center [98, 56] width 29 height 9
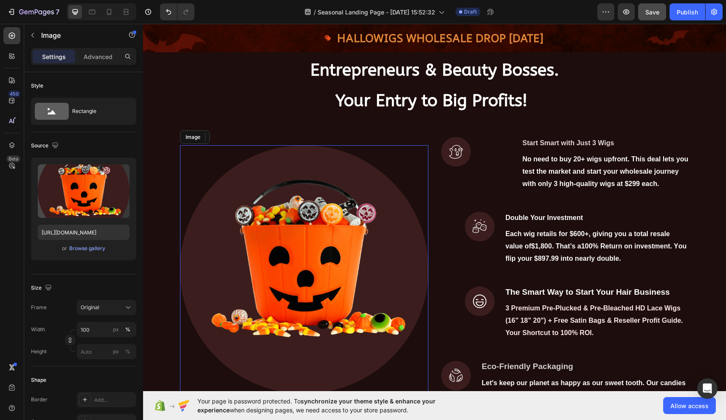
drag, startPoint x: 419, startPoint y: 251, endPoint x: 276, endPoint y: 227, distance: 145.1
click at [276, 227] on img at bounding box center [304, 269] width 248 height 248
